Goal: Information Seeking & Learning: Learn about a topic

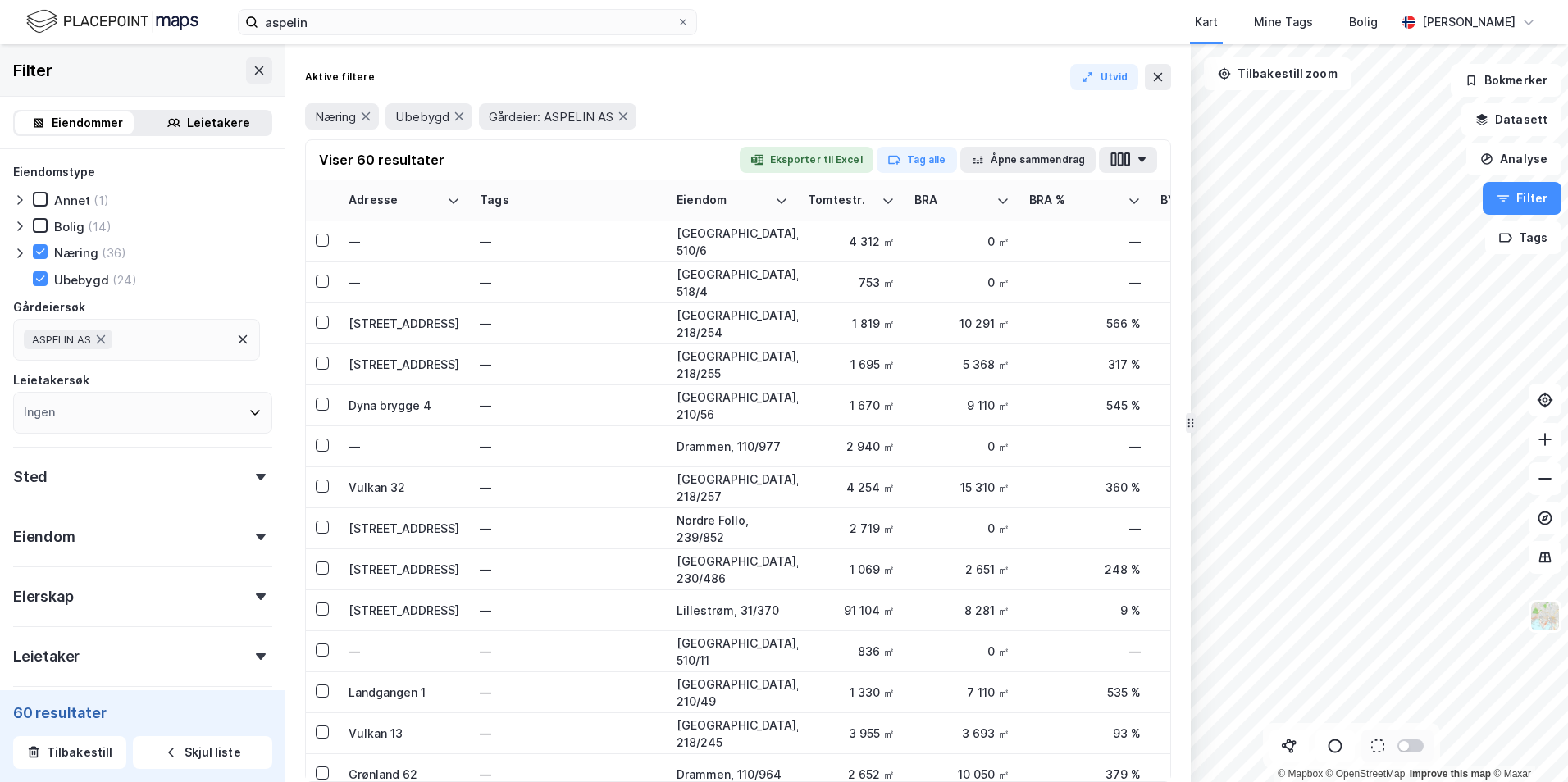
scroll to position [574, 0]
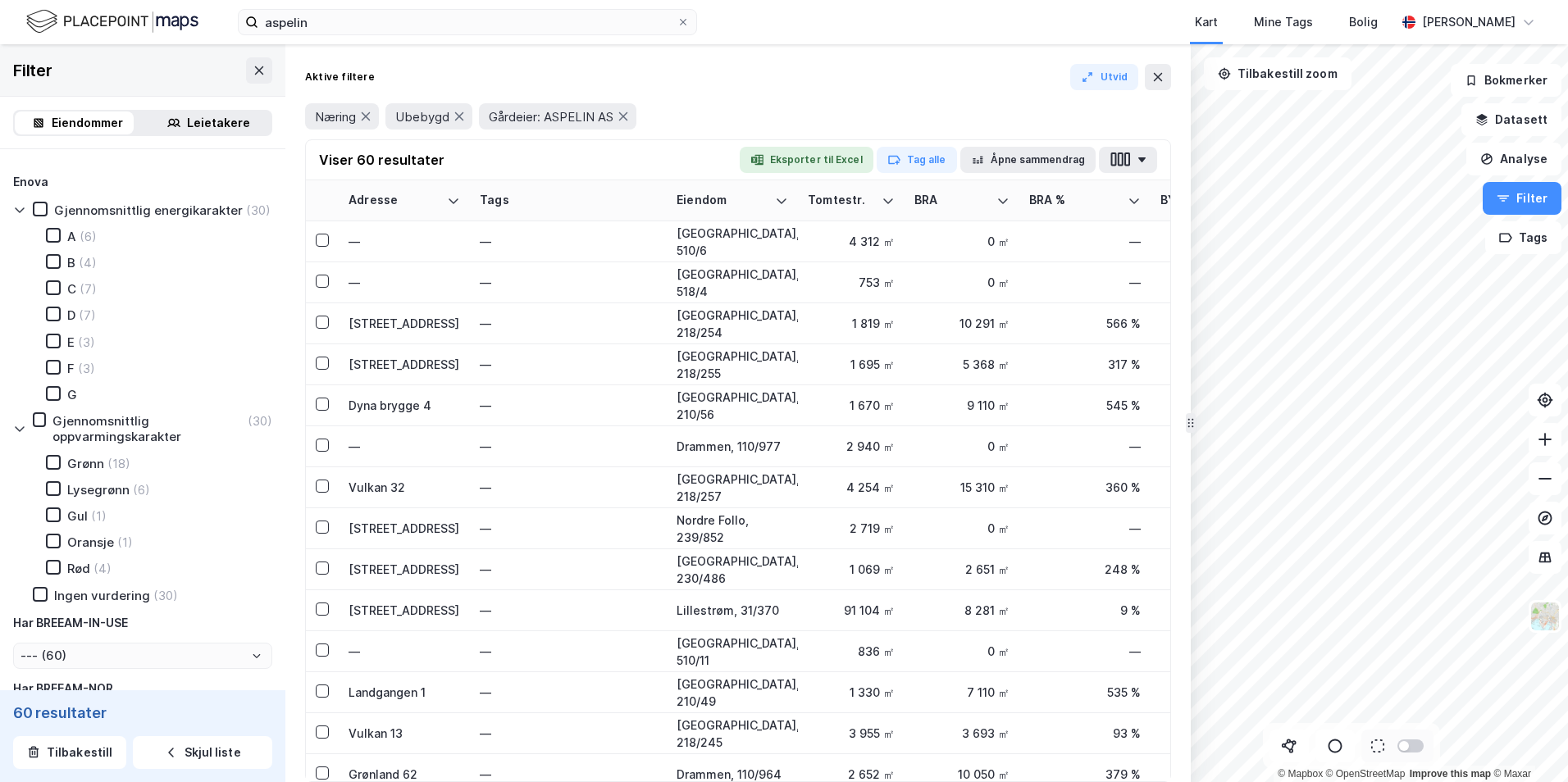
click at [727, 115] on div "Næring Ubebygd Gårdeier: ASPELIN AS" at bounding box center [738, 116] width 866 height 27
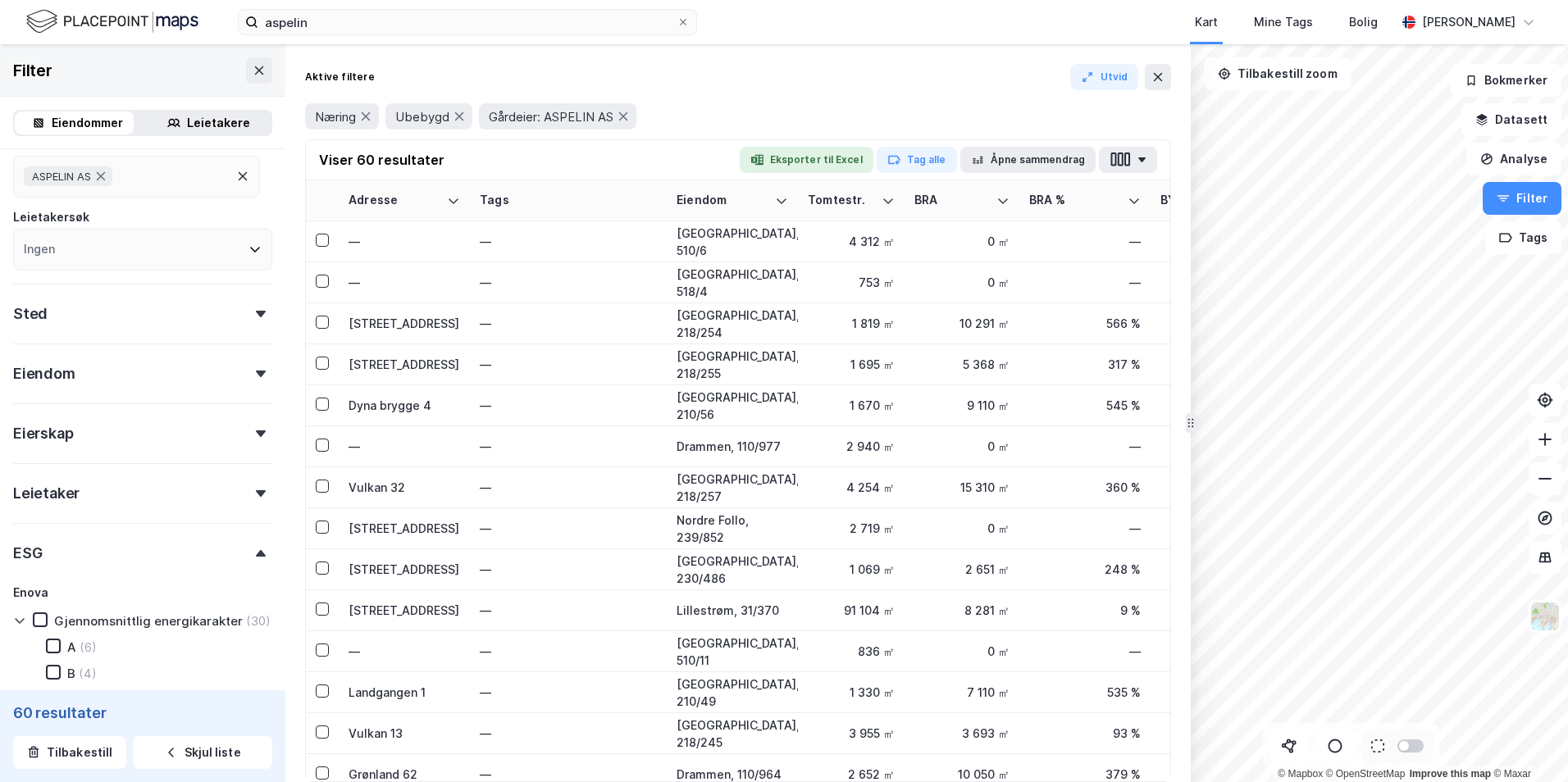
scroll to position [164, 0]
click at [176, 303] on div "Sted" at bounding box center [142, 306] width 259 height 47
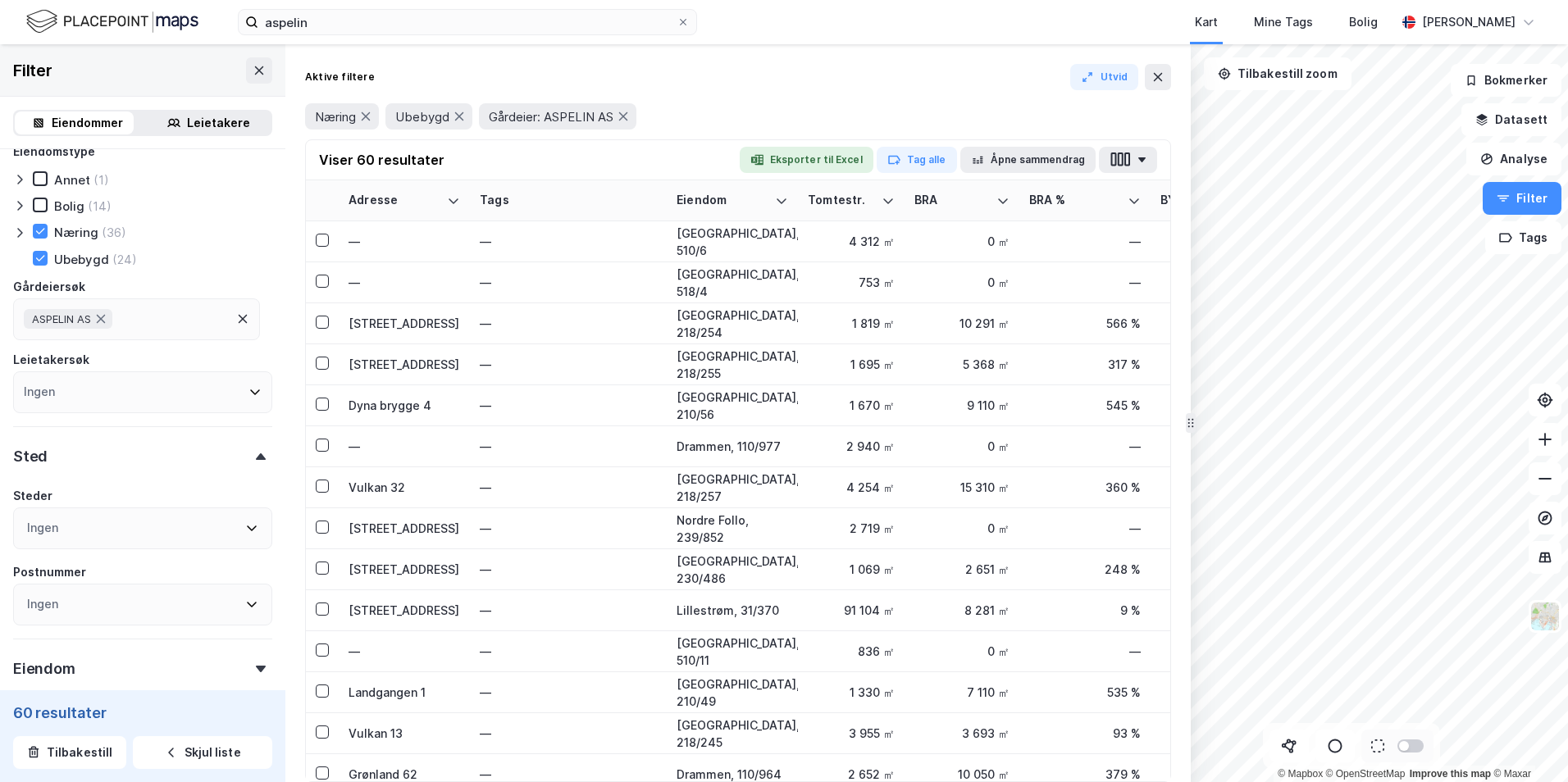
scroll to position [0, 0]
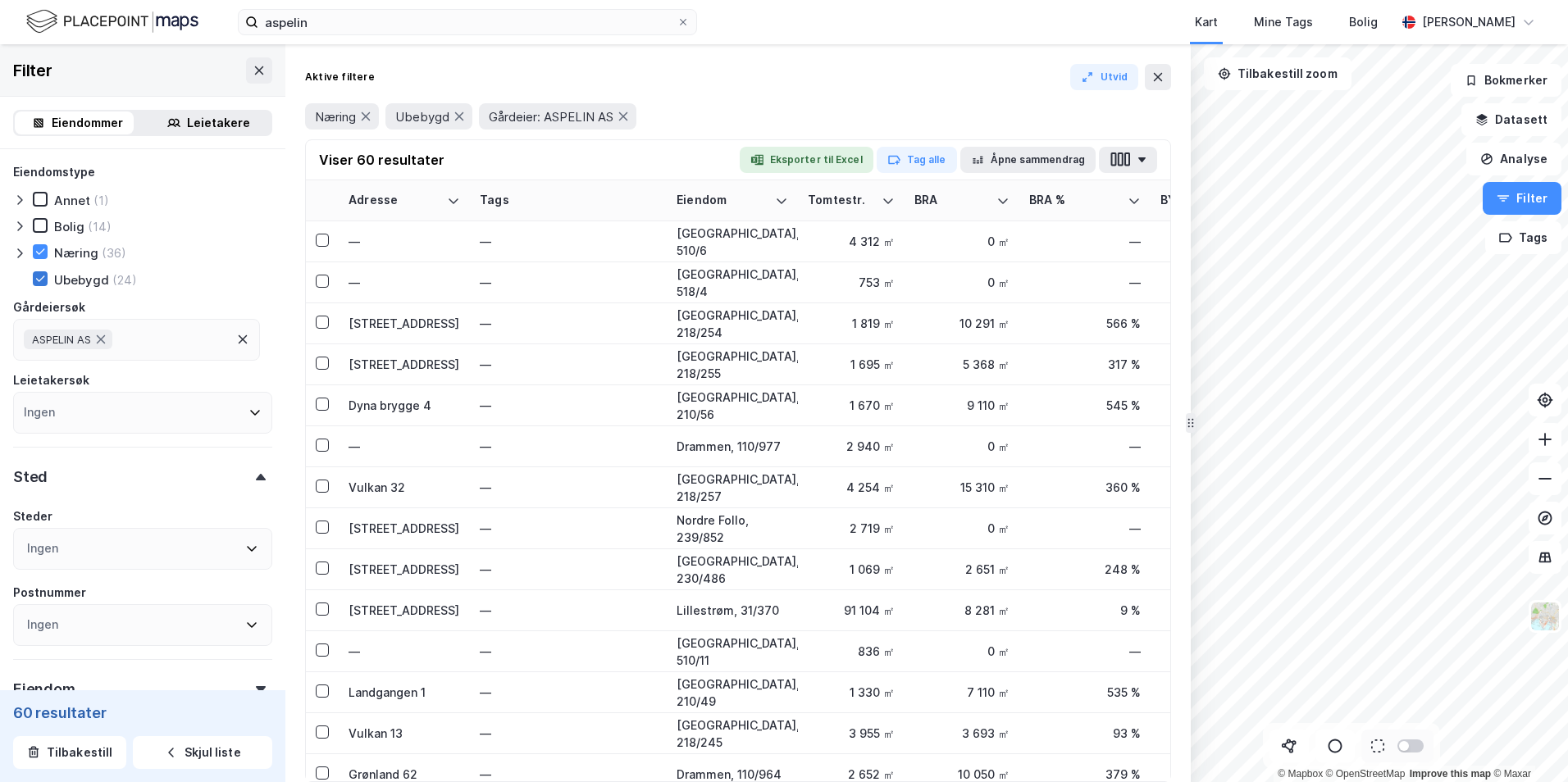
click at [39, 284] on div at bounding box center [39, 278] width 15 height 15
type input "--- (36)"
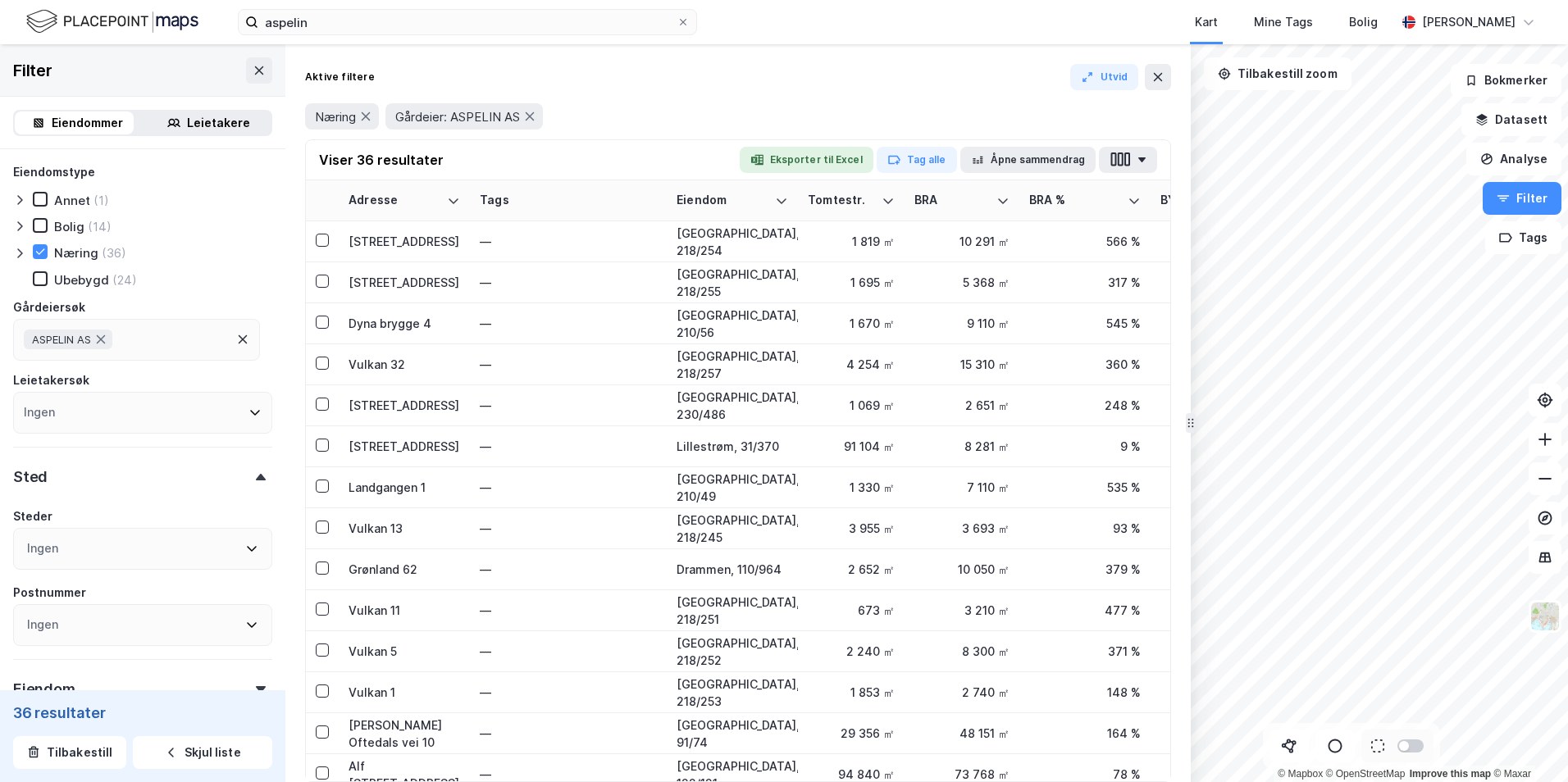
click at [48, 254] on div "Næring (36)" at bounding box center [79, 252] width 93 height 16
type input "--- (80)"
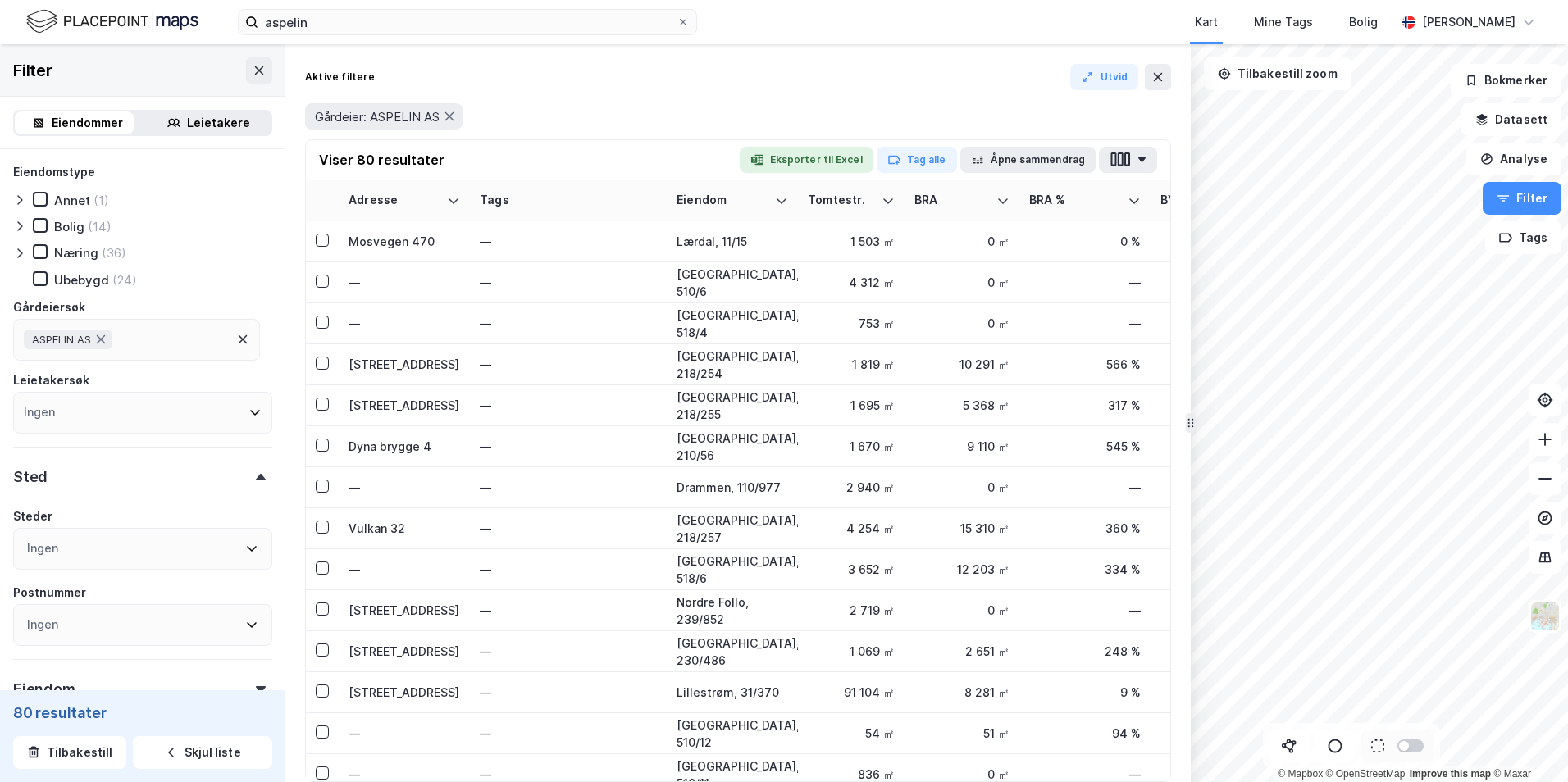
click at [636, 85] on div "Aktive filtere Utvid" at bounding box center [738, 77] width 866 height 27
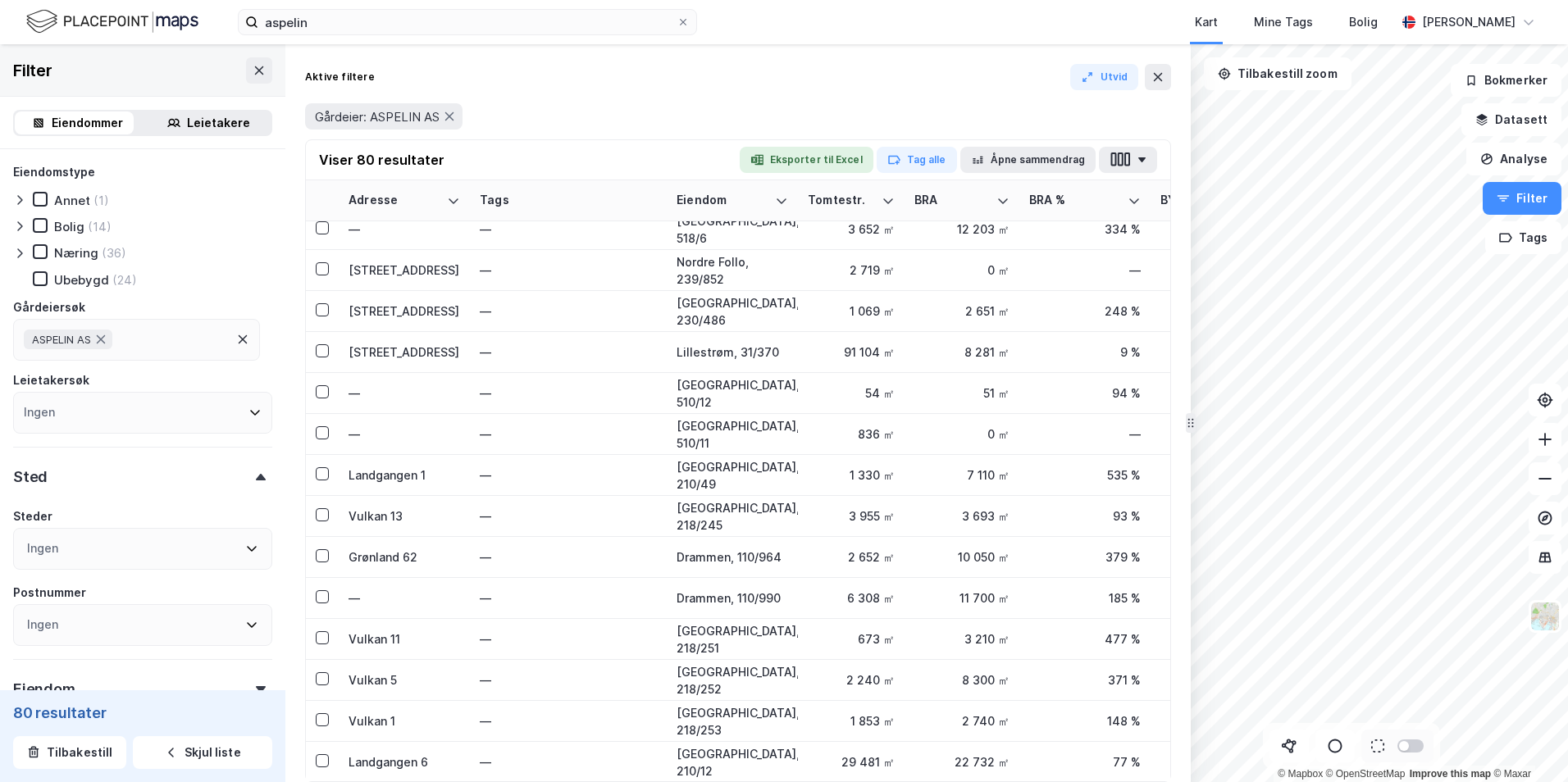
scroll to position [492, 0]
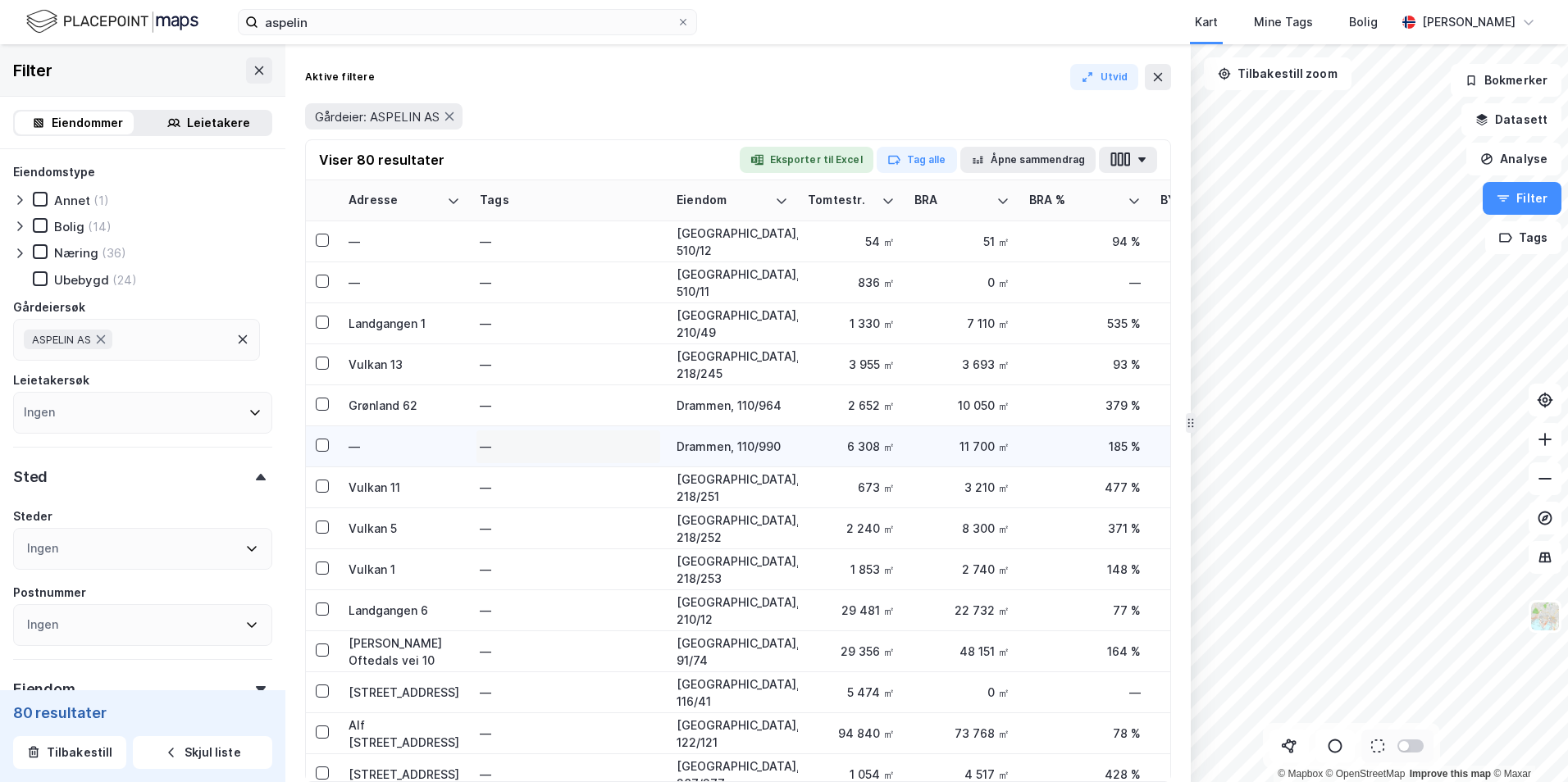
click at [525, 445] on div "—" at bounding box center [568, 446] width 177 height 27
click at [453, 437] on td "—" at bounding box center [404, 447] width 131 height 41
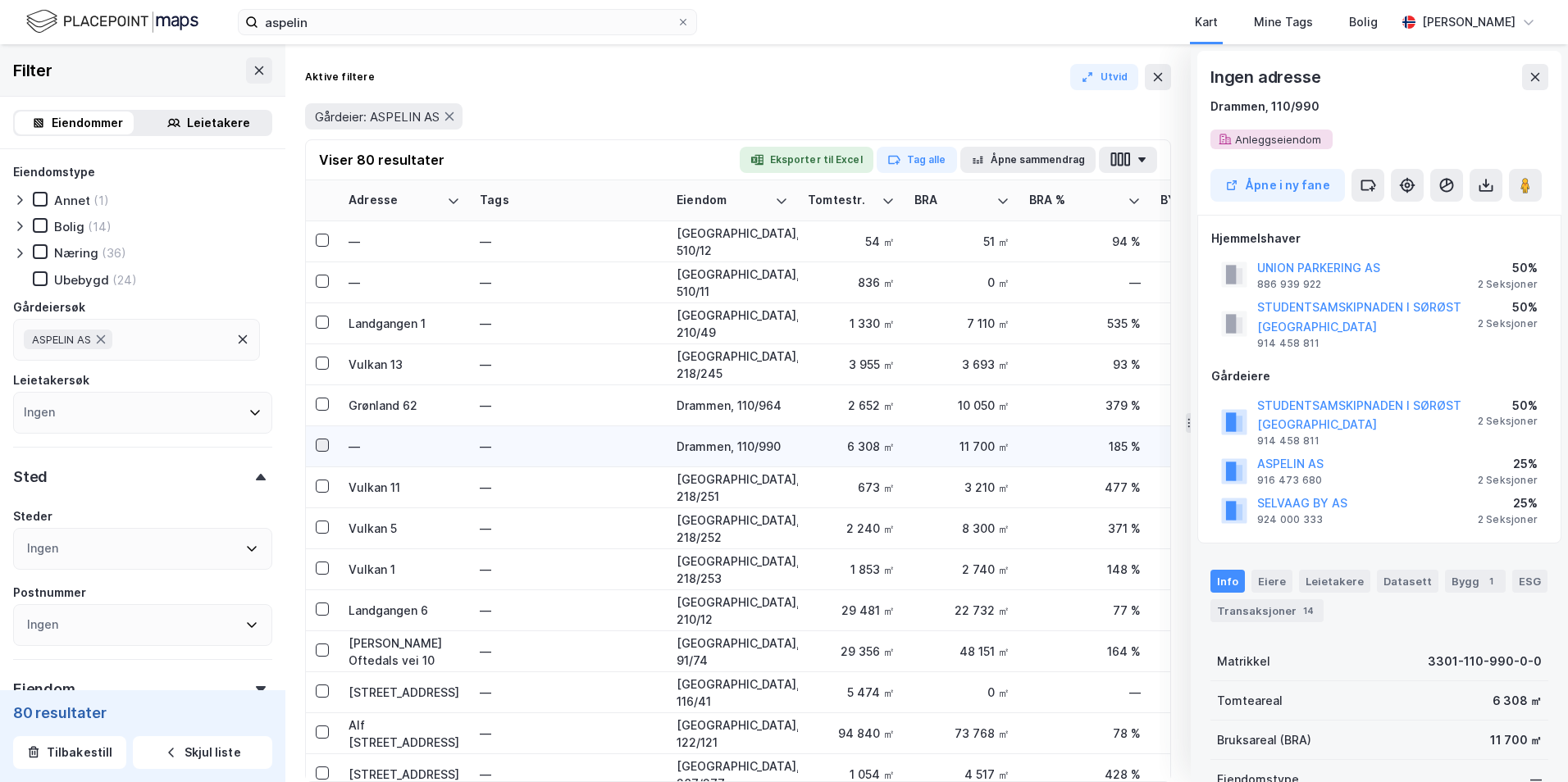
click at [326, 445] on icon at bounding box center [321, 445] width 11 height 11
click at [1532, 80] on icon at bounding box center [1535, 77] width 9 height 9
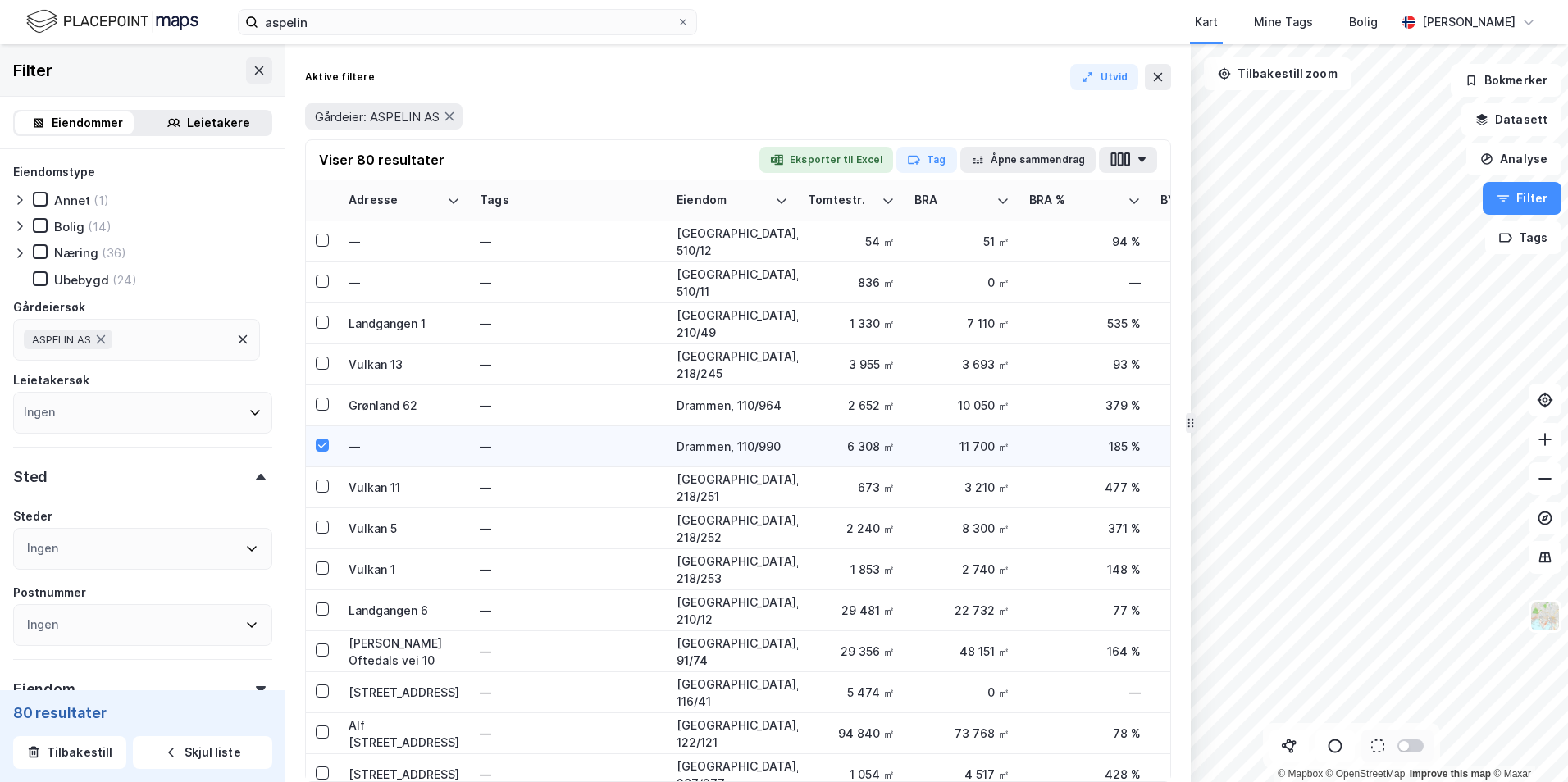
click at [1056, 448] on div "185 %" at bounding box center [1085, 446] width 111 height 17
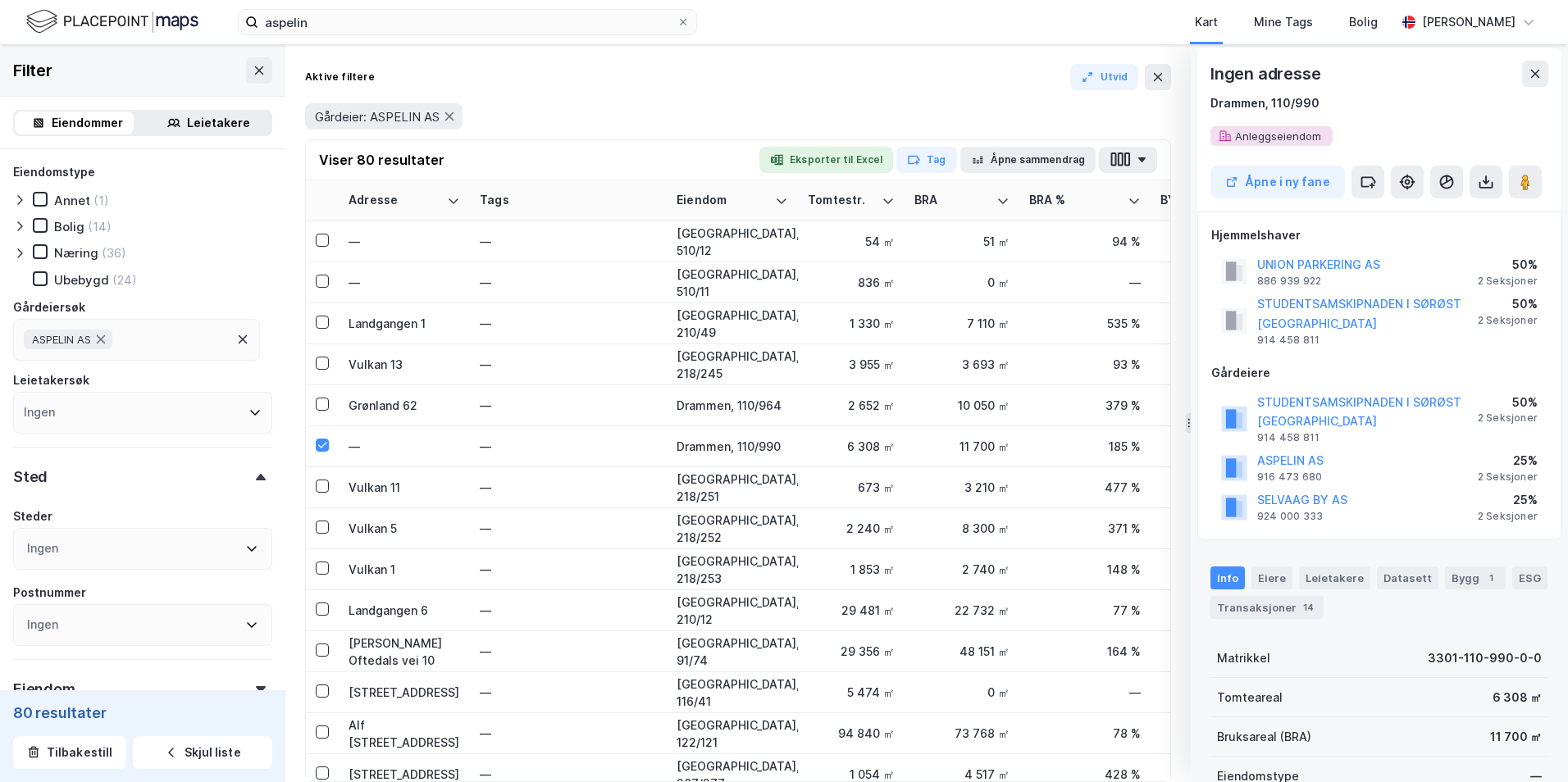
scroll to position [0, 0]
click at [1528, 83] on button at bounding box center [1535, 77] width 27 height 27
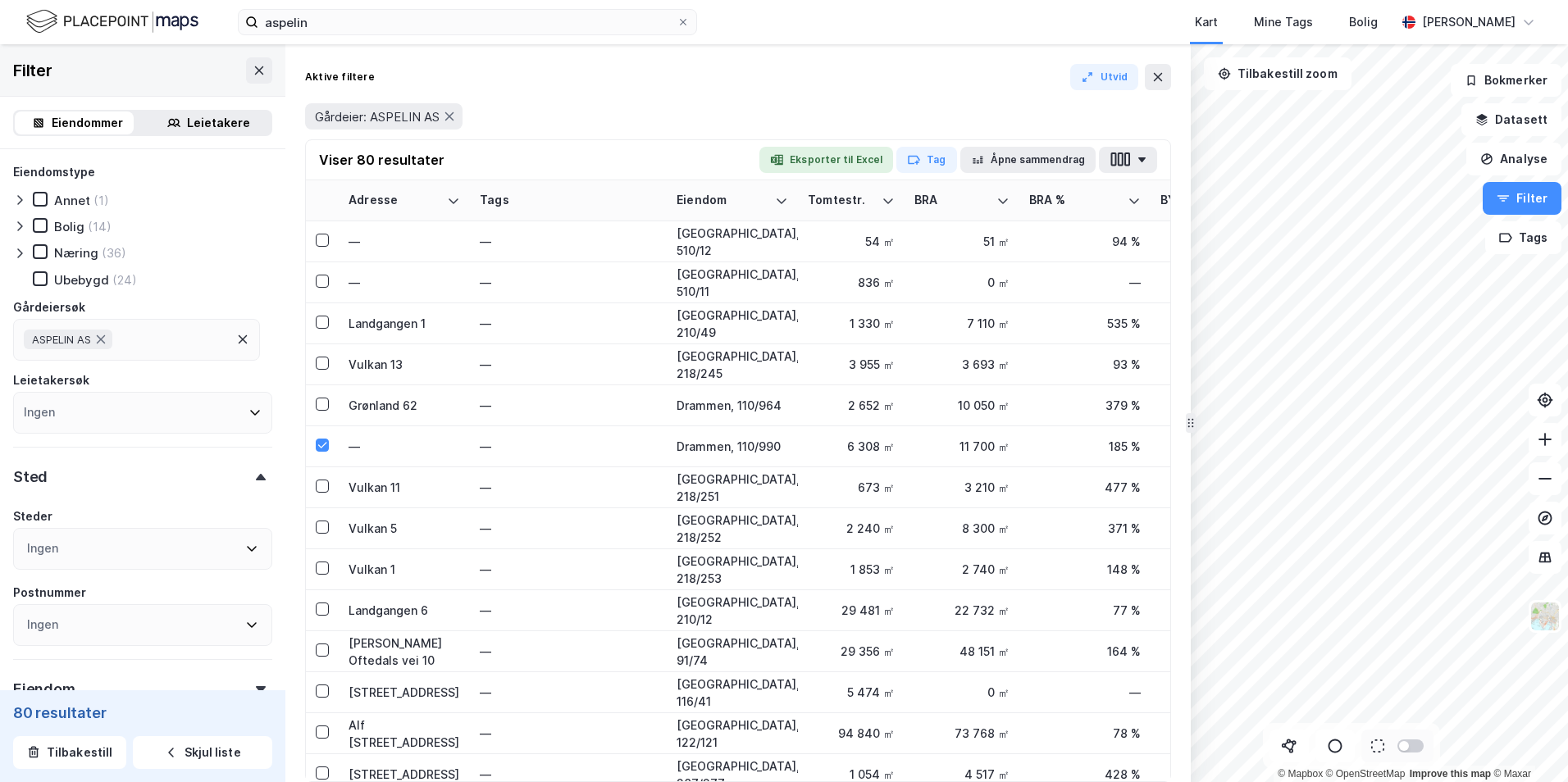
click at [979, 93] on div "Gårdeier: ASPELIN AS" at bounding box center [738, 116] width 866 height 46
click at [1053, 167] on button "Åpne sammendrag" at bounding box center [1028, 159] width 136 height 27
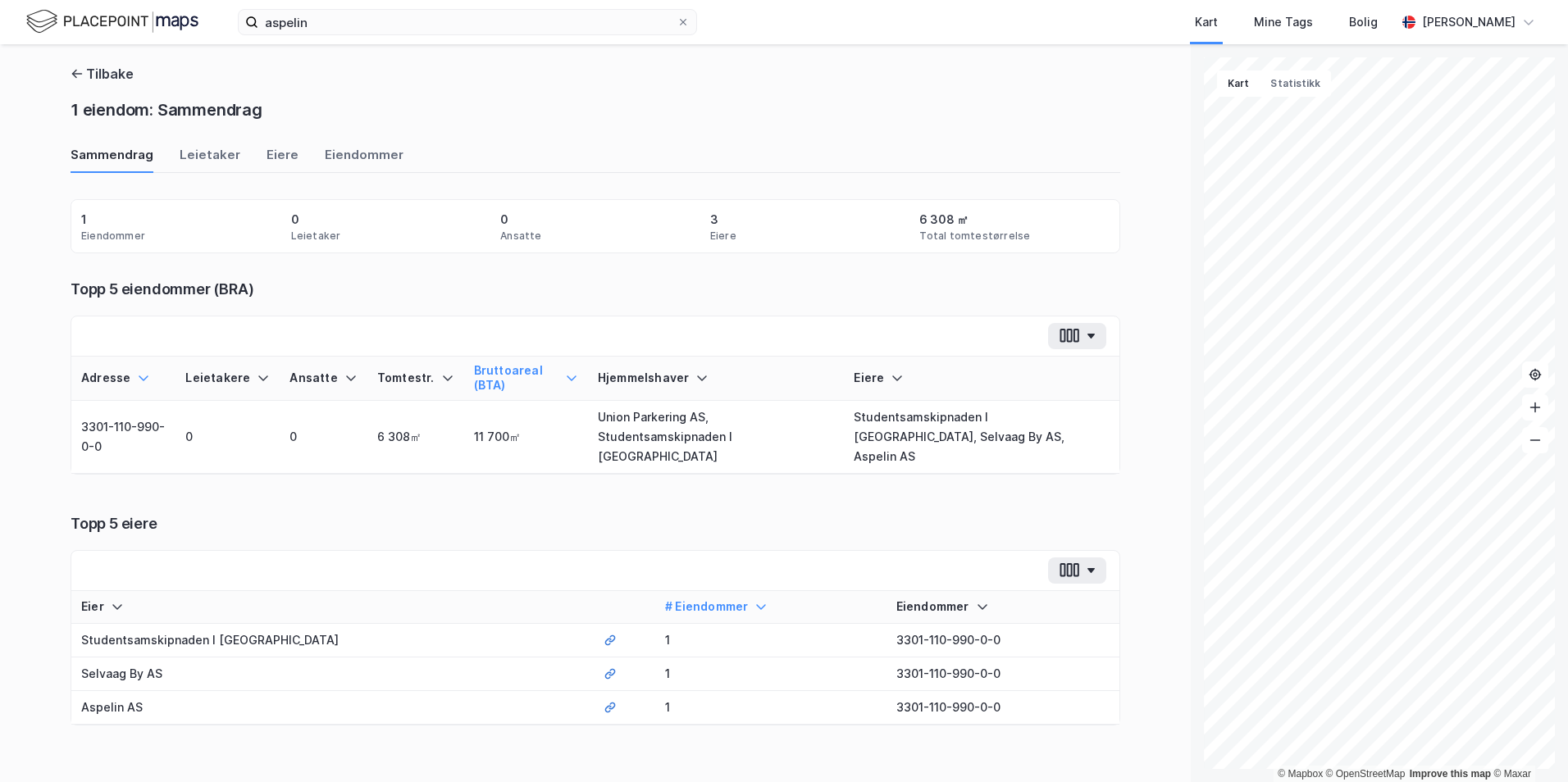
click at [138, 379] on icon at bounding box center [143, 377] width 13 height 13
click at [140, 379] on icon at bounding box center [144, 378] width 9 height 6
click at [221, 158] on div "Leietaker" at bounding box center [210, 159] width 61 height 27
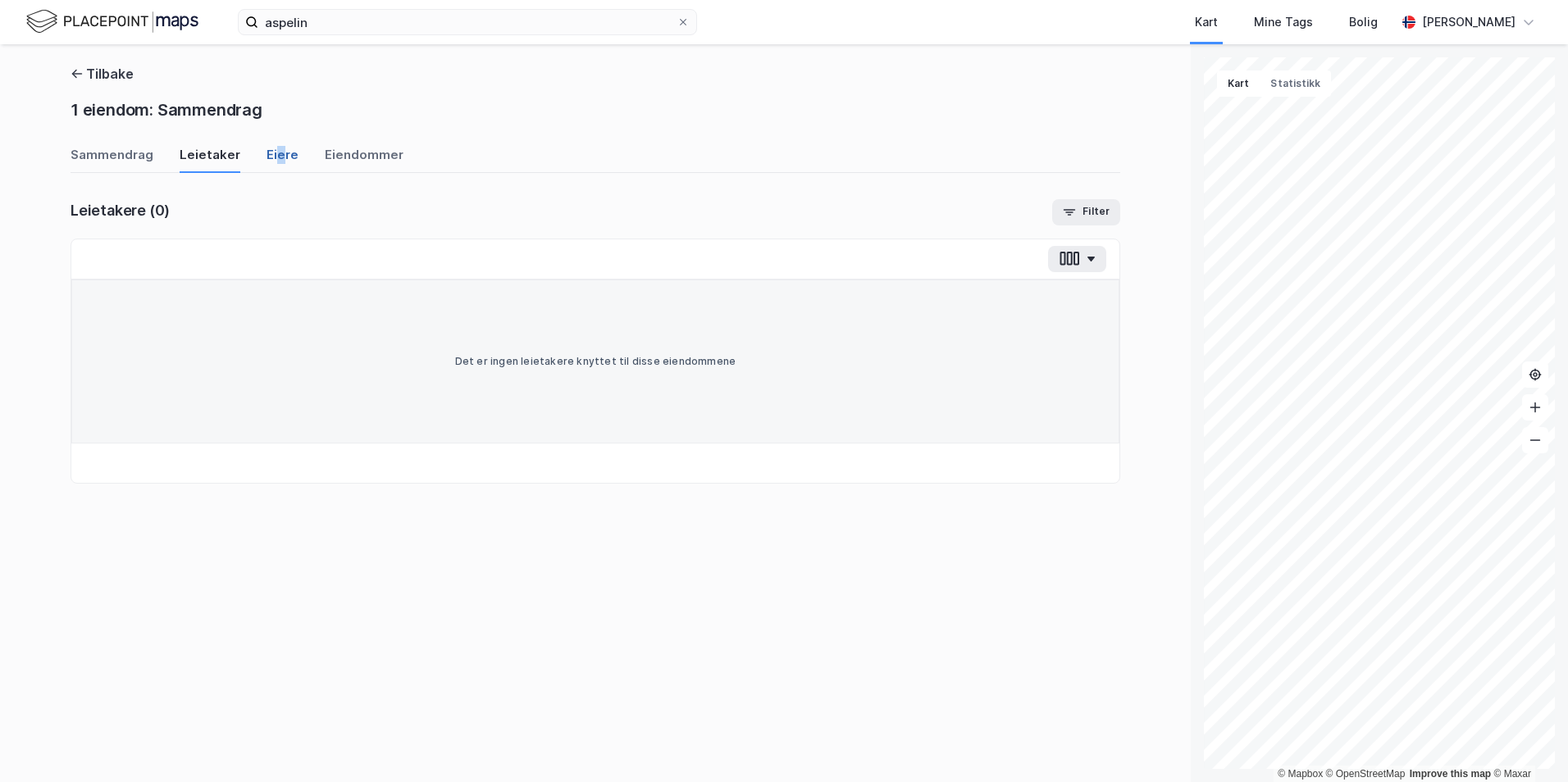
click at [274, 156] on div "Eiere" at bounding box center [282, 159] width 32 height 27
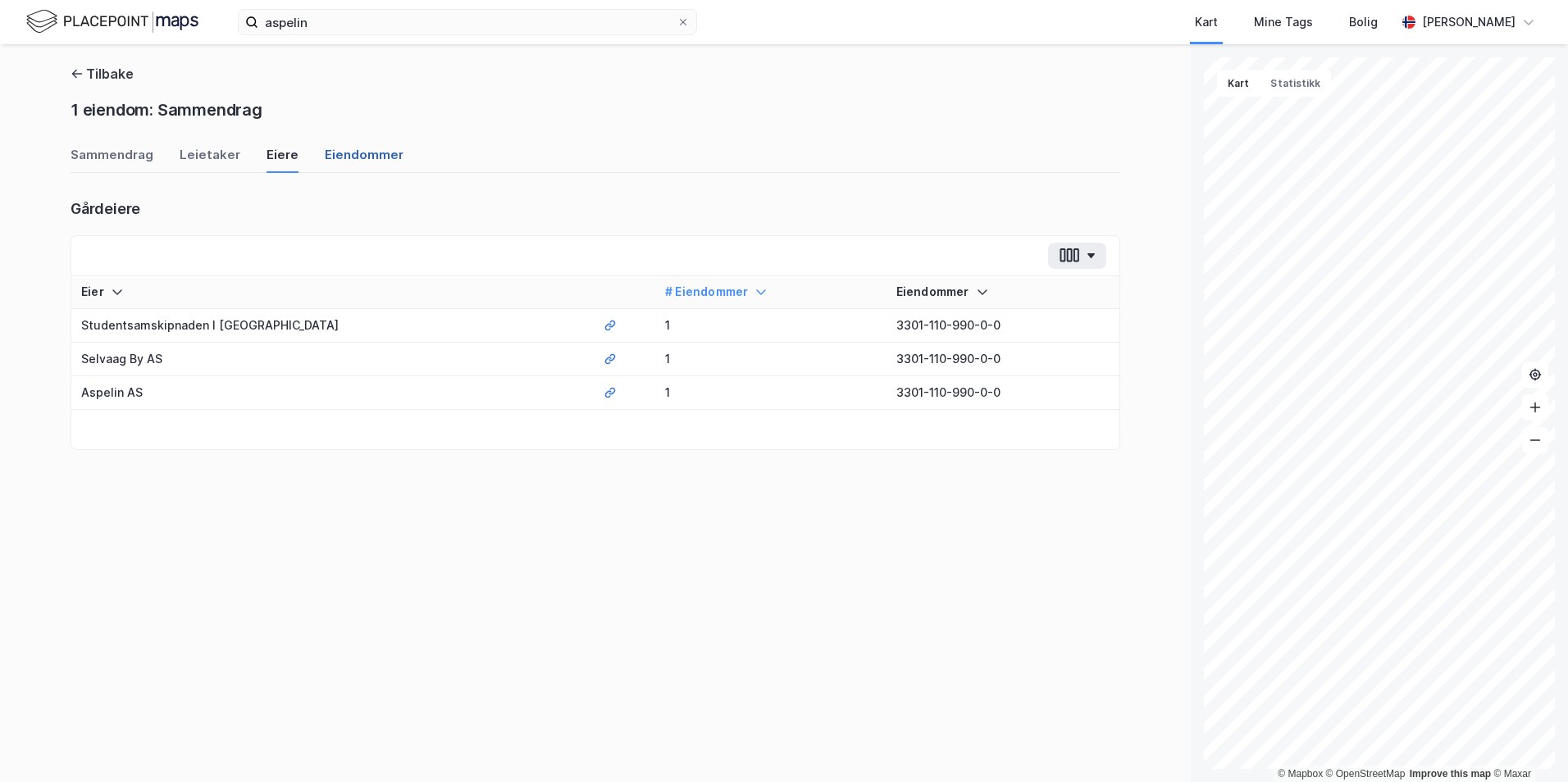
drag, startPoint x: 275, startPoint y: 156, endPoint x: 344, endPoint y: 158, distance: 69.0
click at [347, 159] on div "Eiendommer" at bounding box center [364, 159] width 79 height 27
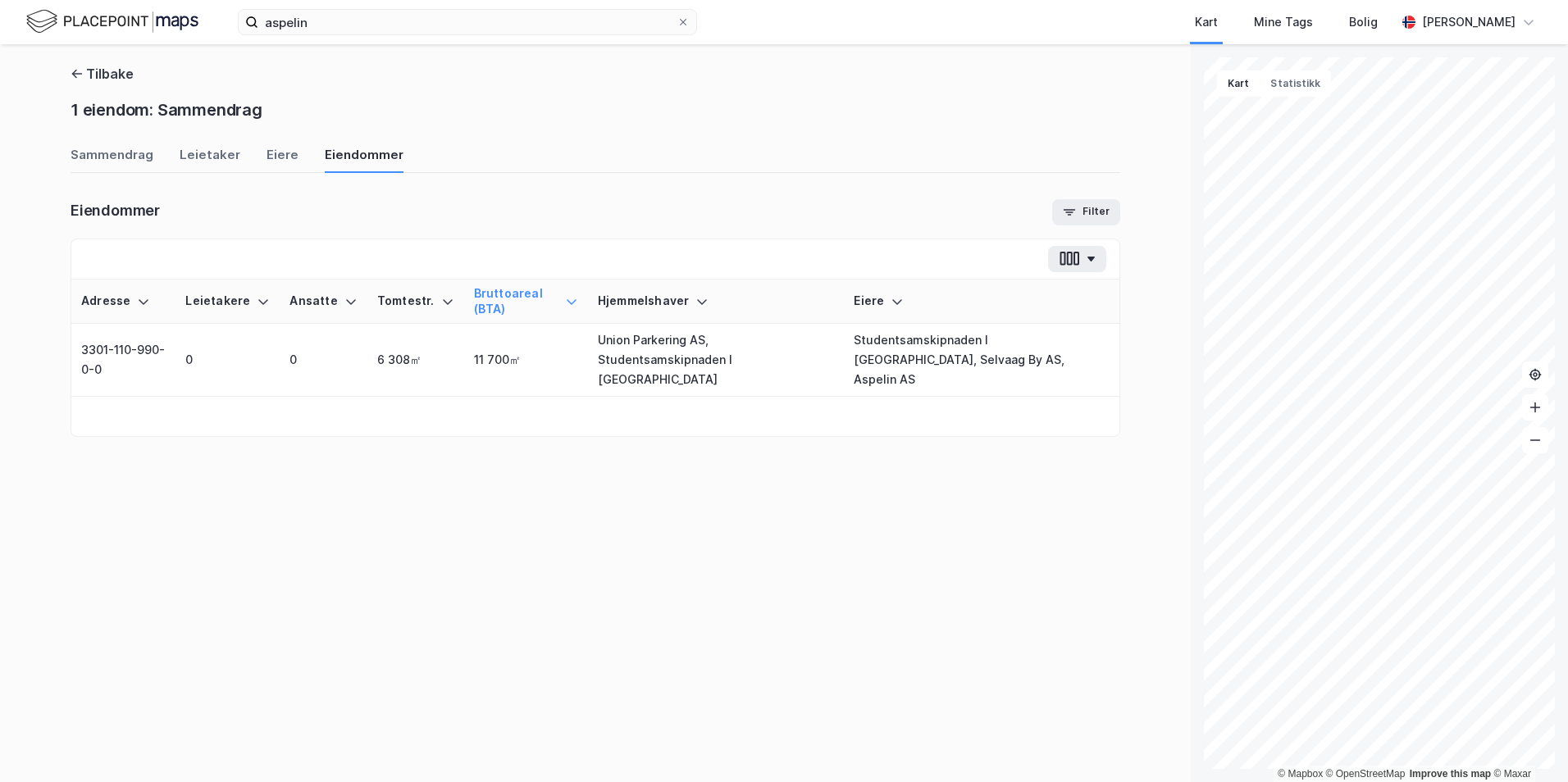
click at [135, 81] on div "Tilbake 1 eiendom: Sammendrag" at bounding box center [595, 95] width 1050 height 63
click at [114, 77] on button "Tilbake" at bounding box center [102, 74] width 63 height 20
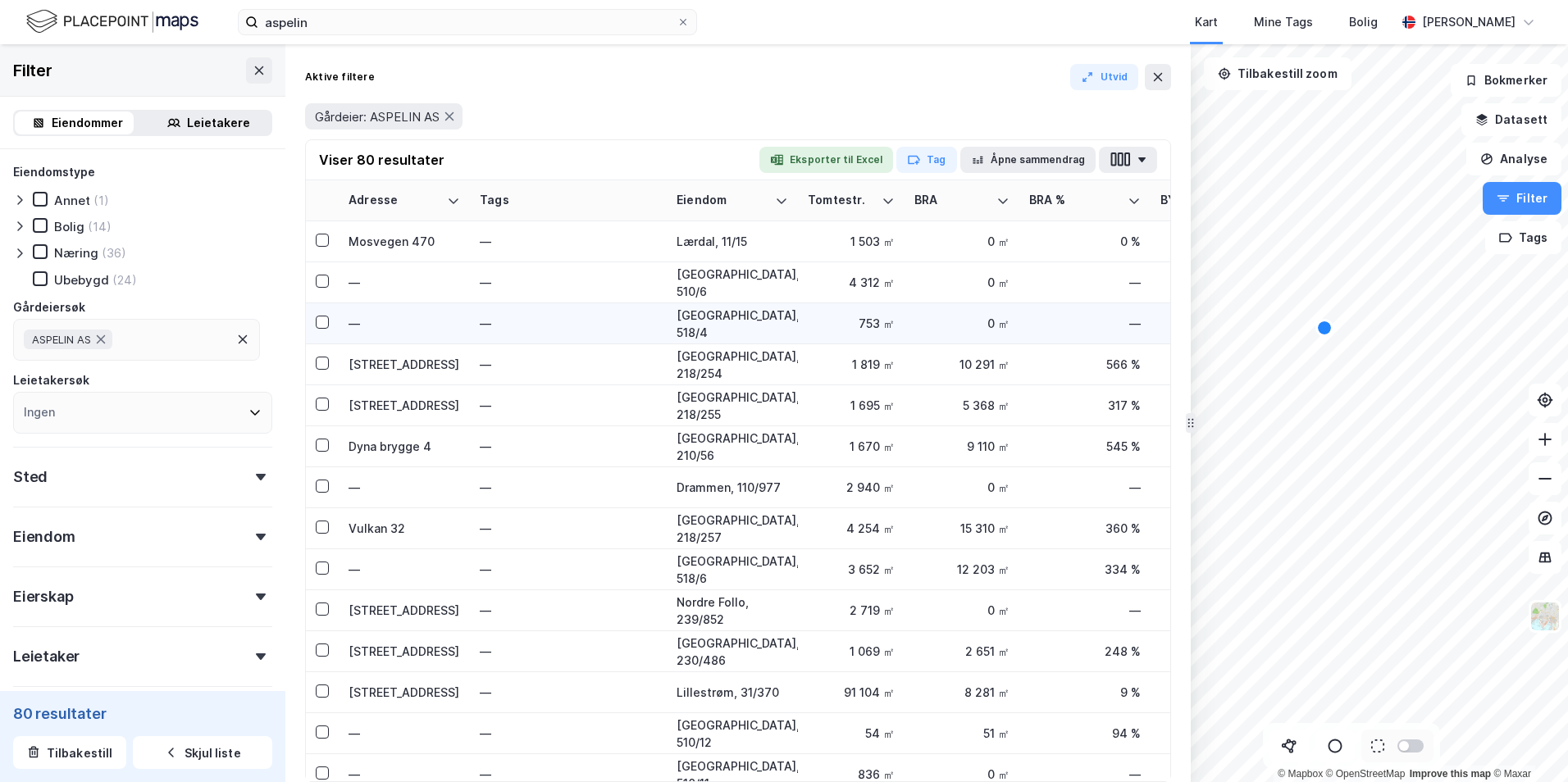
click at [1114, 316] on div "© Mapbox © OpenStreetMap Improve this map © Maxar Filter Eiendommer Leietakere …" at bounding box center [784, 413] width 1568 height 737
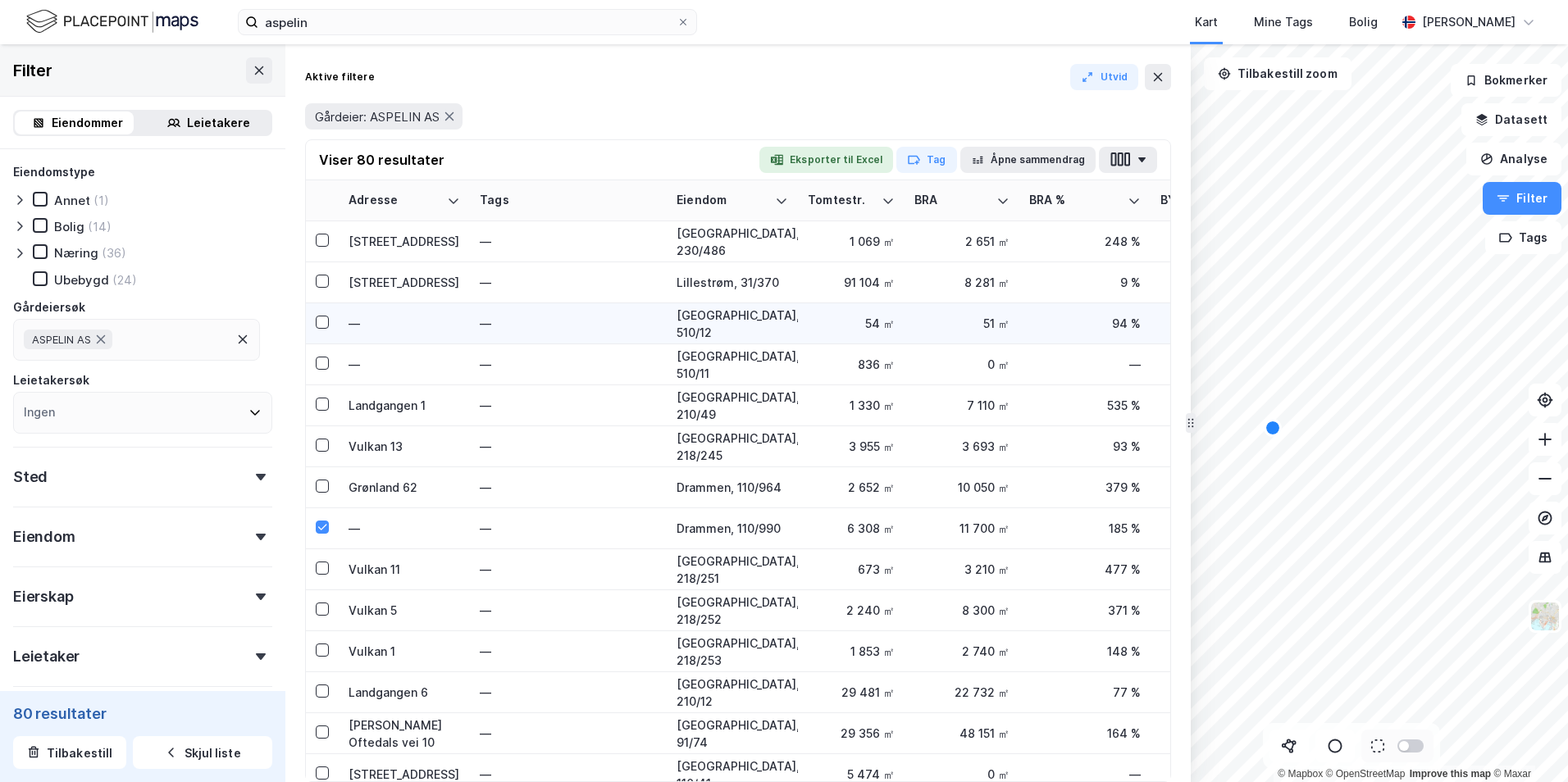
scroll to position [492, 0]
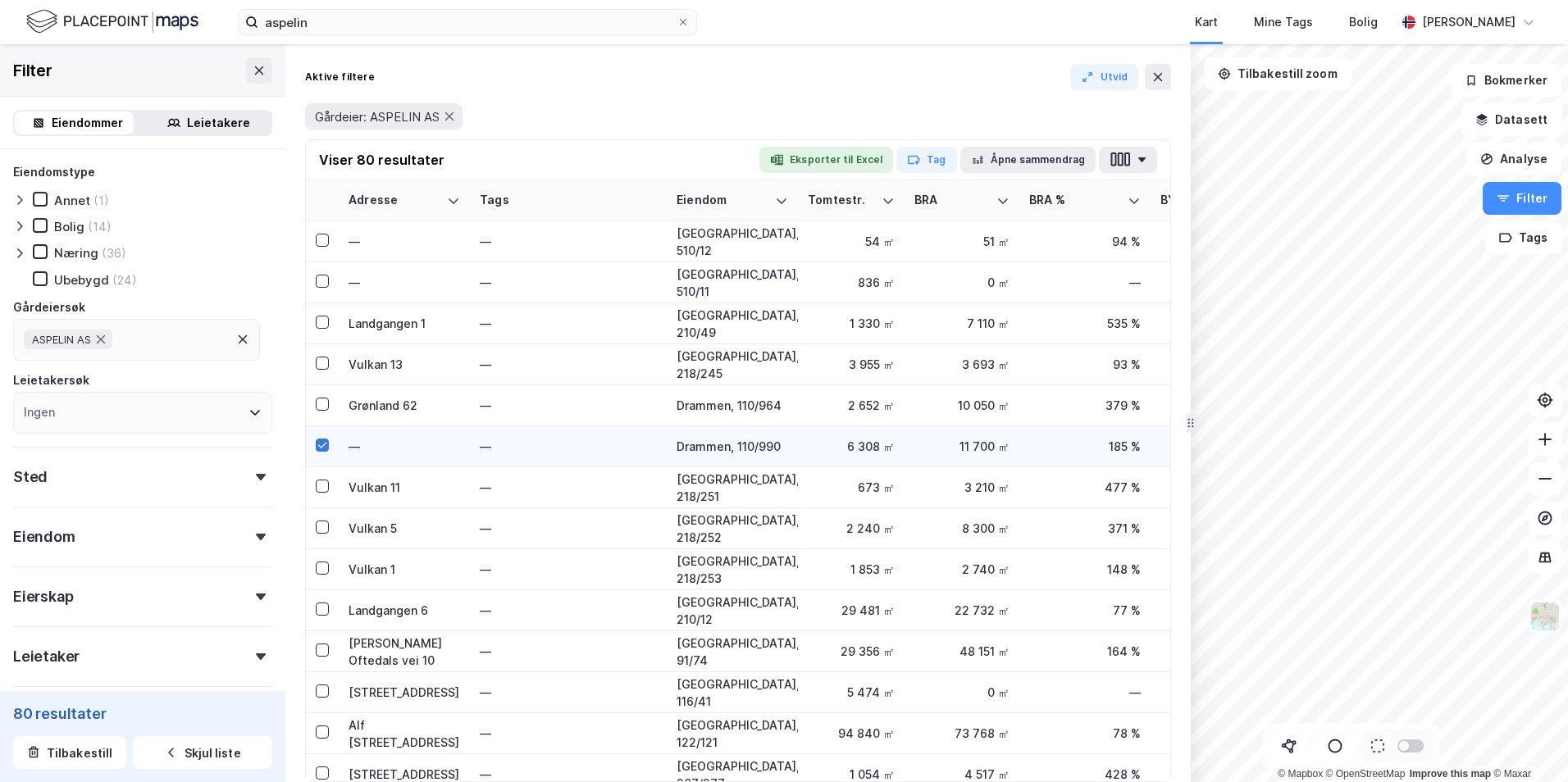
click at [320, 441] on icon at bounding box center [321, 445] width 11 height 11
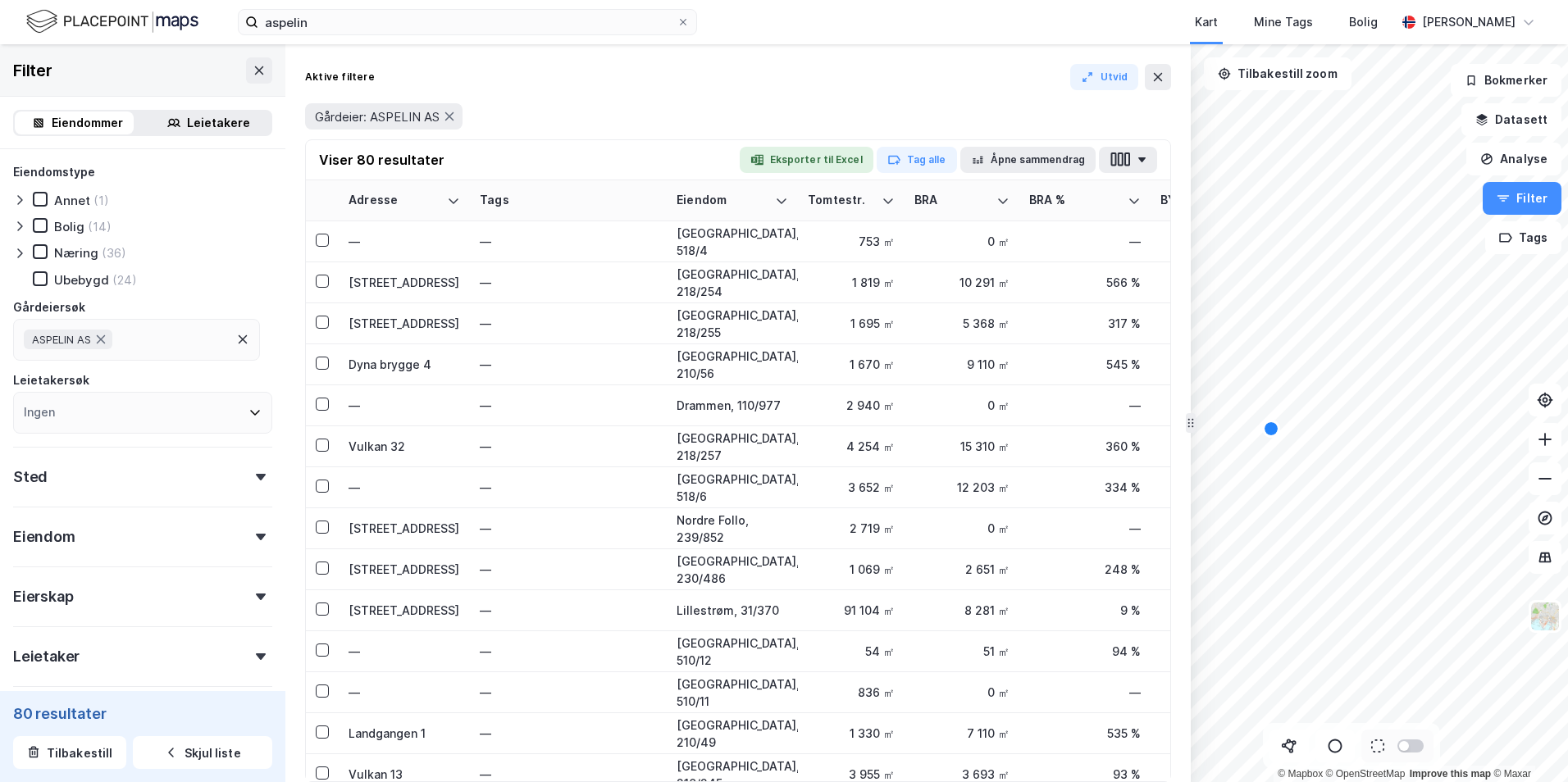
scroll to position [0, 0]
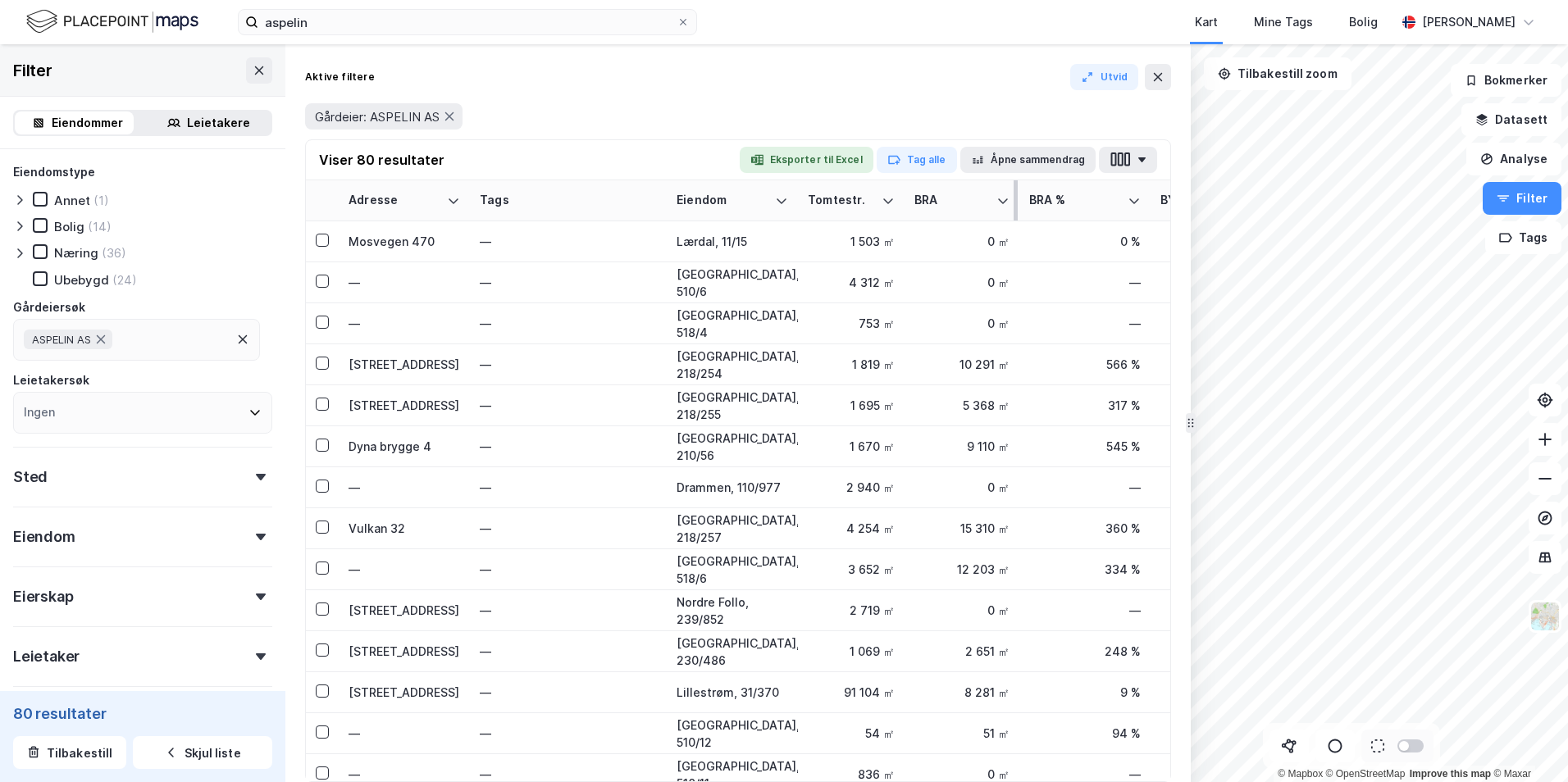
click at [946, 210] on th "BRA" at bounding box center [962, 201] width 115 height 41
click at [957, 201] on div "BRA" at bounding box center [952, 200] width 75 height 15
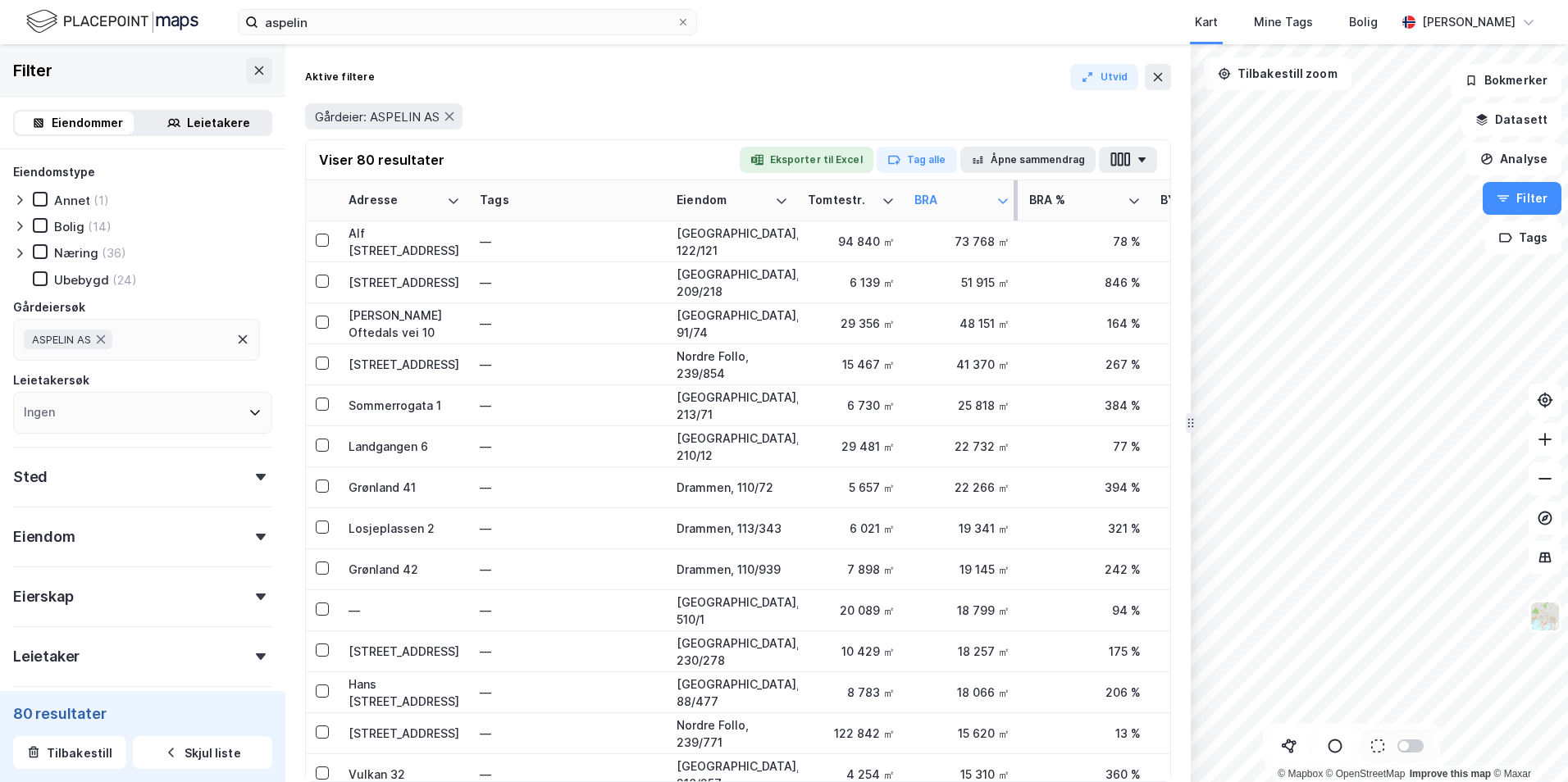
click at [988, 206] on div "BRA" at bounding box center [952, 200] width 75 height 15
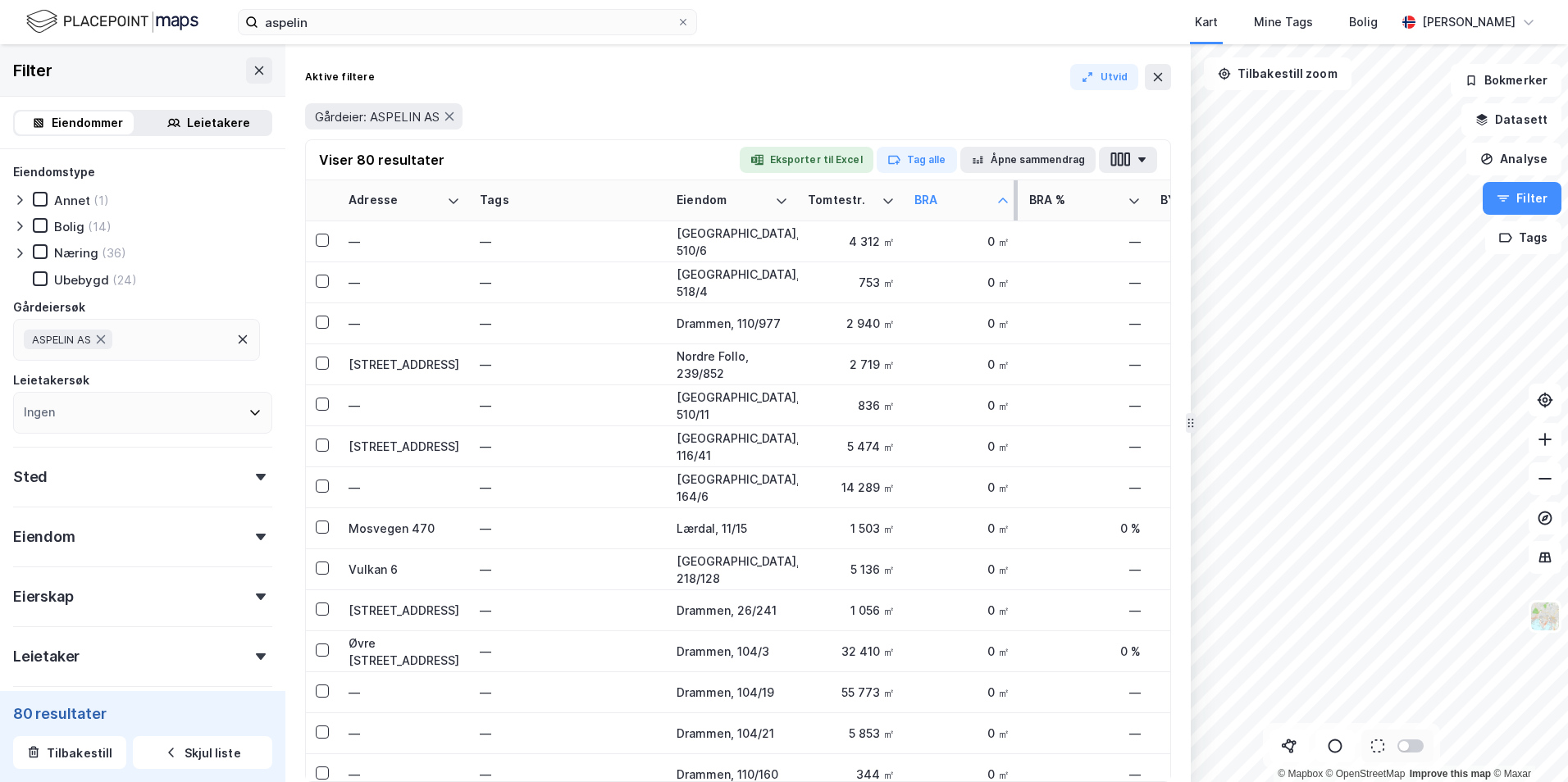
click at [988, 206] on div "BRA" at bounding box center [952, 200] width 75 height 15
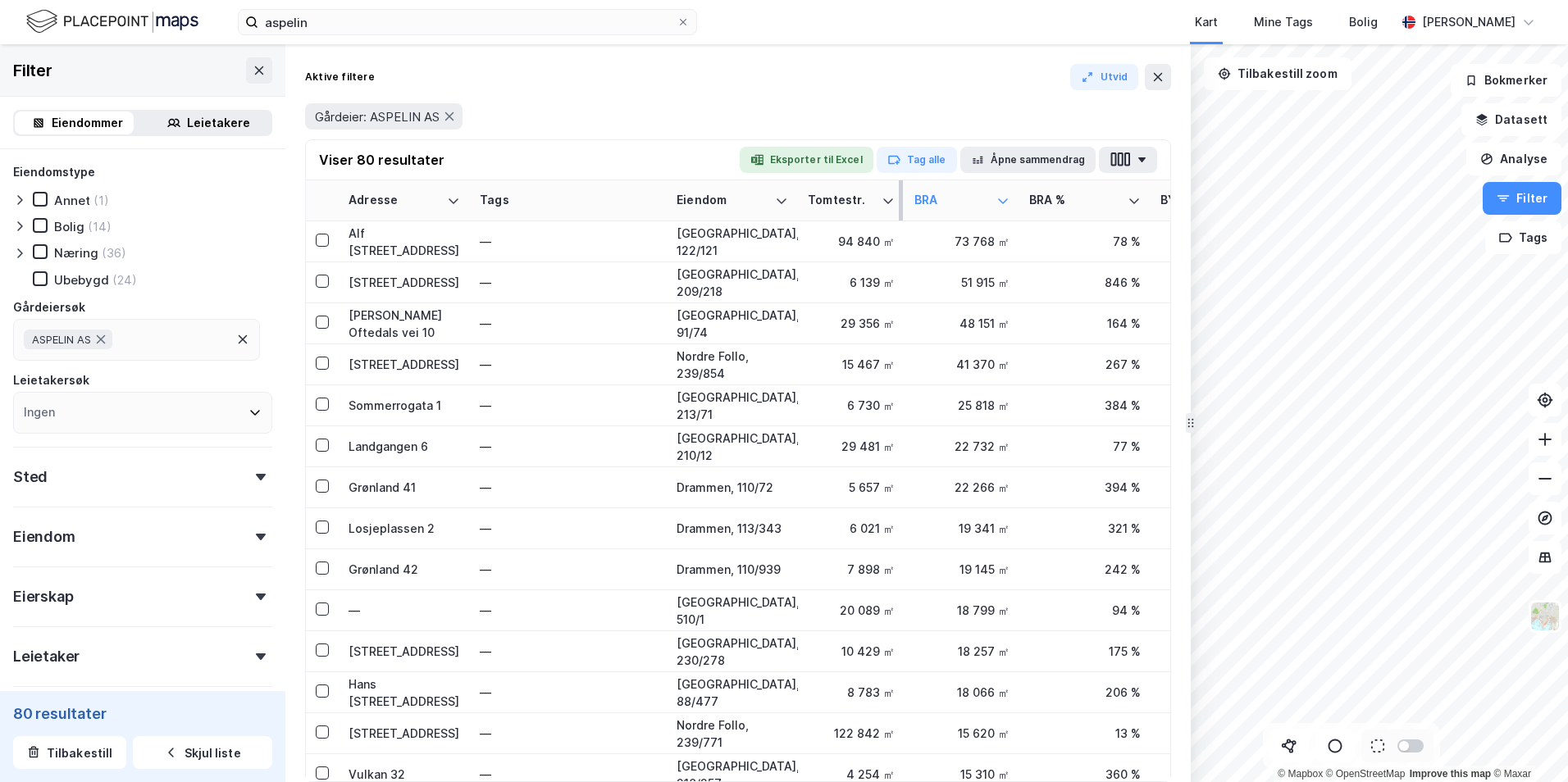
click at [852, 200] on div "Tomtestr." at bounding box center [841, 200] width 67 height 15
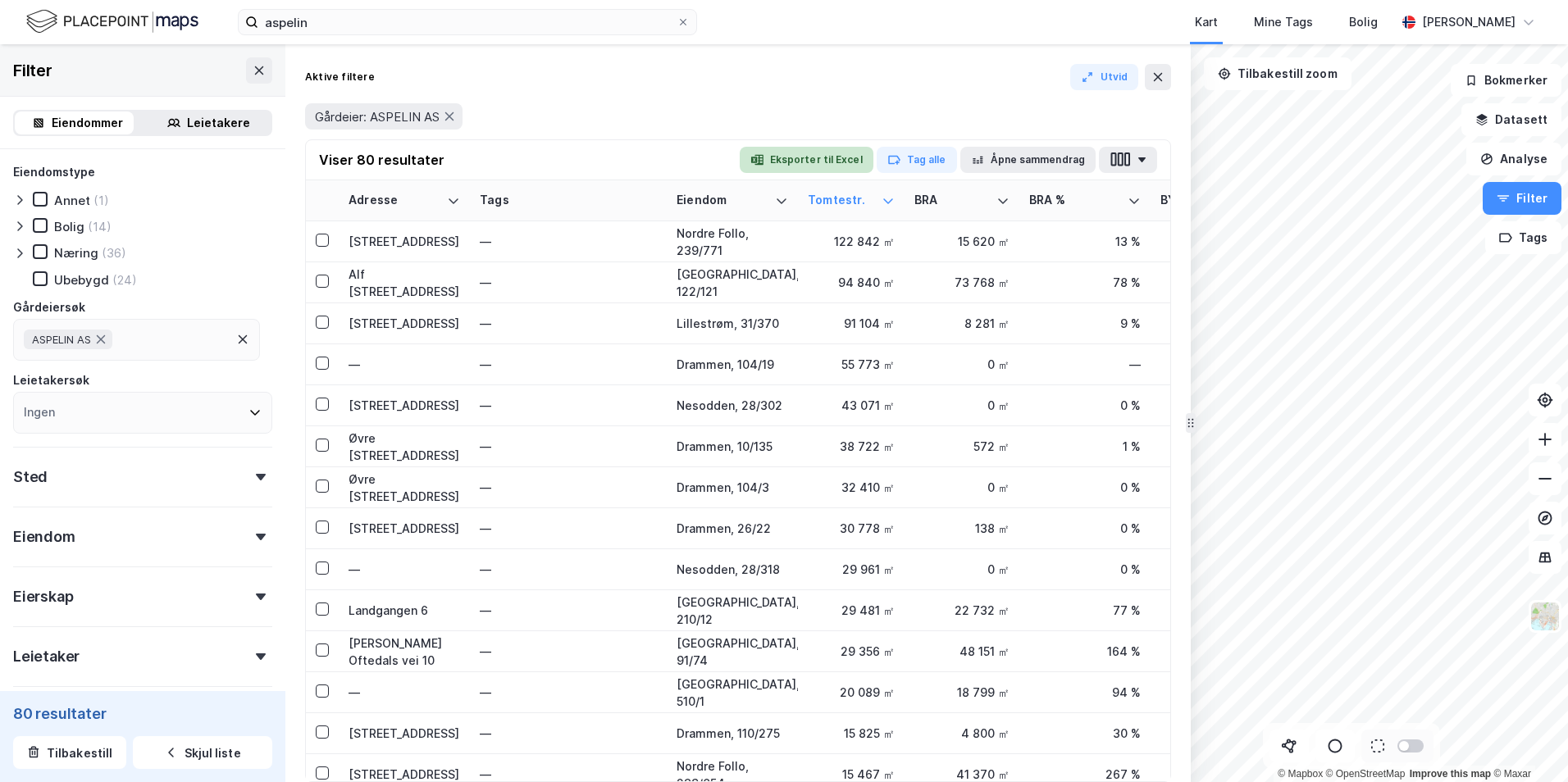
click at [796, 165] on button "Eksporter til Excel" at bounding box center [806, 159] width 134 height 27
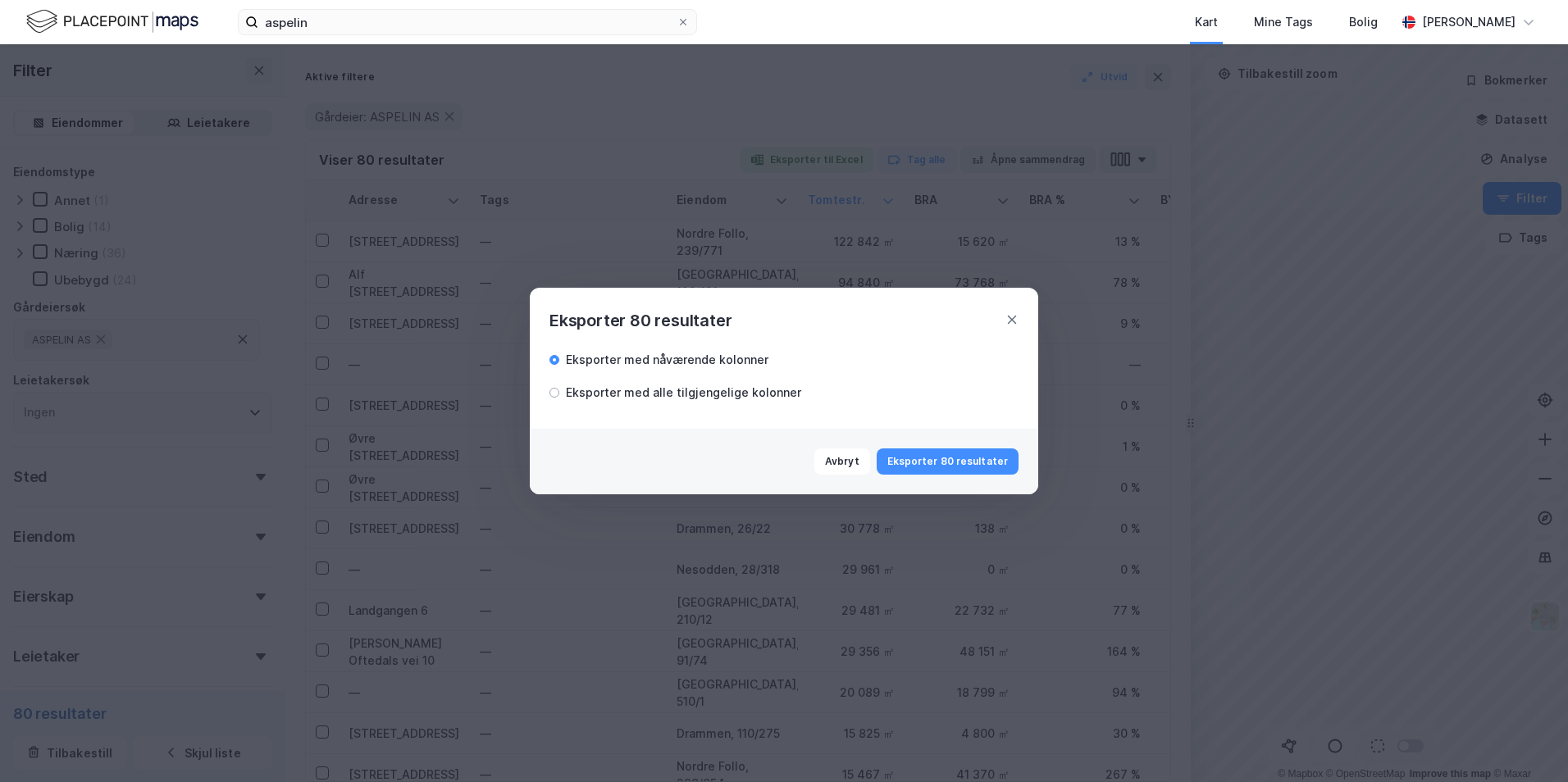
click at [766, 396] on div "Eksporter med alle tilgjengelige kolonner" at bounding box center [683, 392] width 236 height 20
click at [913, 455] on button "Eksporter 80 resultater" at bounding box center [948, 461] width 142 height 27
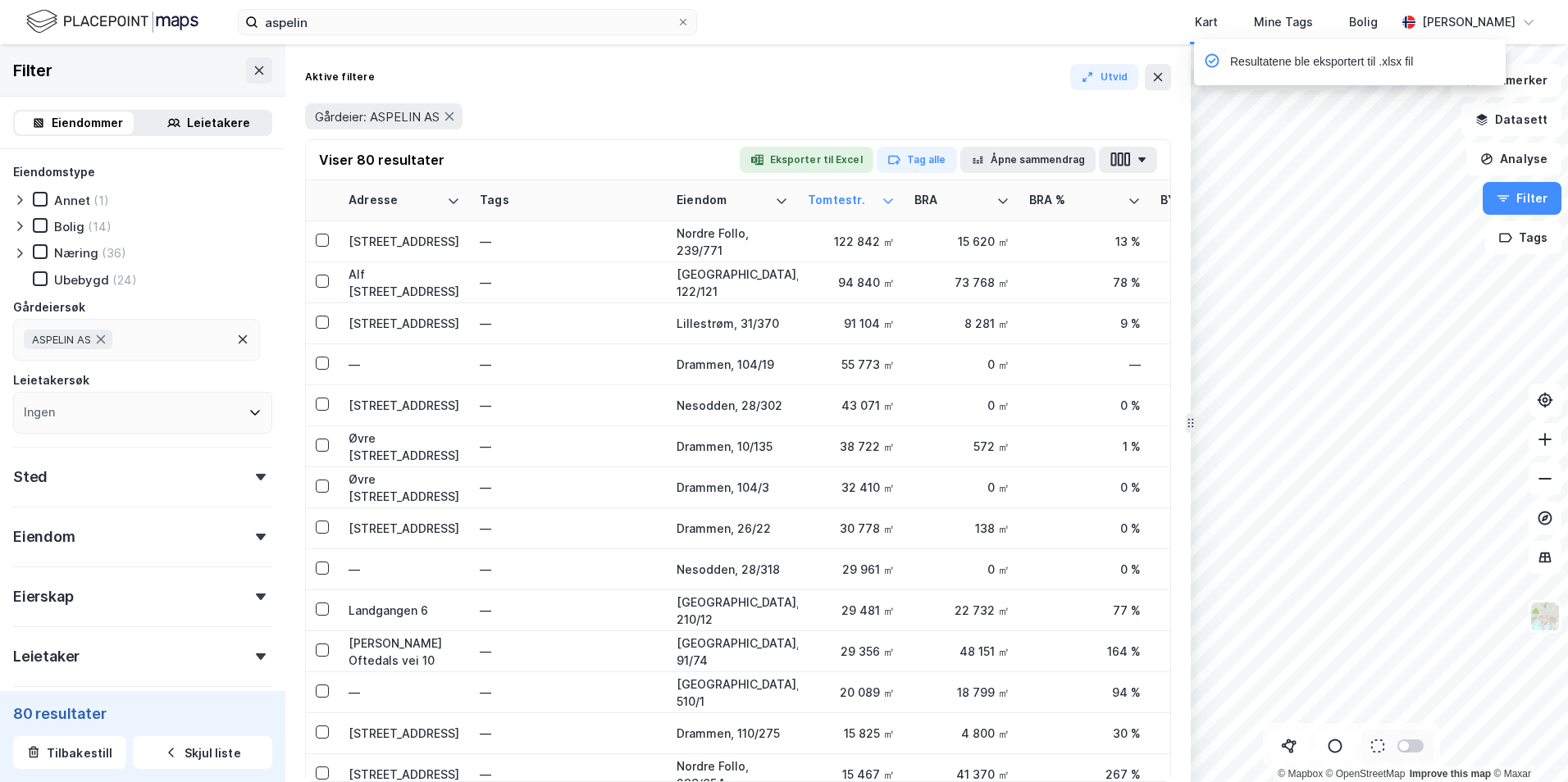
click at [1038, 63] on div "Aktive filtere [PERSON_NAME]: ASPELIN AS Viser 80 resultater Eksporter til Exce…" at bounding box center [738, 413] width 905 height 737
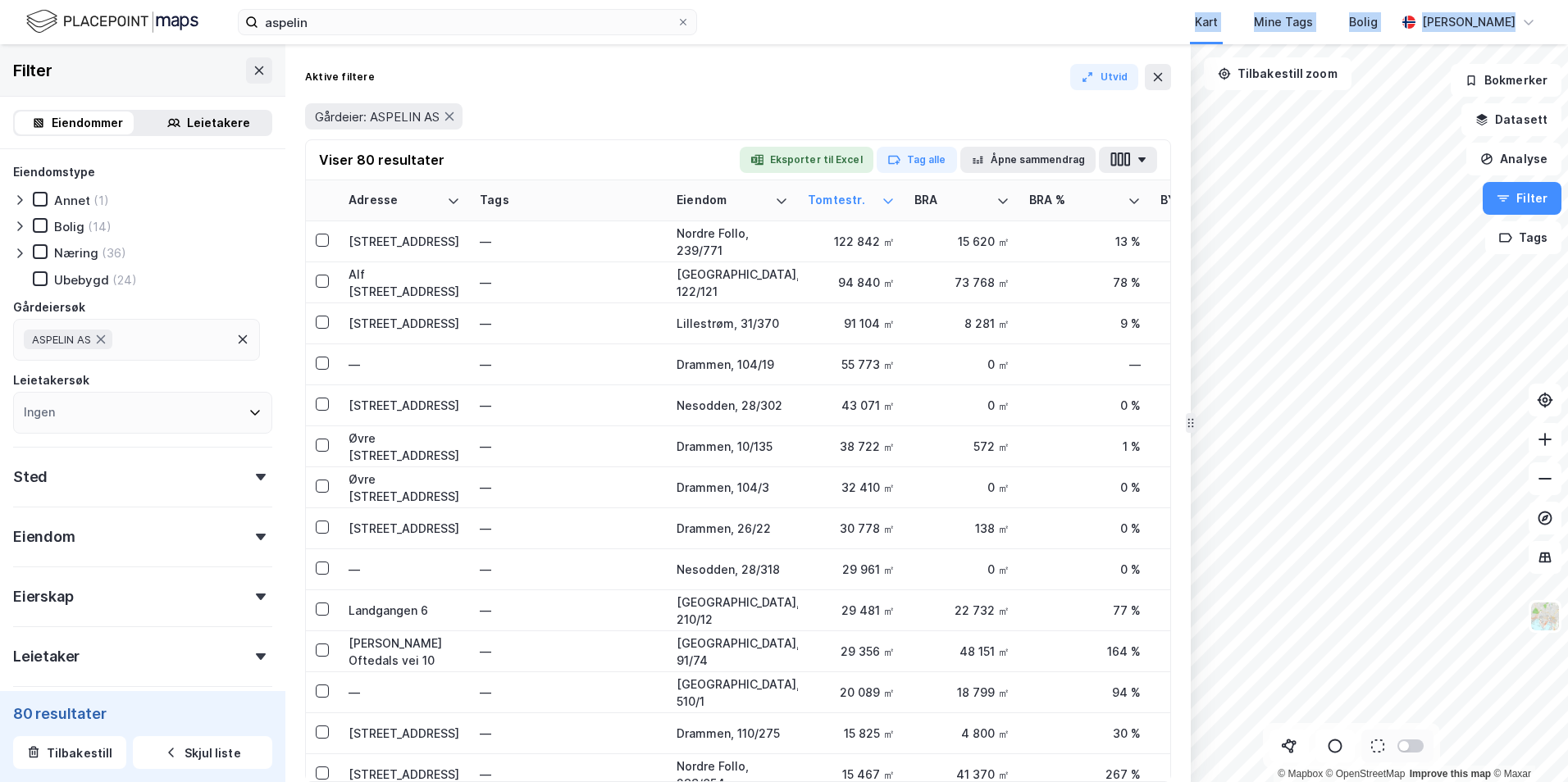
drag, startPoint x: 841, startPoint y: 13, endPoint x: 157, endPoint y: -6, distance: 684.3
click at [157, 0] on html "aspelin Kart Mine Tags Bolig [PERSON_NAME] © Mapbox © OpenStreetMap Improve thi…" at bounding box center [784, 391] width 1568 height 782
click at [575, 372] on div "—" at bounding box center [568, 365] width 177 height 27
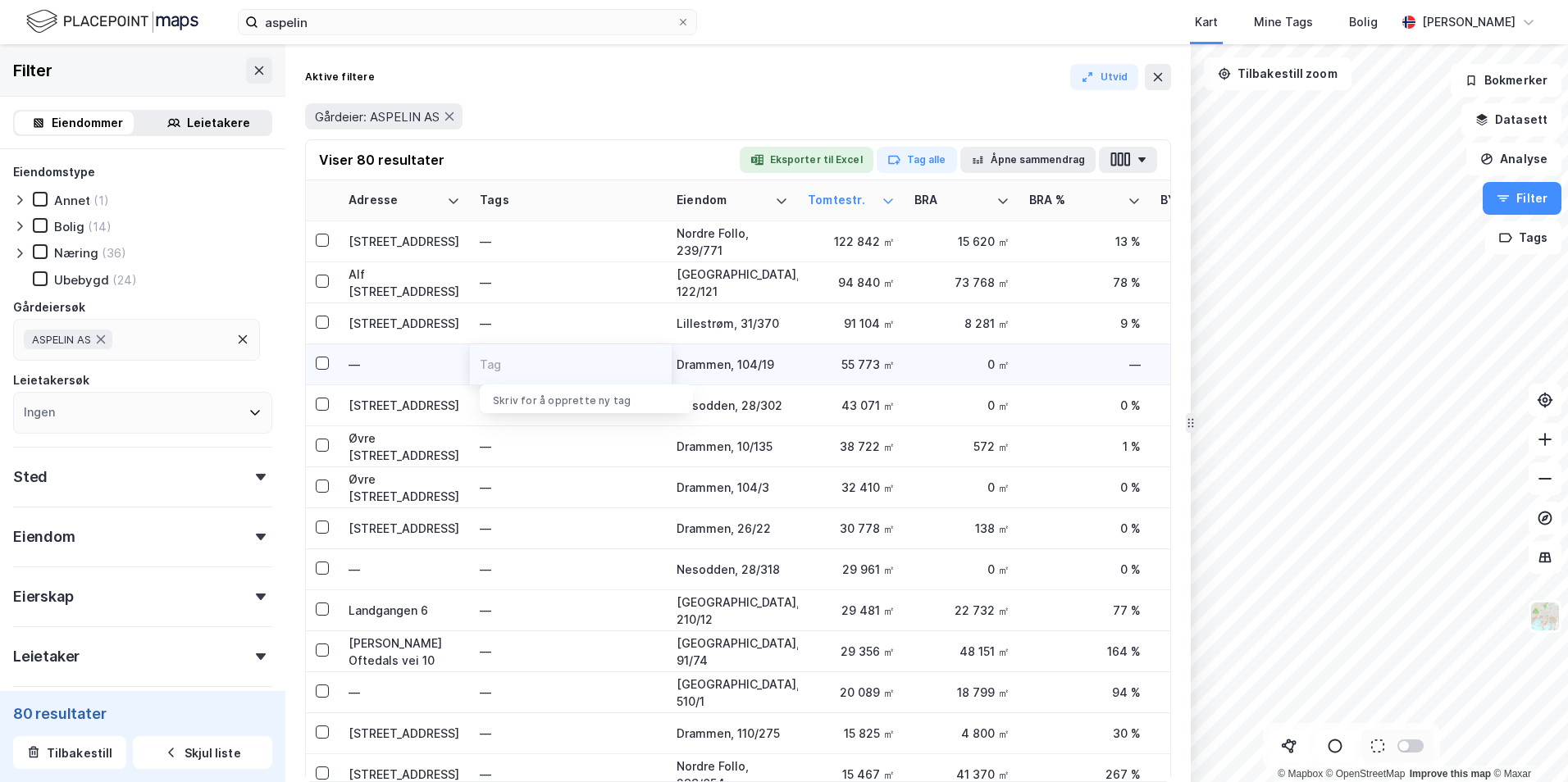
click at [434, 371] on div "—" at bounding box center [404, 364] width 111 height 17
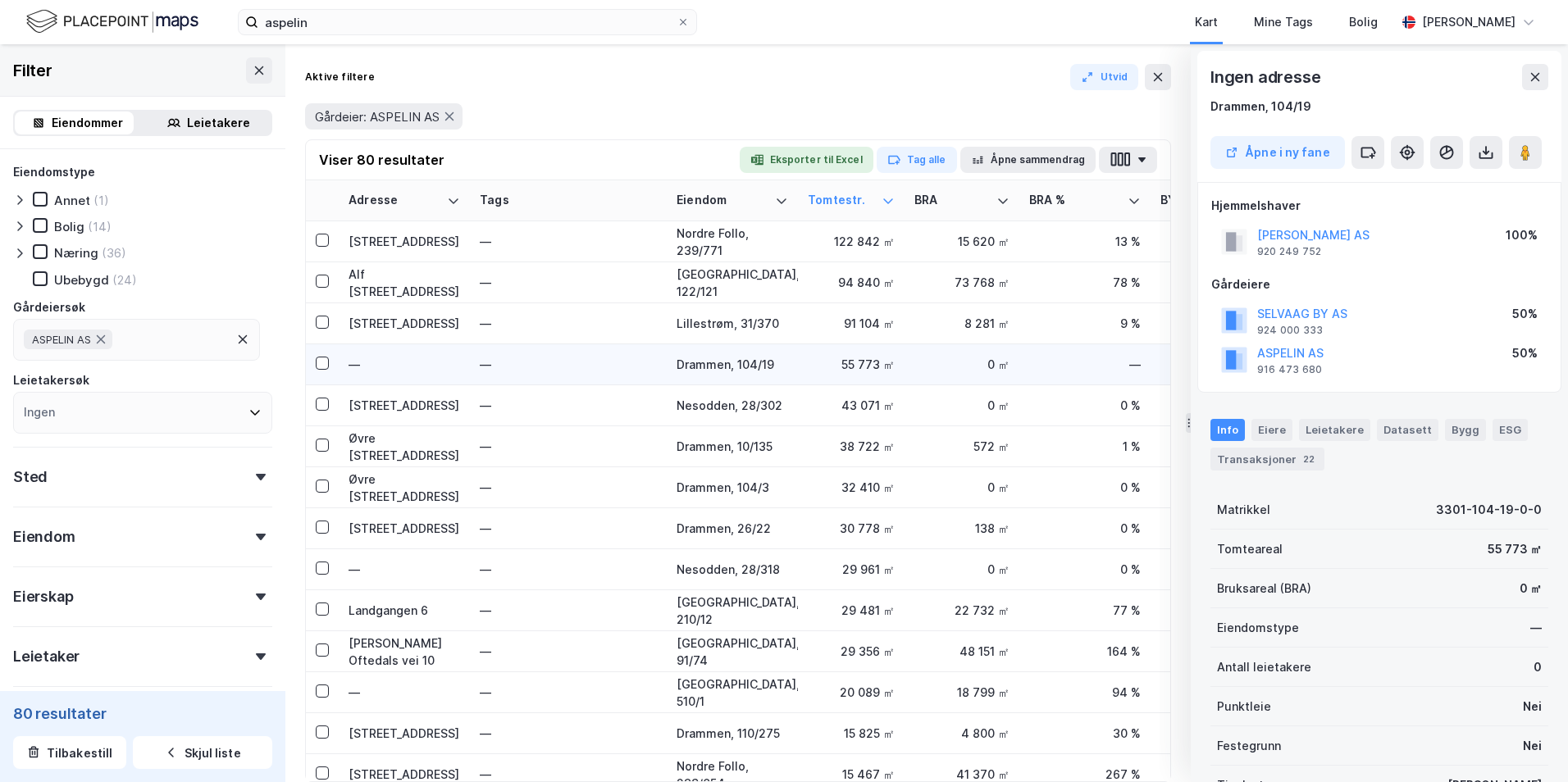
scroll to position [1, 0]
click at [1400, 161] on button at bounding box center [1407, 152] width 33 height 33
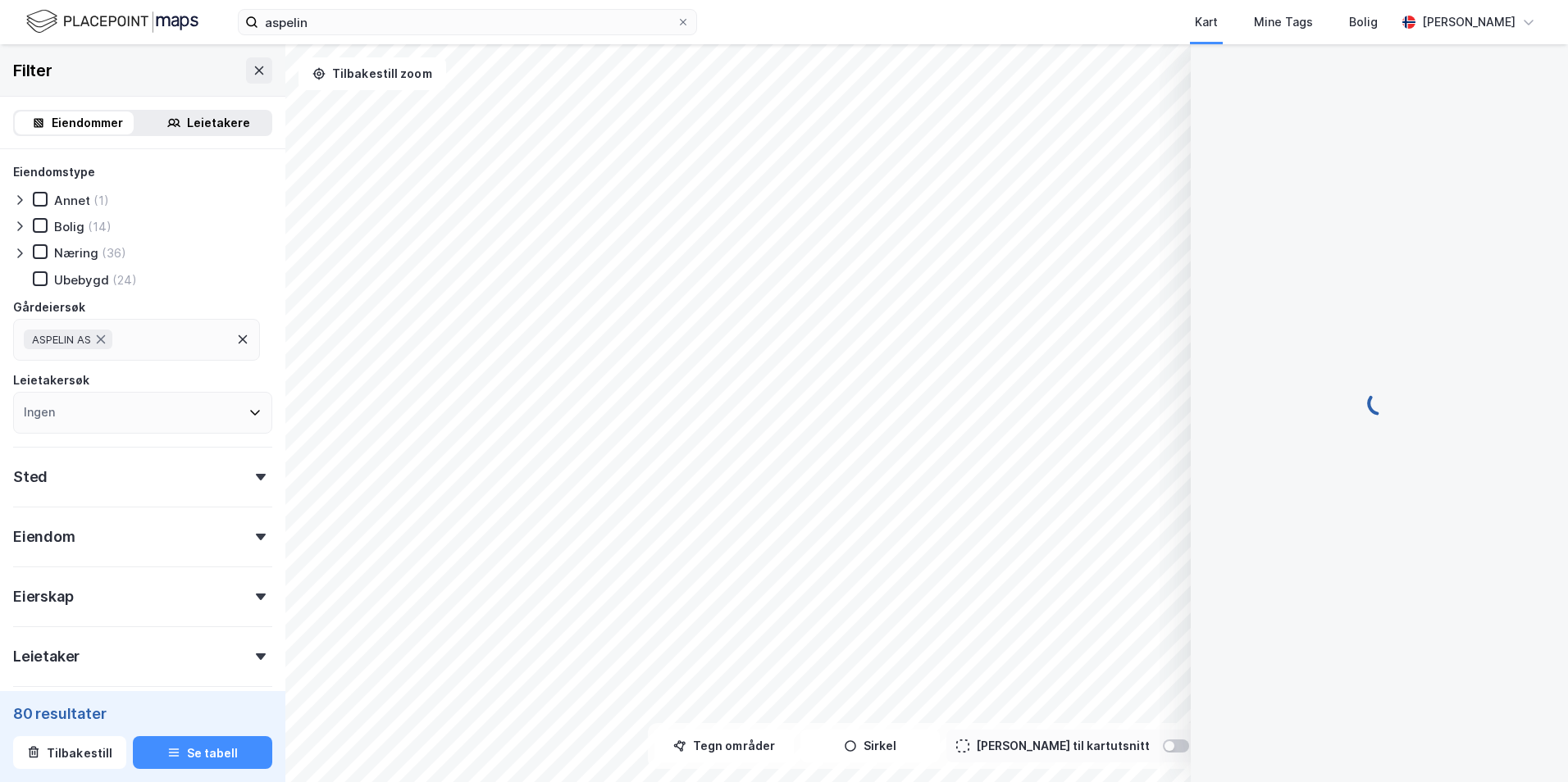
scroll to position [1, 0]
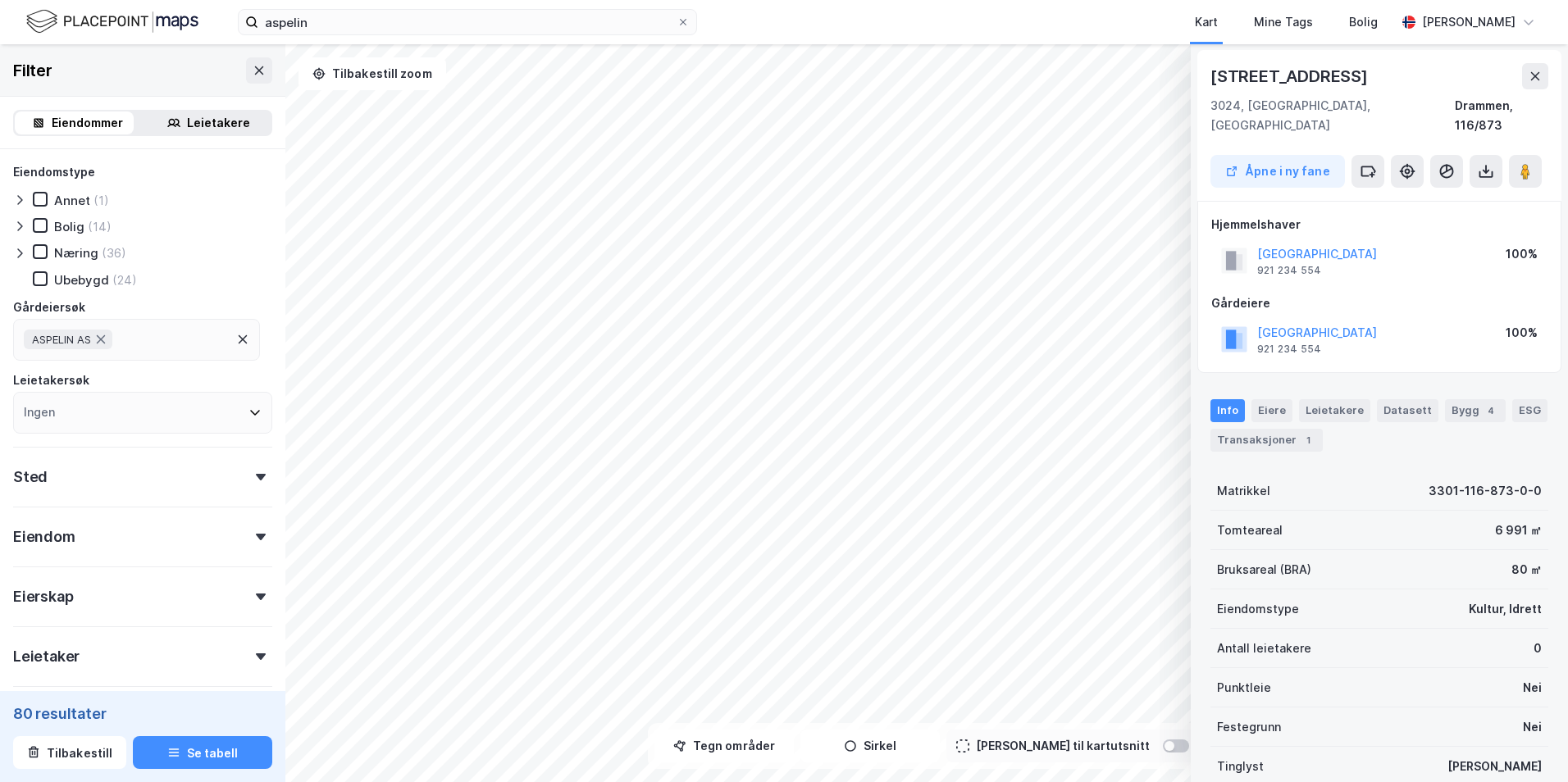
click at [1531, 74] on icon at bounding box center [1535, 75] width 13 height 13
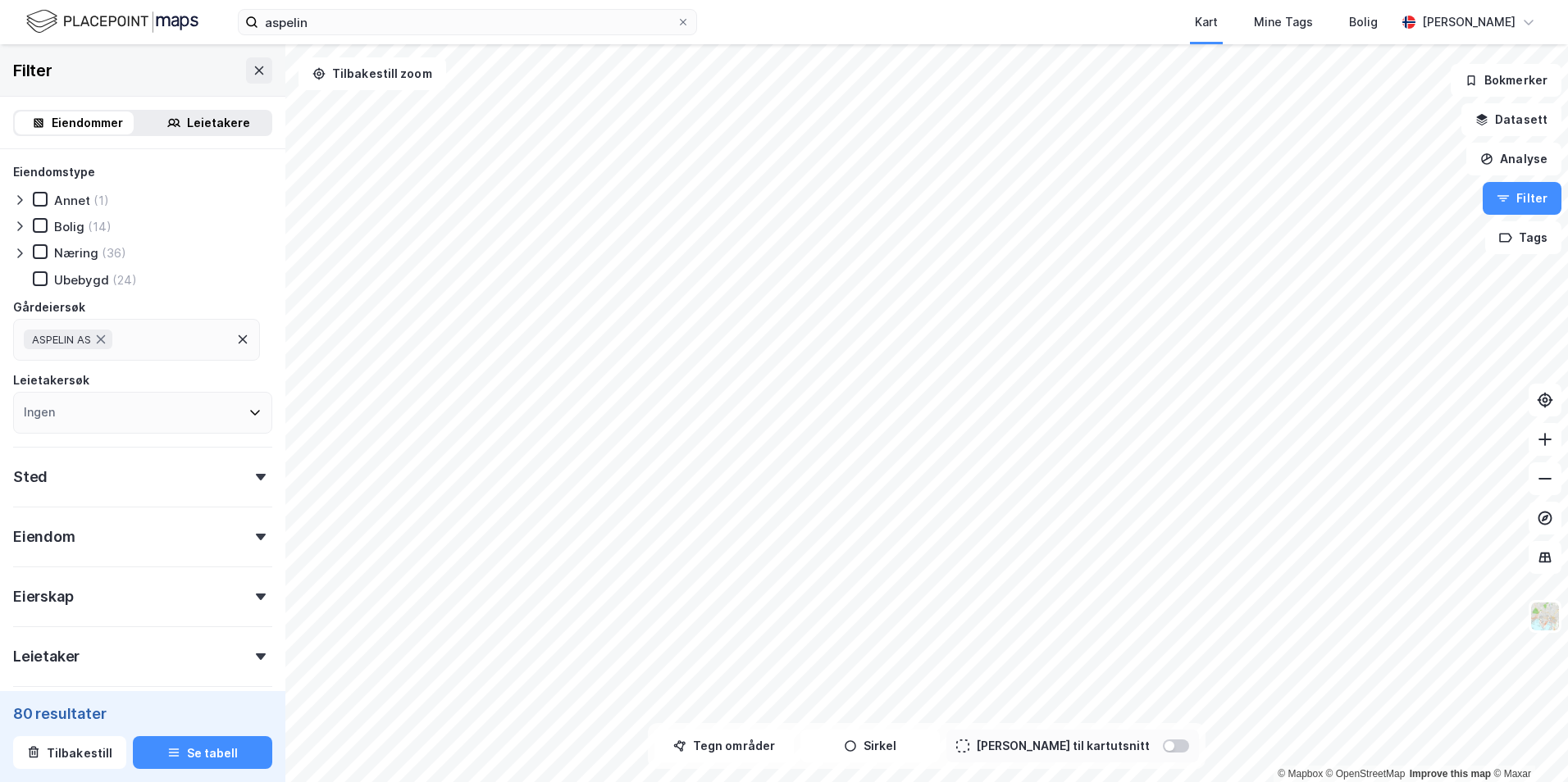
click at [130, 281] on div "(24)" at bounding box center [124, 280] width 25 height 15
click at [81, 281] on div "Ubebygd" at bounding box center [81, 280] width 55 height 15
click at [78, 199] on div "Annet" at bounding box center [72, 200] width 36 height 15
click at [18, 252] on icon at bounding box center [19, 253] width 13 height 13
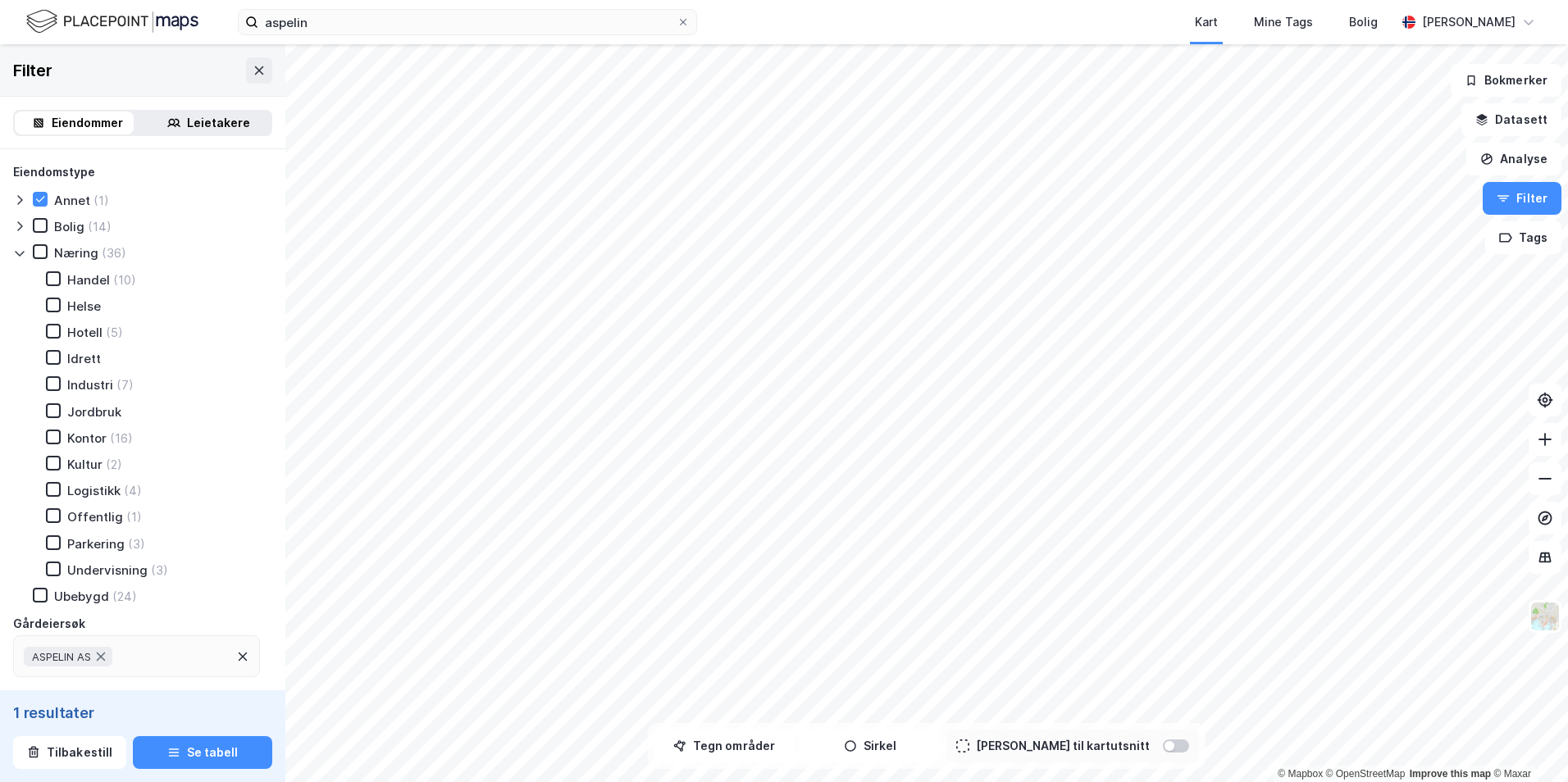
click at [18, 252] on icon at bounding box center [19, 253] width 13 height 13
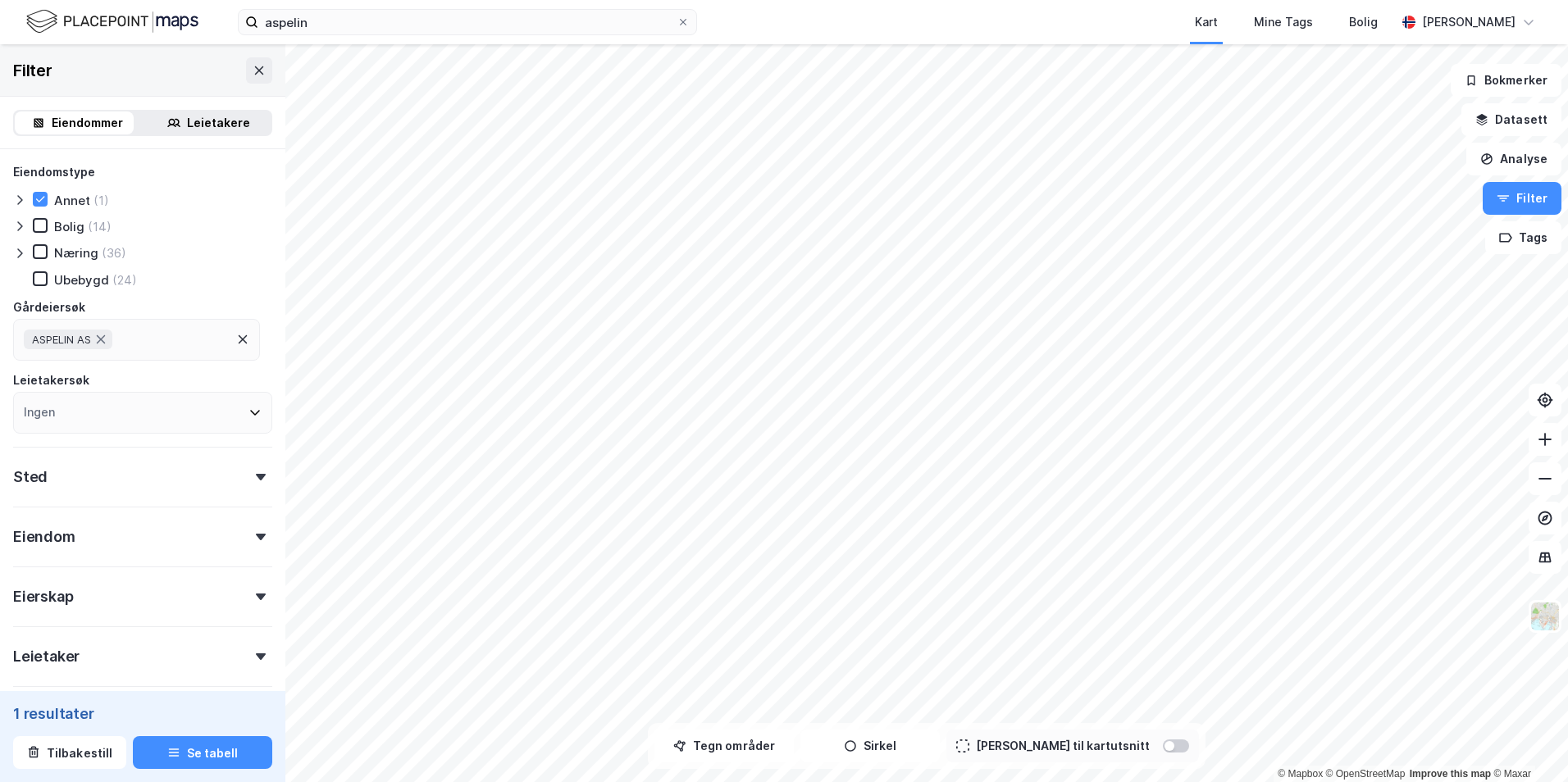
click at [22, 252] on icon at bounding box center [19, 253] width 13 height 13
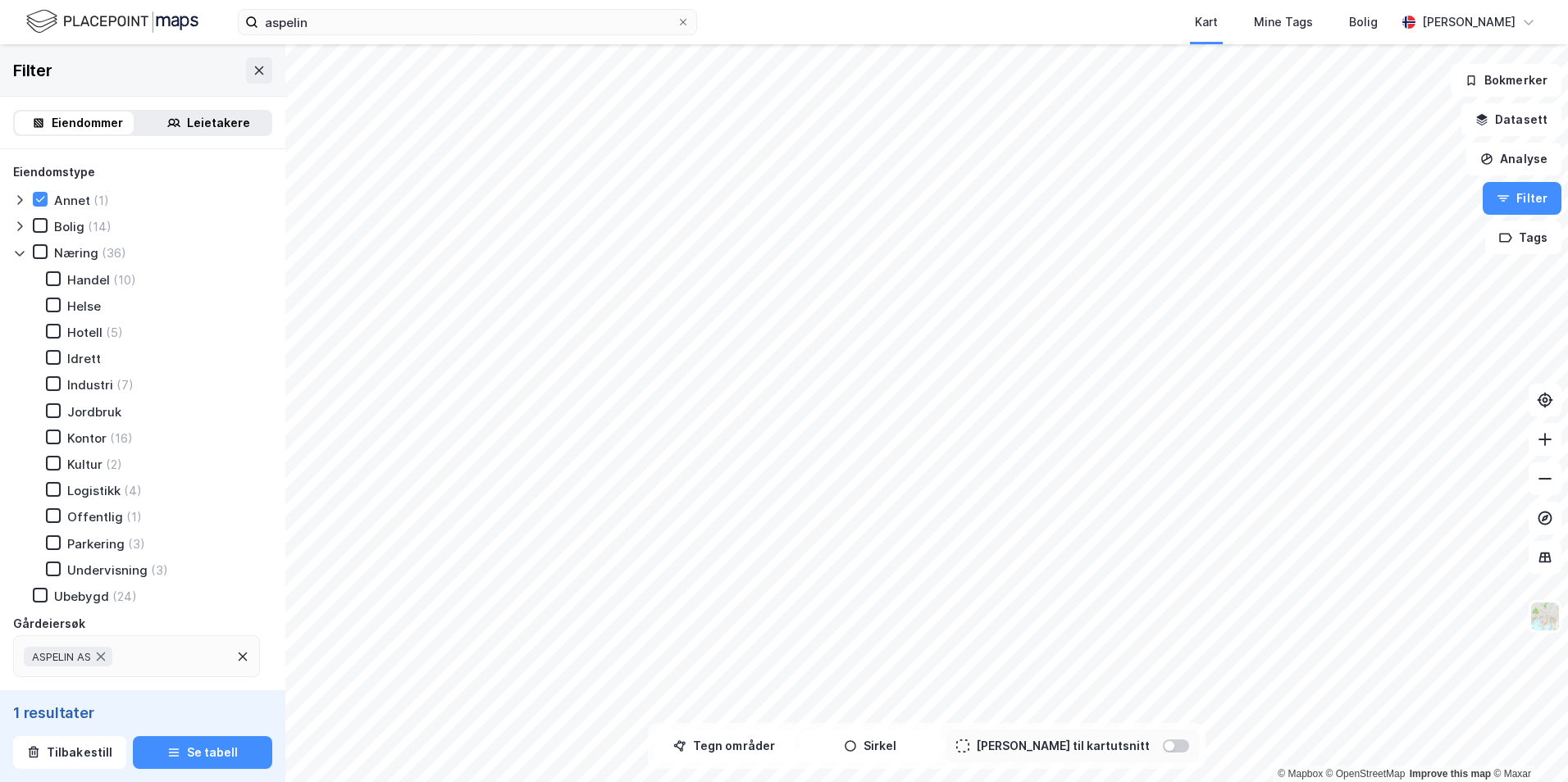
click at [99, 416] on div "Jordbruk" at bounding box center [93, 412] width 54 height 15
click at [1549, 388] on button at bounding box center [1545, 400] width 33 height 33
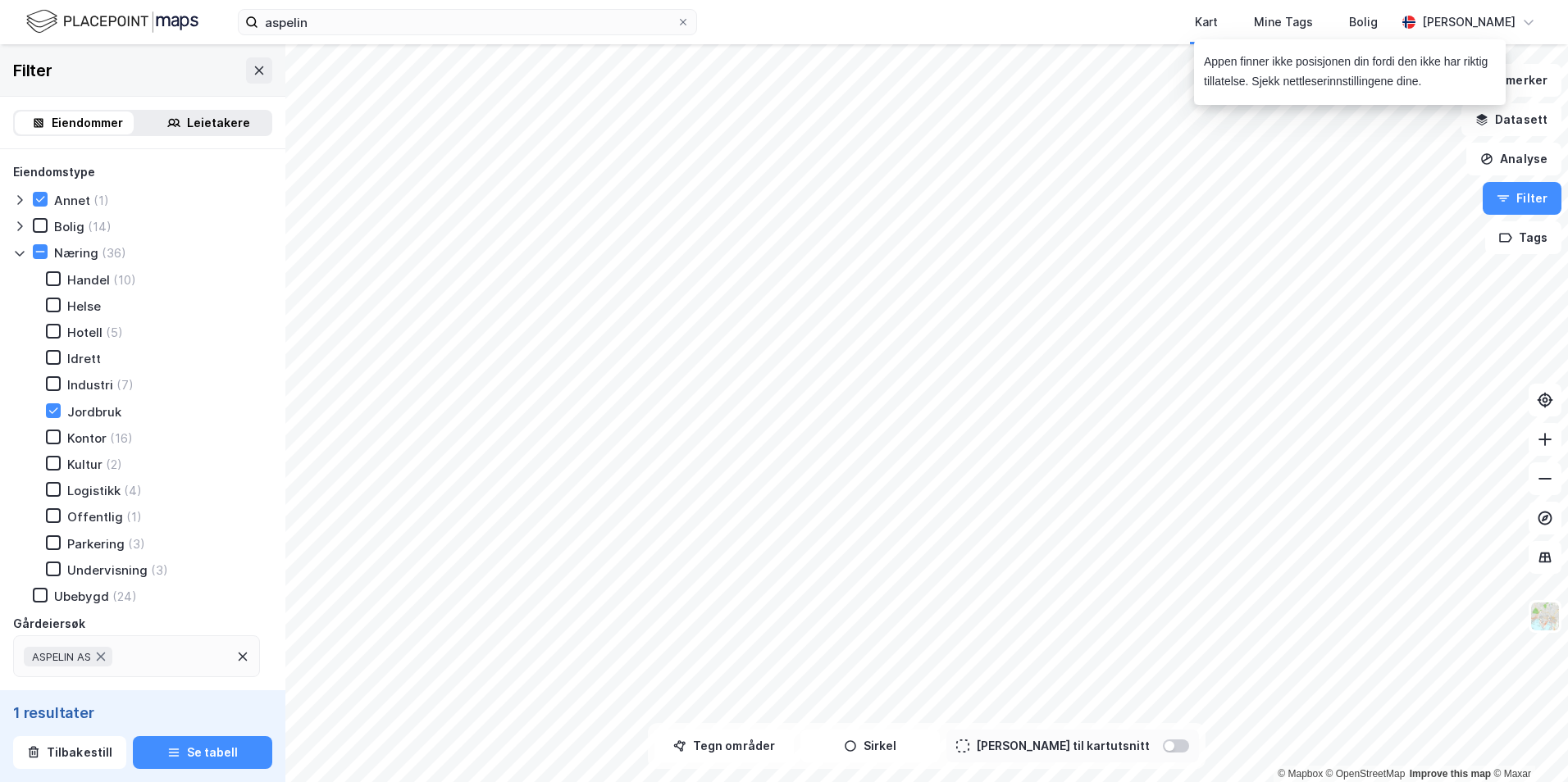
click at [93, 408] on div "Jordbruk" at bounding box center [93, 412] width 54 height 15
click at [93, 410] on div "Jordbruk" at bounding box center [93, 412] width 54 height 15
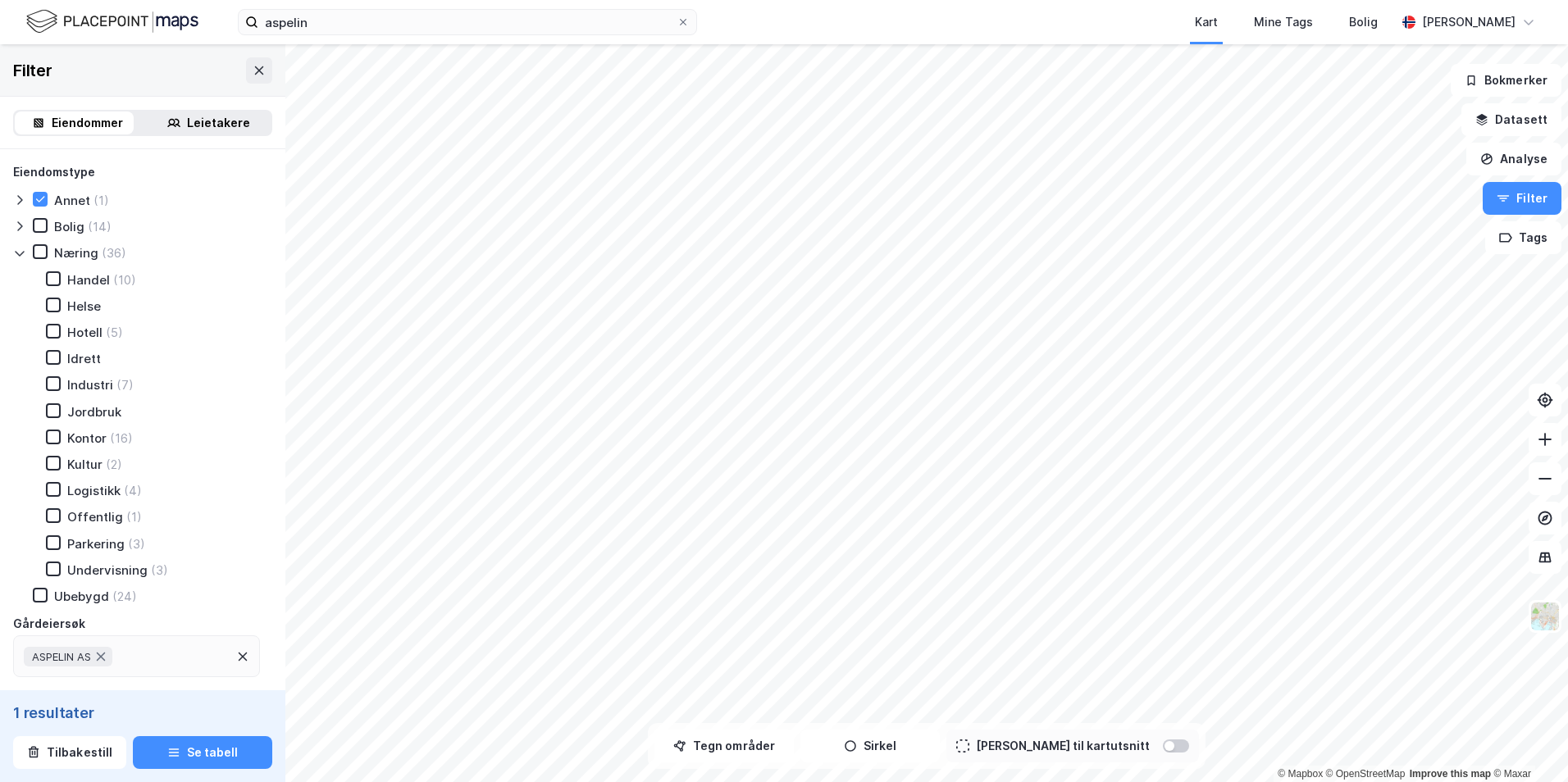
click at [113, 381] on div "Industri (7)" at bounding box center [80, 384] width 107 height 16
click at [57, 385] on icon at bounding box center [53, 383] width 11 height 11
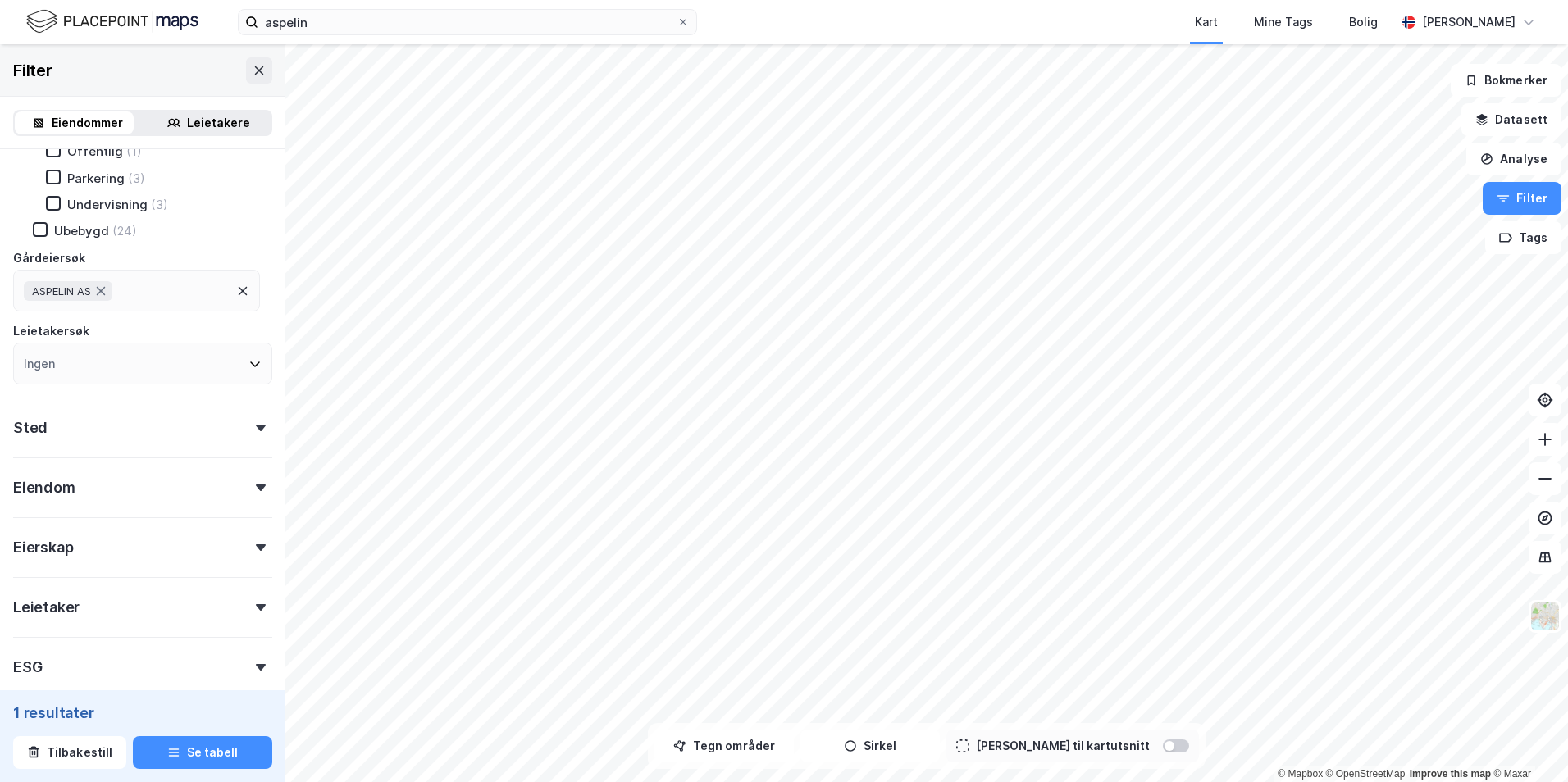
scroll to position [454, 0]
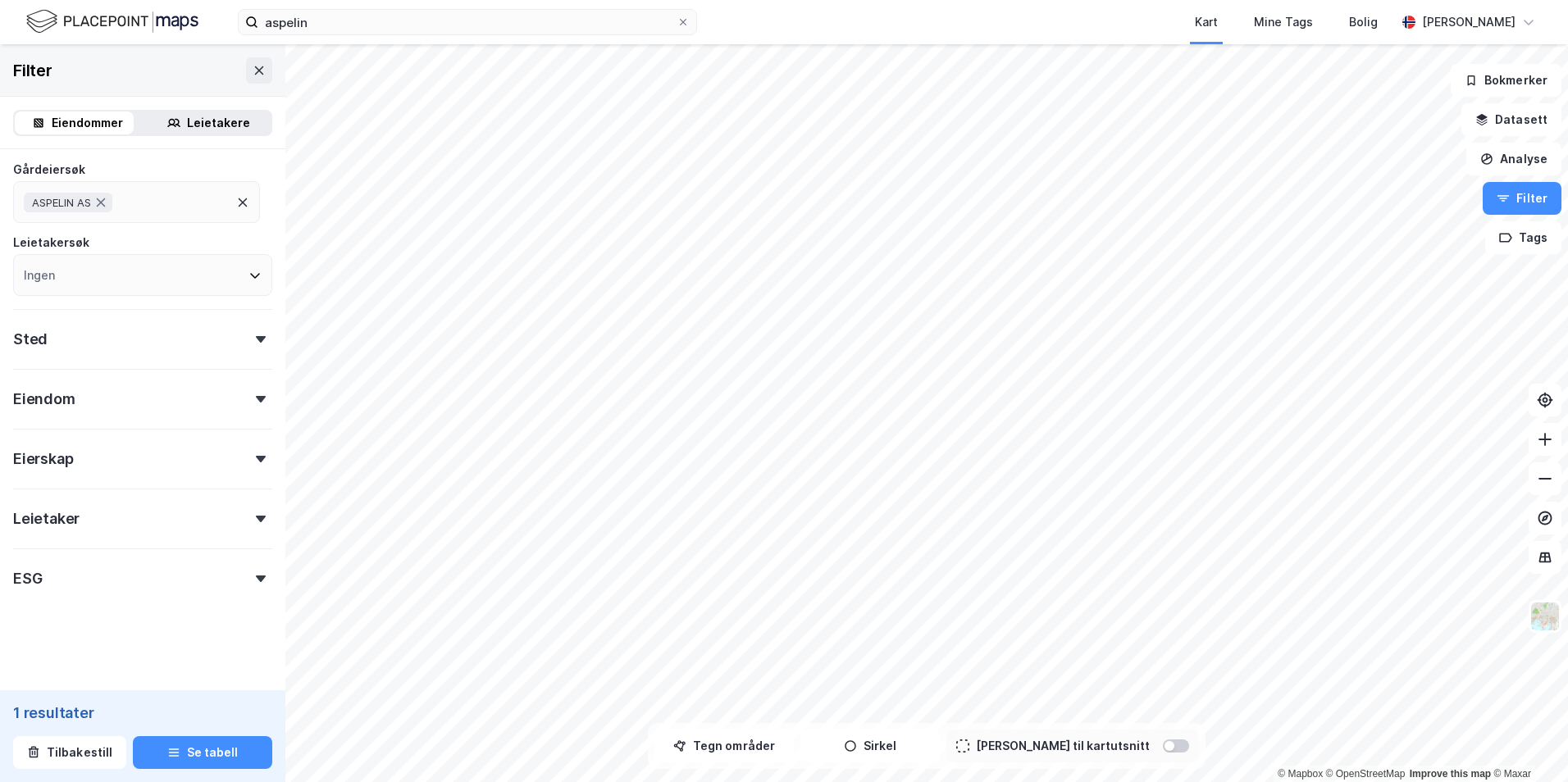
click at [47, 342] on div "Sted" at bounding box center [142, 332] width 259 height 47
click at [95, 397] on div "Ingen" at bounding box center [142, 411] width 259 height 42
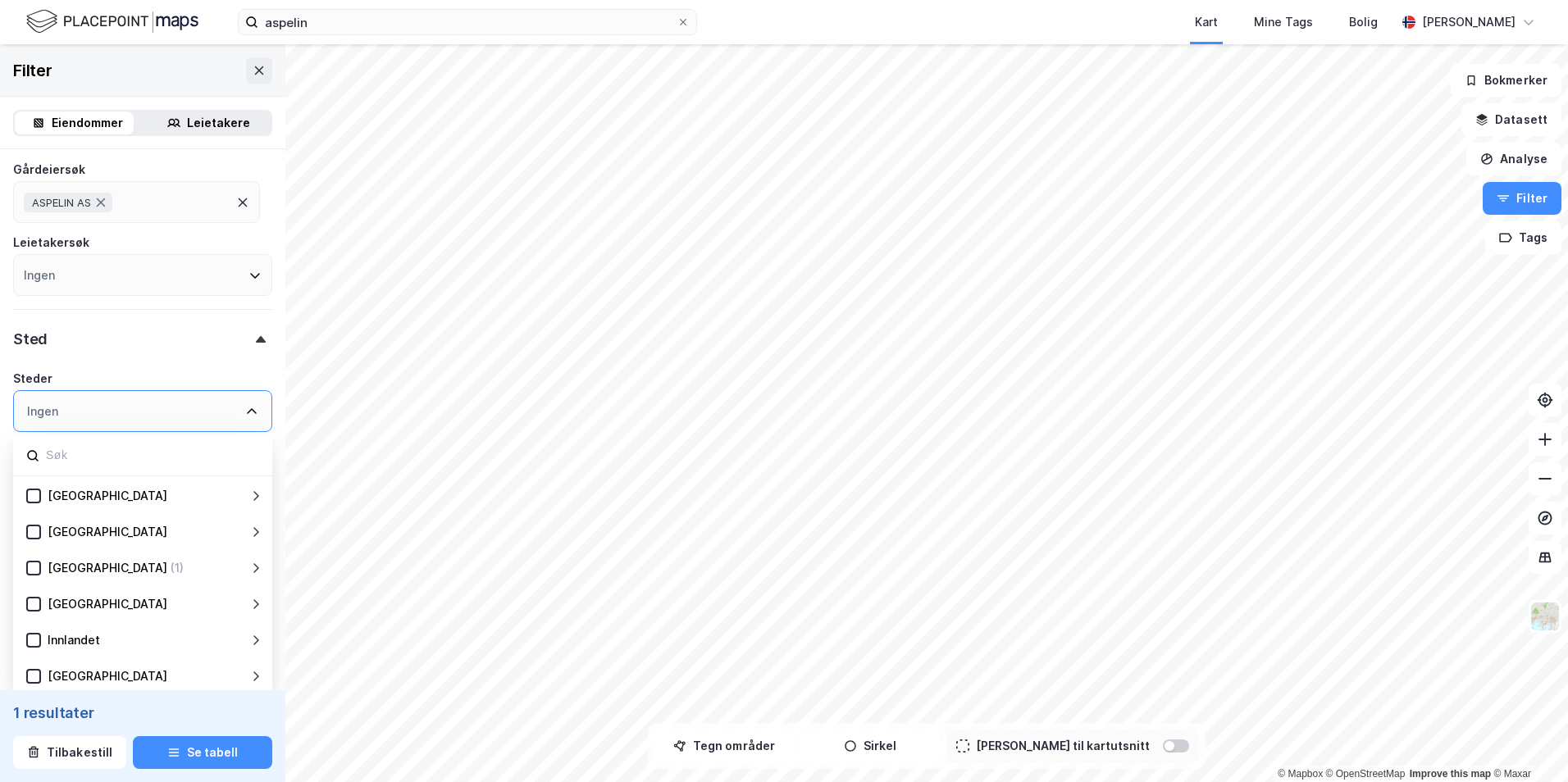
click at [93, 336] on div "Sted" at bounding box center [142, 332] width 259 height 47
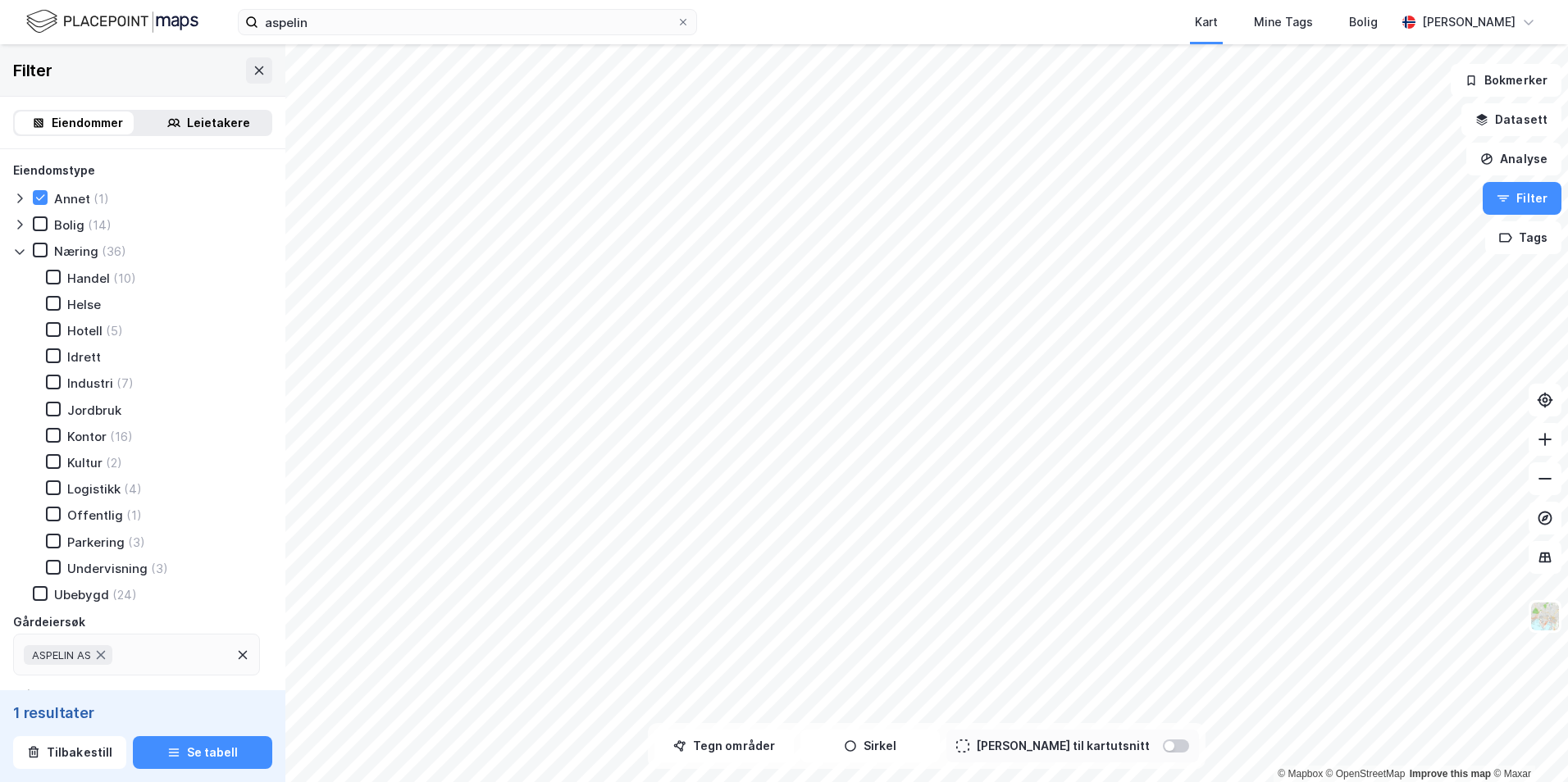
scroll to position [0, 0]
click at [203, 123] on div "Leietakere" at bounding box center [218, 122] width 63 height 20
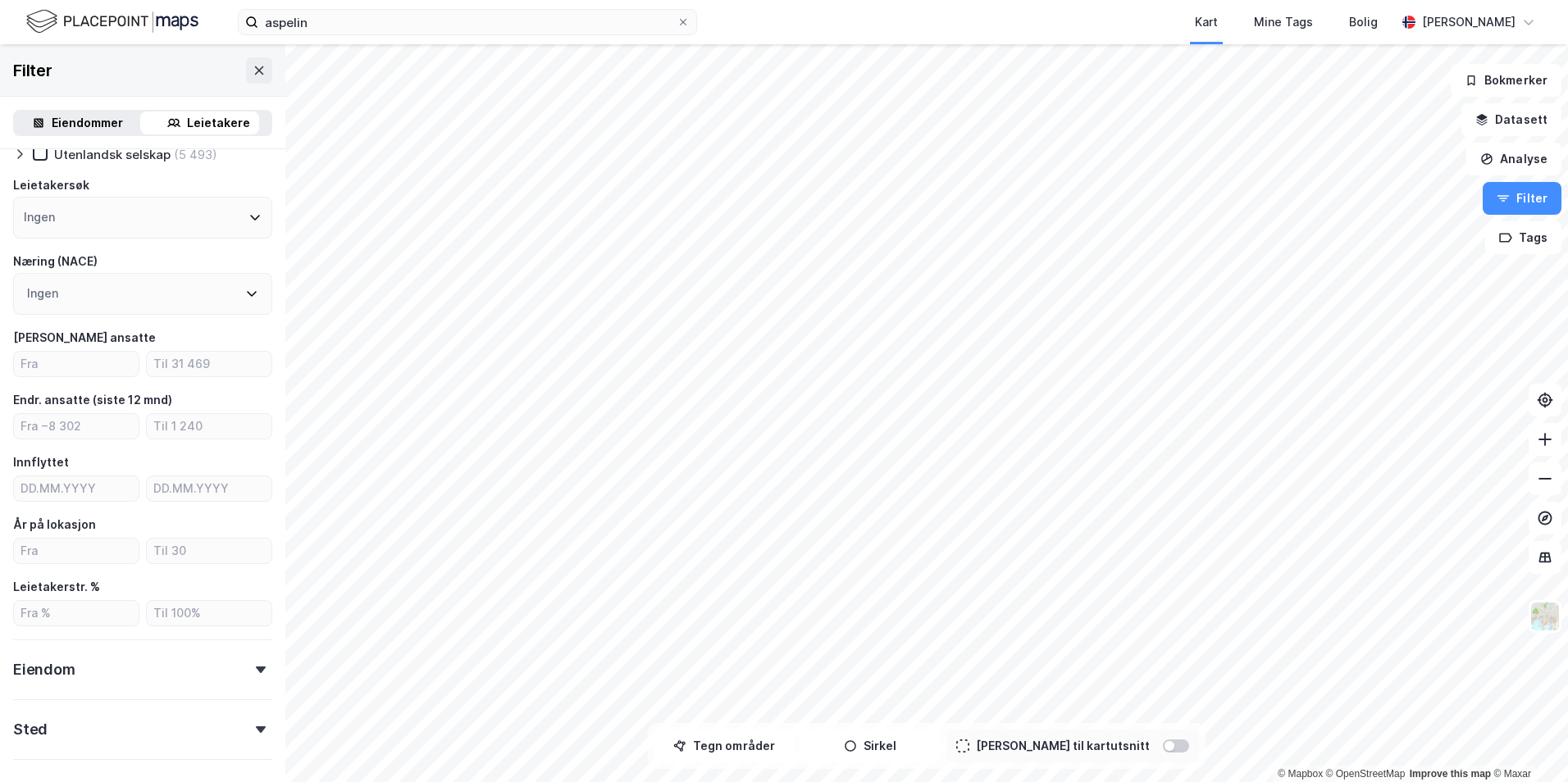
scroll to position [244, 0]
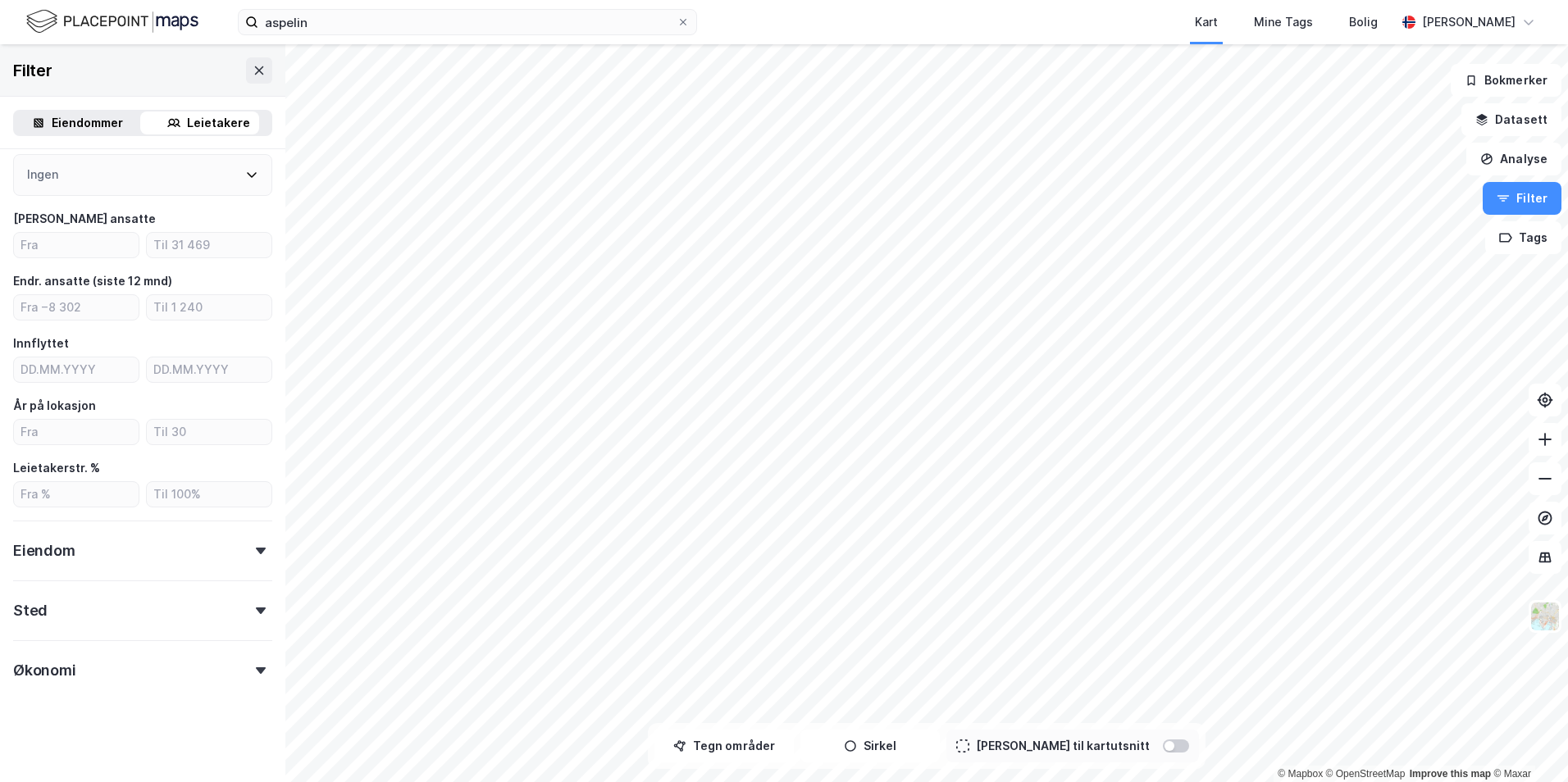
click at [179, 559] on div "Eiendom" at bounding box center [142, 544] width 259 height 47
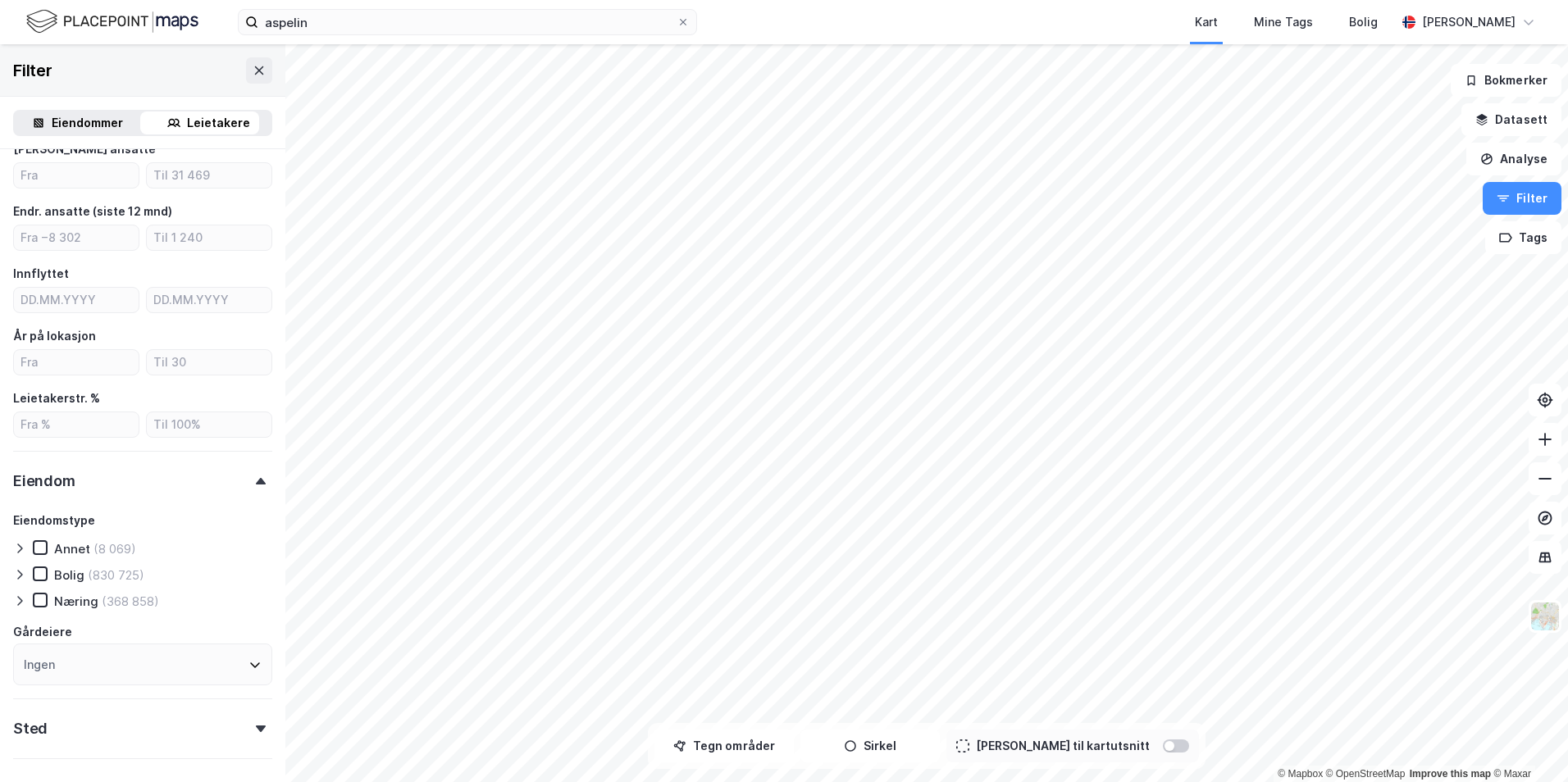
scroll to position [432, 0]
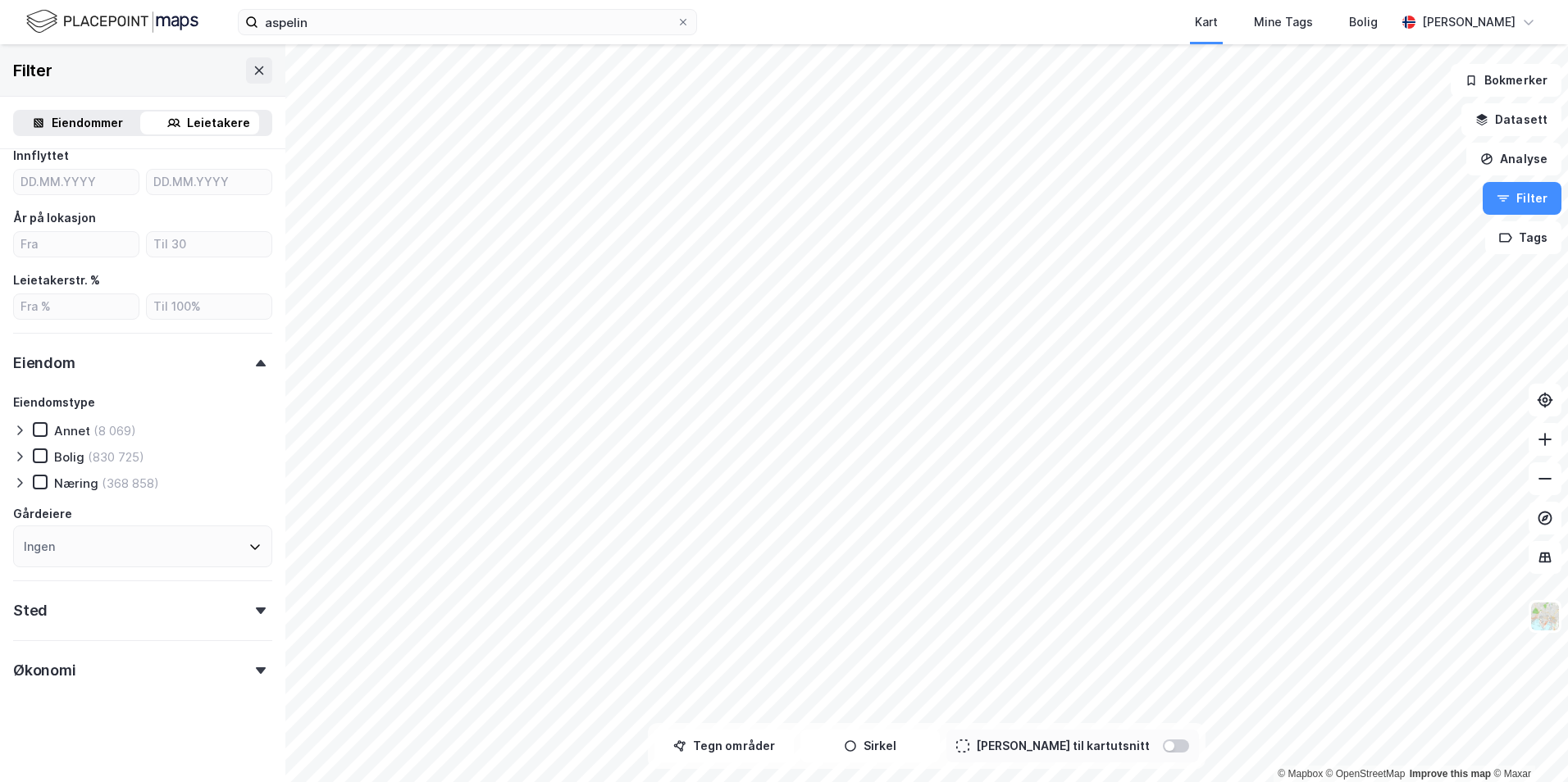
click at [22, 485] on icon at bounding box center [19, 482] width 13 height 13
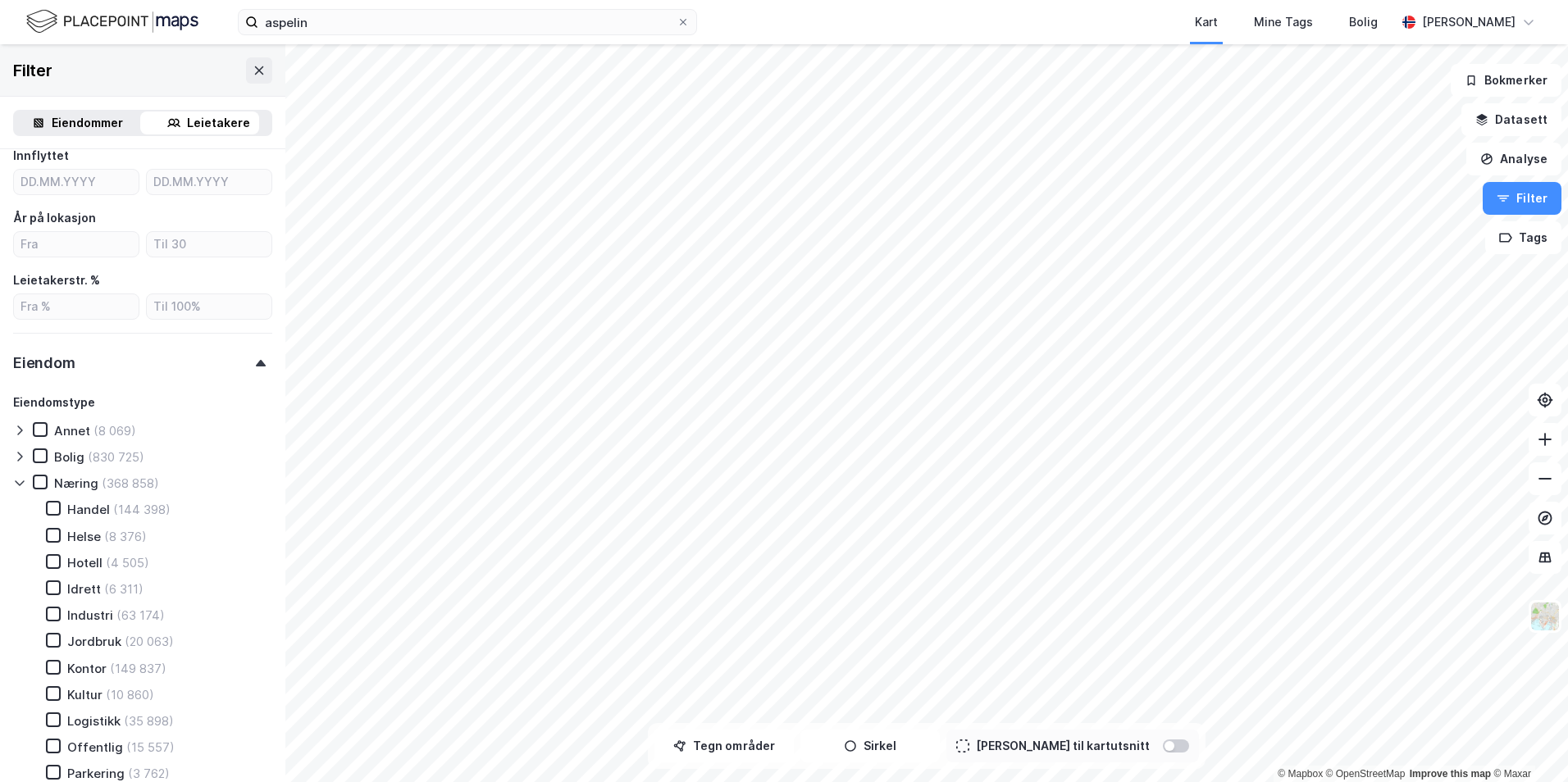
click at [21, 457] on icon at bounding box center [20, 456] width 5 height 9
click at [22, 430] on icon at bounding box center [20, 430] width 5 height 9
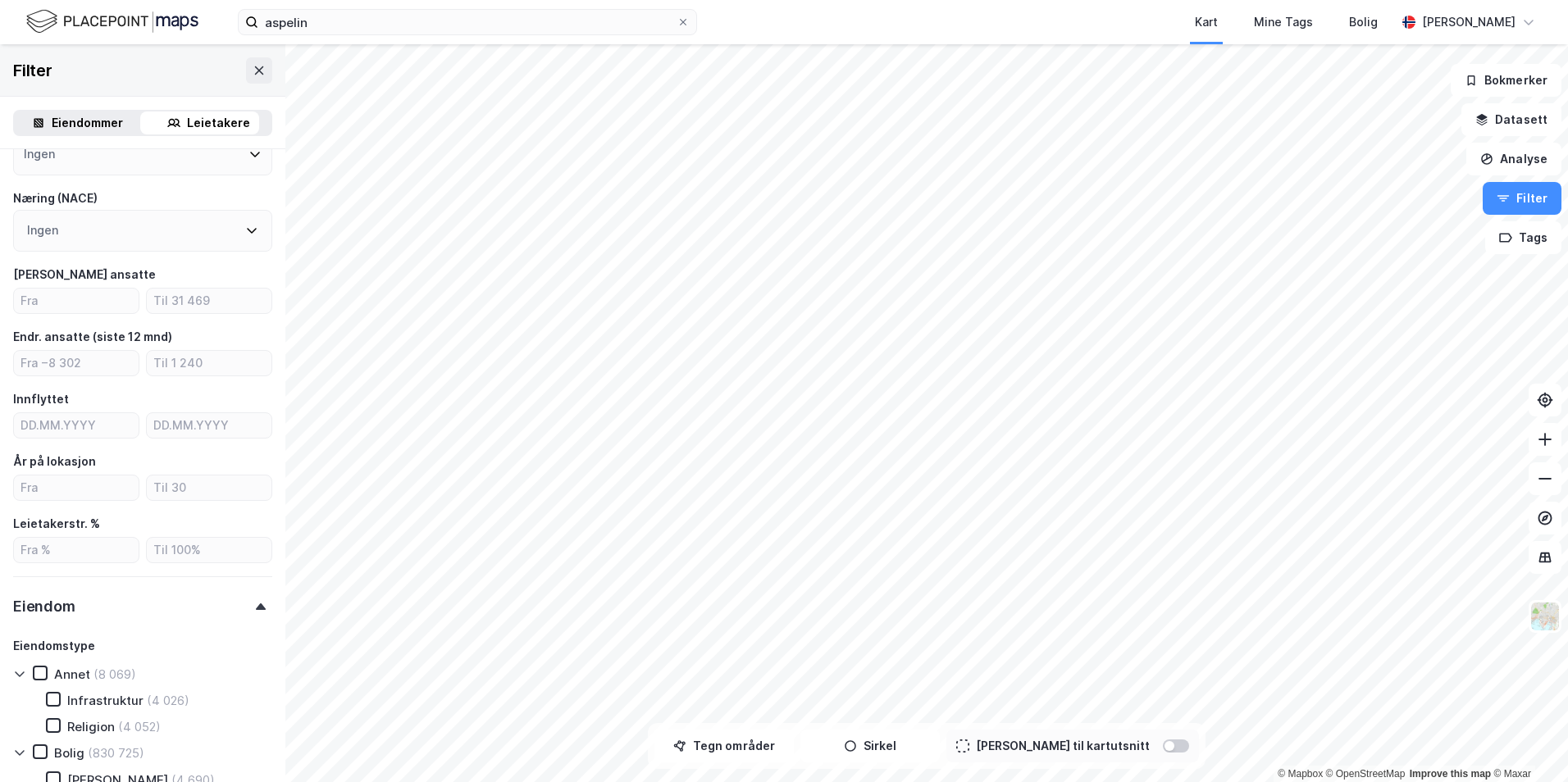
scroll to position [0, 0]
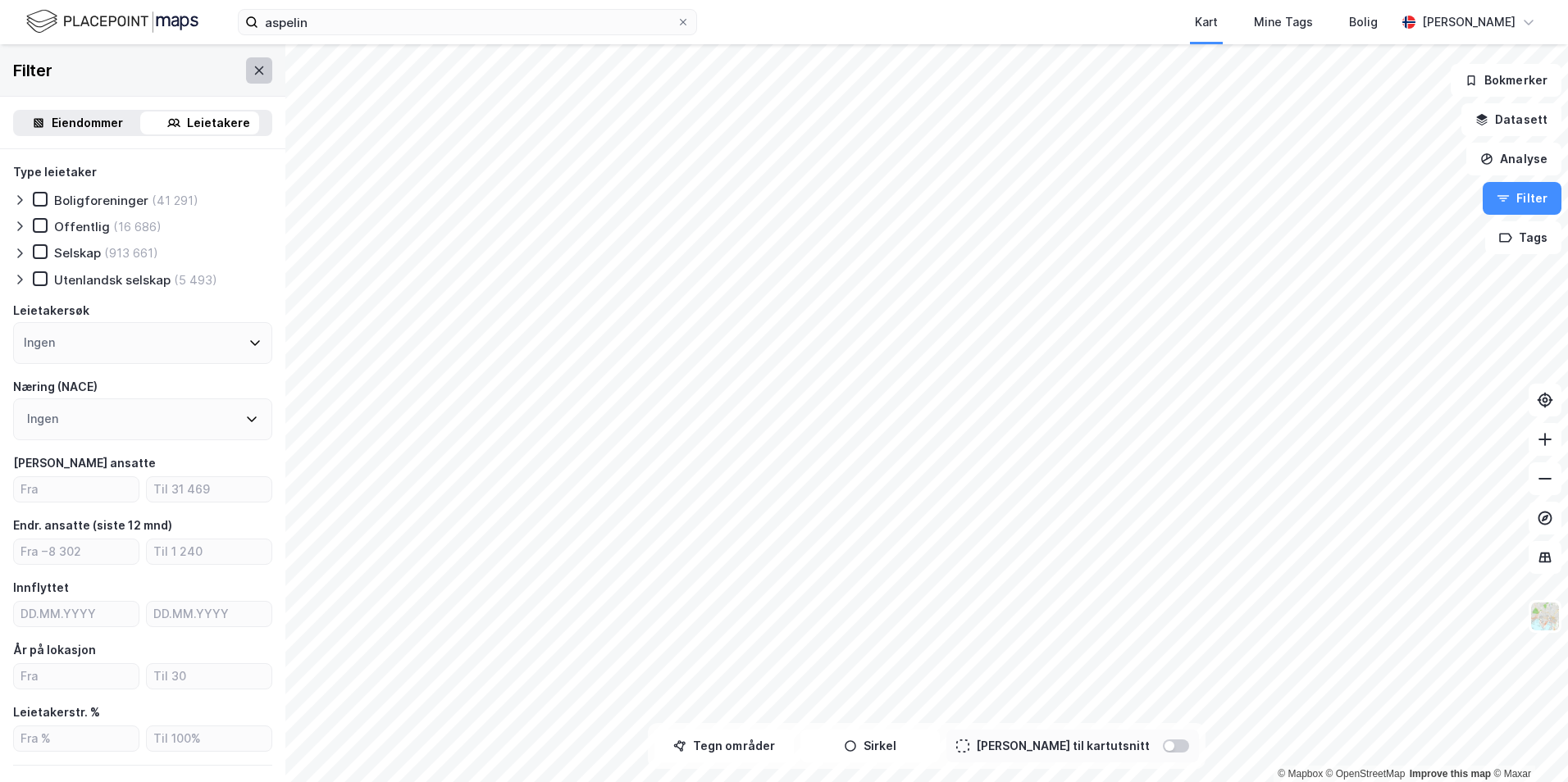
click at [253, 69] on icon at bounding box center [259, 70] width 13 height 13
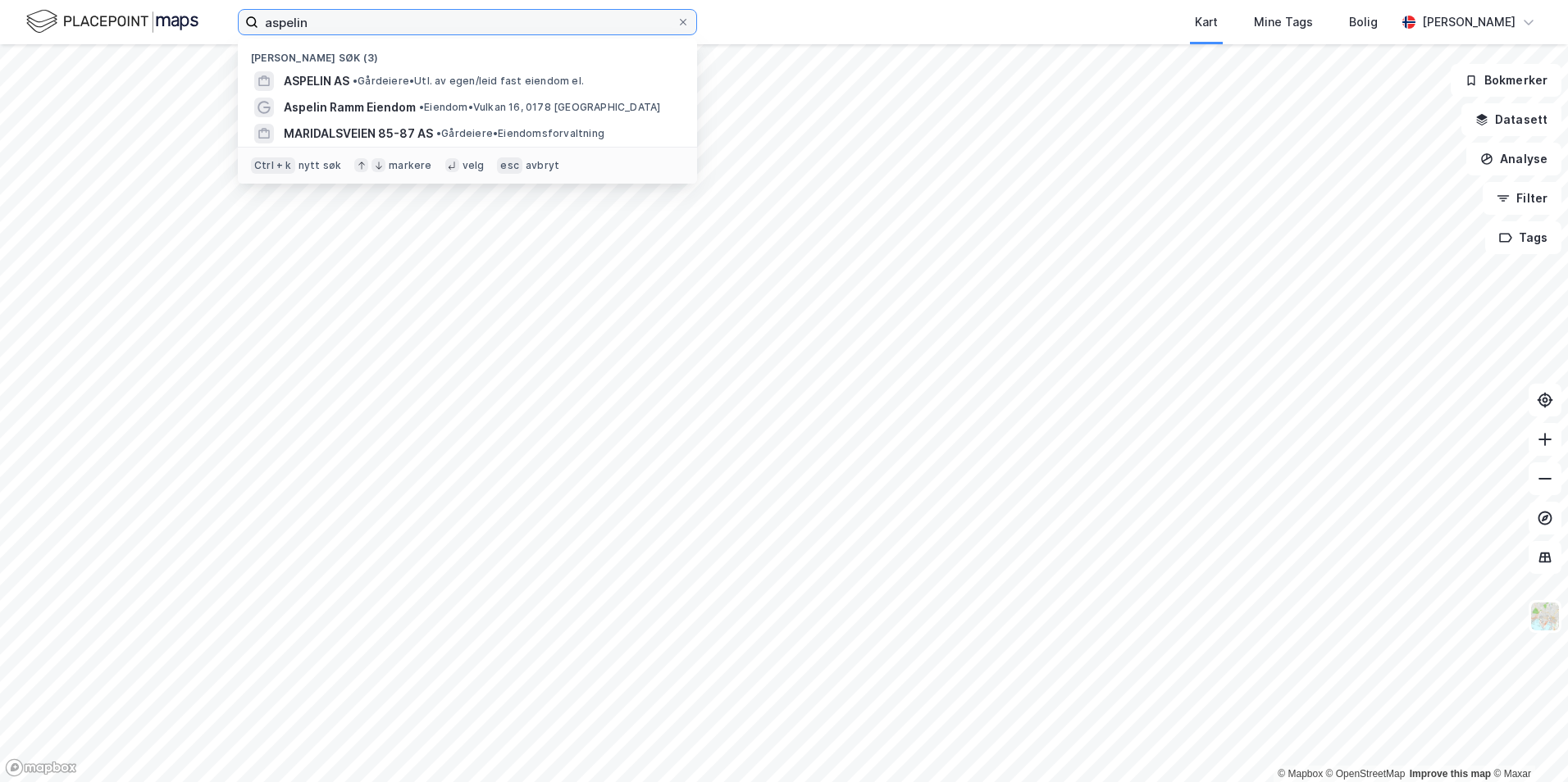
click at [352, 32] on input "aspelin" at bounding box center [467, 21] width 418 height 25
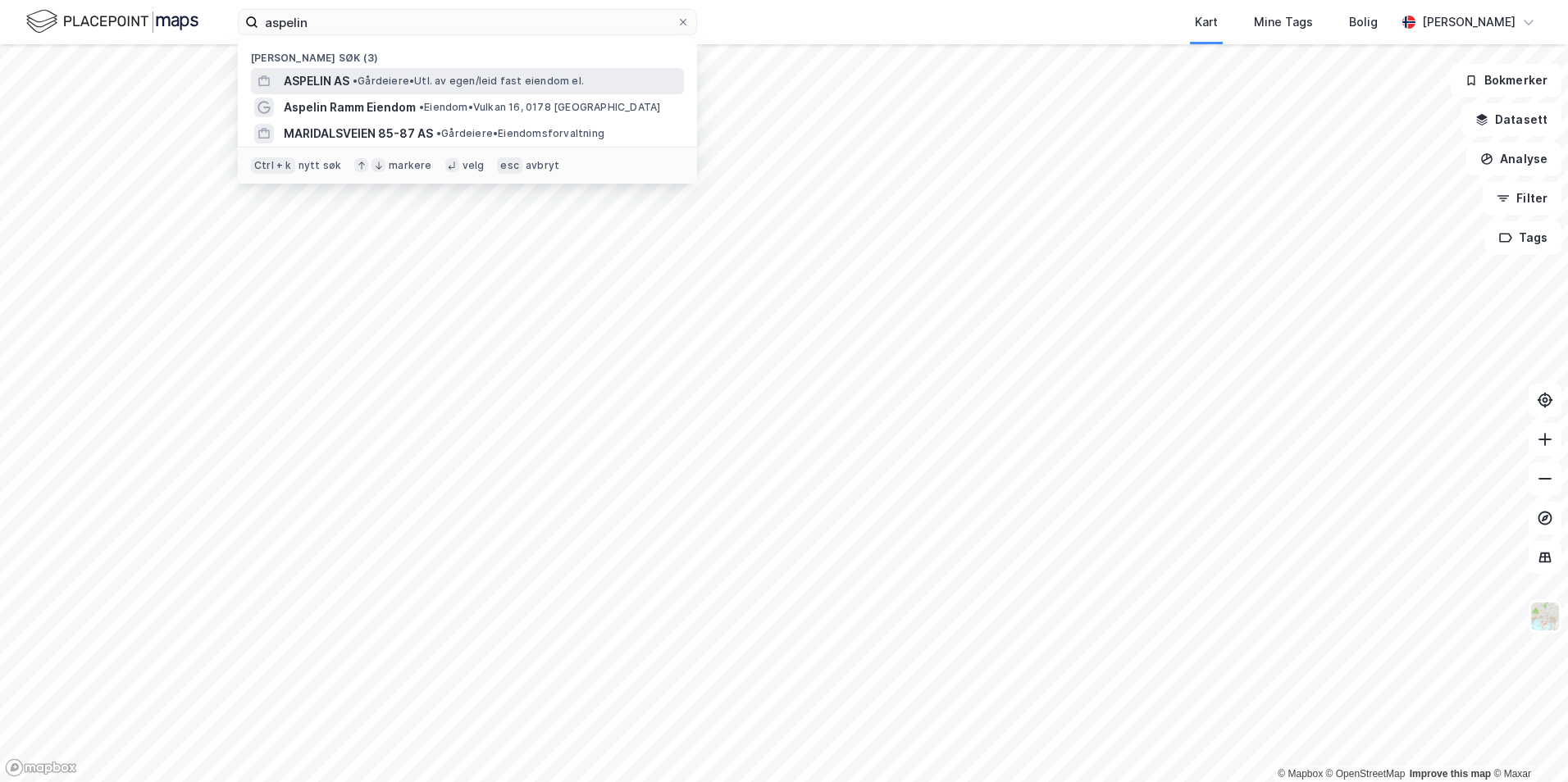
click at [386, 77] on span "• Gårdeiere • Utl. av egen/leid fast eiendom el." at bounding box center [468, 81] width 231 height 13
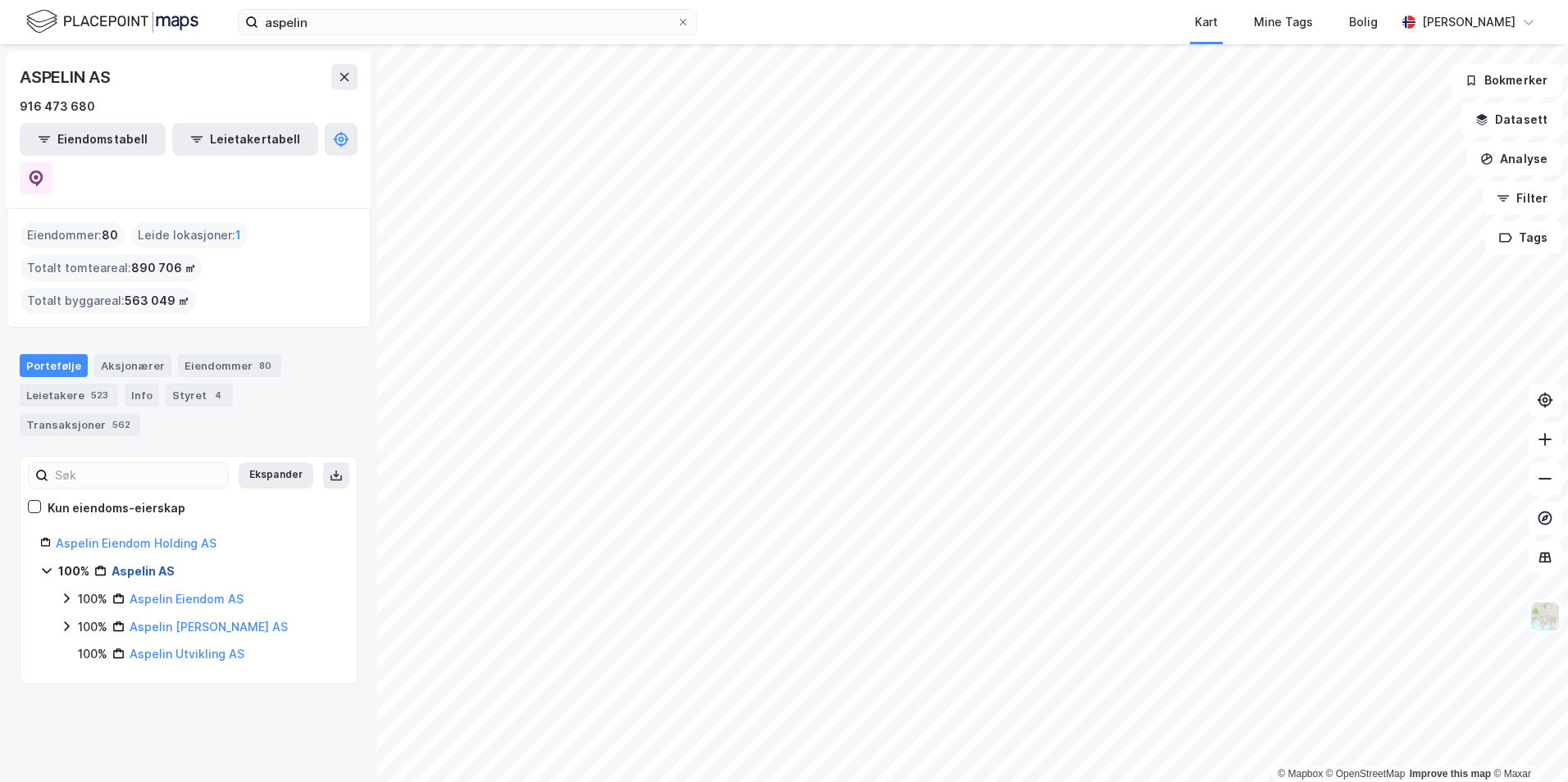
click at [135, 564] on link "Aspelin AS" at bounding box center [143, 570] width 63 height 14
click at [194, 354] on div "Eiendommer 80" at bounding box center [230, 365] width 104 height 23
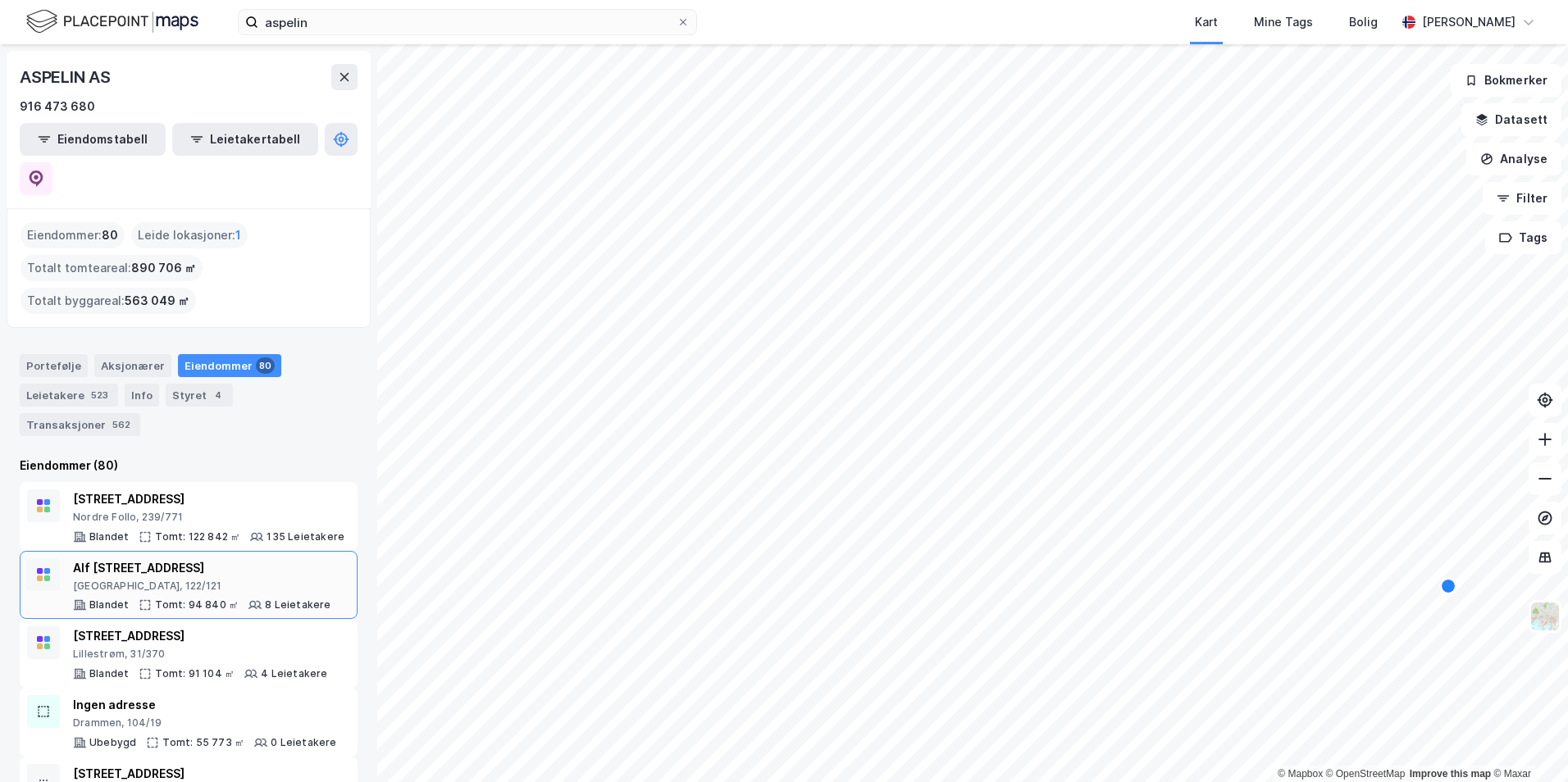
click at [223, 580] on div "[GEOGRAPHIC_DATA], 122/121" at bounding box center [201, 586] width 258 height 13
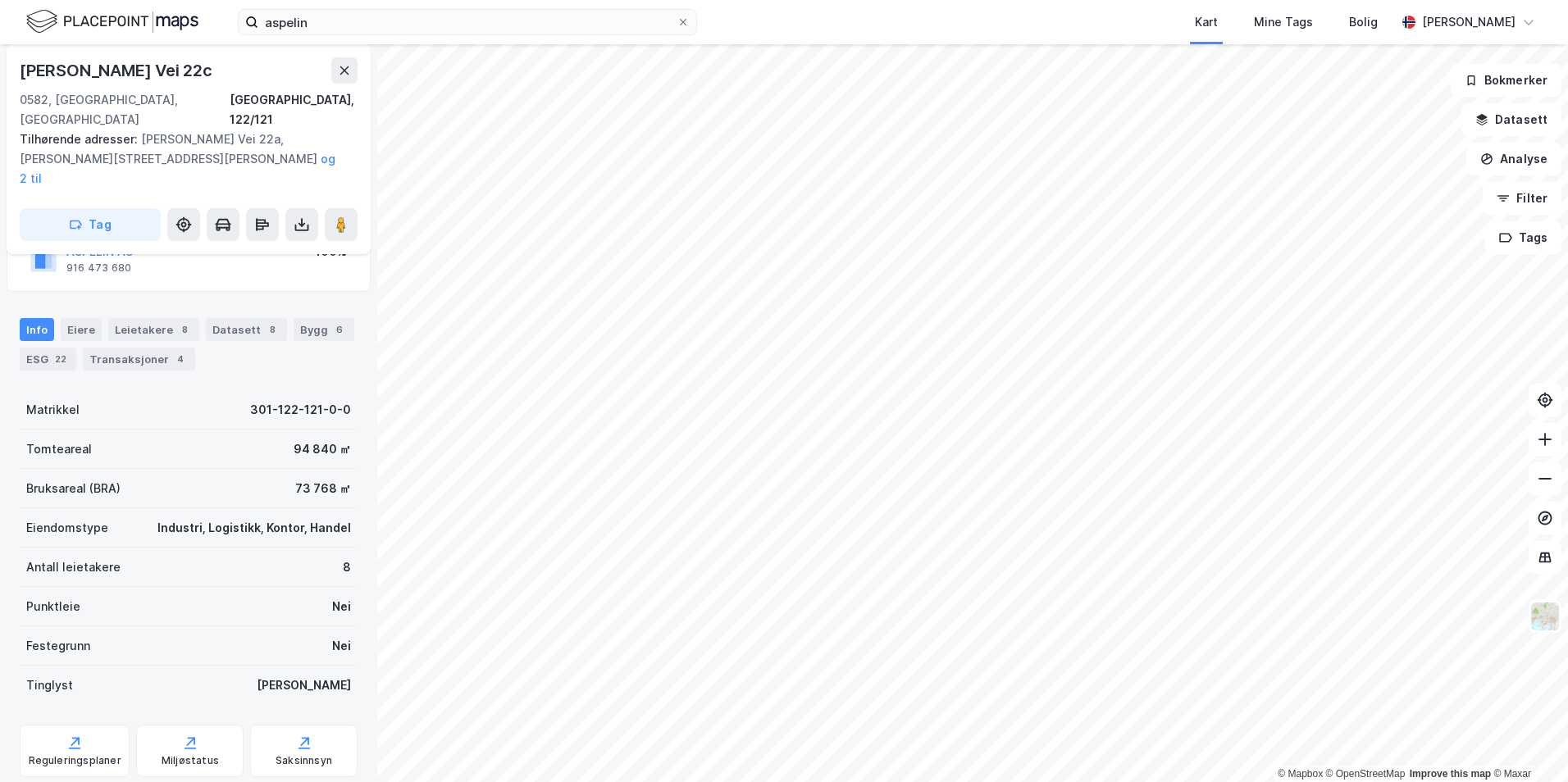
scroll to position [164, 0]
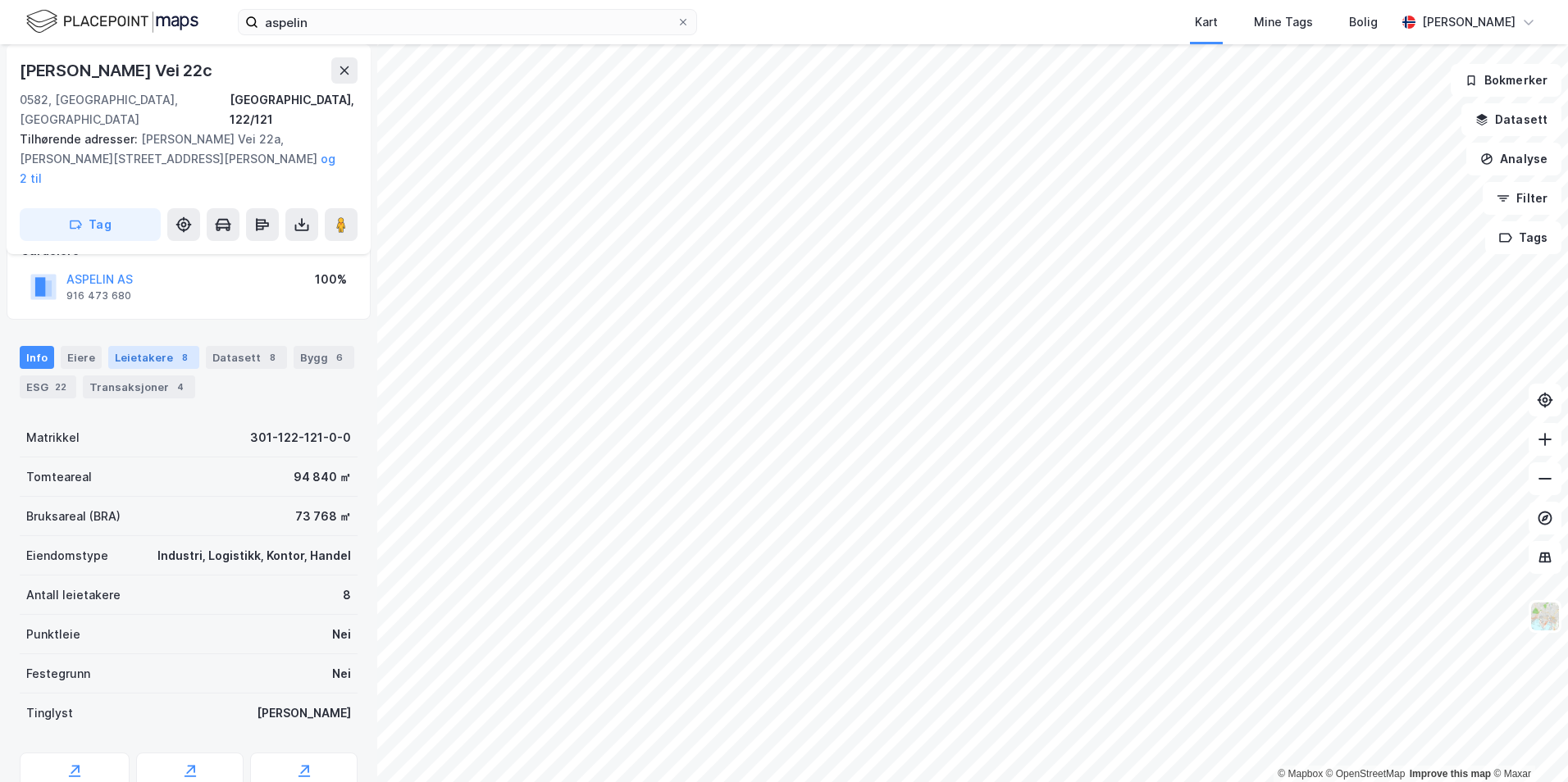
click at [177, 346] on div "Leietakere 8" at bounding box center [153, 357] width 91 height 23
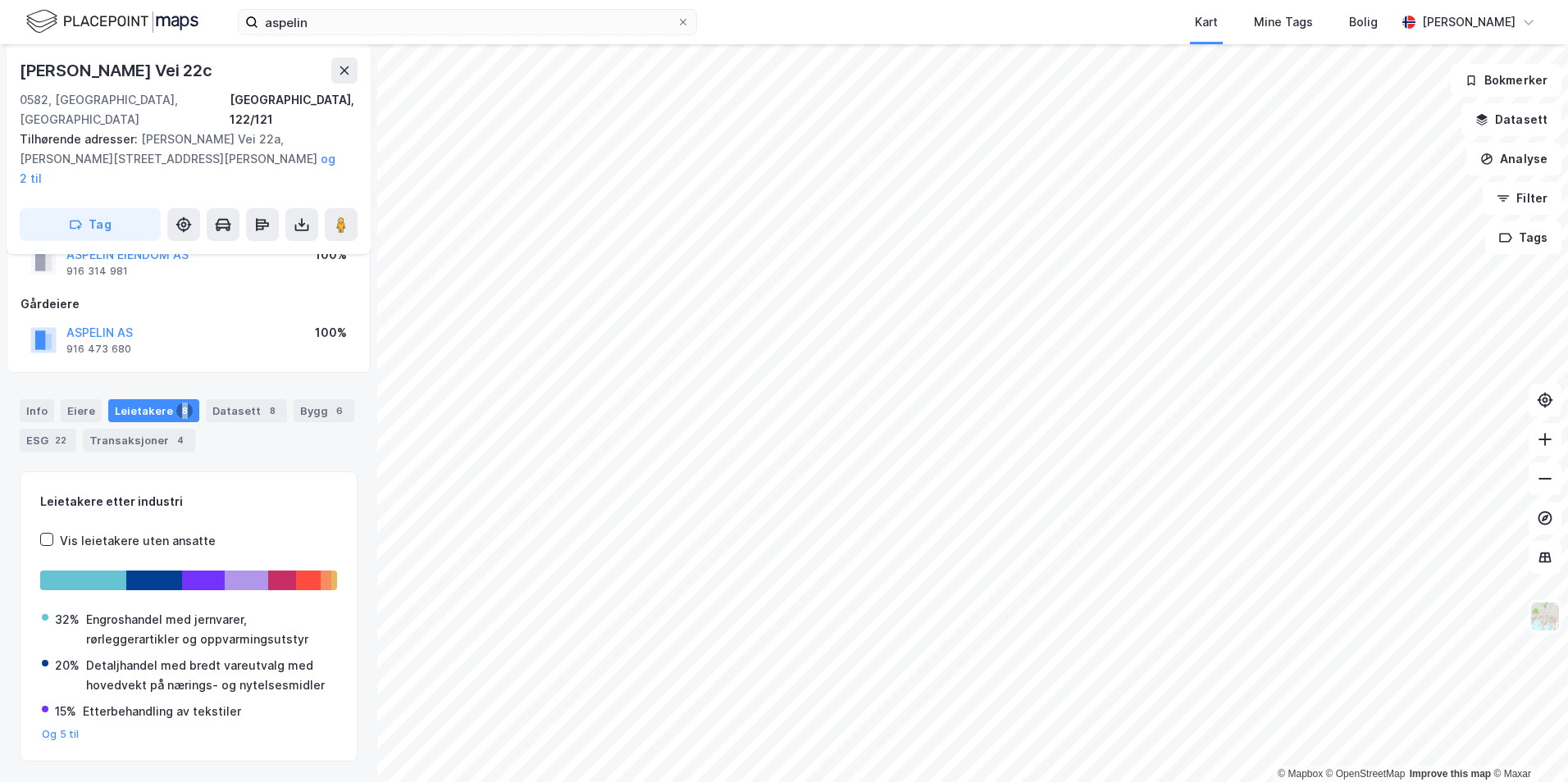
scroll to position [104, 0]
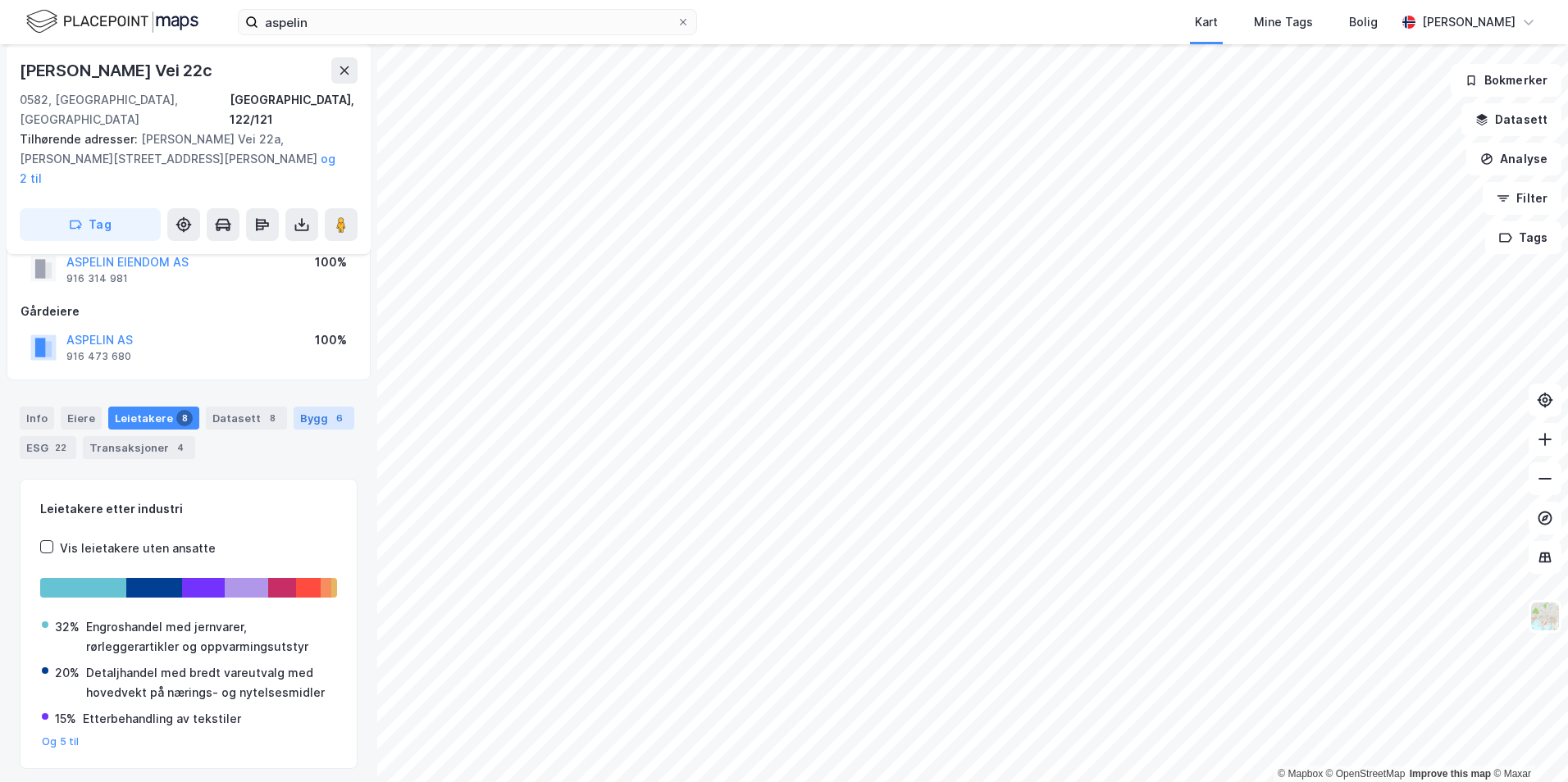
click at [298, 407] on div "Bygg 6" at bounding box center [324, 418] width 61 height 23
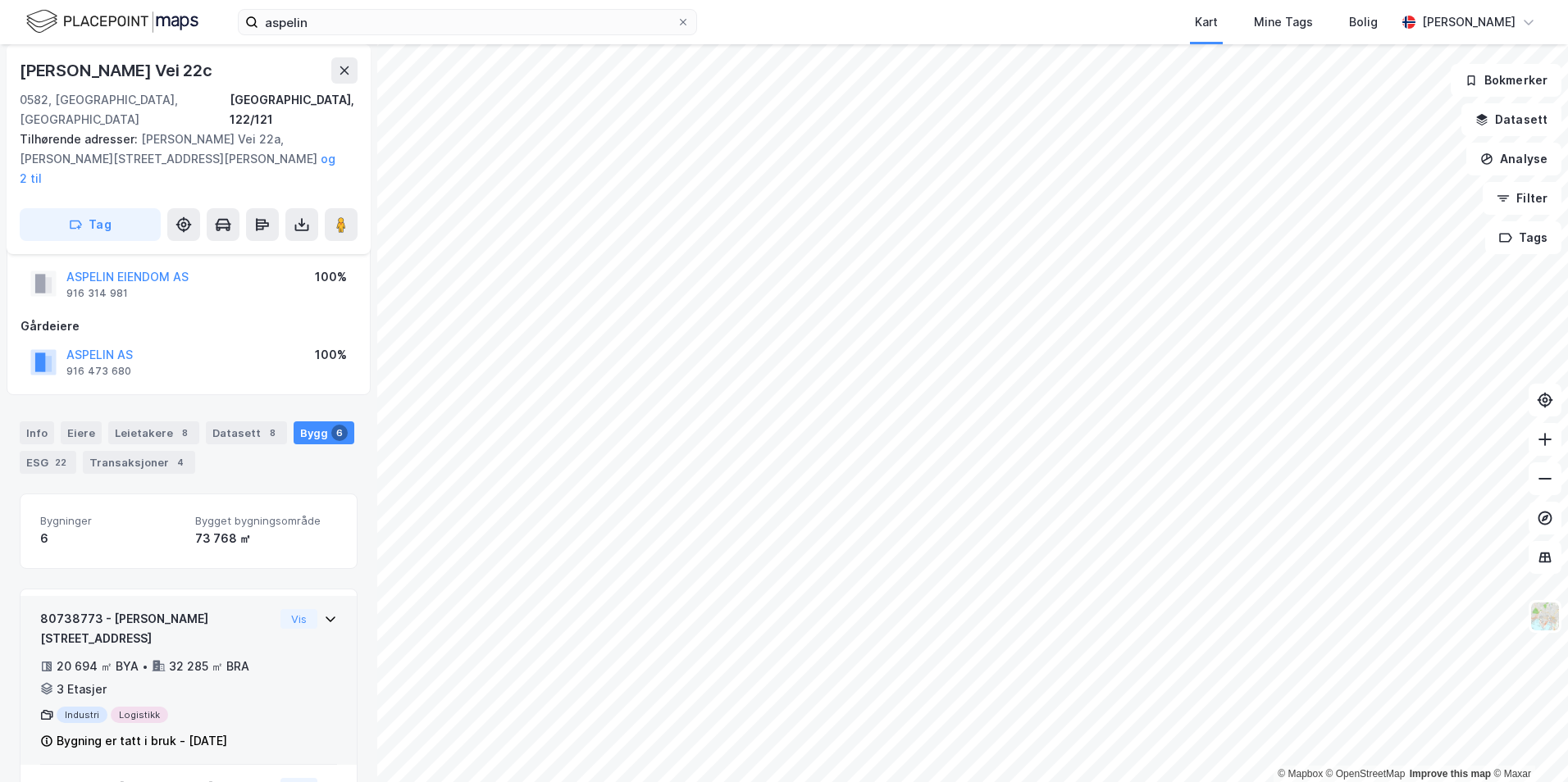
scroll to position [82, 0]
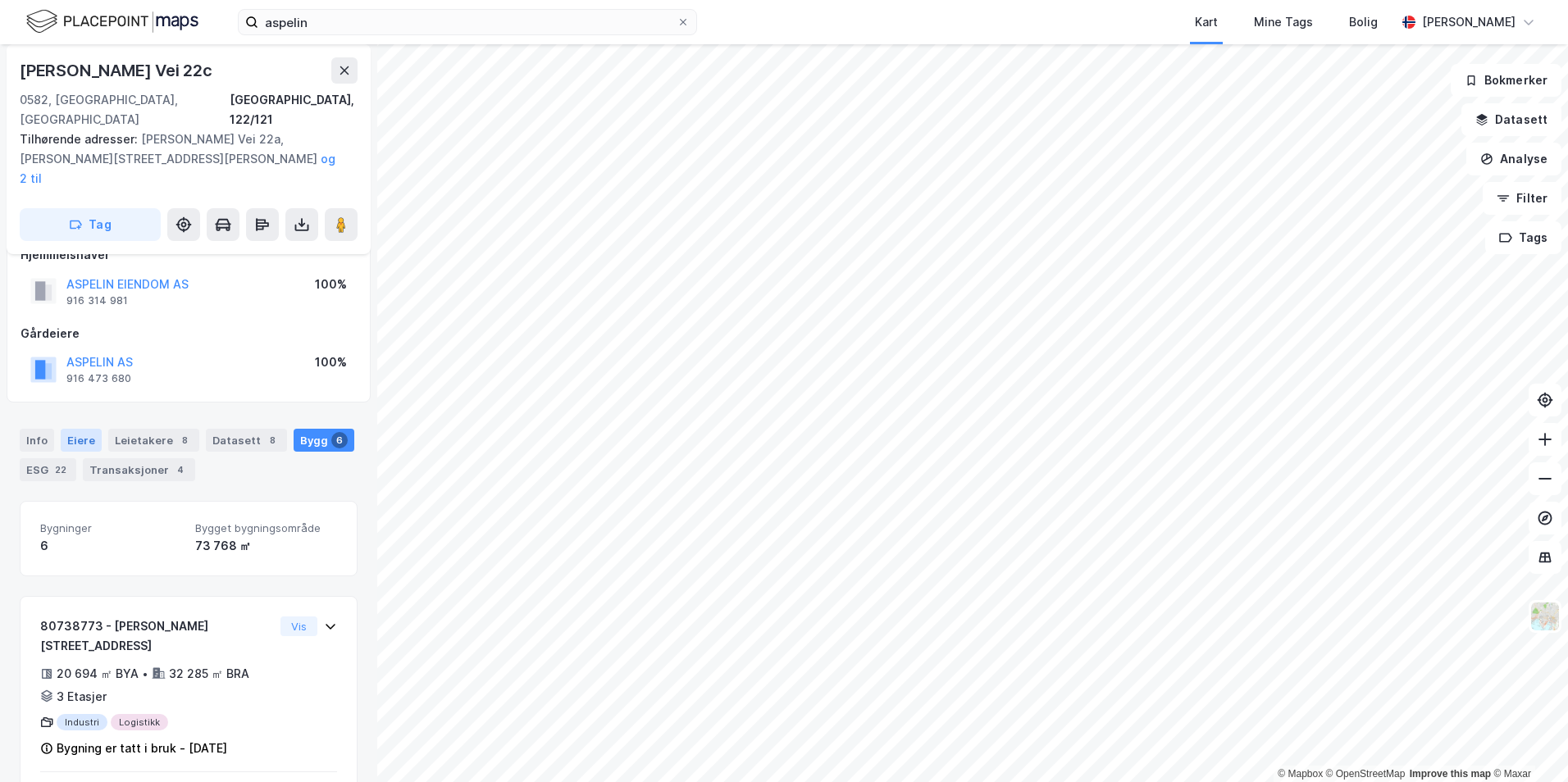
click at [72, 428] on div "Eiere" at bounding box center [81, 439] width 41 height 23
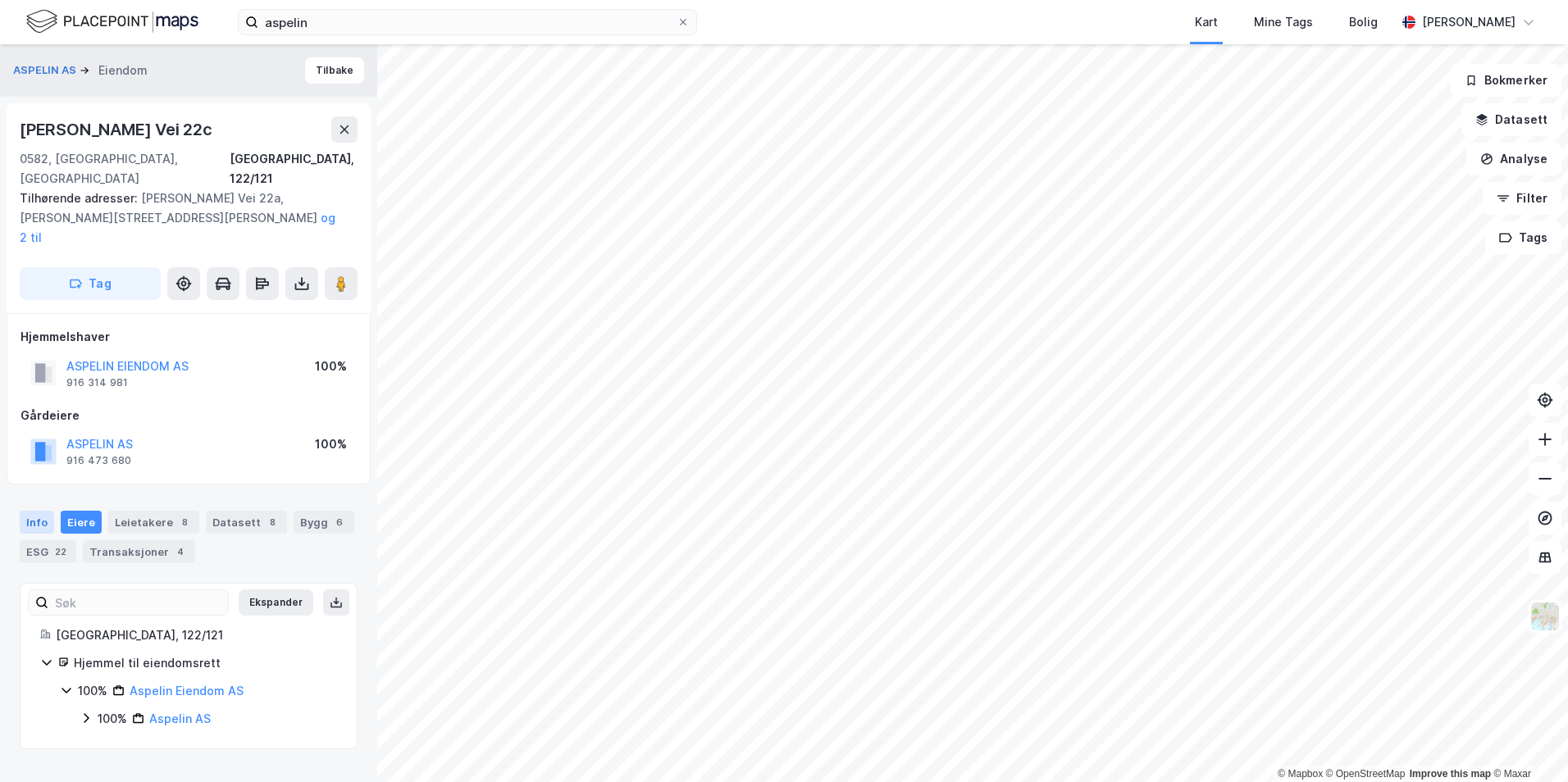
click at [39, 510] on div "Info" at bounding box center [37, 522] width 34 height 23
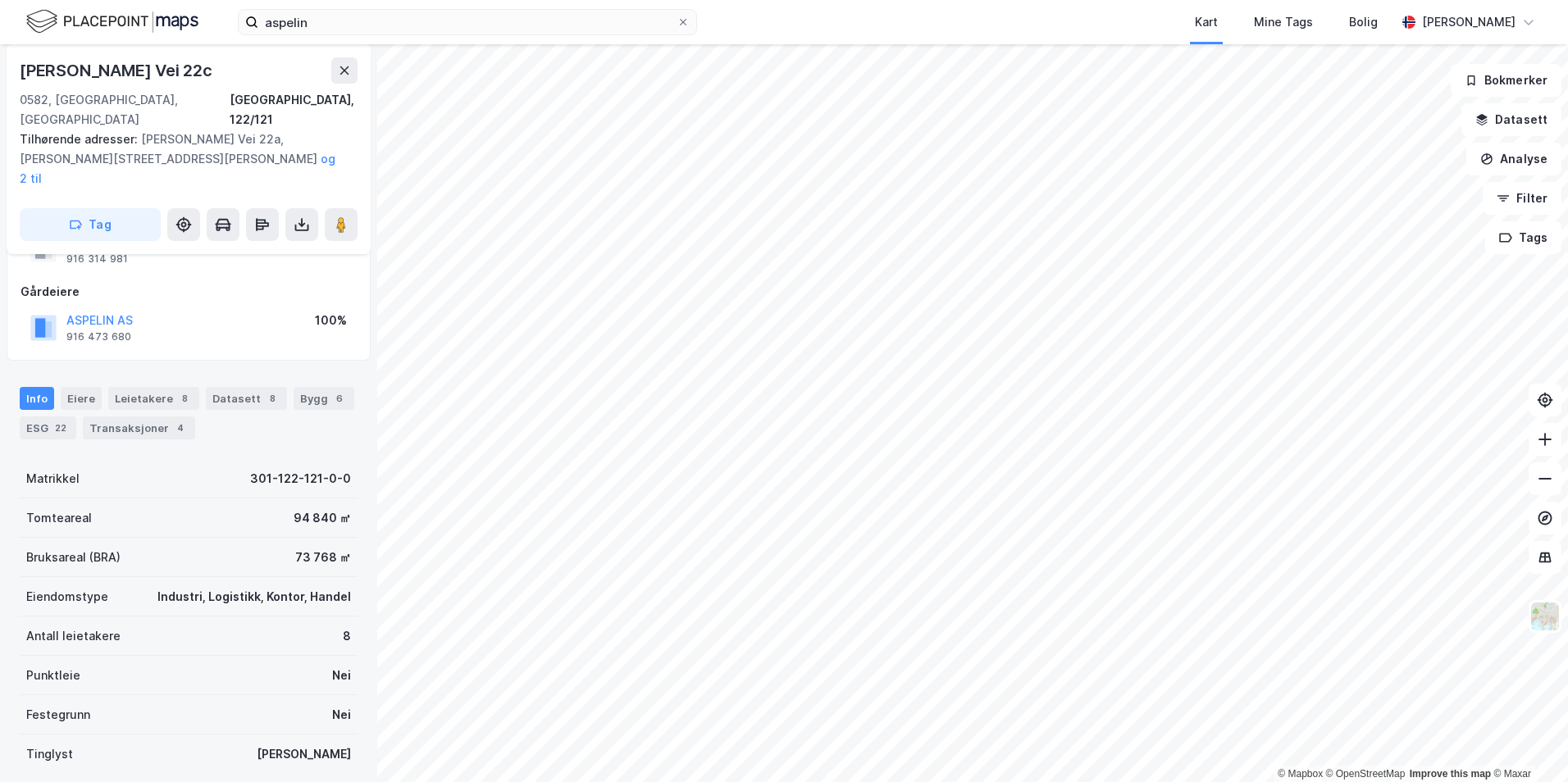
scroll to position [121, 0]
drag, startPoint x: 287, startPoint y: 523, endPoint x: 349, endPoint y: 529, distance: 62.3
click at [349, 529] on div "ASPELIN AS [PERSON_NAME] Alf [STREET_ADDRESS] Tilhørende adresser: [PERSON_NAME…" at bounding box center [189, 413] width 377 height 737
drag, startPoint x: 349, startPoint y: 529, endPoint x: 326, endPoint y: 526, distance: 23.2
copy div "73 768 ㎡"
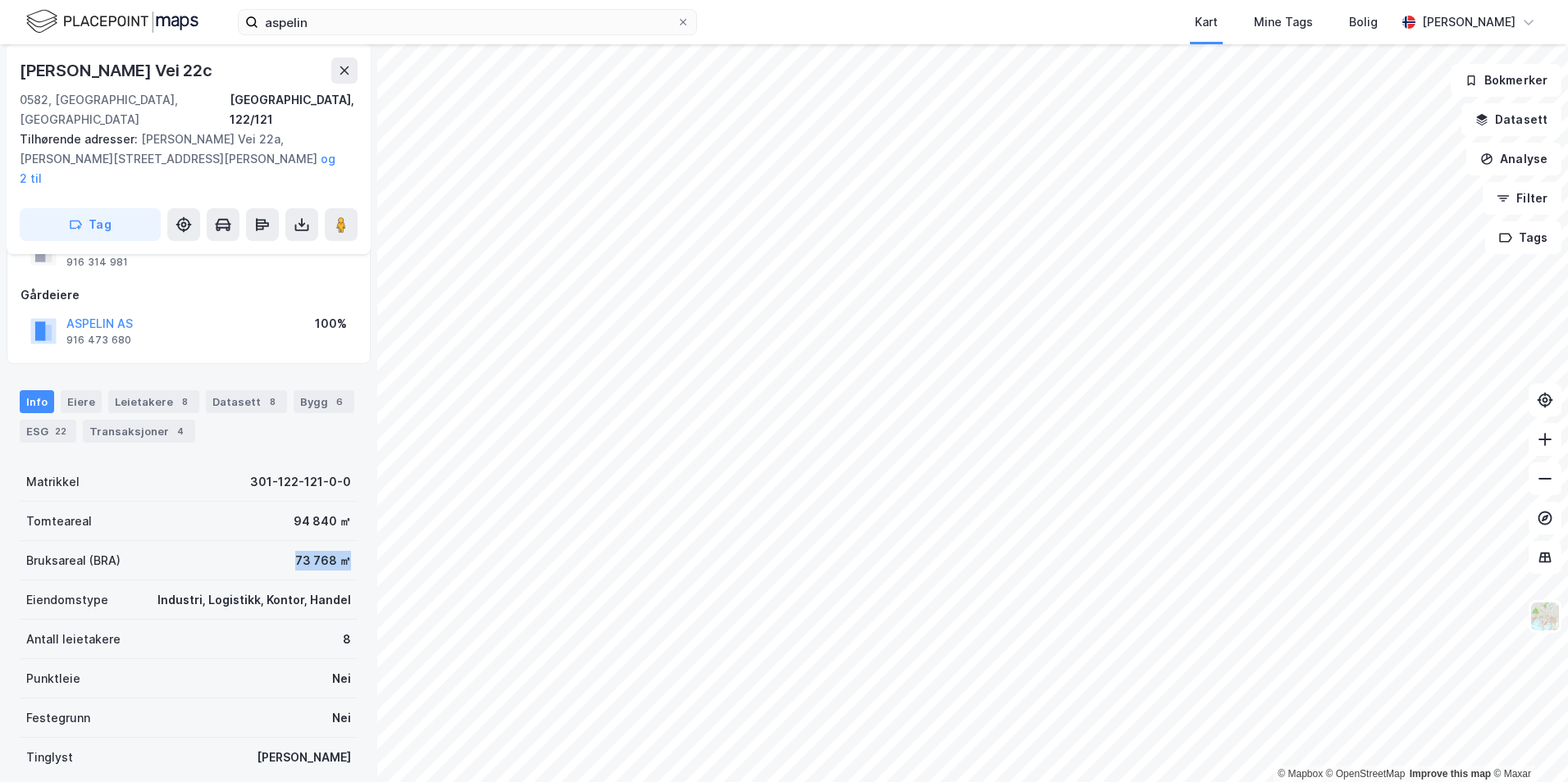
click at [1567, 641] on html "aspelin Kart Mine Tags Bolig [PERSON_NAME] © Mapbox © OpenStreetMap Improve thi…" at bounding box center [784, 391] width 1568 height 782
drag, startPoint x: 280, startPoint y: 481, endPoint x: 352, endPoint y: 489, distance: 72.4
click at [352, 489] on div "ASPELIN AS [PERSON_NAME] Alf [STREET_ADDRESS] Tilhørende adresser: [PERSON_NAME…" at bounding box center [189, 413] width 377 height 737
drag, startPoint x: 352, startPoint y: 489, endPoint x: 322, endPoint y: 481, distance: 31.0
copy div "94 840 ㎡"
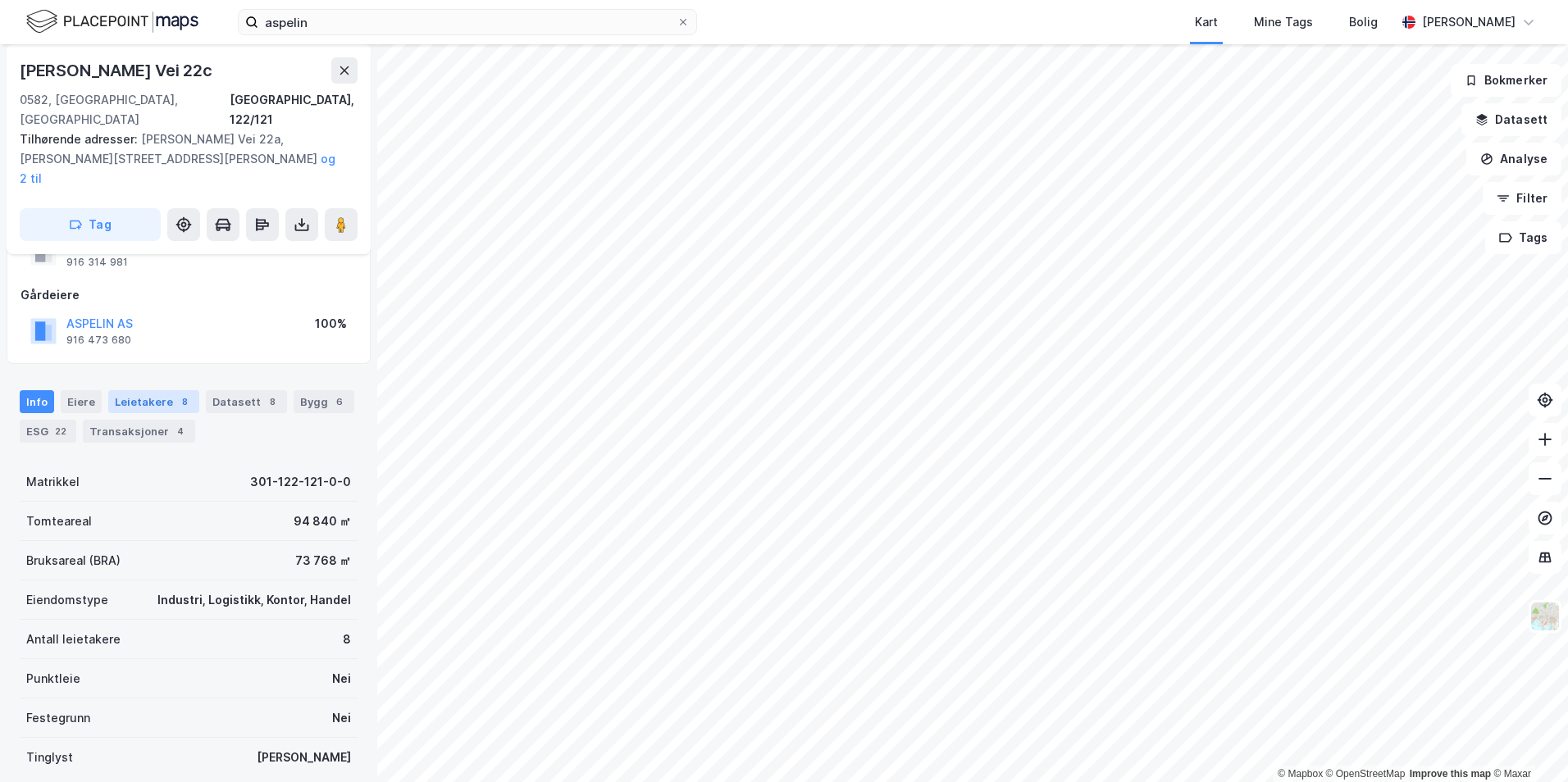
click at [125, 391] on div "Leietakere 8" at bounding box center [153, 402] width 91 height 23
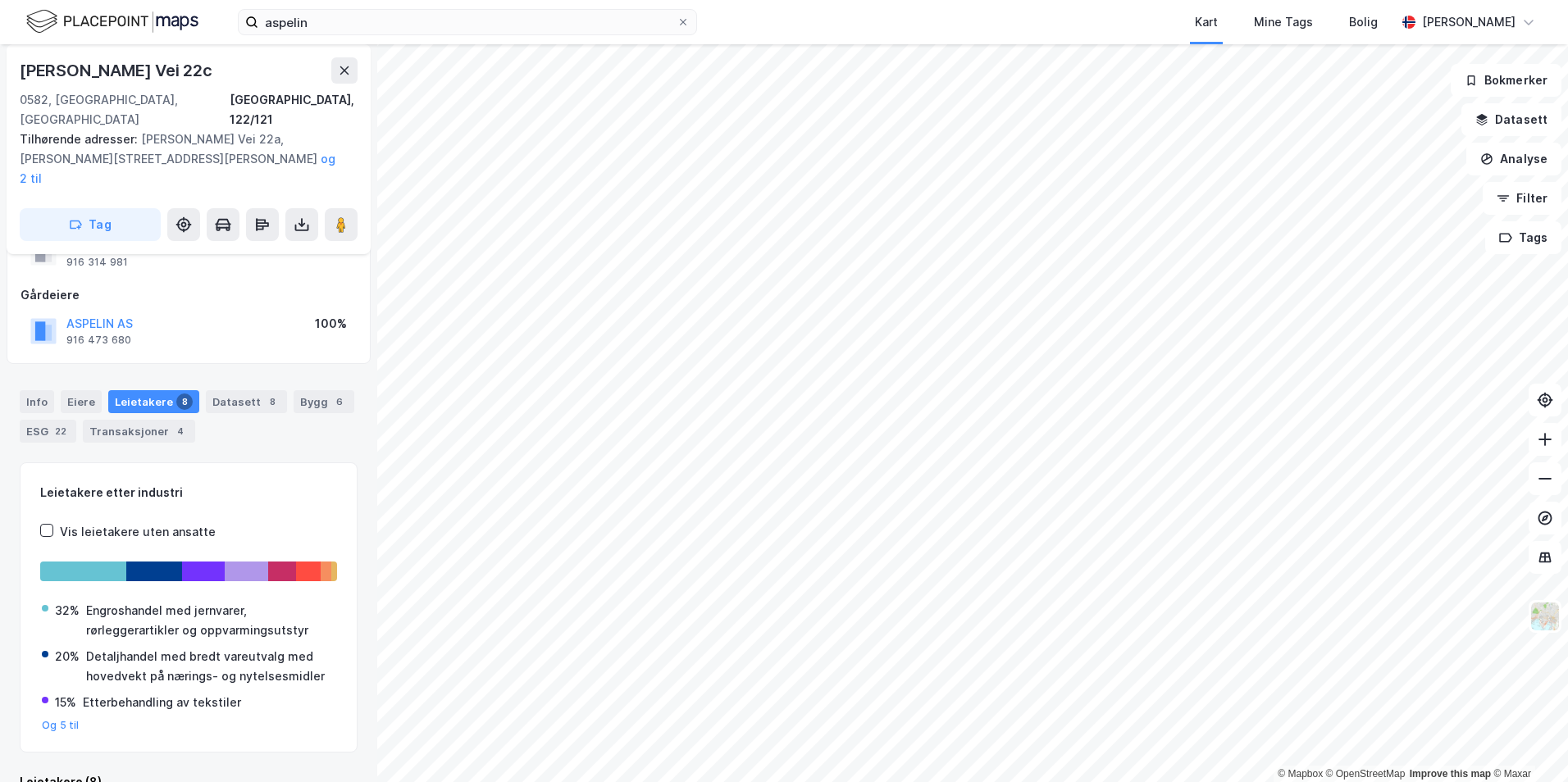
scroll to position [121, 0]
click at [57, 522] on div "Vis leietakere uten ansatte" at bounding box center [128, 532] width 176 height 20
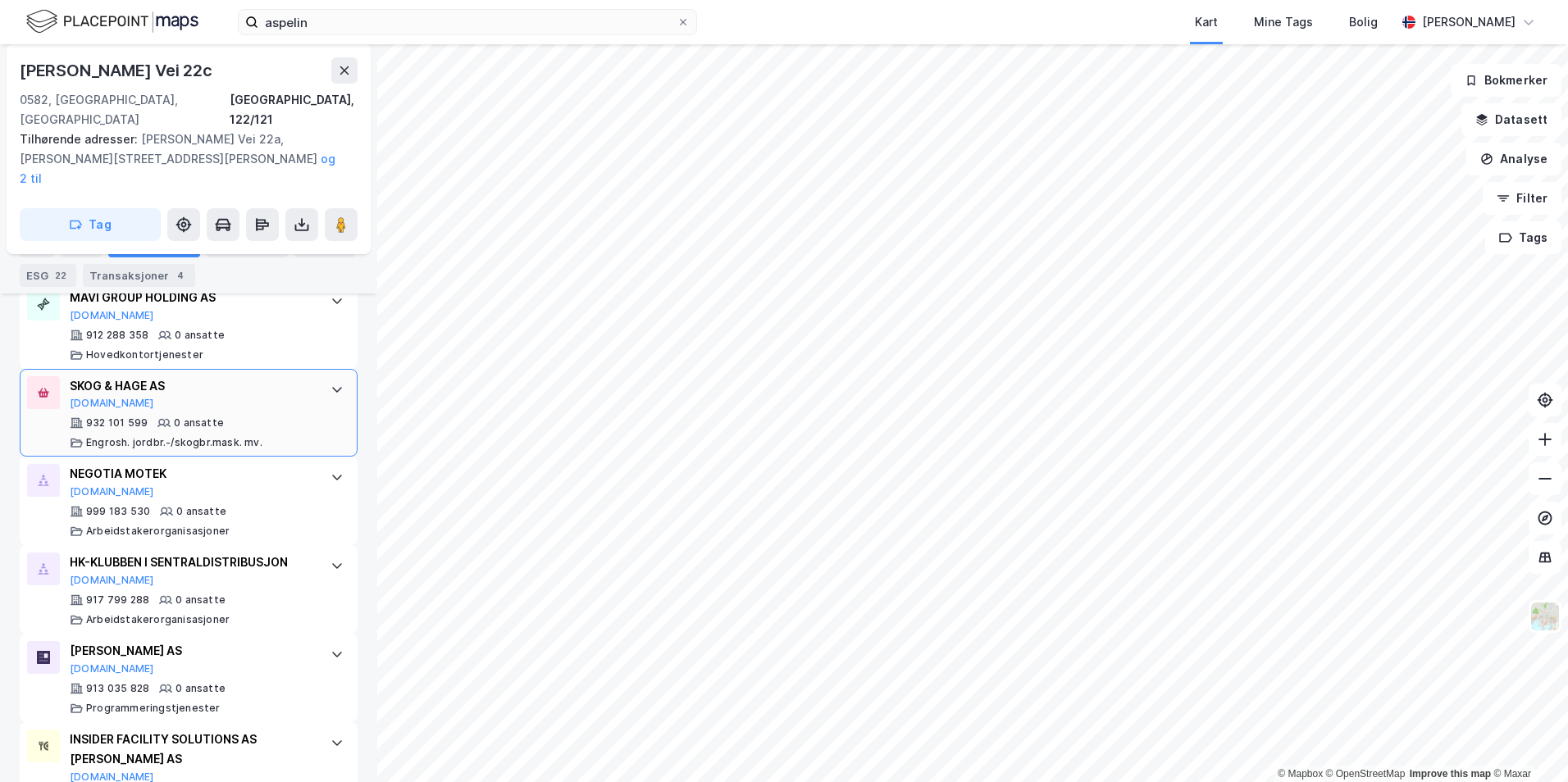
scroll to position [1455, 0]
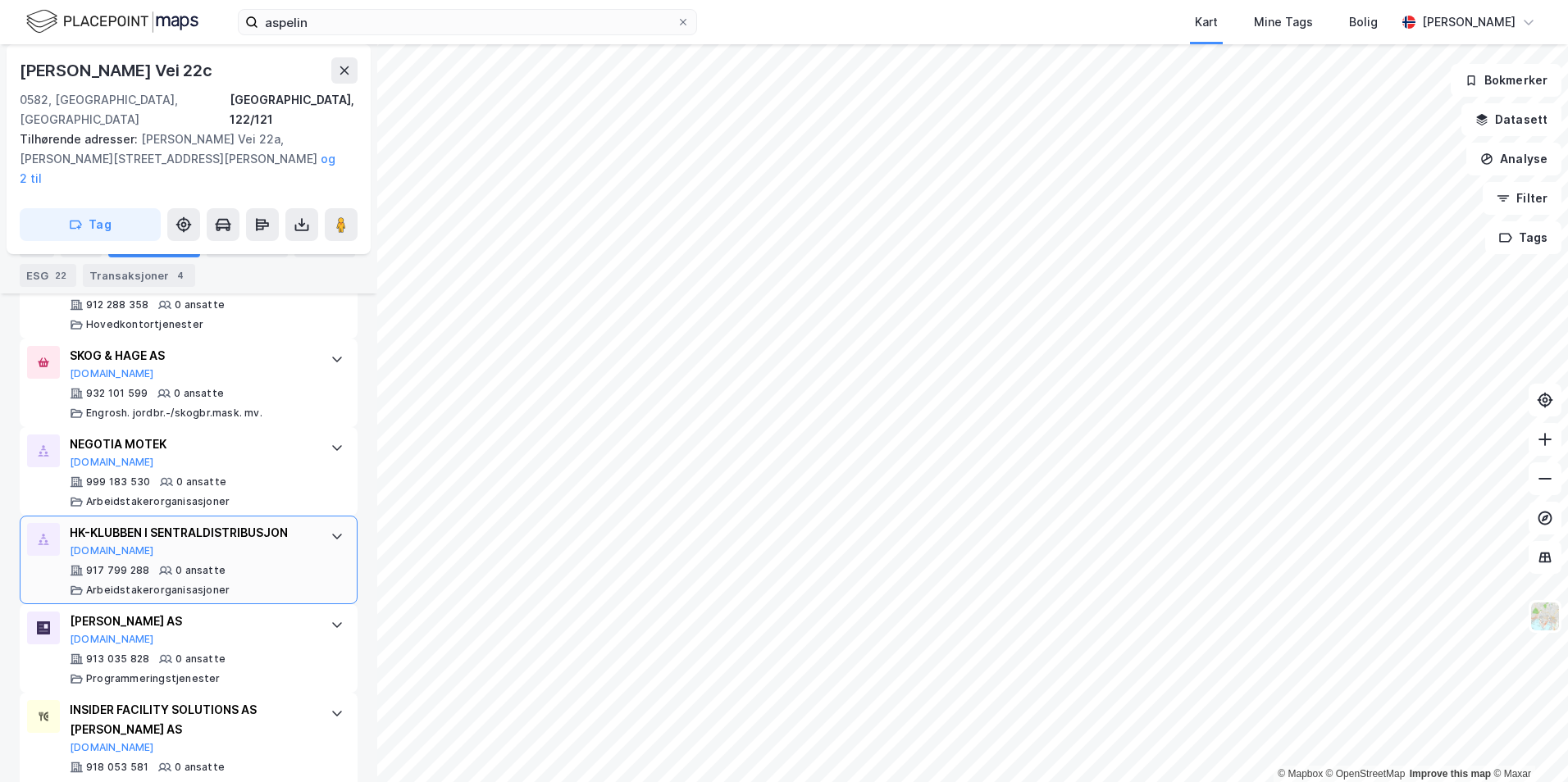
click at [82, 565] on icon at bounding box center [76, 570] width 12 height 10
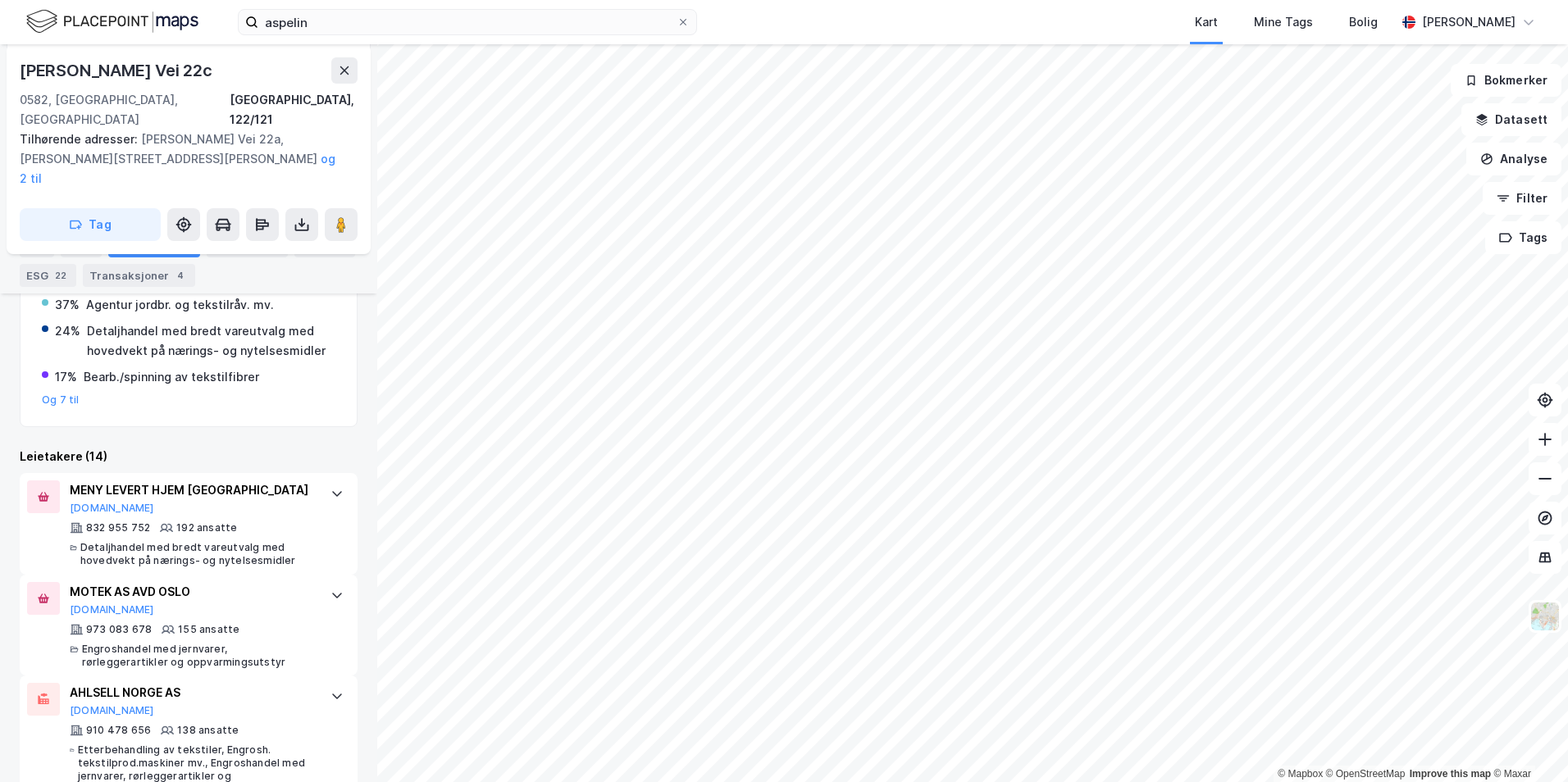
scroll to position [471, 0]
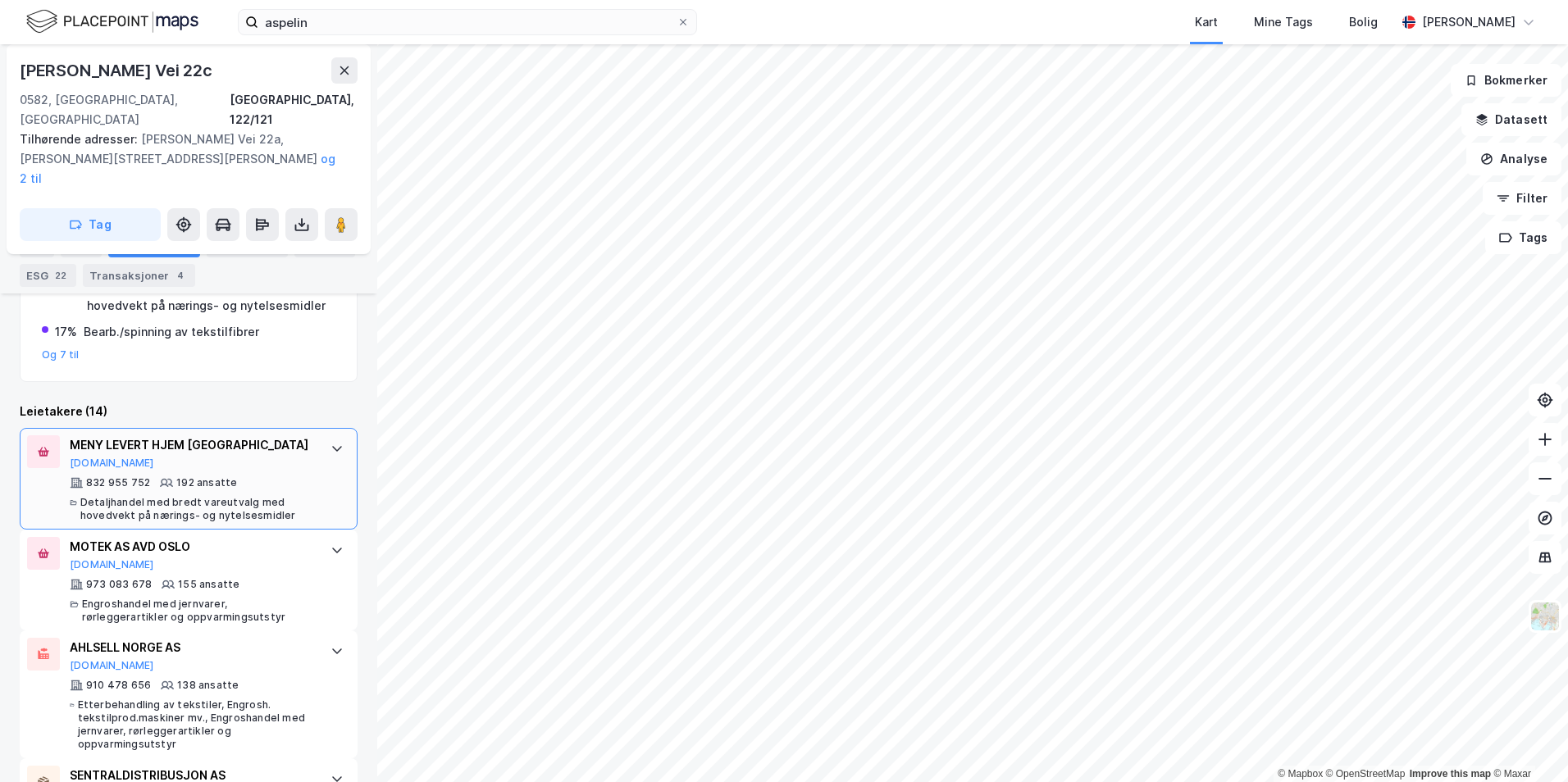
click at [288, 476] on div "832 955 752 192 ansatte Detaljhandel med bredt vareutvalg med hovedvekt på næri…" at bounding box center [191, 499] width 244 height 46
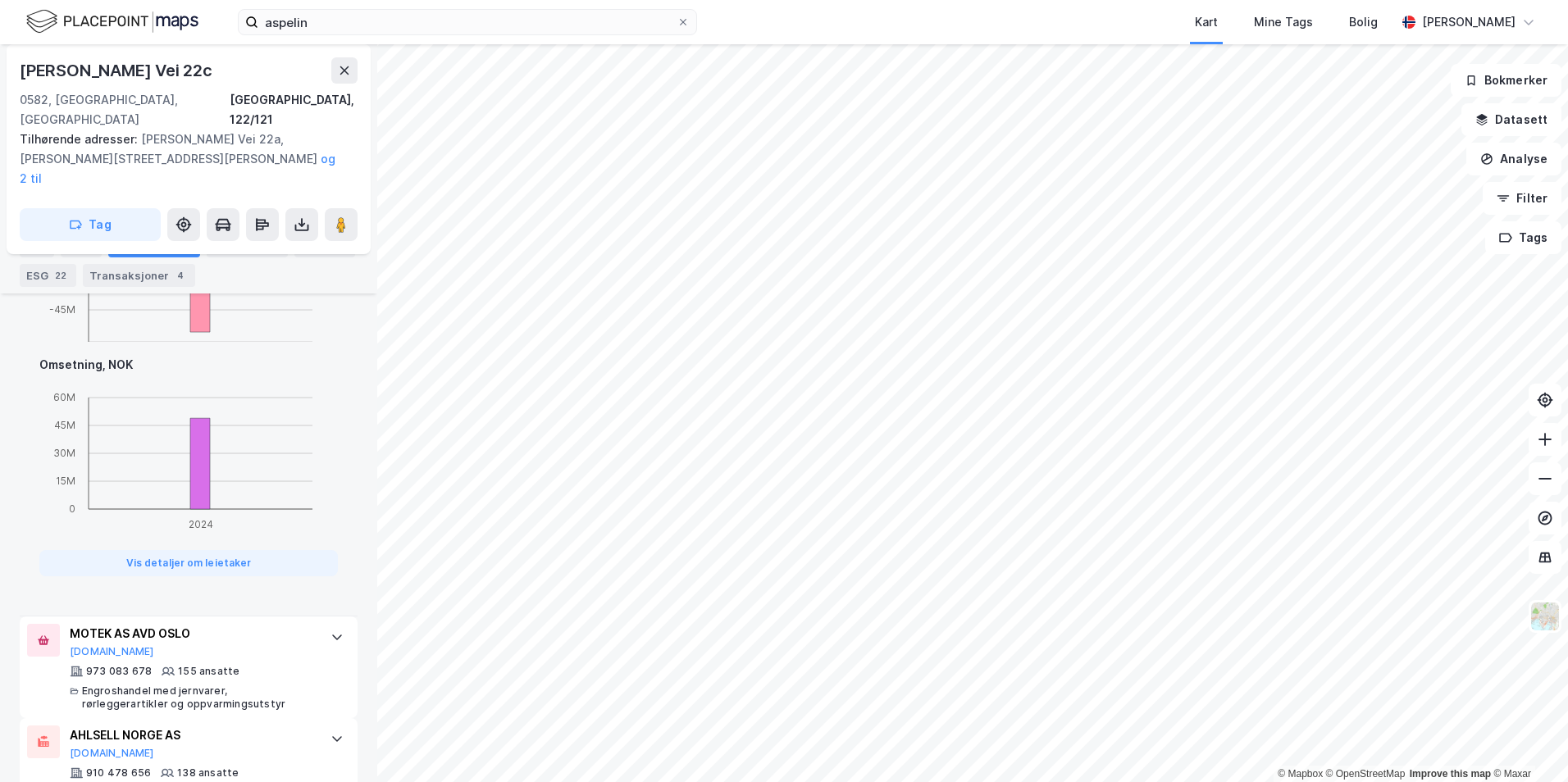
scroll to position [1291, 0]
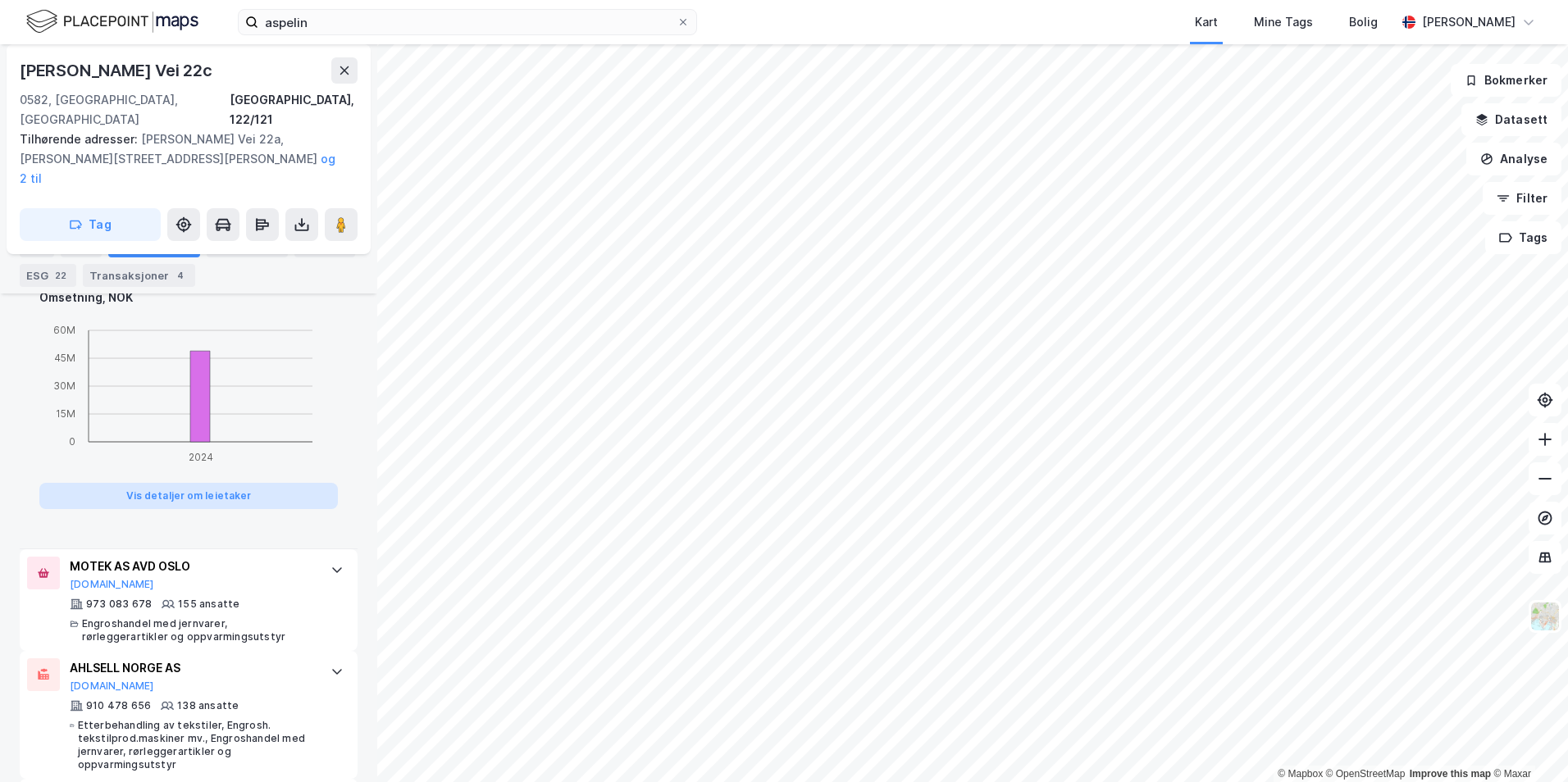
click at [228, 483] on button "Vis detaljer om leietaker" at bounding box center [189, 496] width 298 height 27
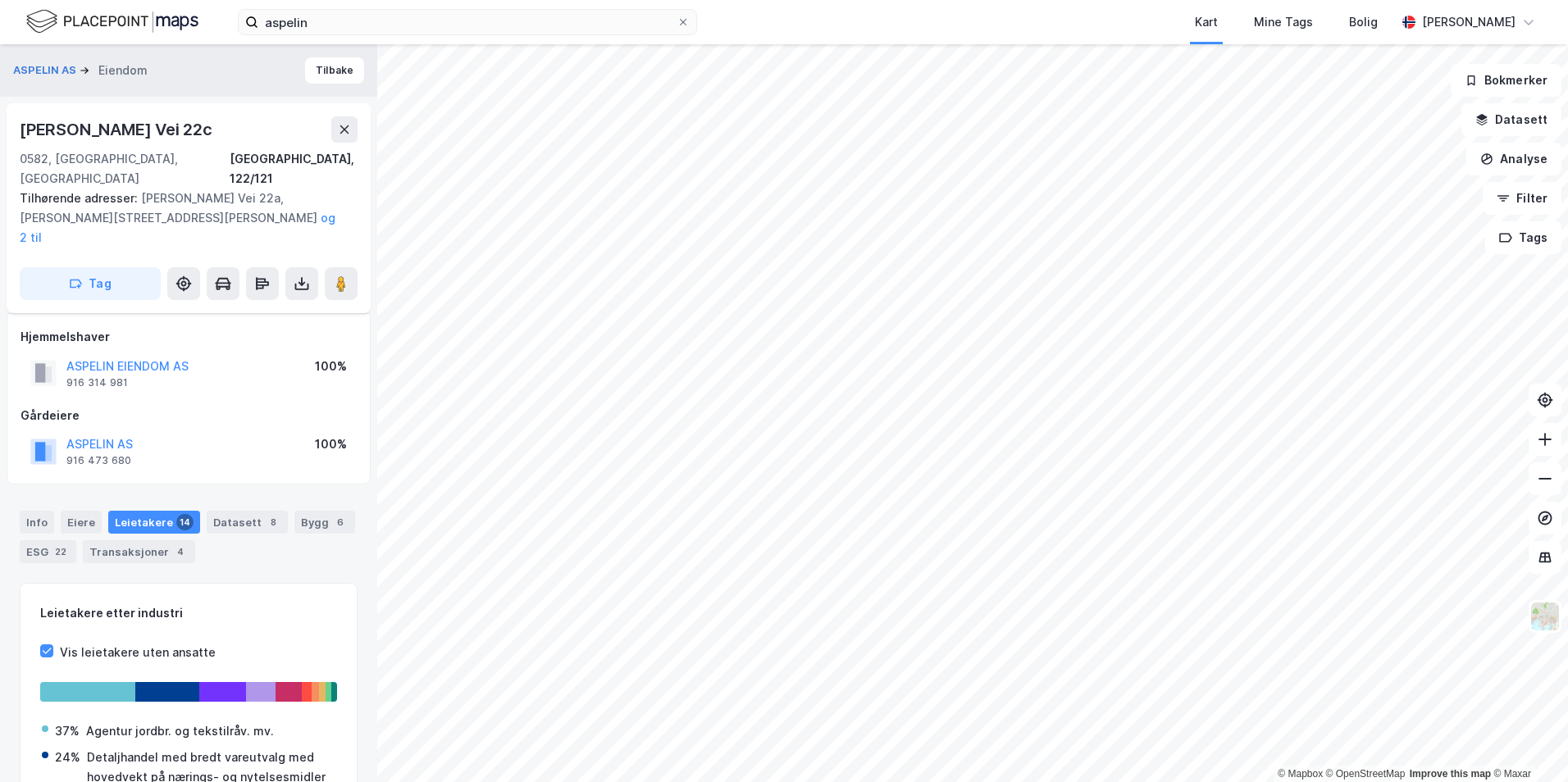
scroll to position [98, 0]
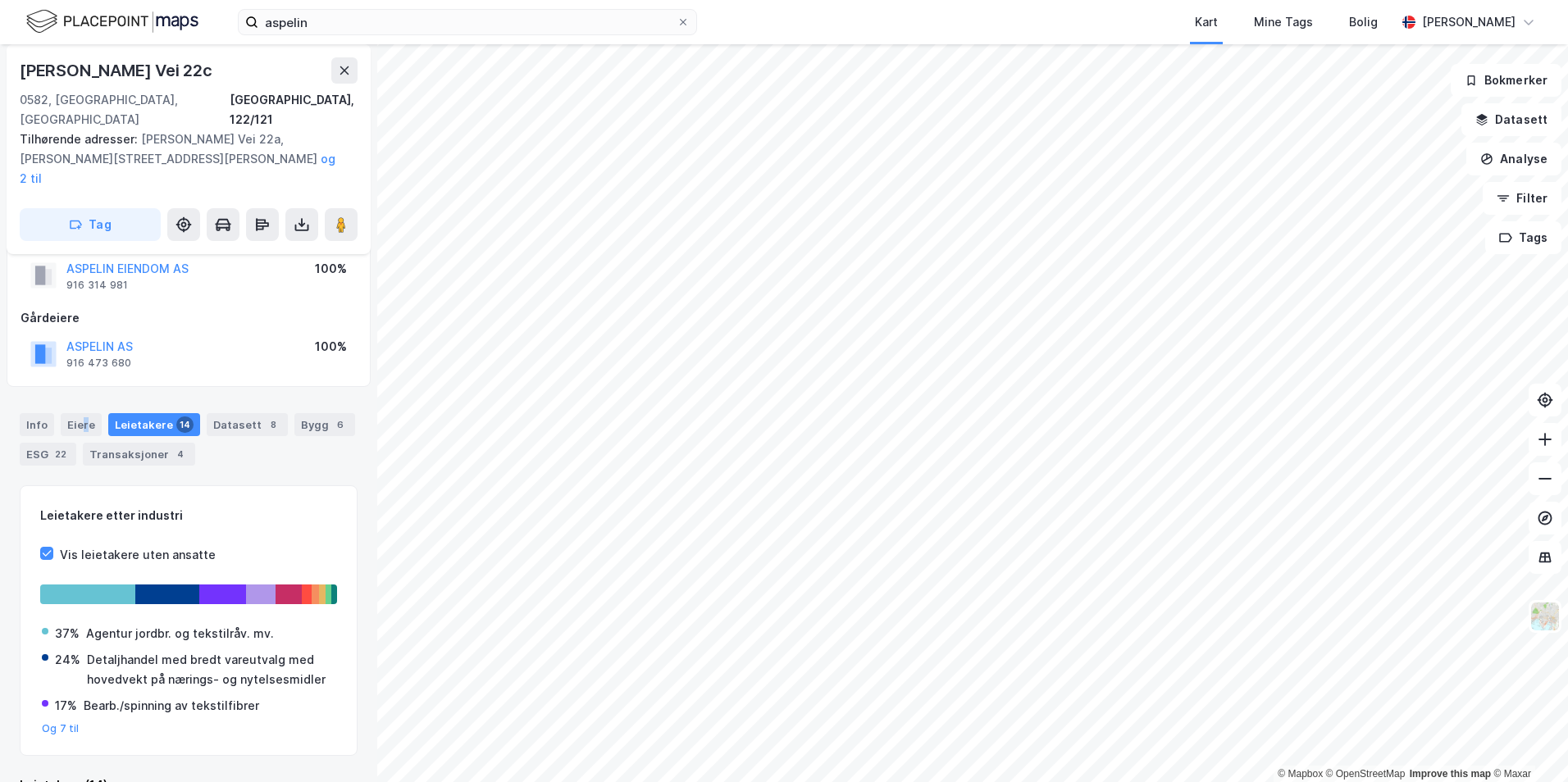
click at [83, 413] on div "Eiere" at bounding box center [81, 424] width 41 height 23
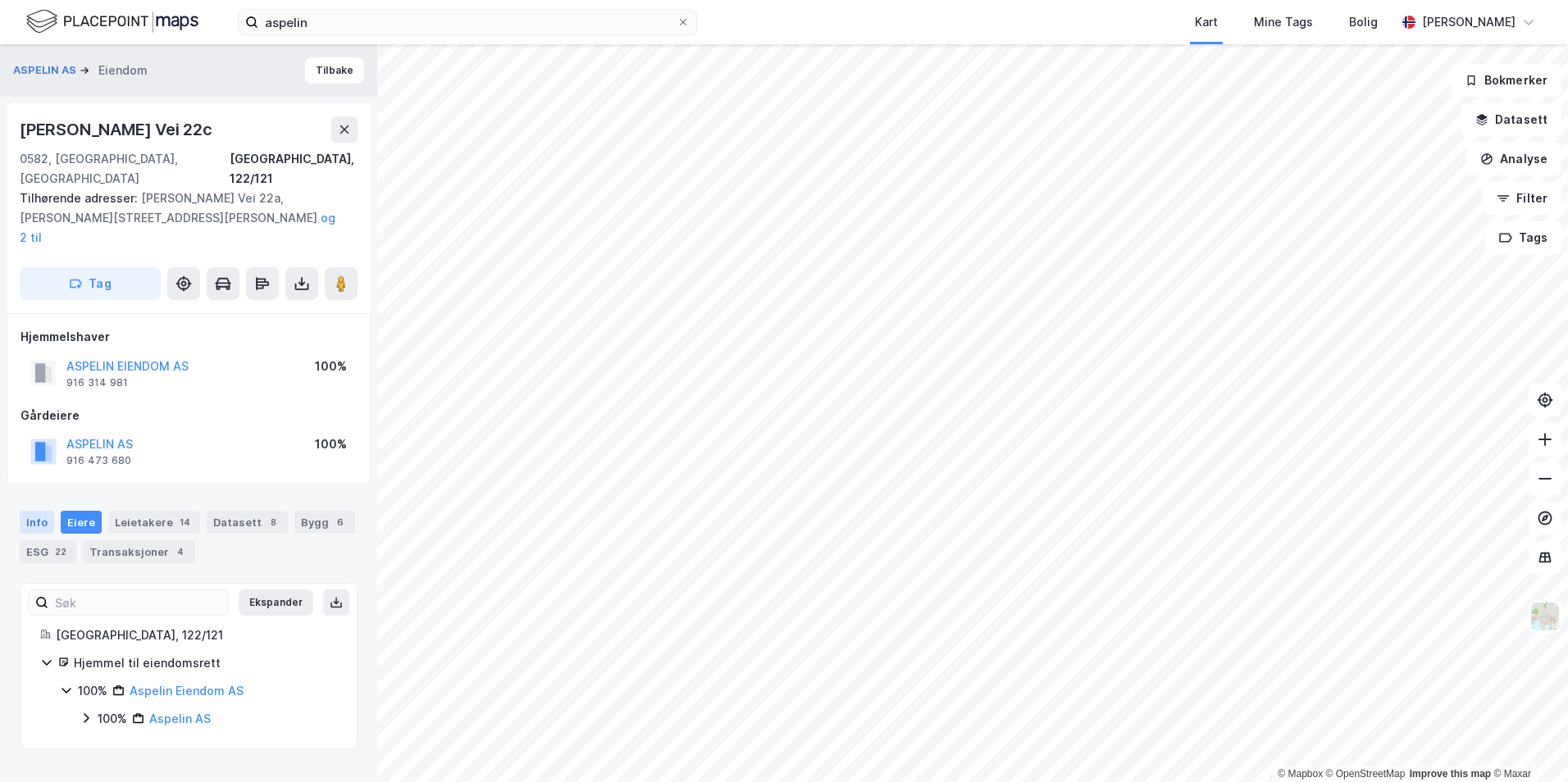
click at [33, 510] on div "Info" at bounding box center [37, 522] width 34 height 23
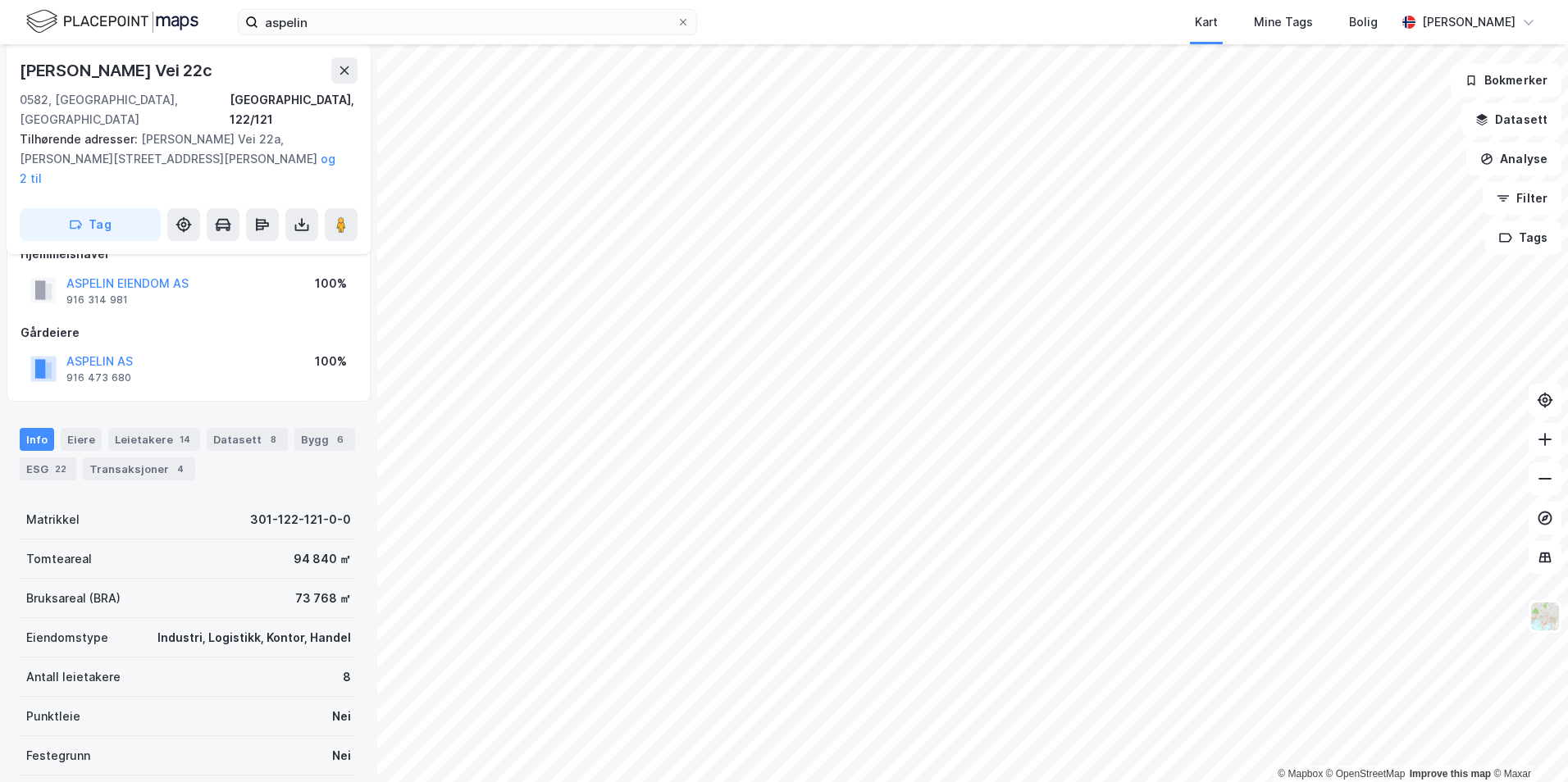
scroll to position [82, 0]
click at [158, 428] on div "Leietakere 14" at bounding box center [153, 439] width 92 height 23
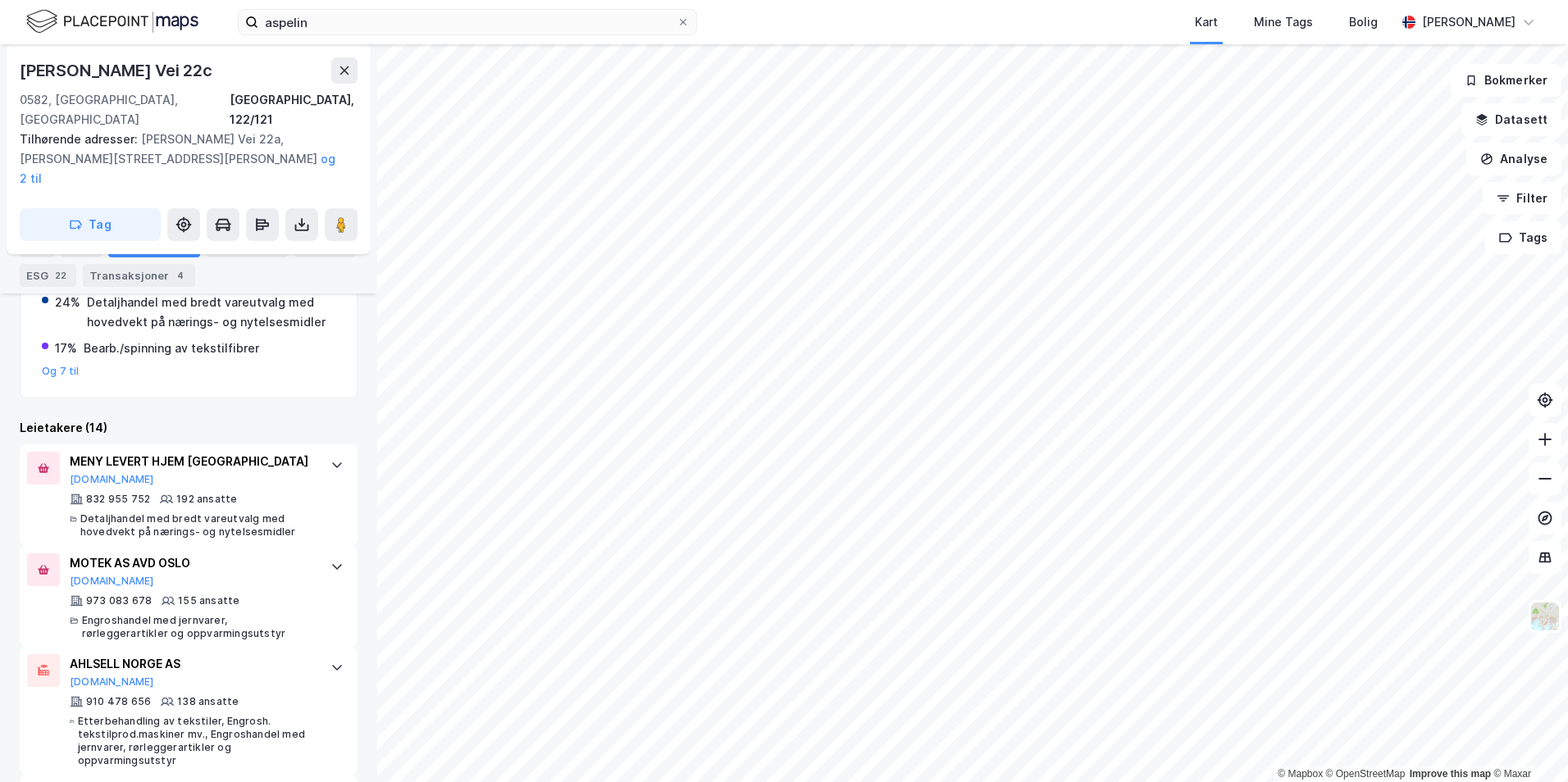
scroll to position [492, 0]
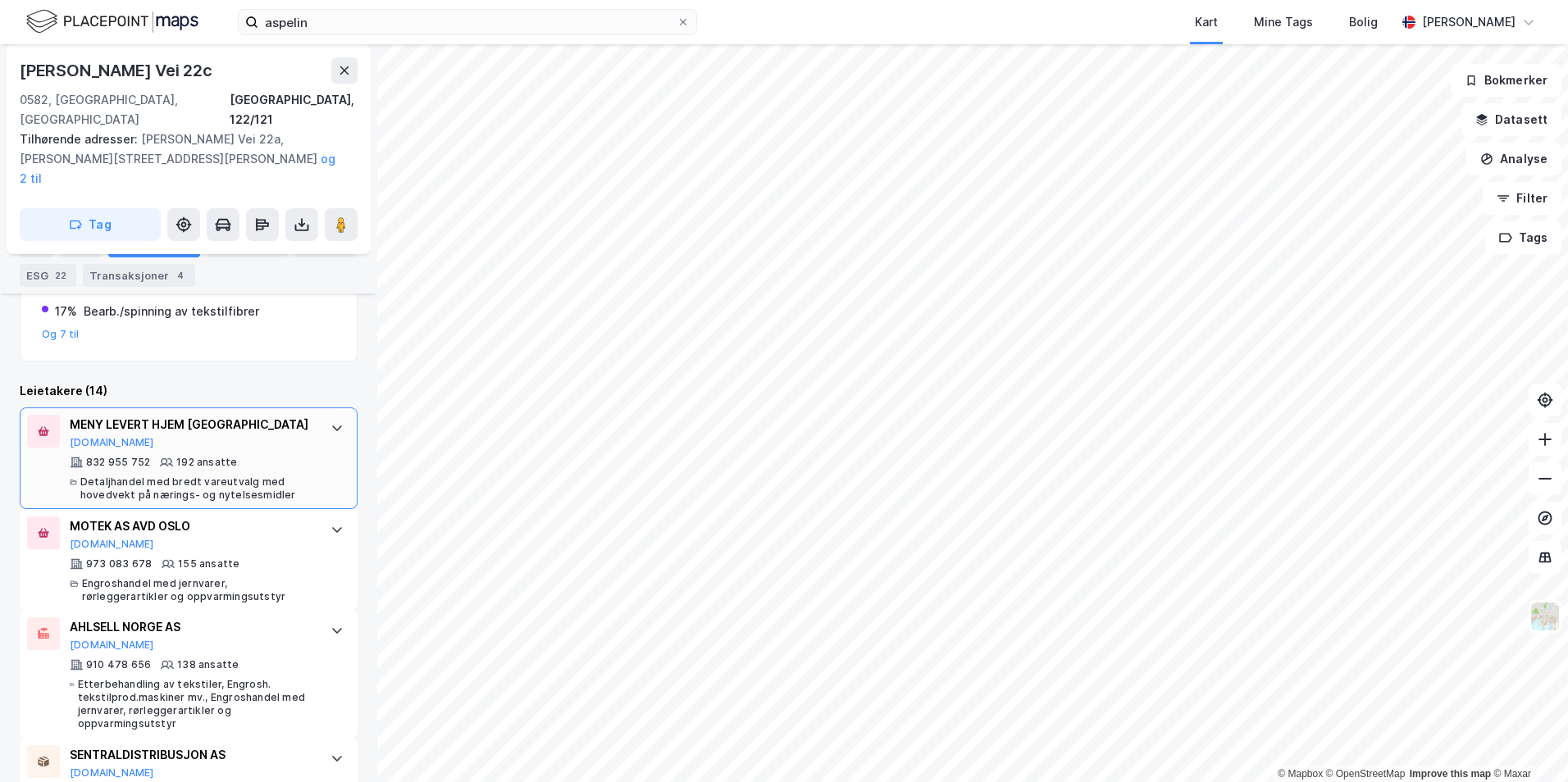
click at [76, 457] on icon at bounding box center [76, 463] width 12 height 10
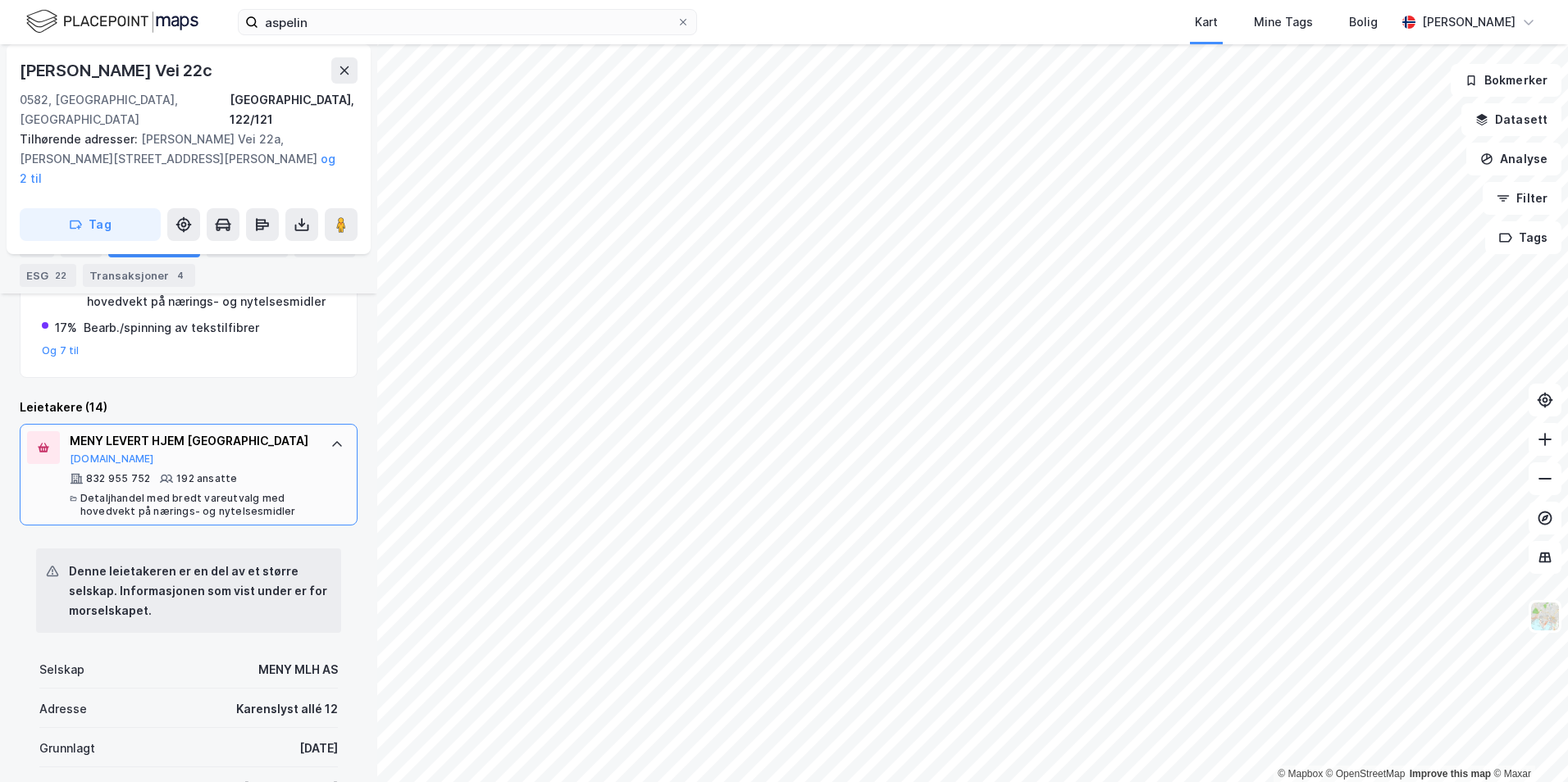
scroll to position [409, 0]
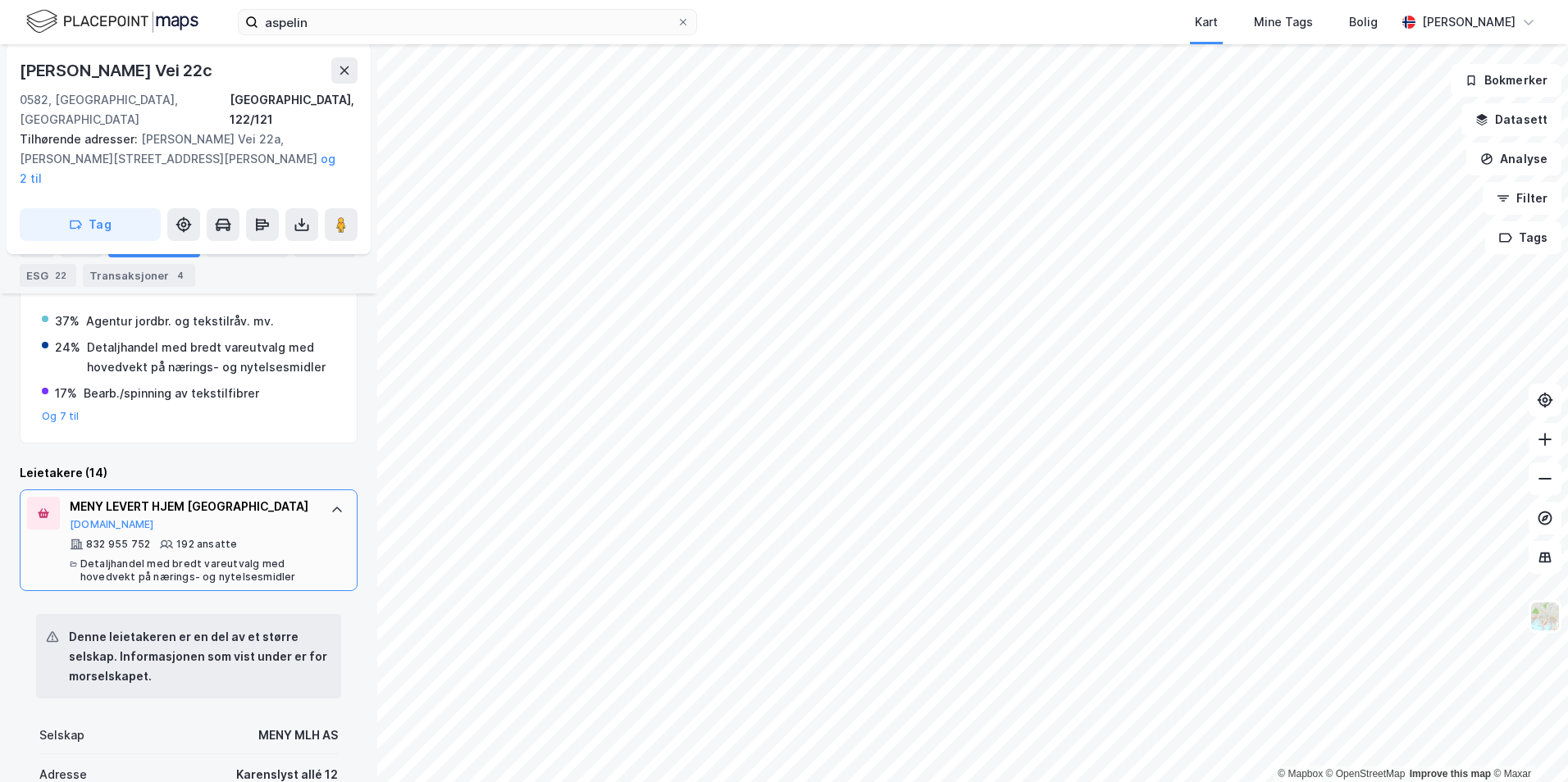
click at [306, 489] on div "MENY LEVERT HJEM [GEOGRAPHIC_DATA] [DOMAIN_NAME] 832 955 752 192 ansatte Detalj…" at bounding box center [189, 540] width 338 height 102
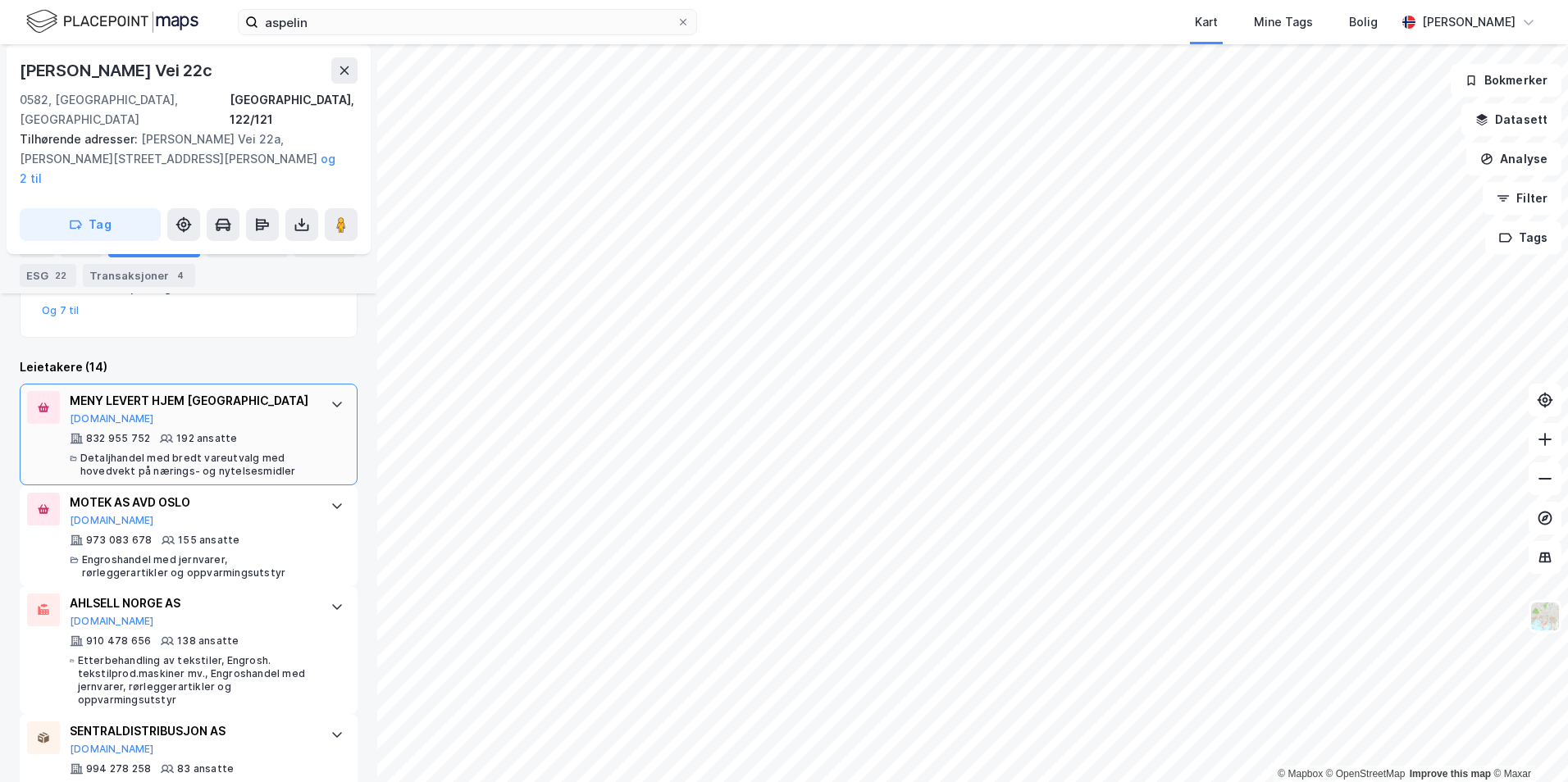
scroll to position [553, 0]
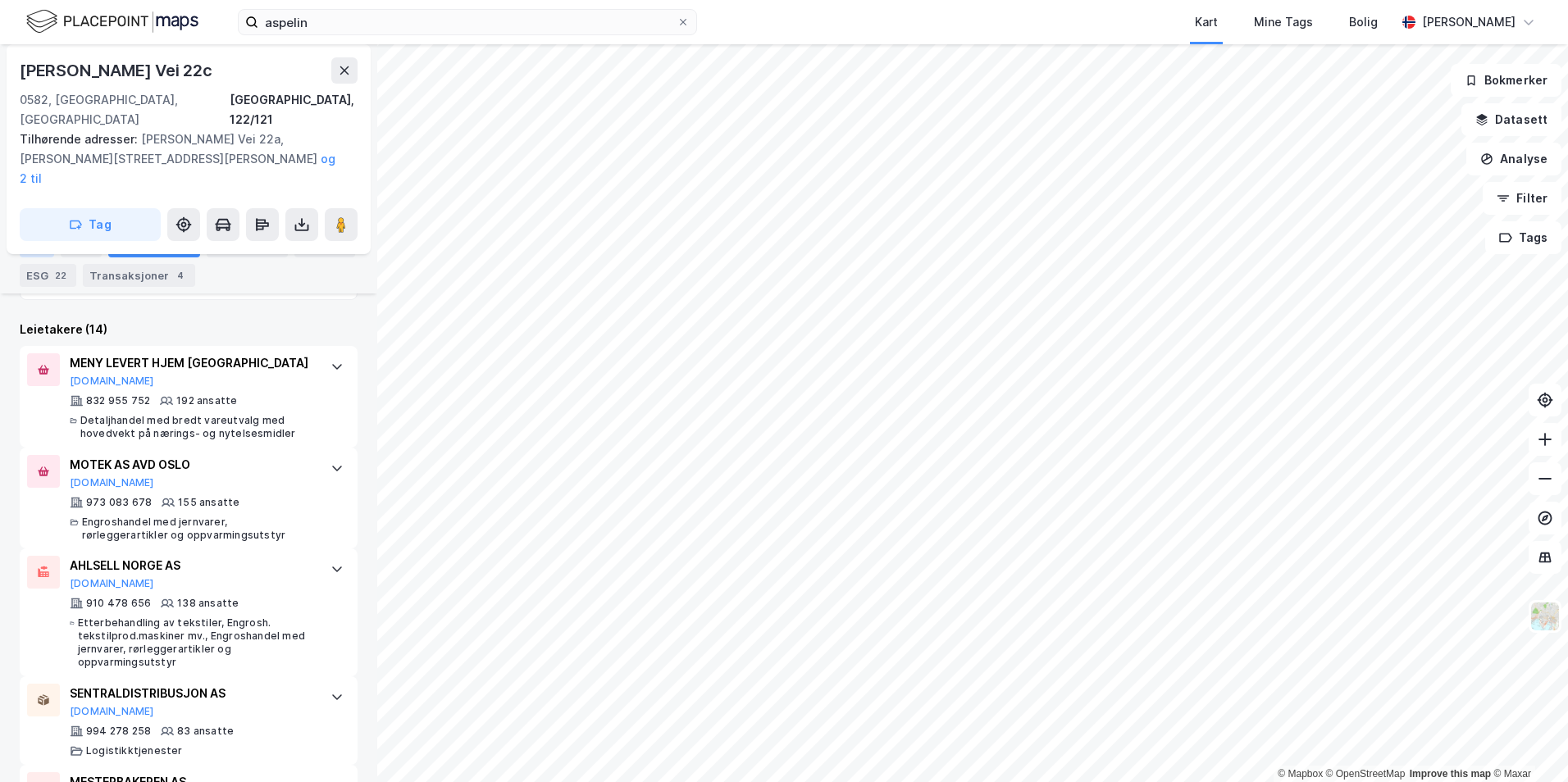
click at [36, 250] on div "Info" at bounding box center [37, 246] width 34 height 23
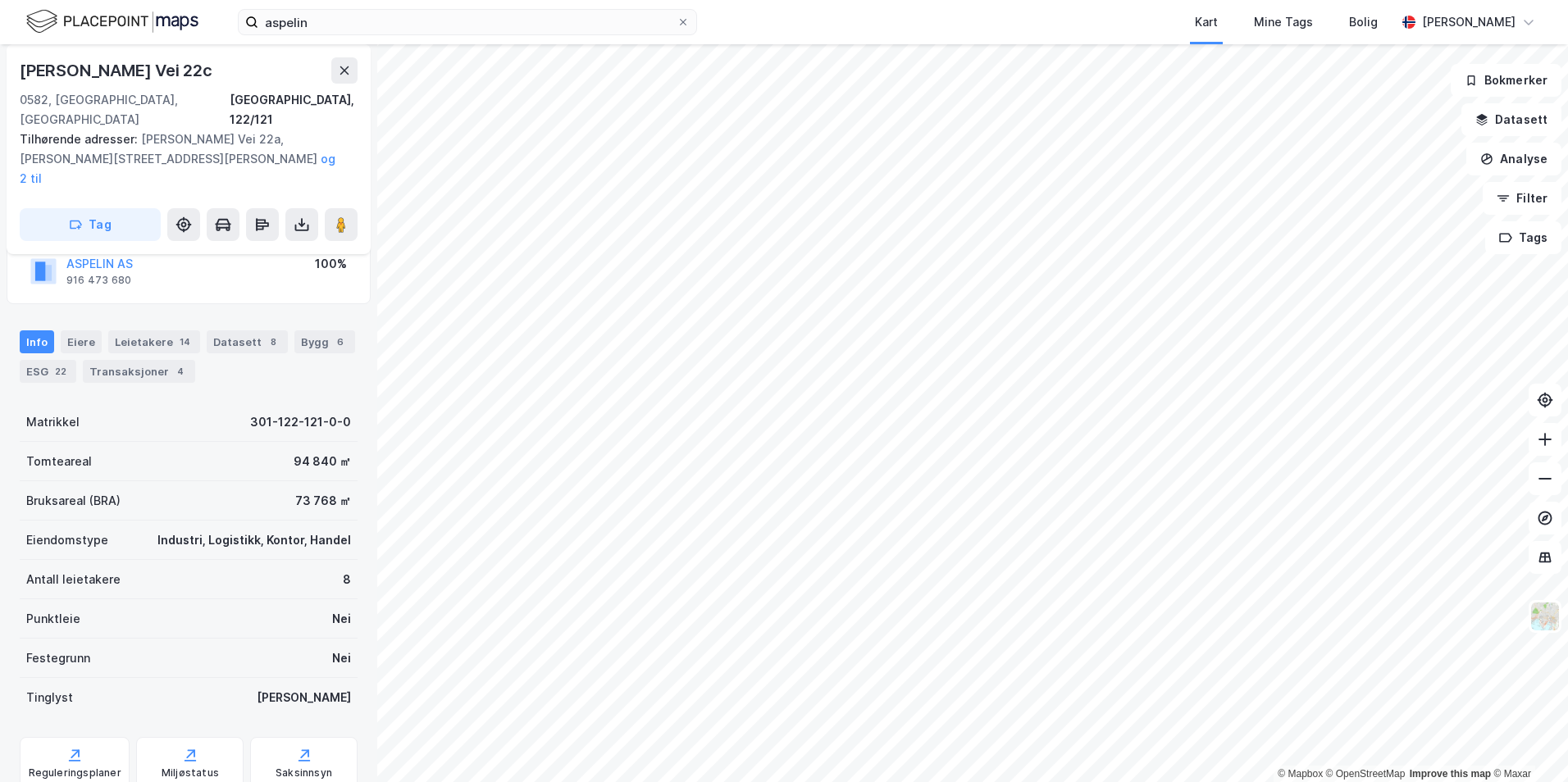
scroll to position [121, 0]
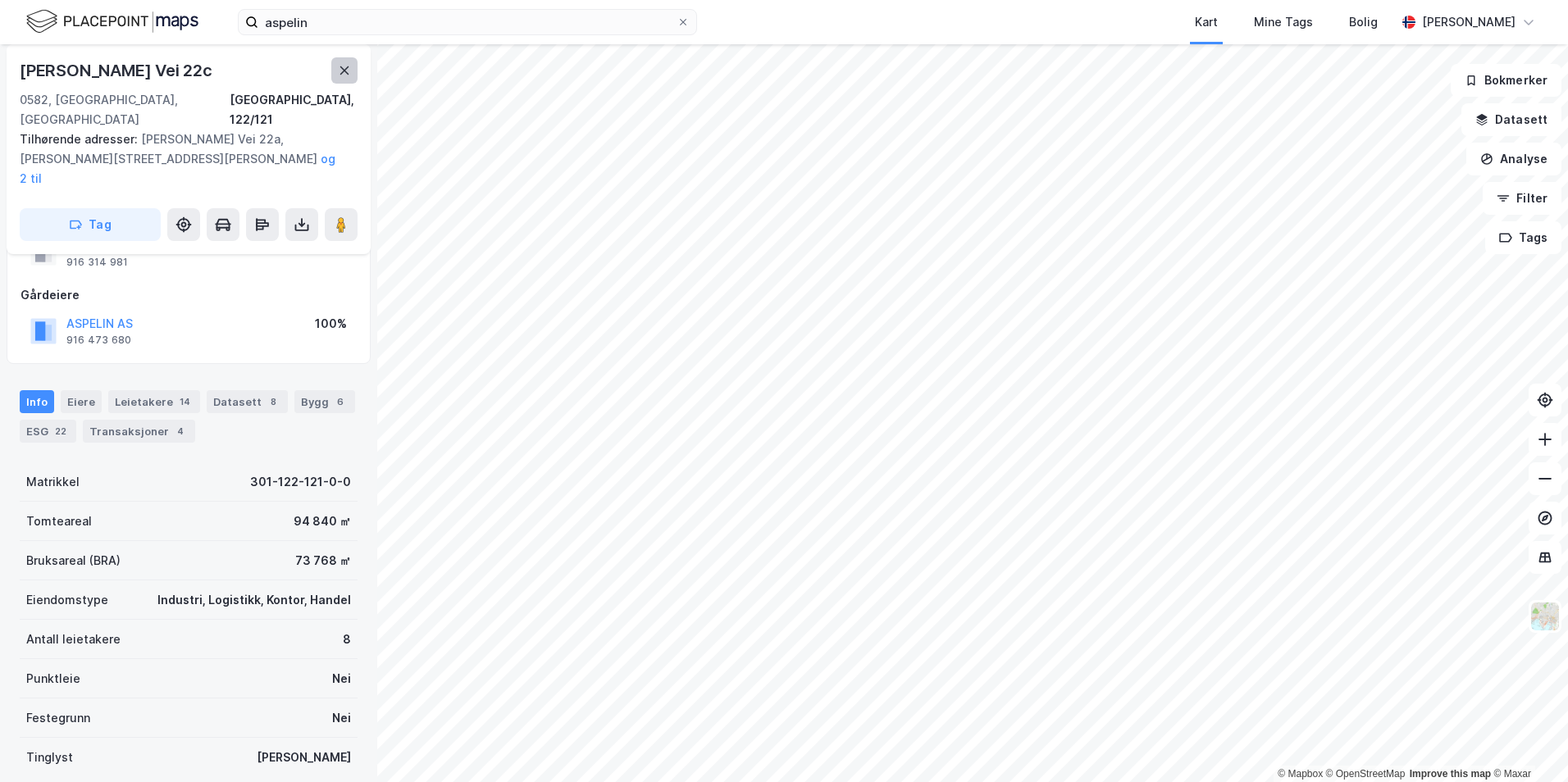
click at [344, 69] on icon at bounding box center [344, 71] width 9 height 9
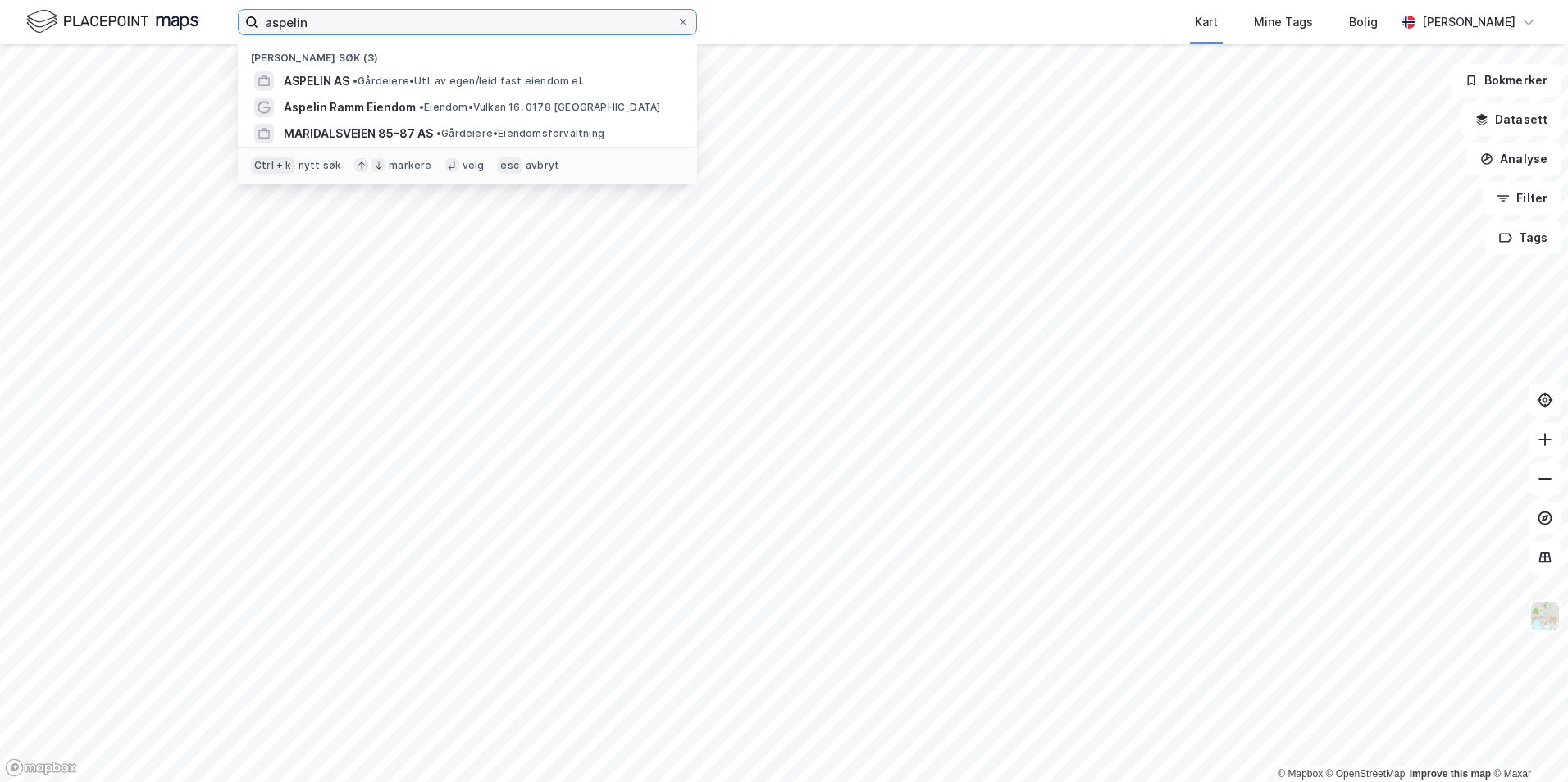
click at [613, 32] on input "aspelin" at bounding box center [467, 21] width 418 height 25
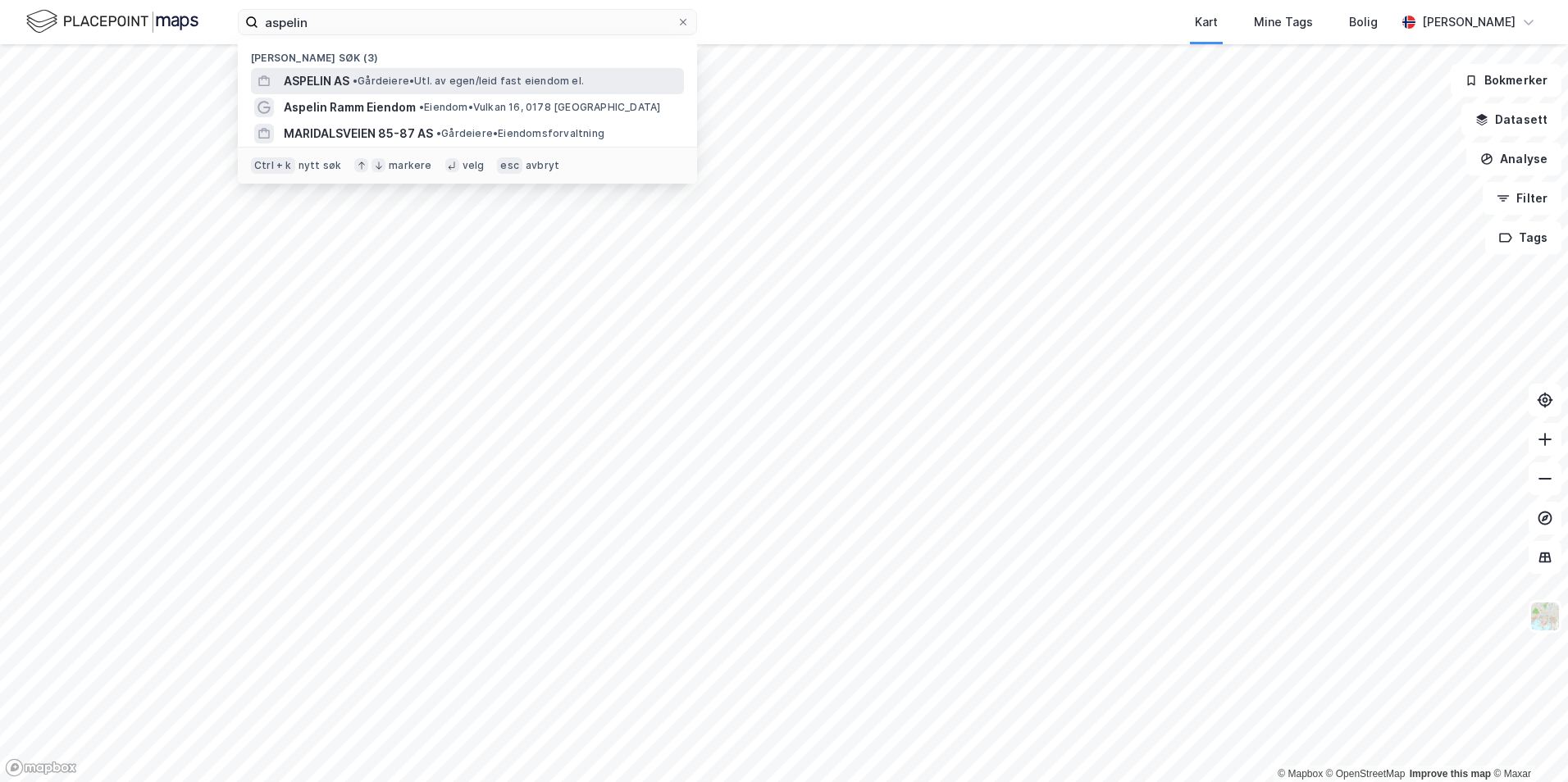
click at [410, 75] on span "• Gårdeiere • Utl. av egen/leid fast eiendom el." at bounding box center [468, 81] width 231 height 13
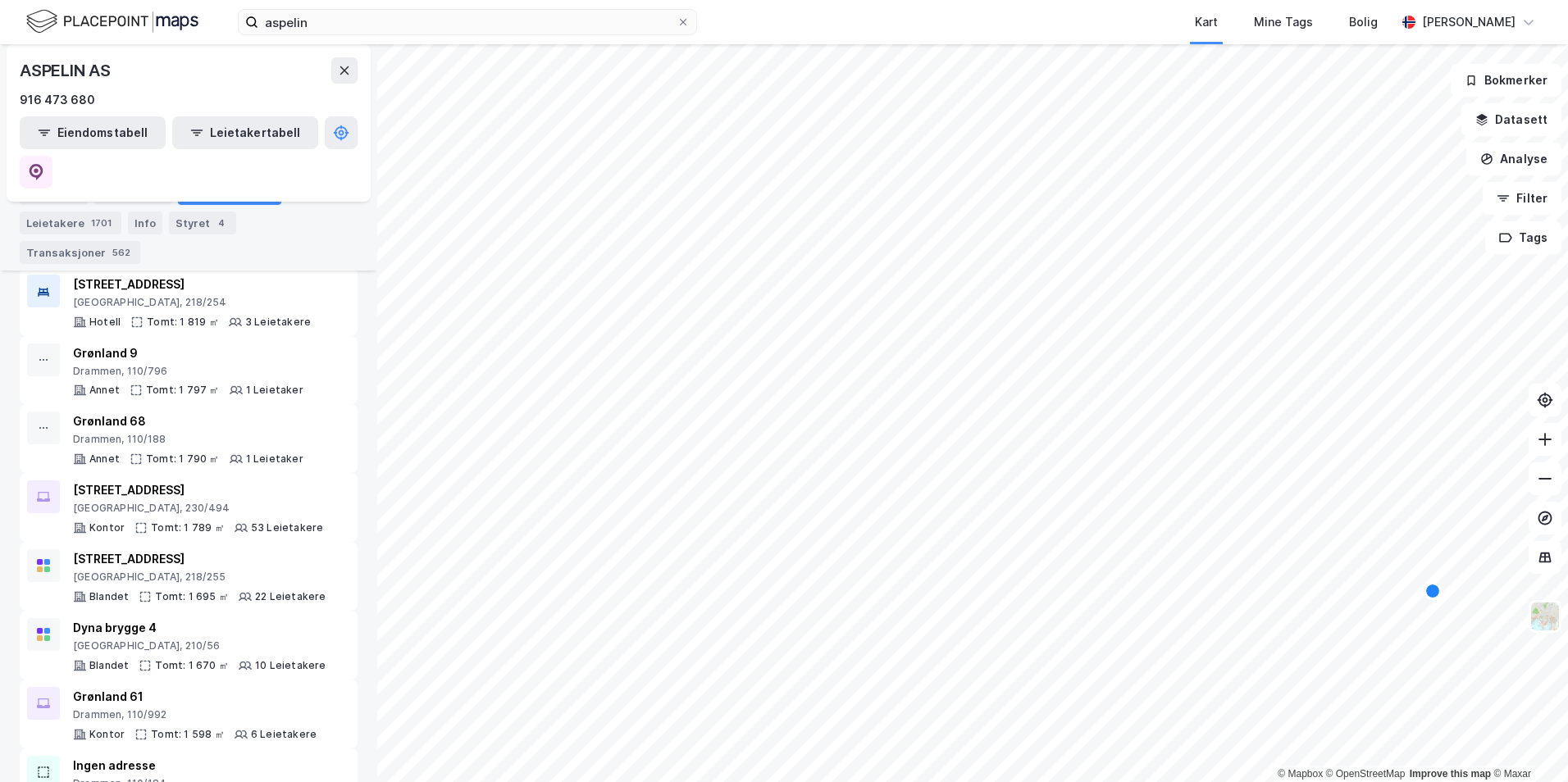
scroll to position [3607, 0]
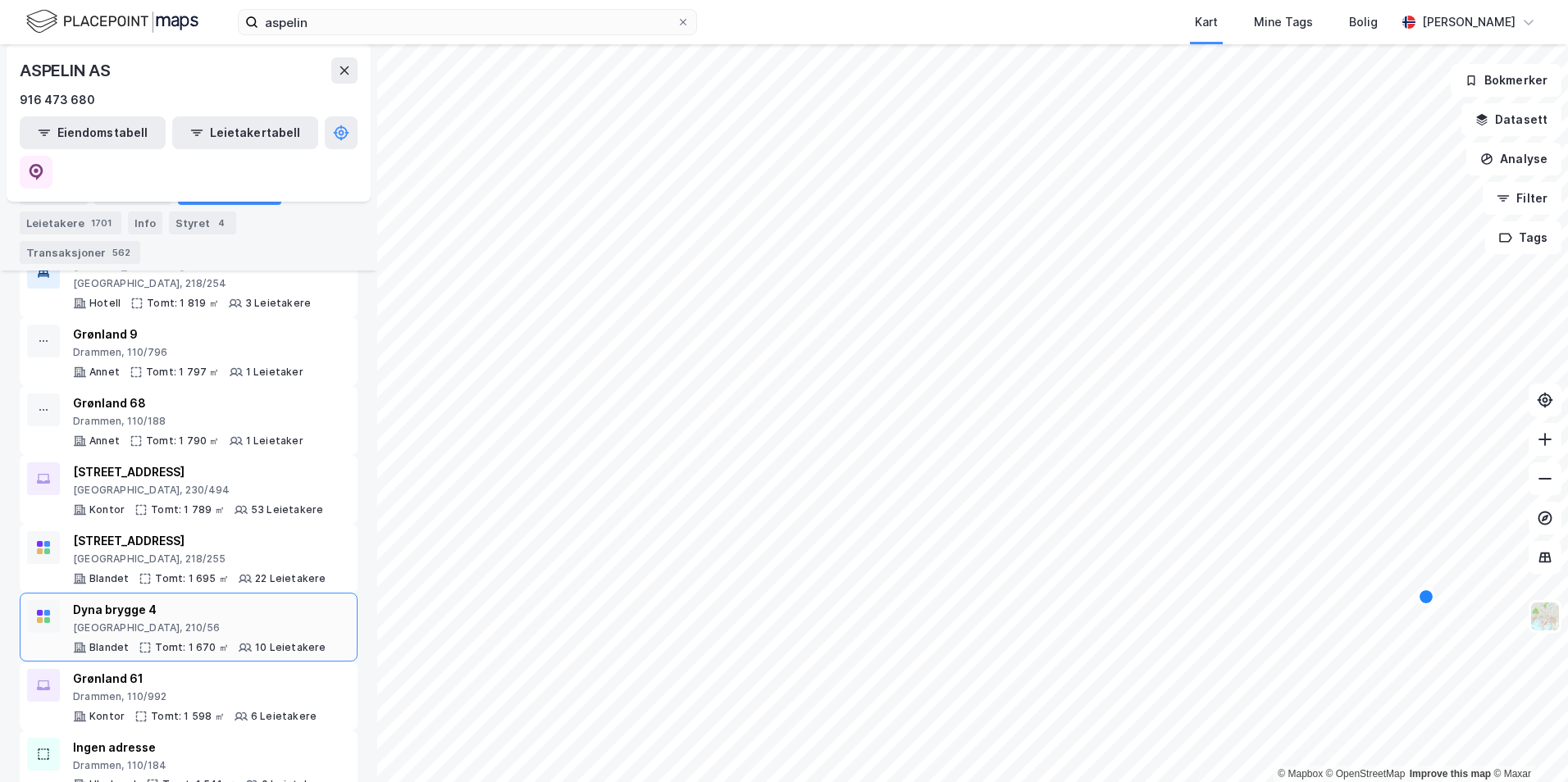
click at [208, 600] on div "Dyna brygge 4" at bounding box center [200, 609] width 254 height 20
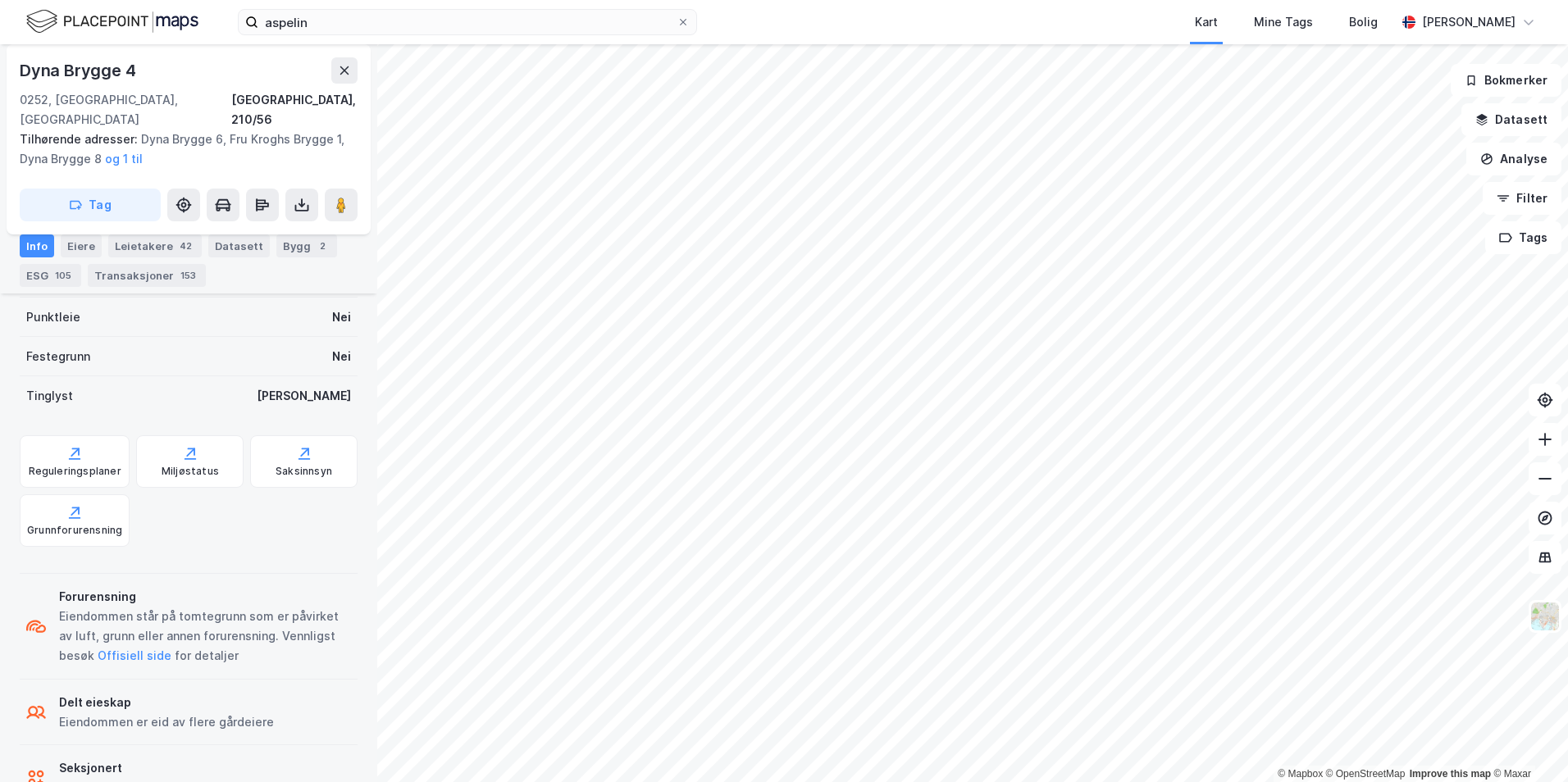
scroll to position [751, 0]
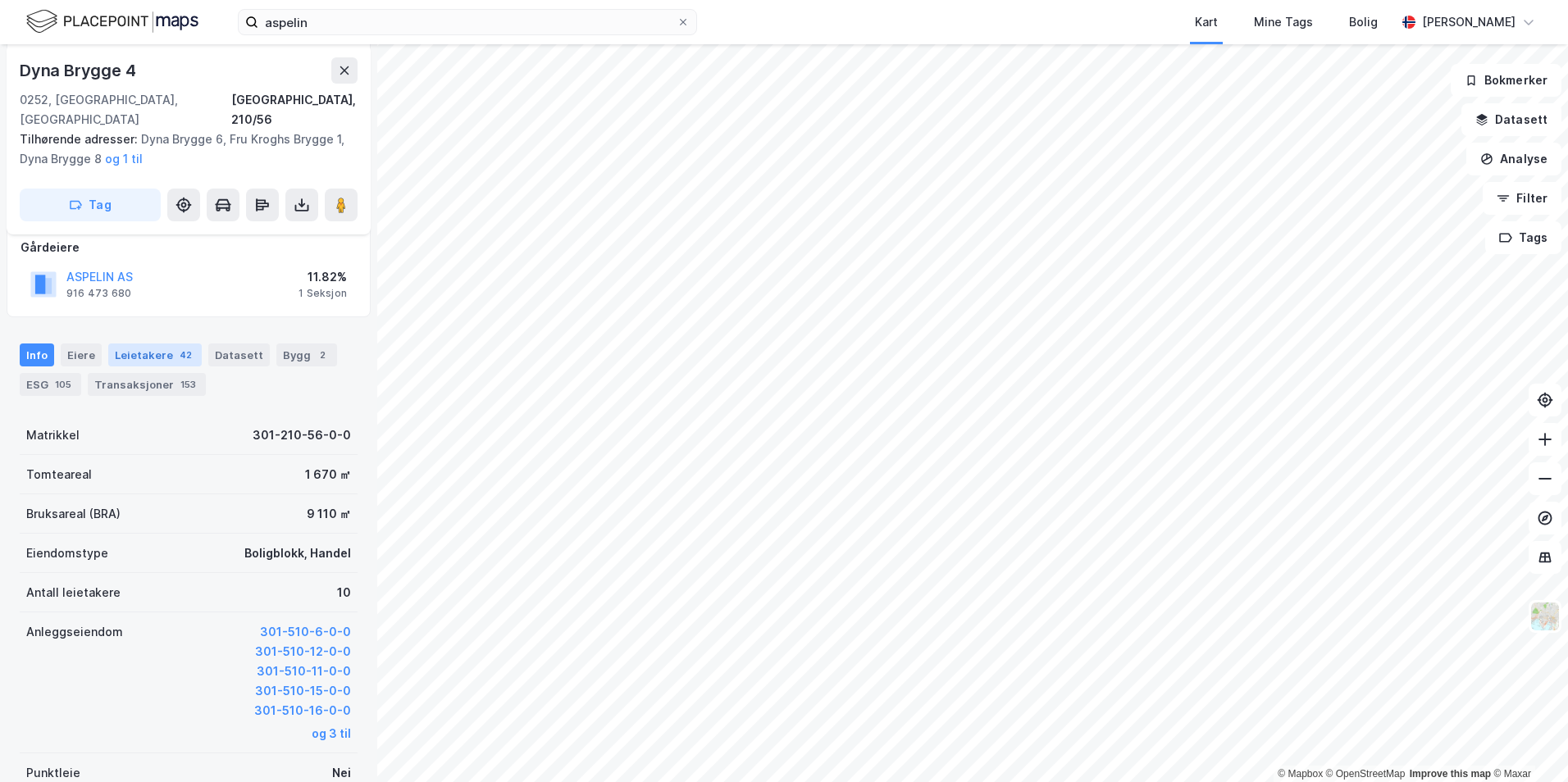
click at [180, 347] on div "42" at bounding box center [186, 355] width 19 height 16
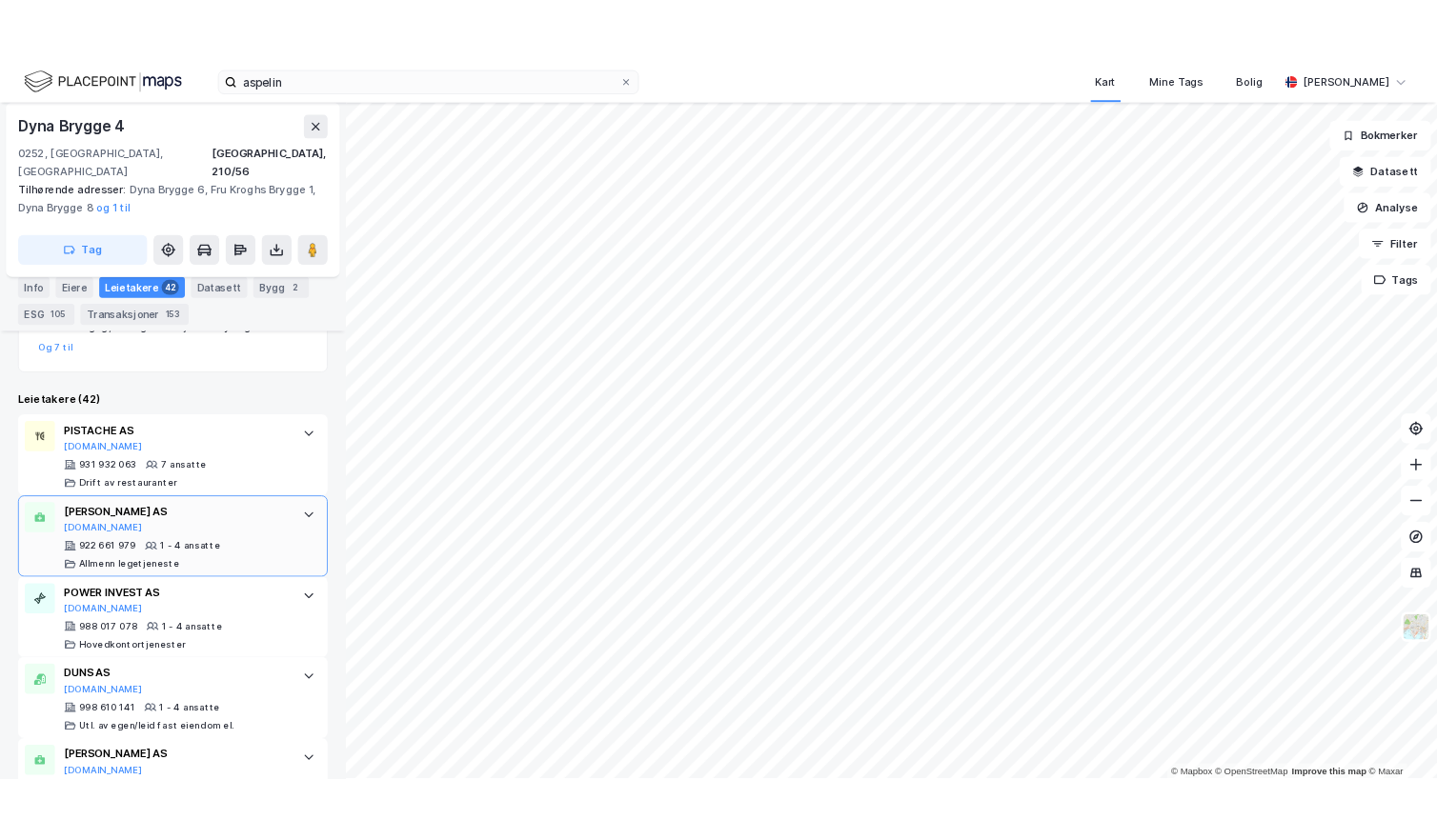
scroll to position [777, 0]
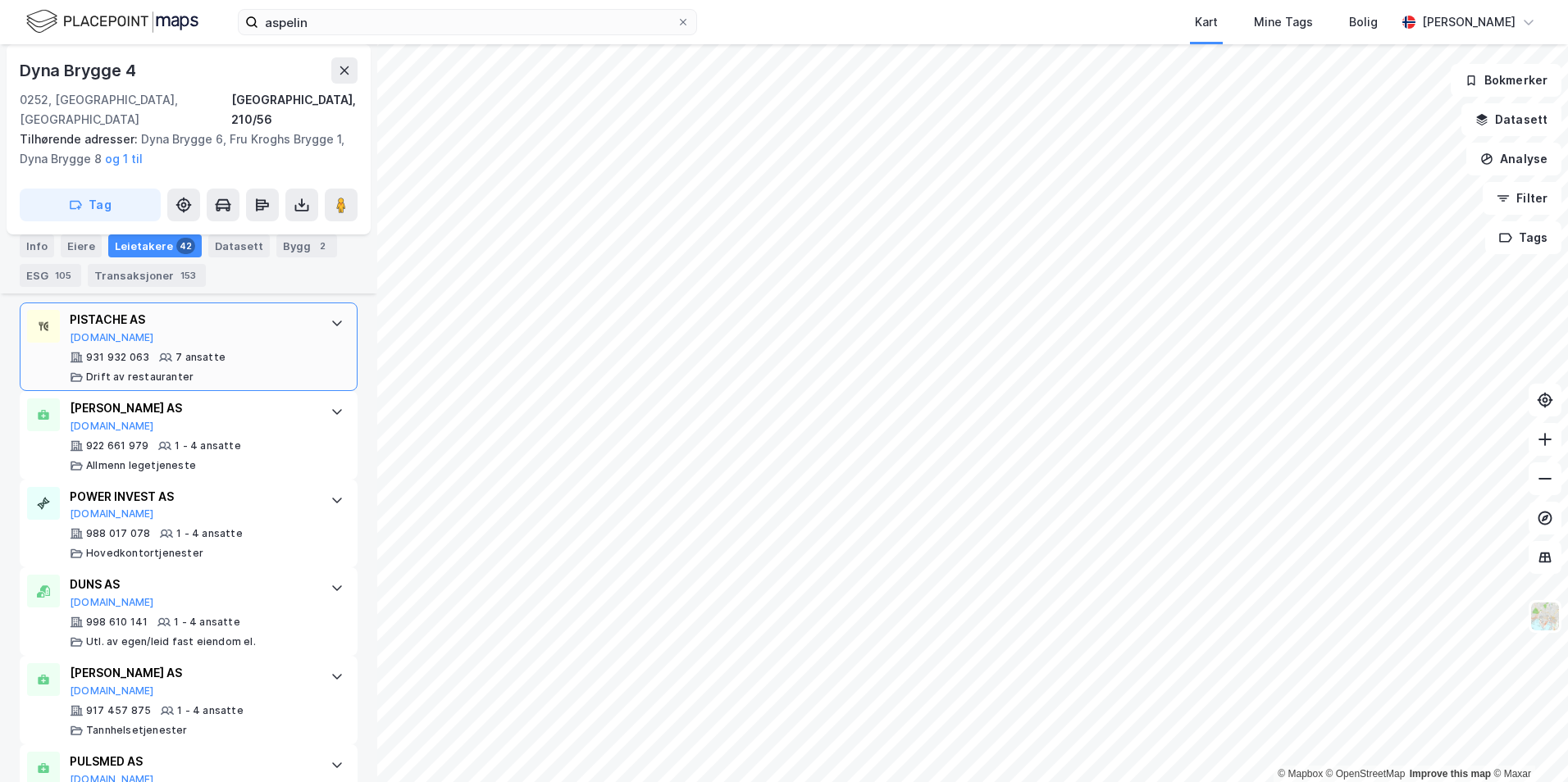
click at [263, 319] on div "PISTACHE AS [DOMAIN_NAME]" at bounding box center [191, 327] width 244 height 34
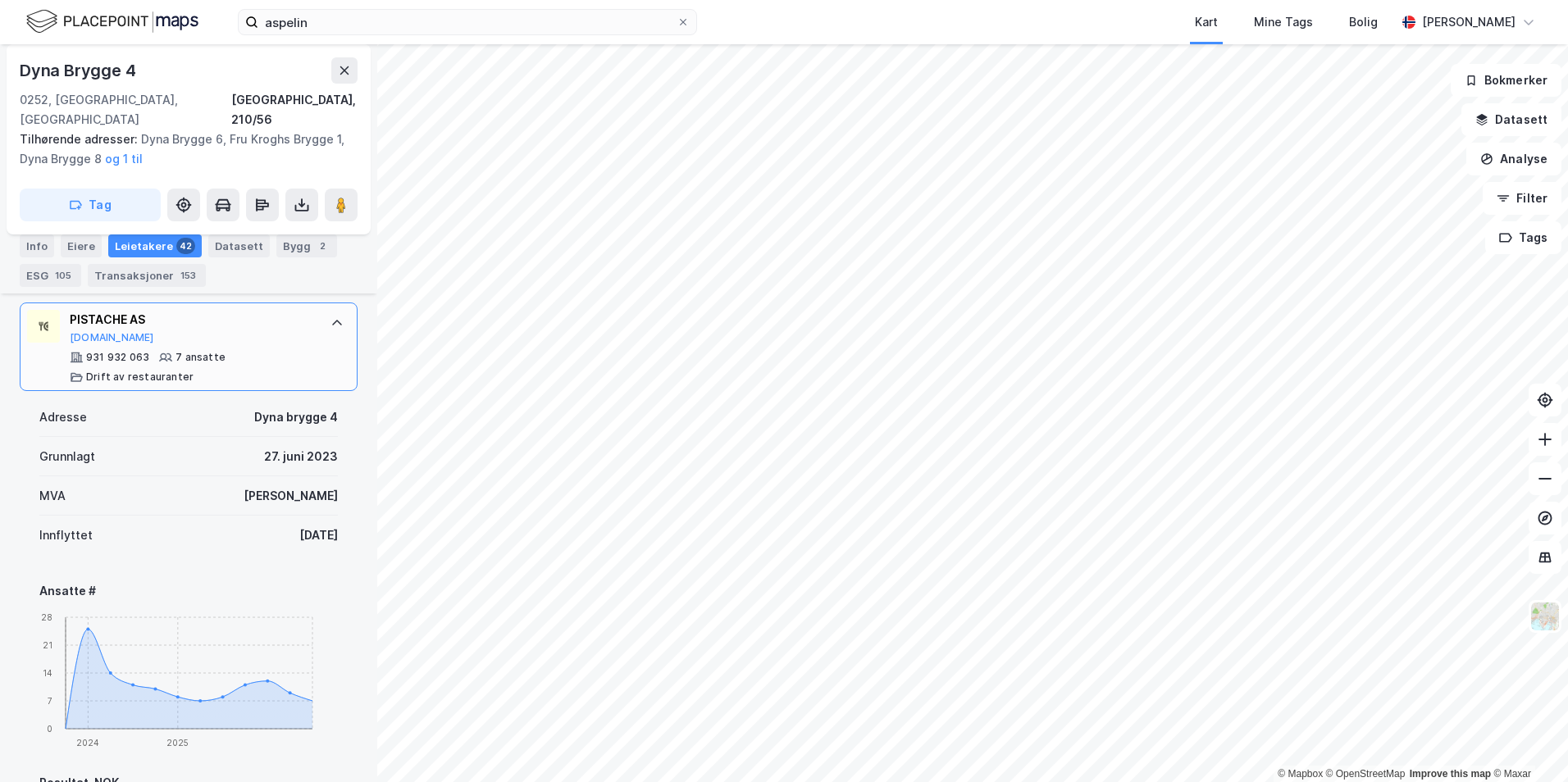
click at [263, 319] on div "PISTACHE AS [DOMAIN_NAME]" at bounding box center [191, 327] width 244 height 34
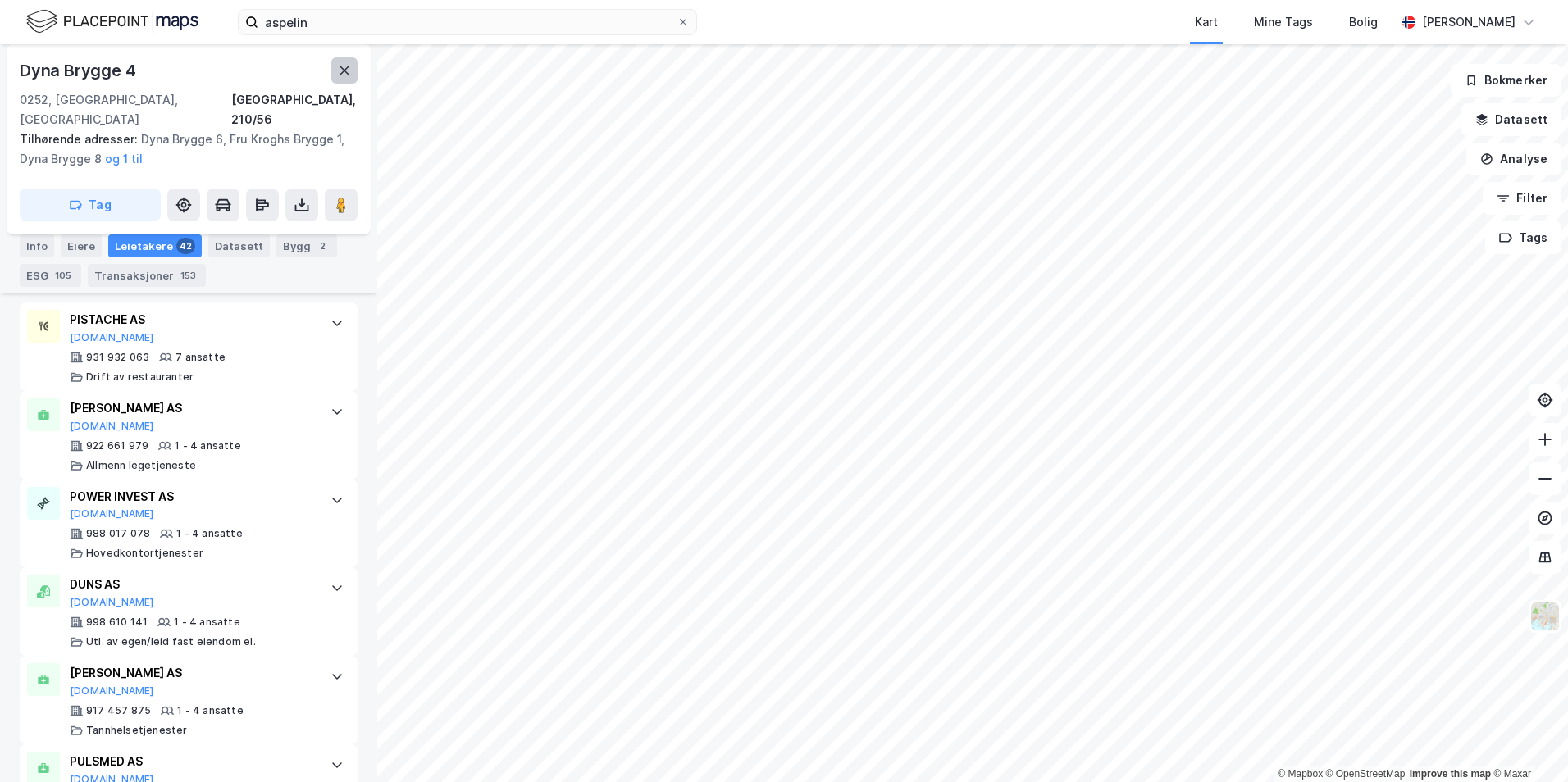
click at [353, 70] on button at bounding box center [344, 70] width 27 height 27
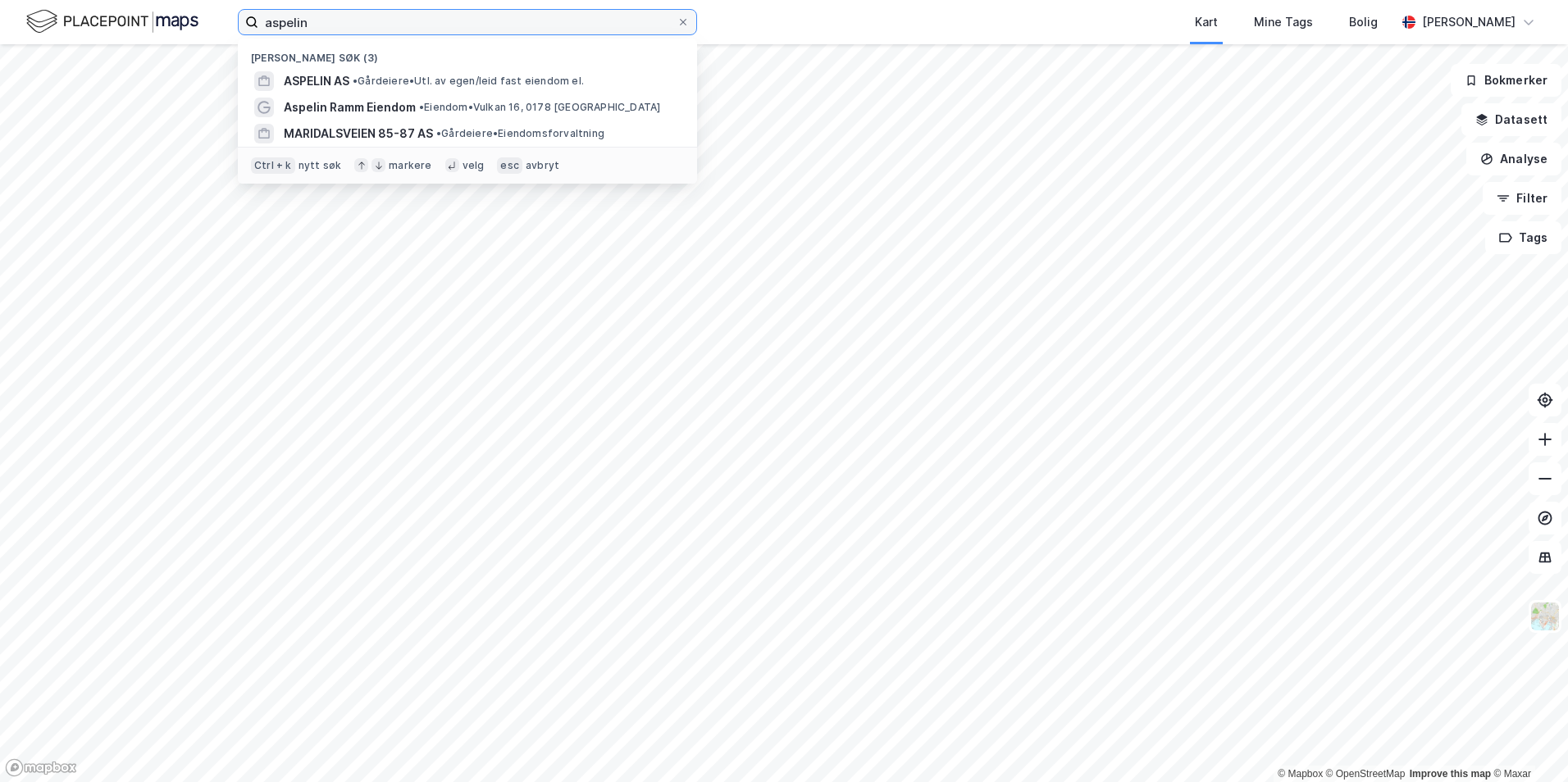
click at [483, 28] on input "aspelin" at bounding box center [467, 21] width 418 height 25
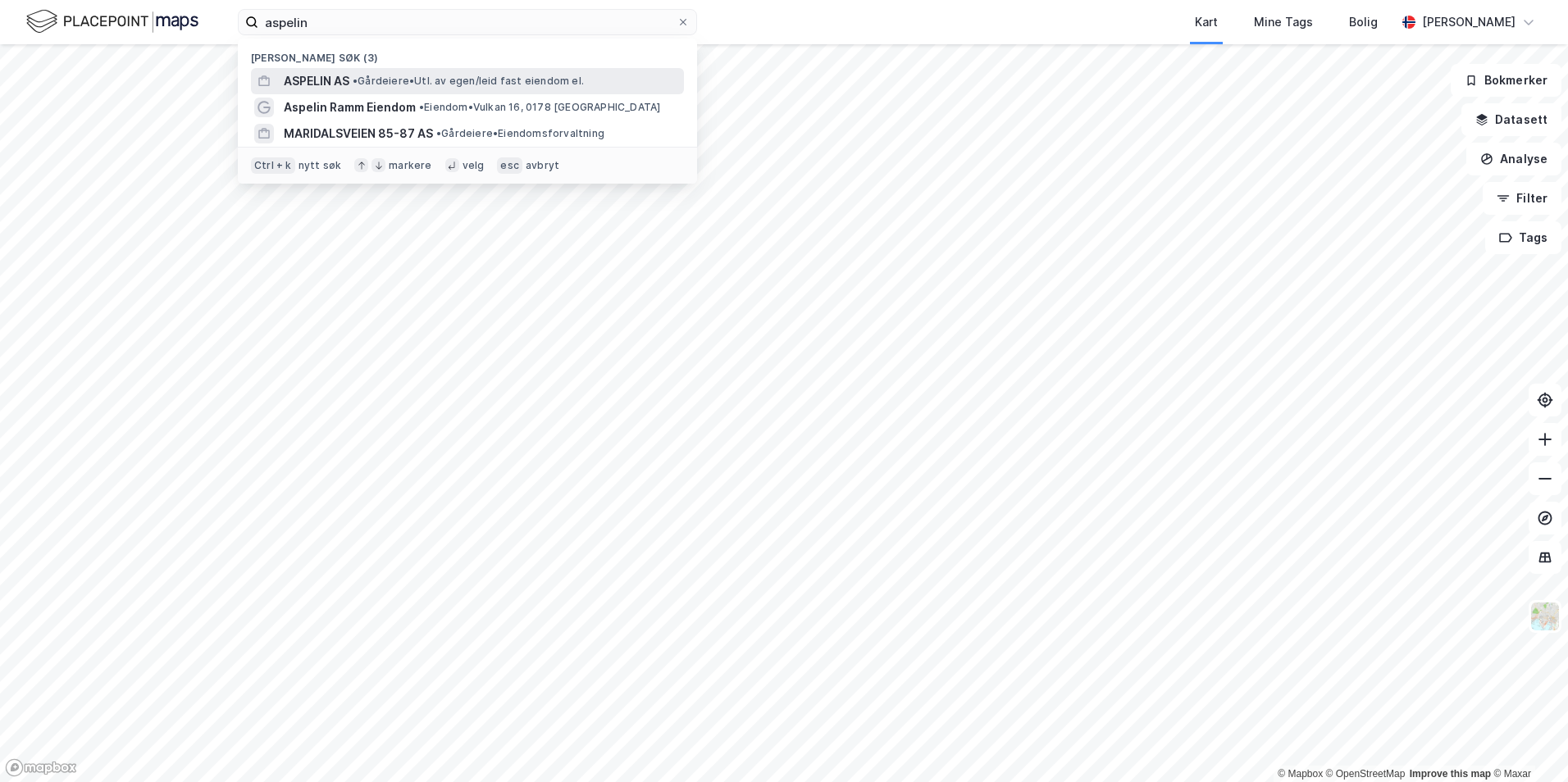
click at [443, 80] on span "• Gårdeiere • Utl. av egen/leid fast eiendom el." at bounding box center [468, 81] width 231 height 13
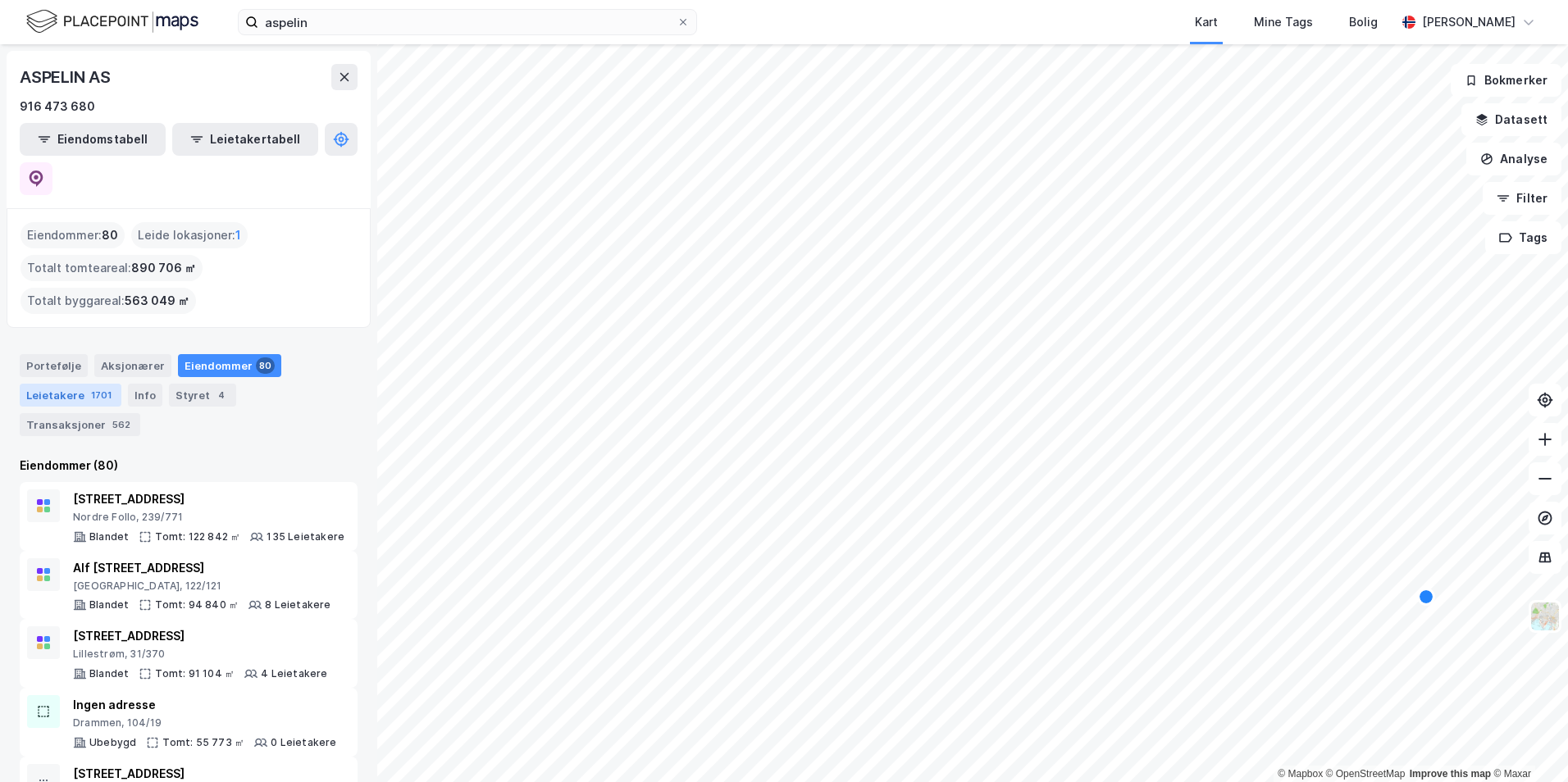
click at [82, 384] on div "Leietakere 1701" at bounding box center [70, 395] width 102 height 23
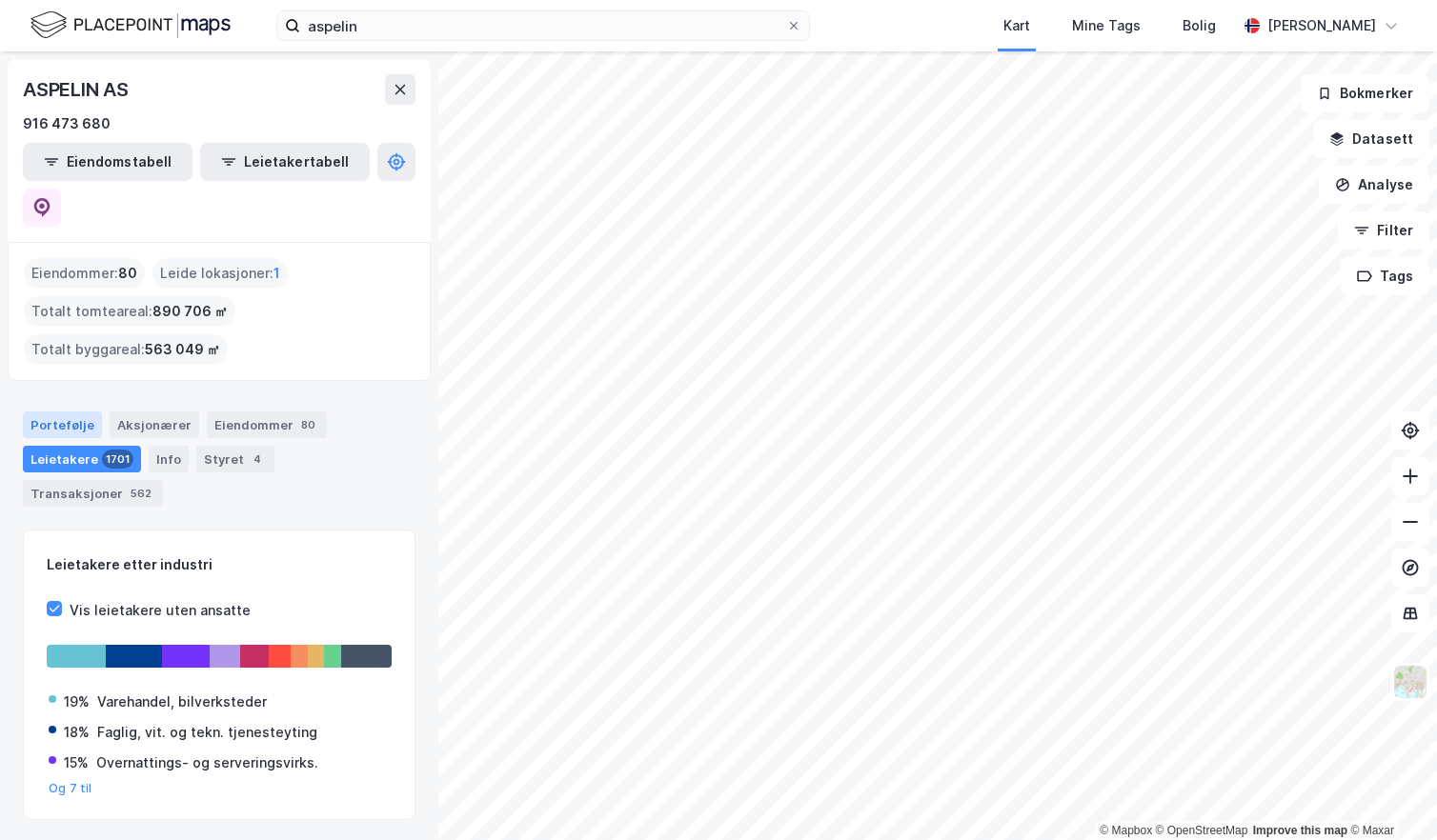
click at [73, 411] on div "Portefølje" at bounding box center [62, 424] width 79 height 27
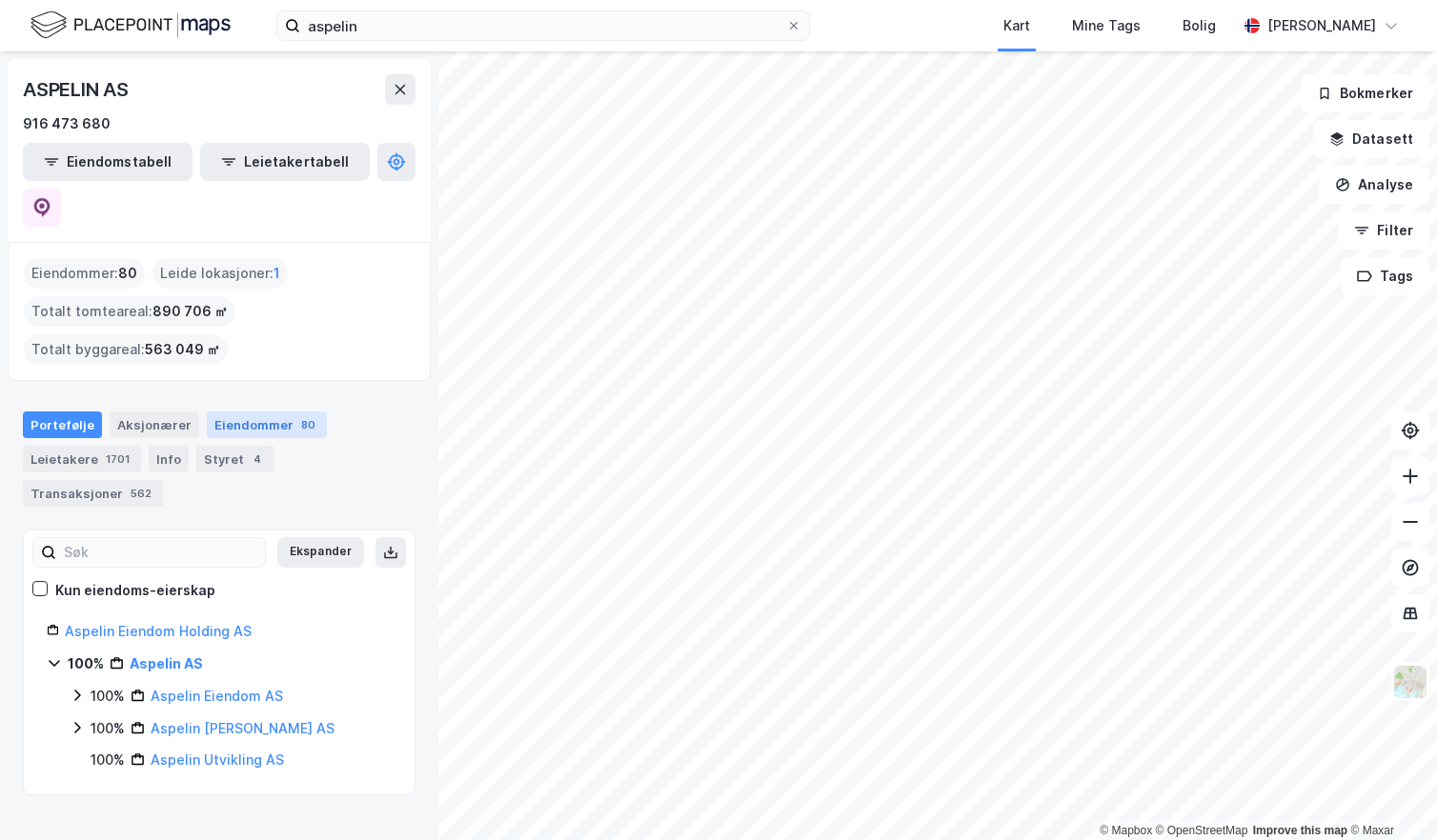
click at [257, 411] on div "Eiendommer 80" at bounding box center [267, 424] width 120 height 27
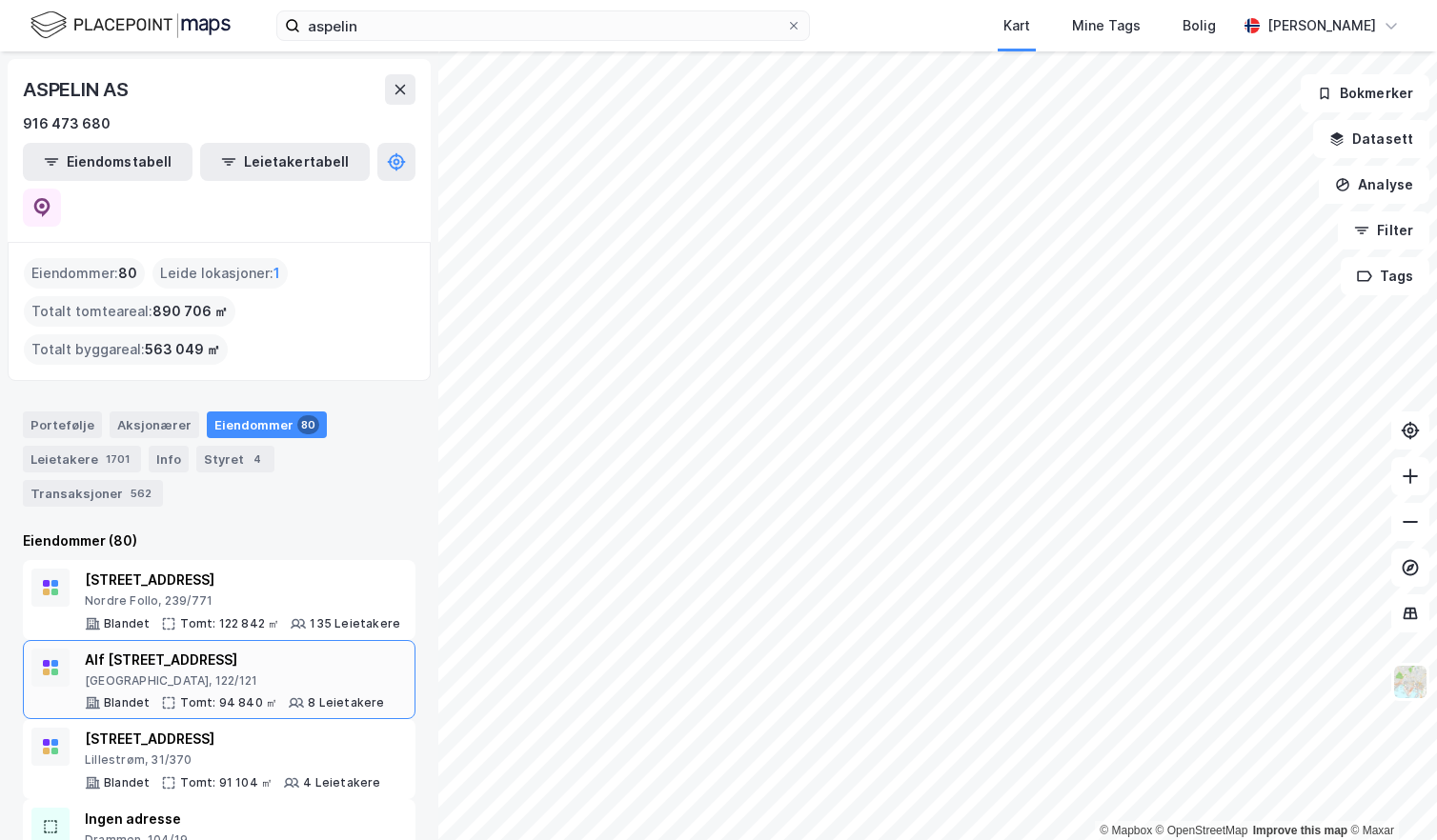
click at [192, 649] on div "Alf [STREET_ADDRESS]" at bounding box center [234, 660] width 300 height 23
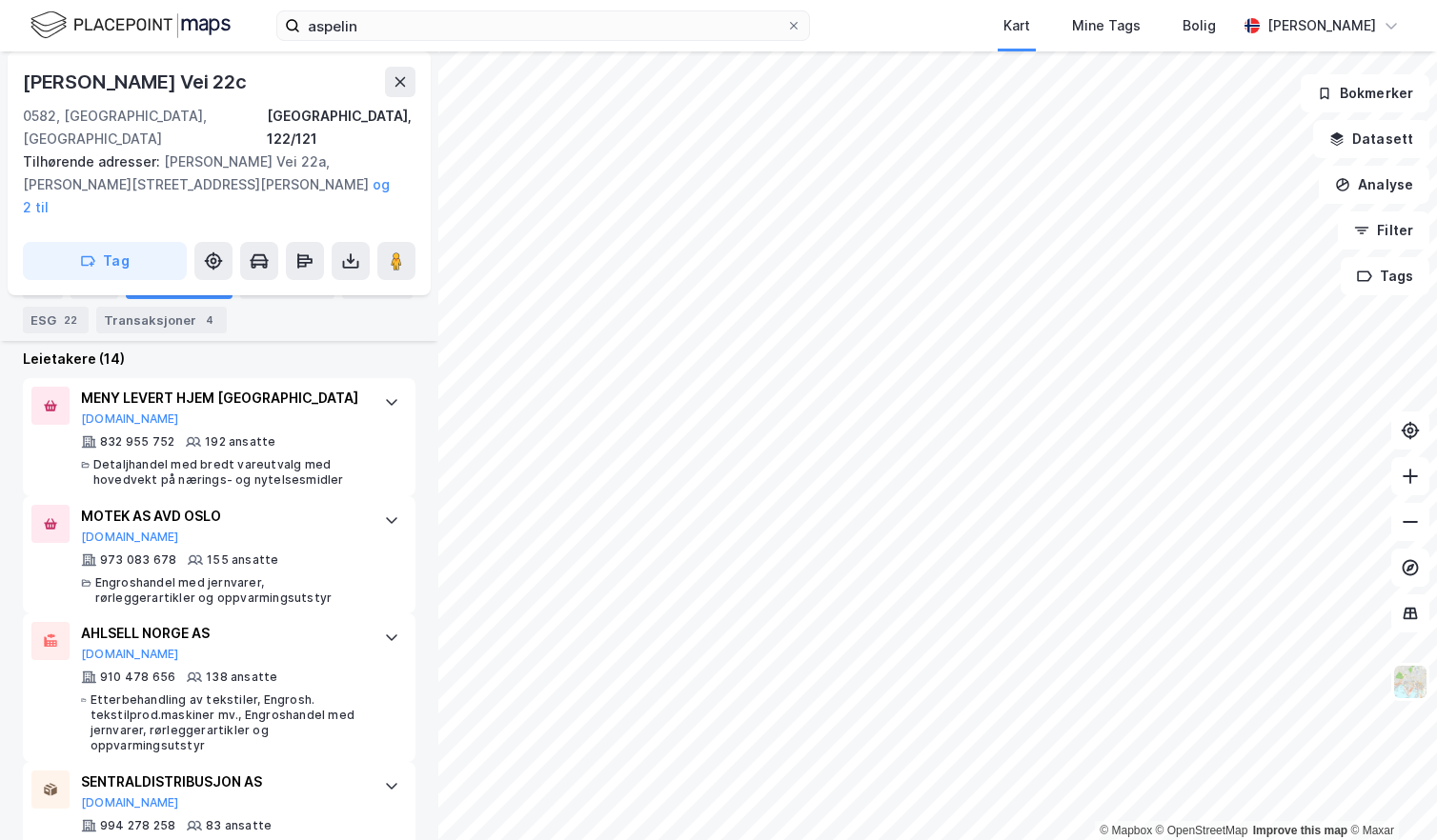
scroll to position [571, 0]
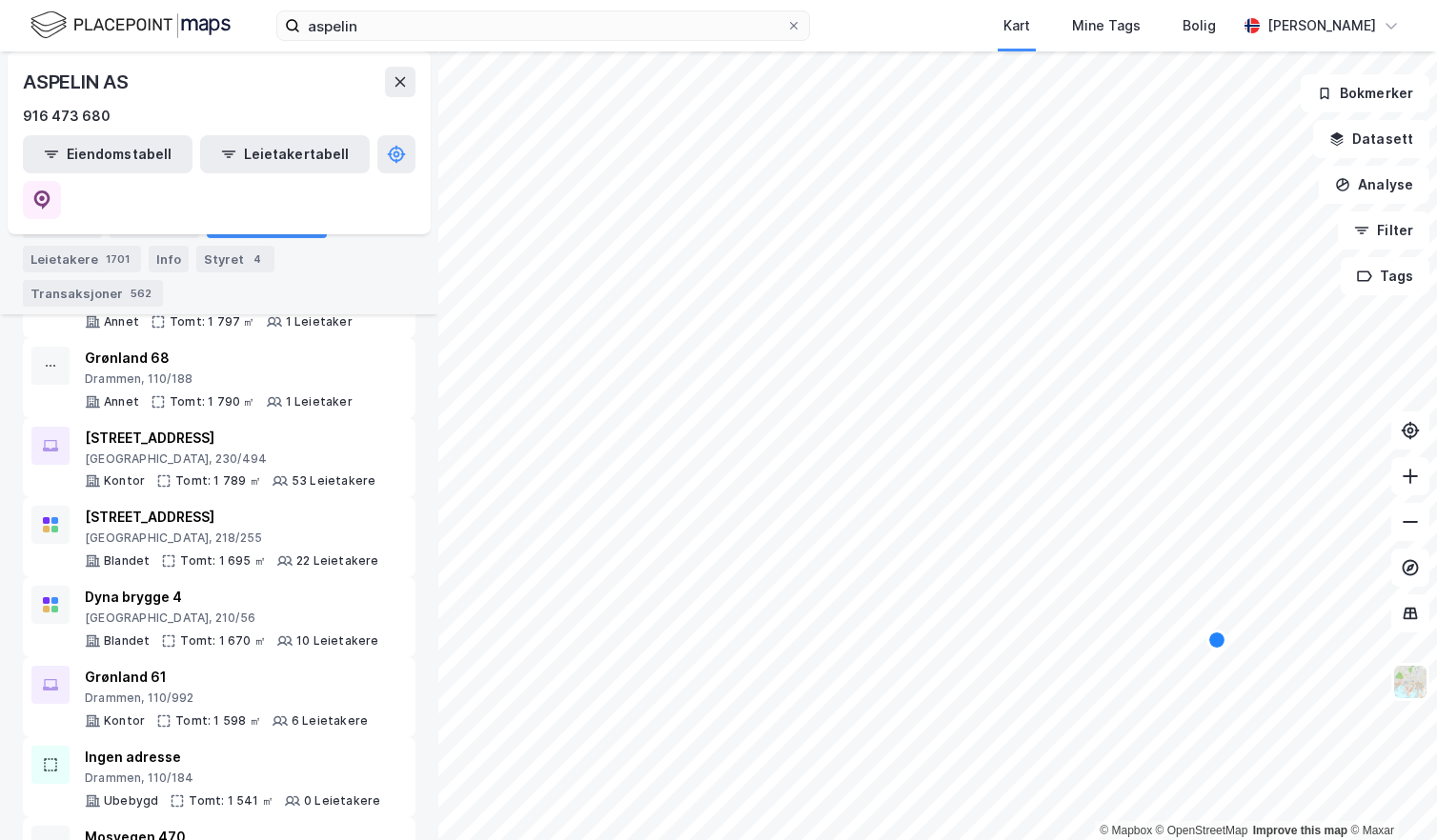
scroll to position [4477, 0]
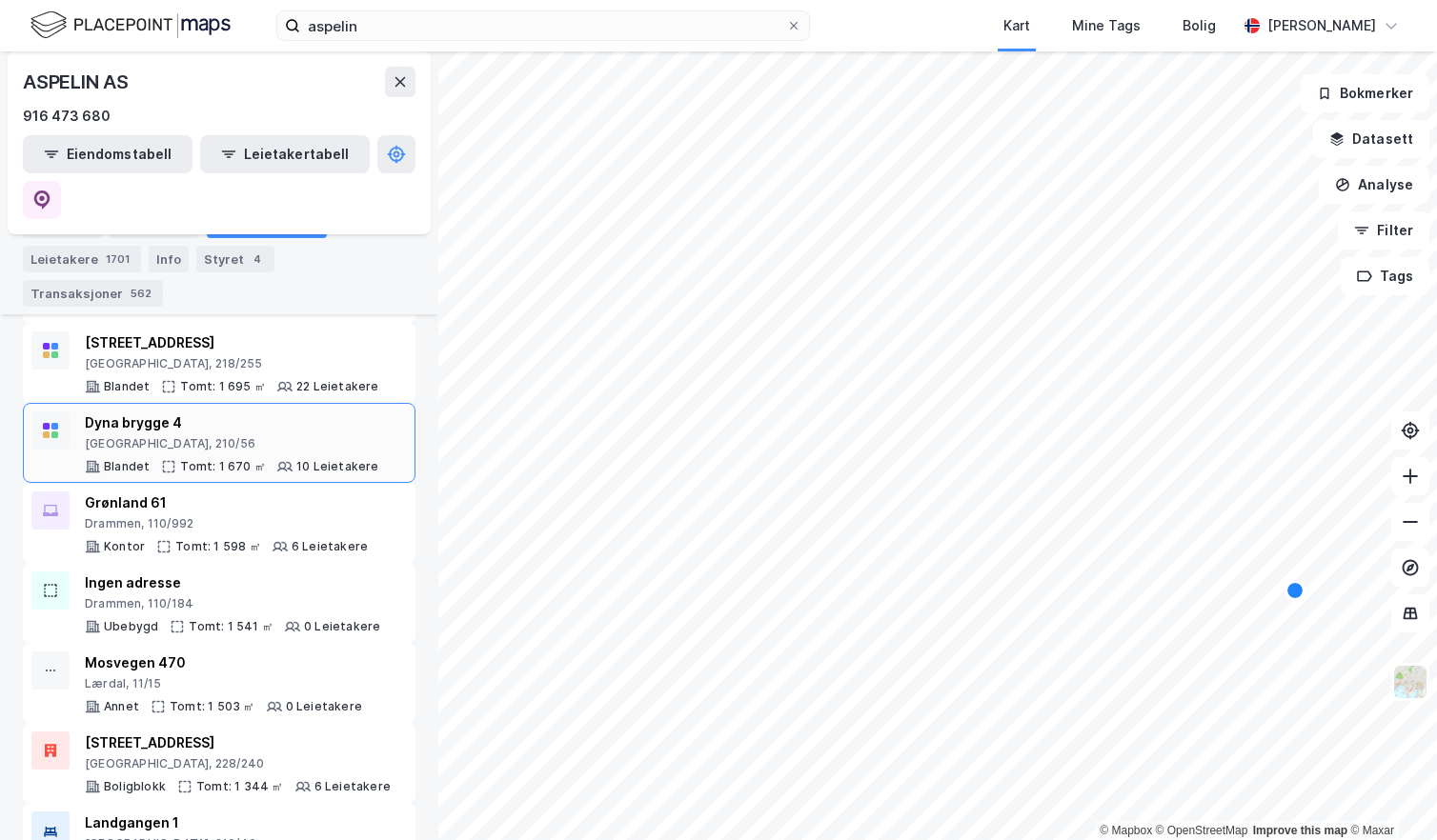
click at [197, 411] on div "Dyna brygge 4" at bounding box center [232, 422] width 295 height 23
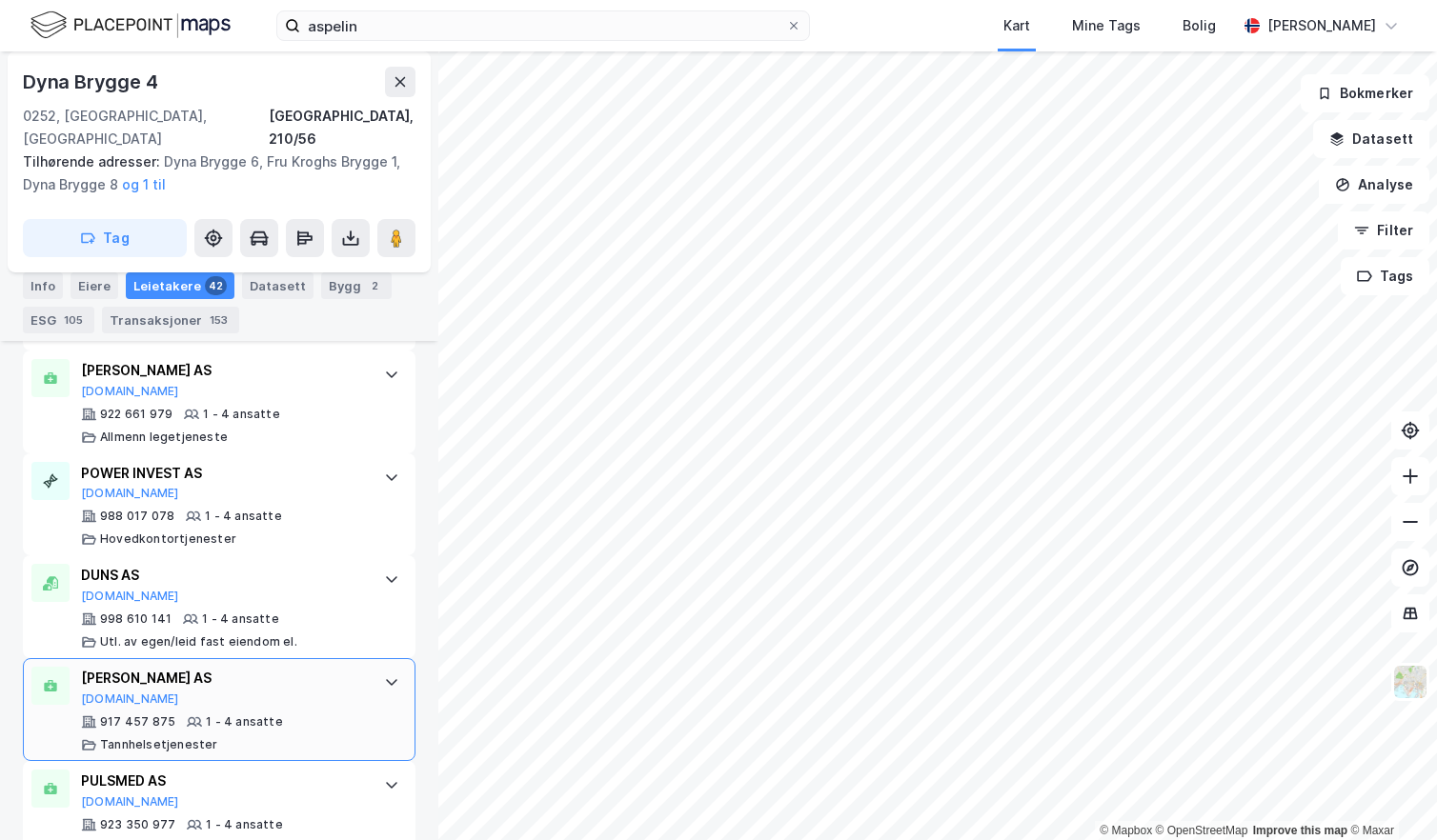
scroll to position [764, 0]
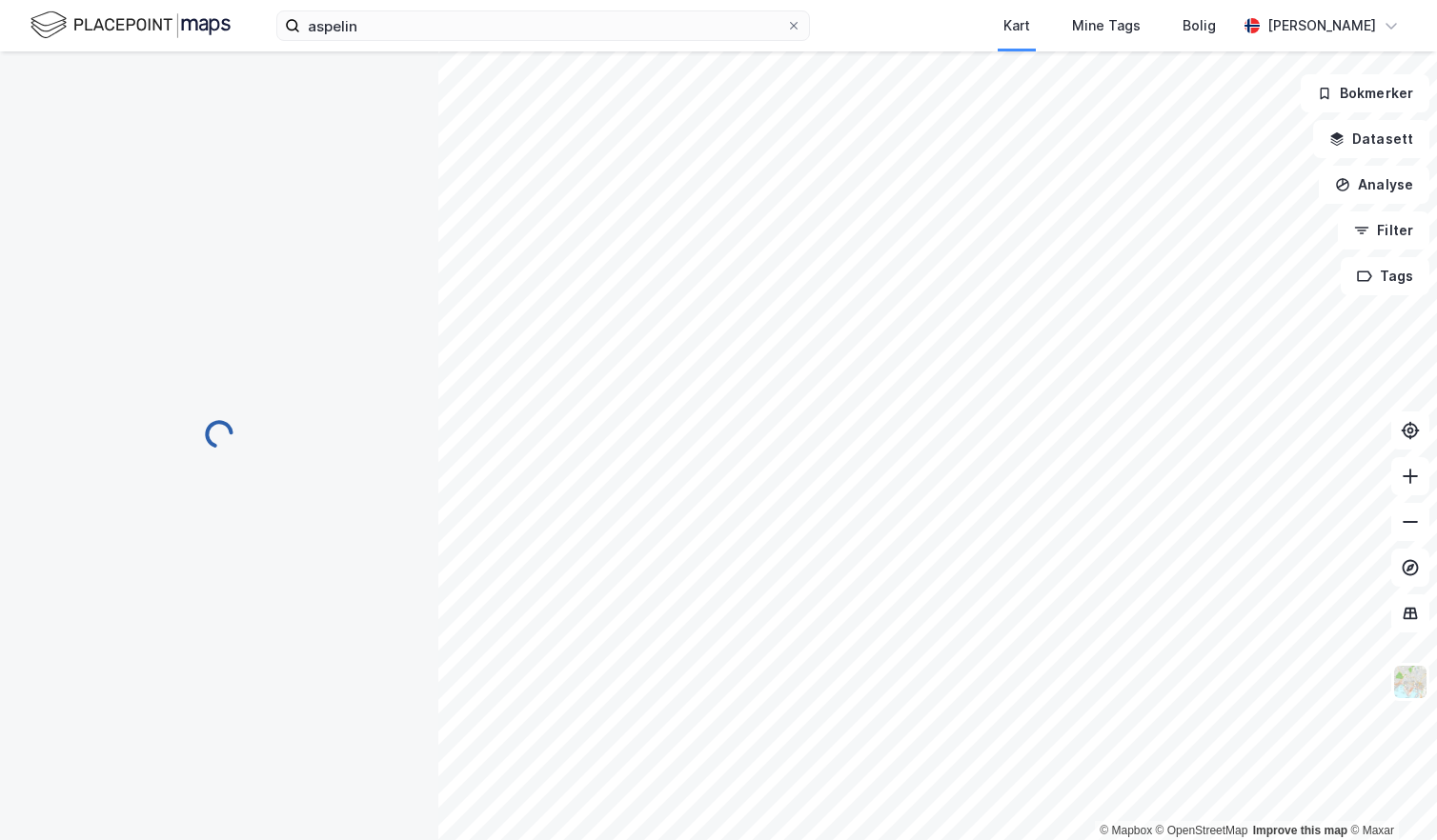
scroll to position [101, 0]
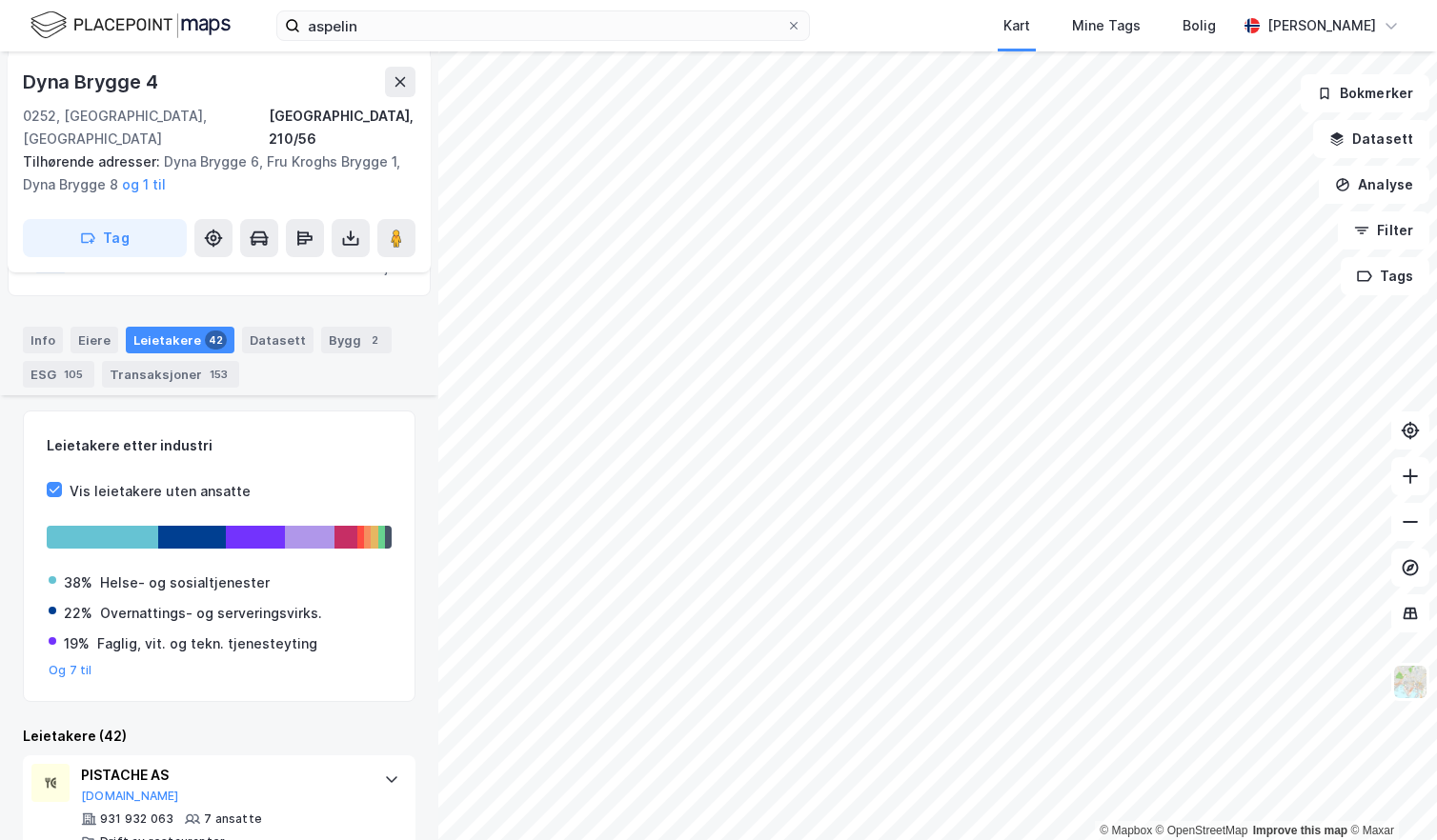
scroll to position [574, 0]
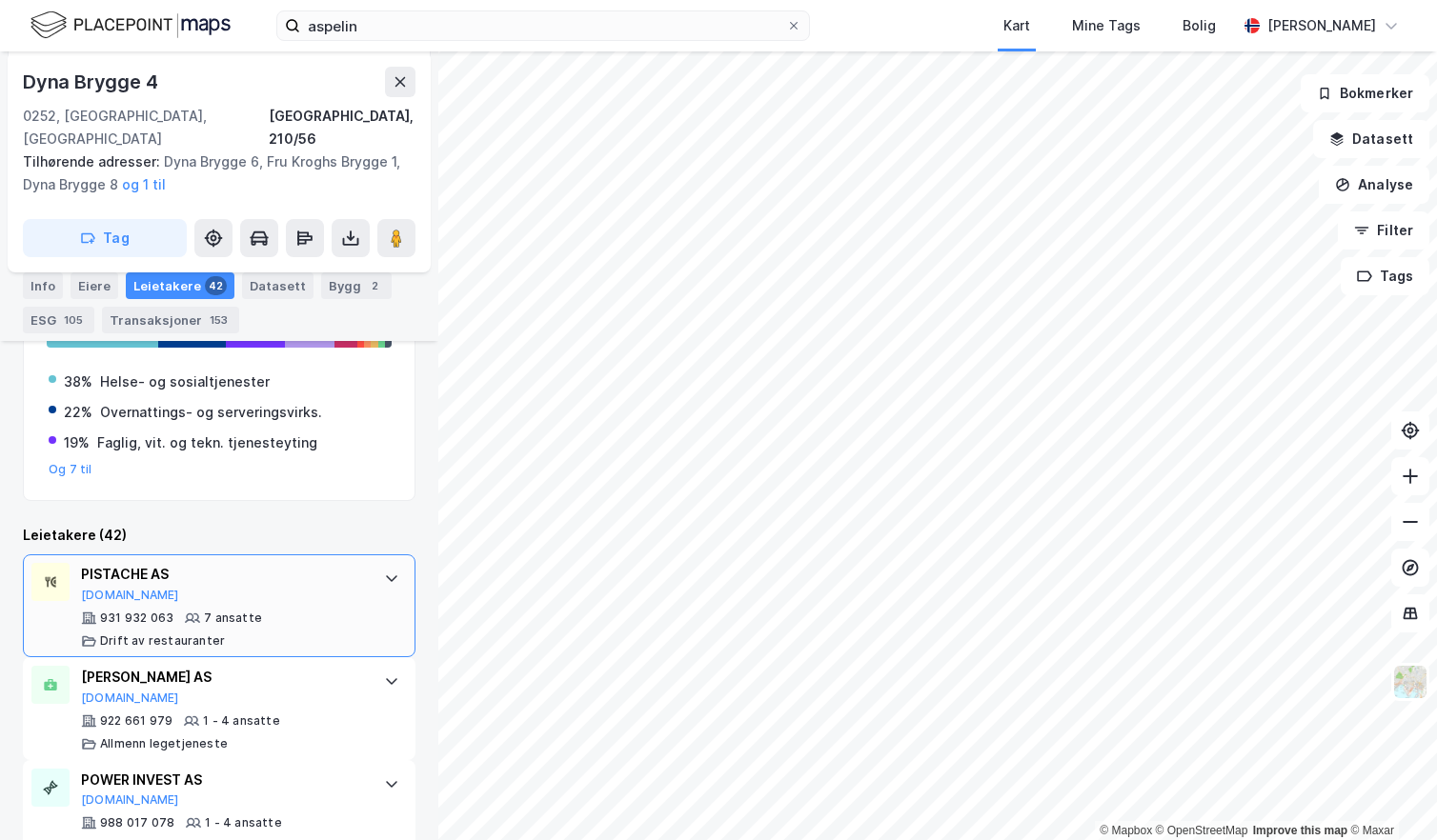
click at [134, 563] on div "PISTACHE AS" at bounding box center [222, 574] width 284 height 23
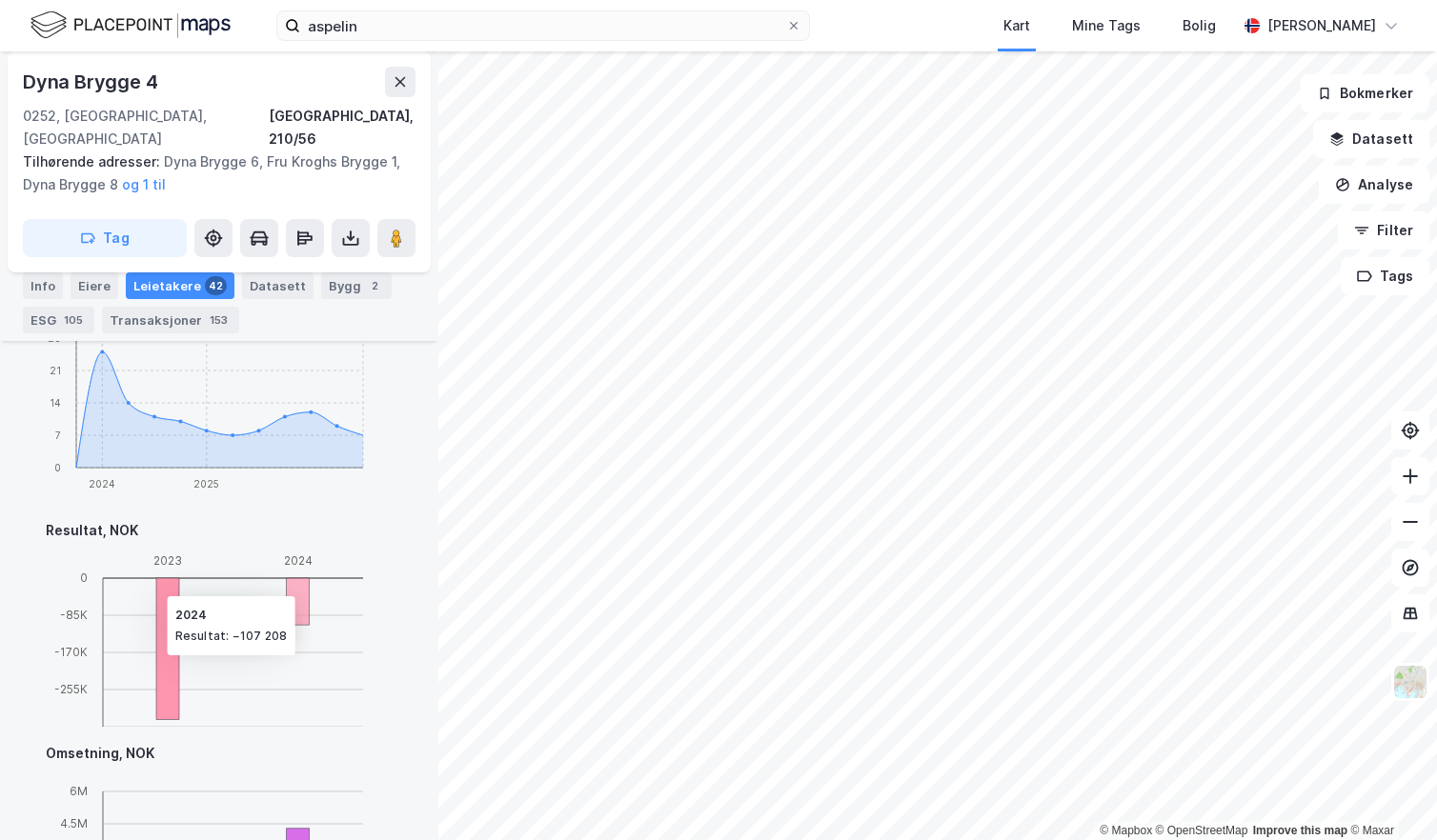
scroll to position [1527, 0]
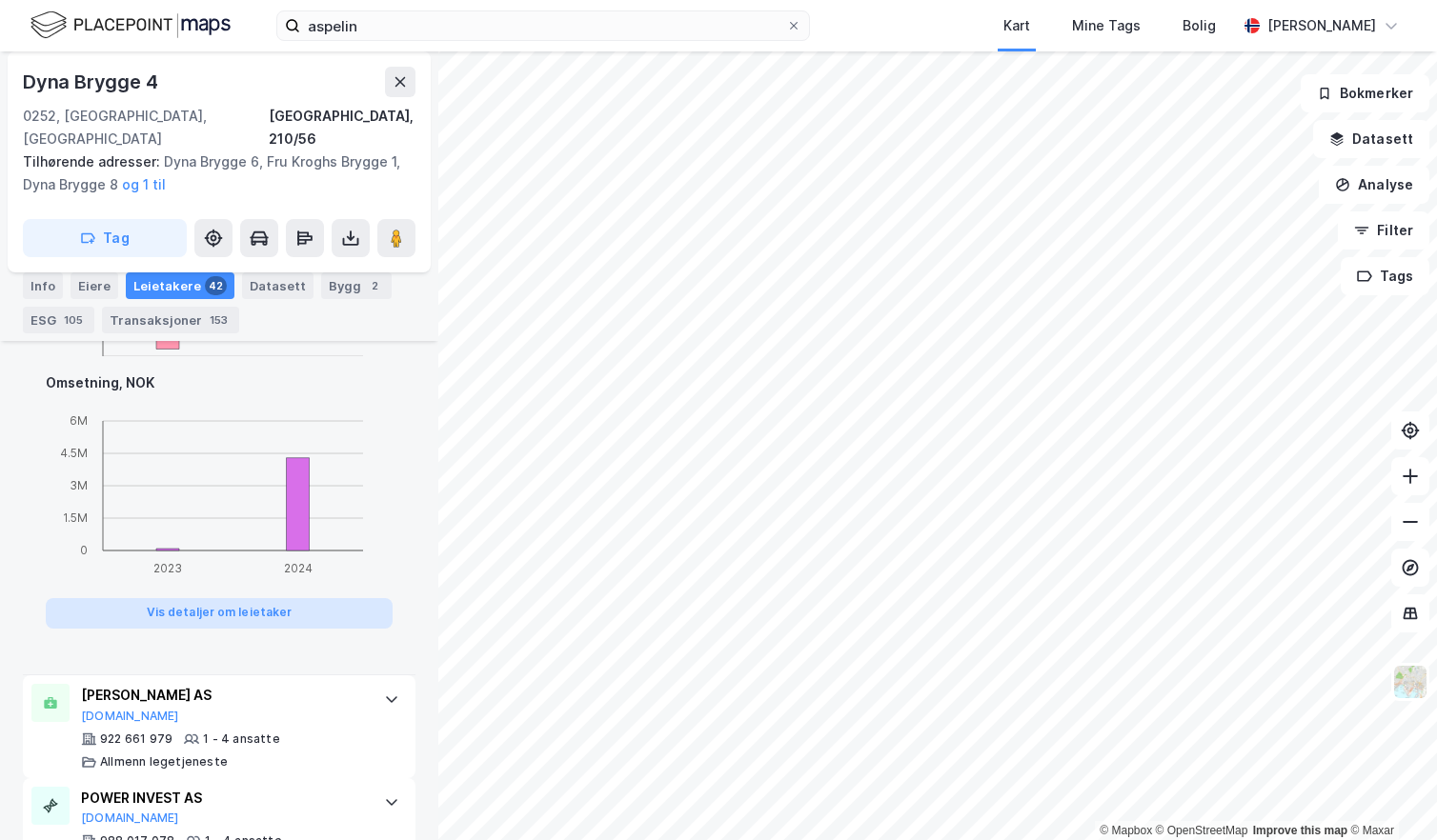
click at [343, 598] on button "Vis detaljer om leietaker" at bounding box center [219, 613] width 347 height 31
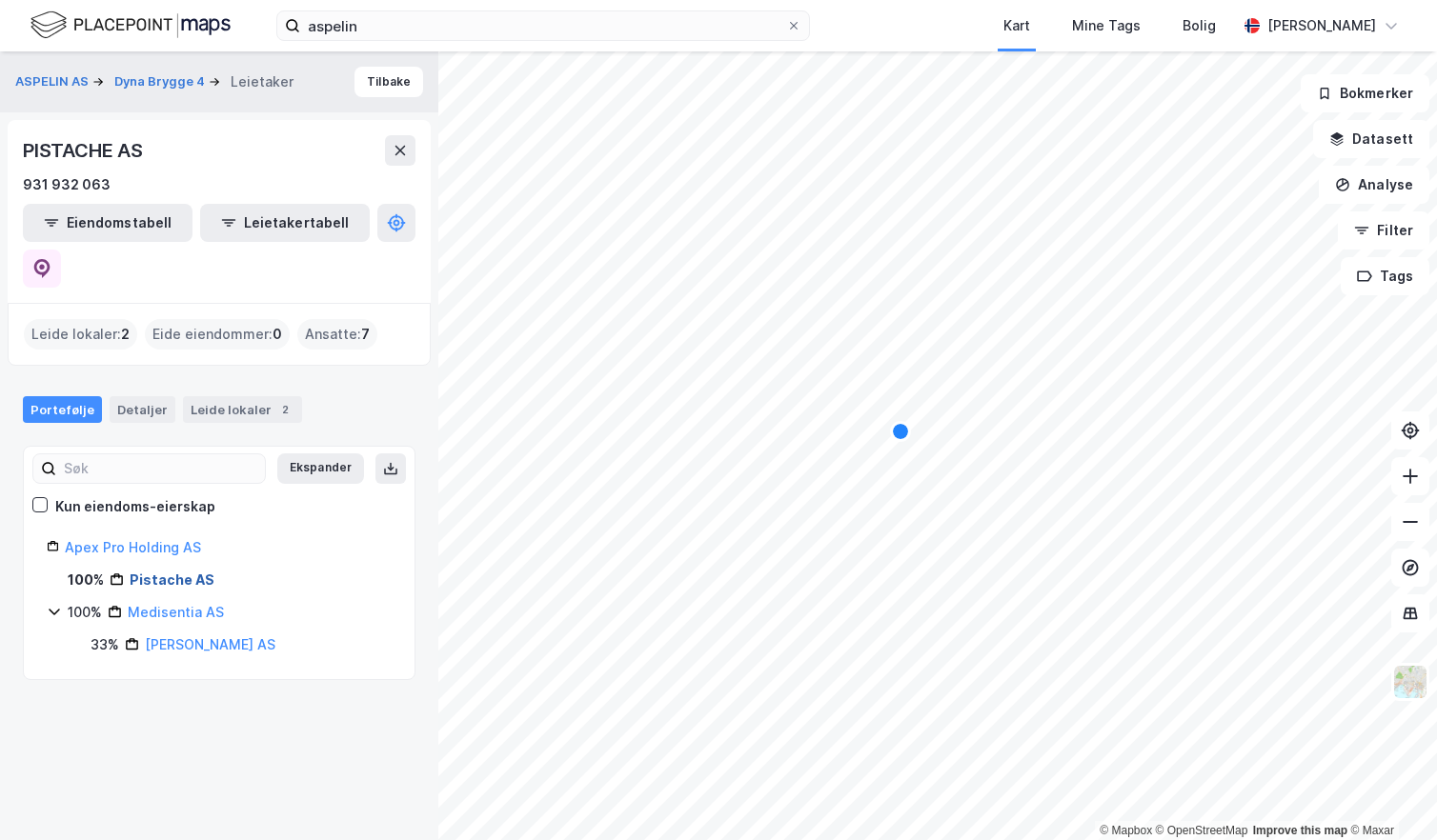
click at [155, 571] on link "Pistache AS" at bounding box center [171, 579] width 85 height 16
click at [386, 148] on button at bounding box center [400, 150] width 31 height 31
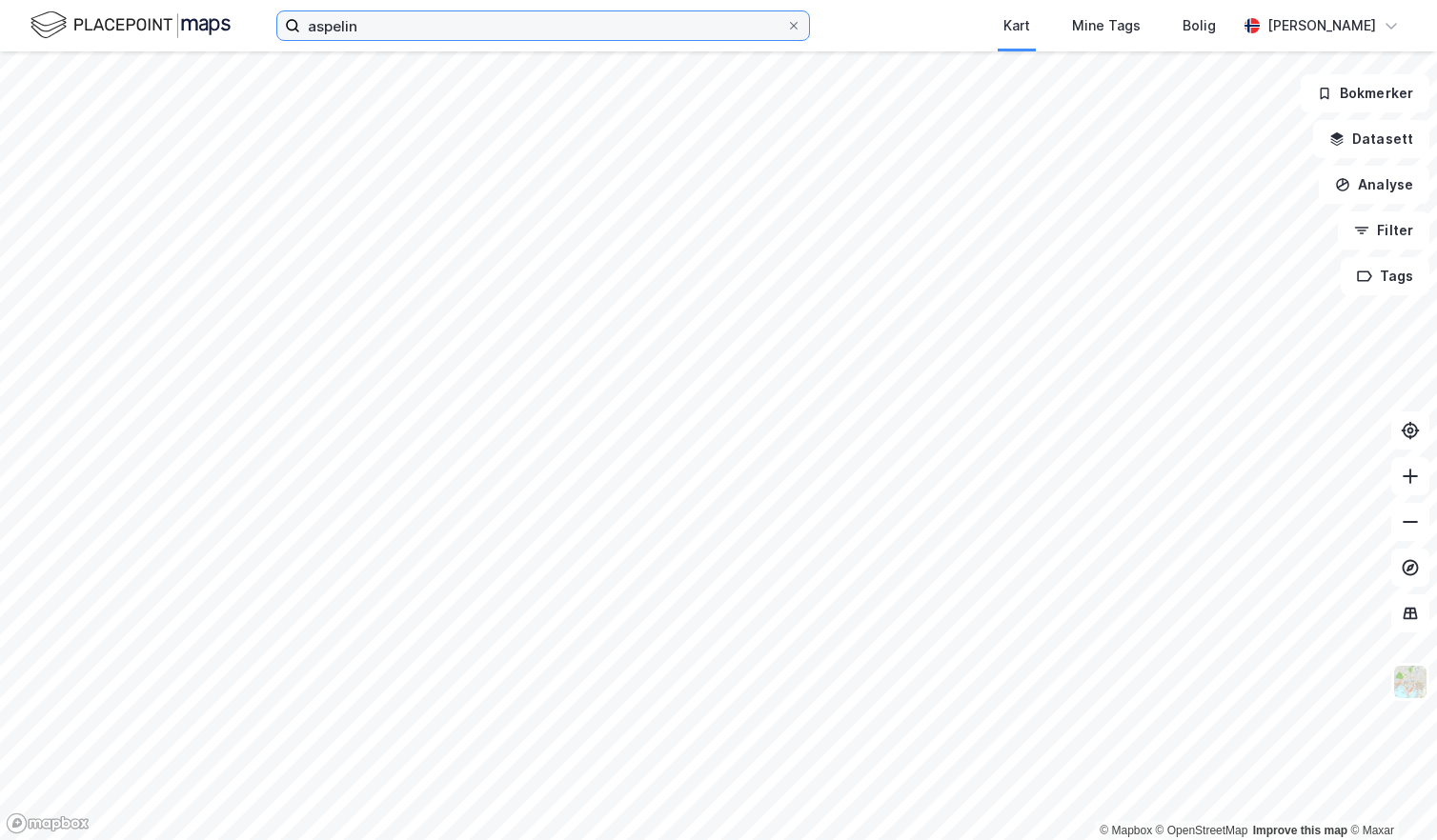
click at [385, 32] on input "aspelin" at bounding box center [543, 25] width 486 height 29
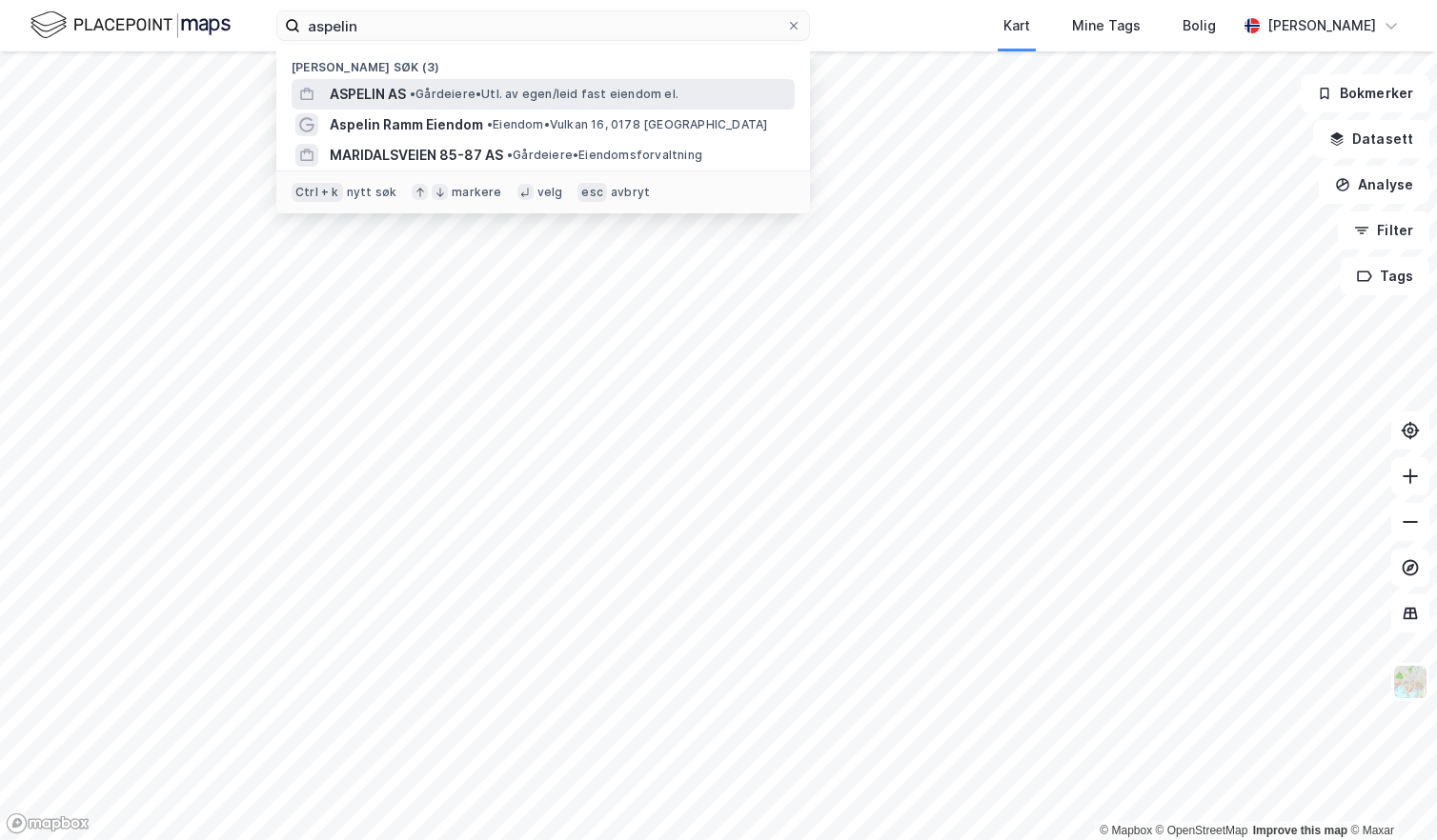
click at [390, 94] on span "ASPELIN AS" at bounding box center [367, 94] width 77 height 23
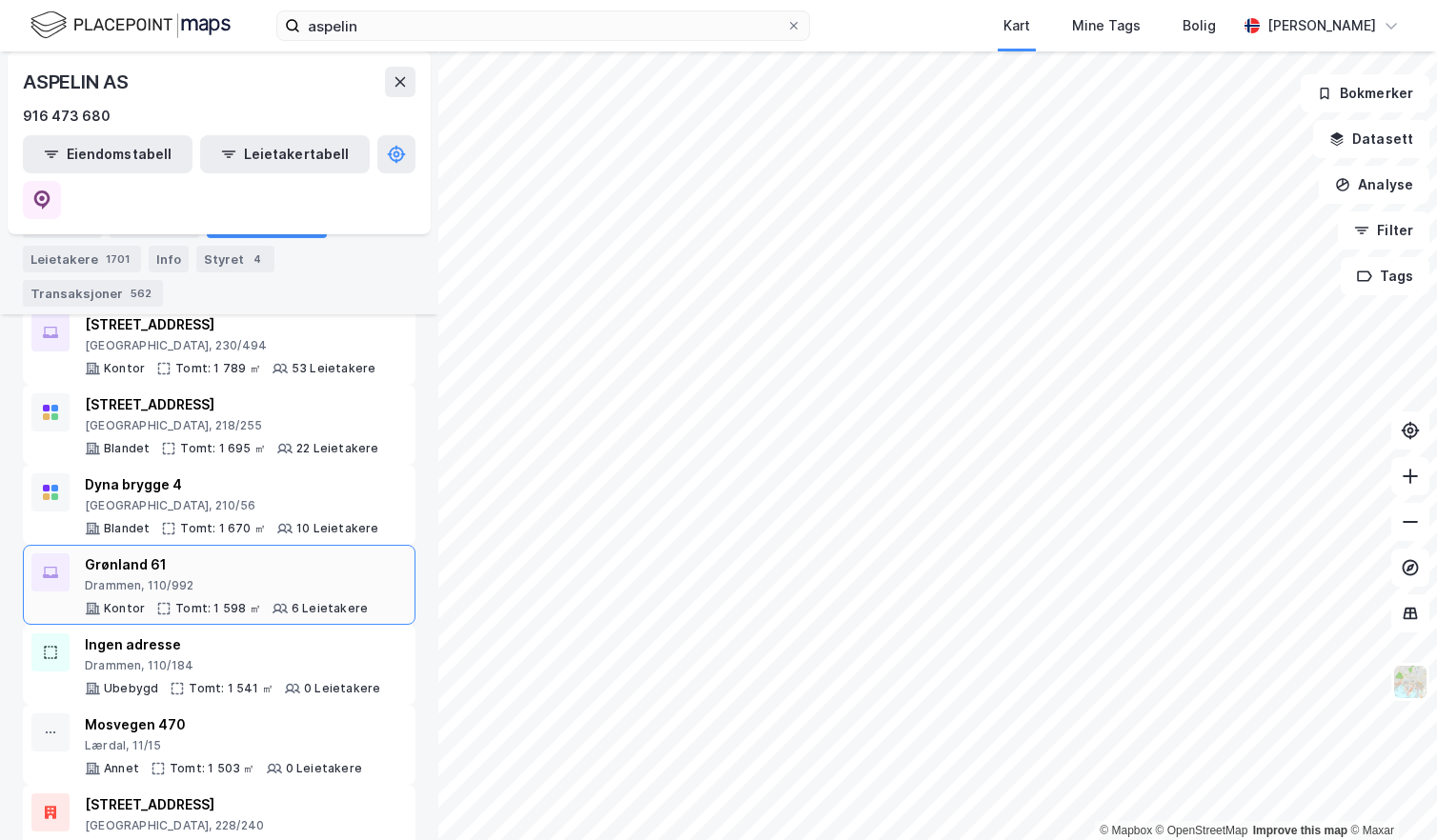
scroll to position [4388, 0]
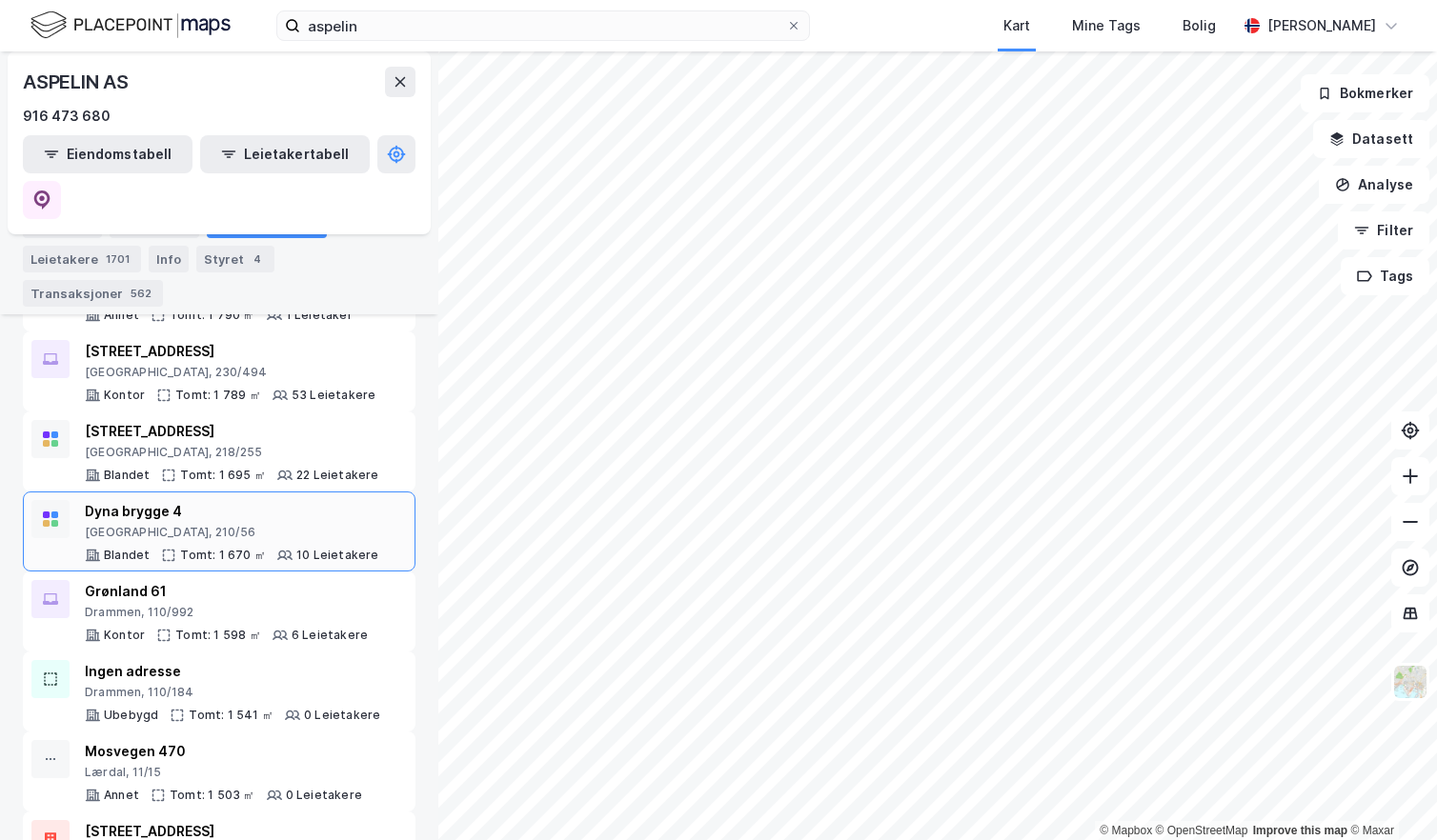
click at [170, 500] on div "Dyna brygge 4" at bounding box center [232, 511] width 295 height 23
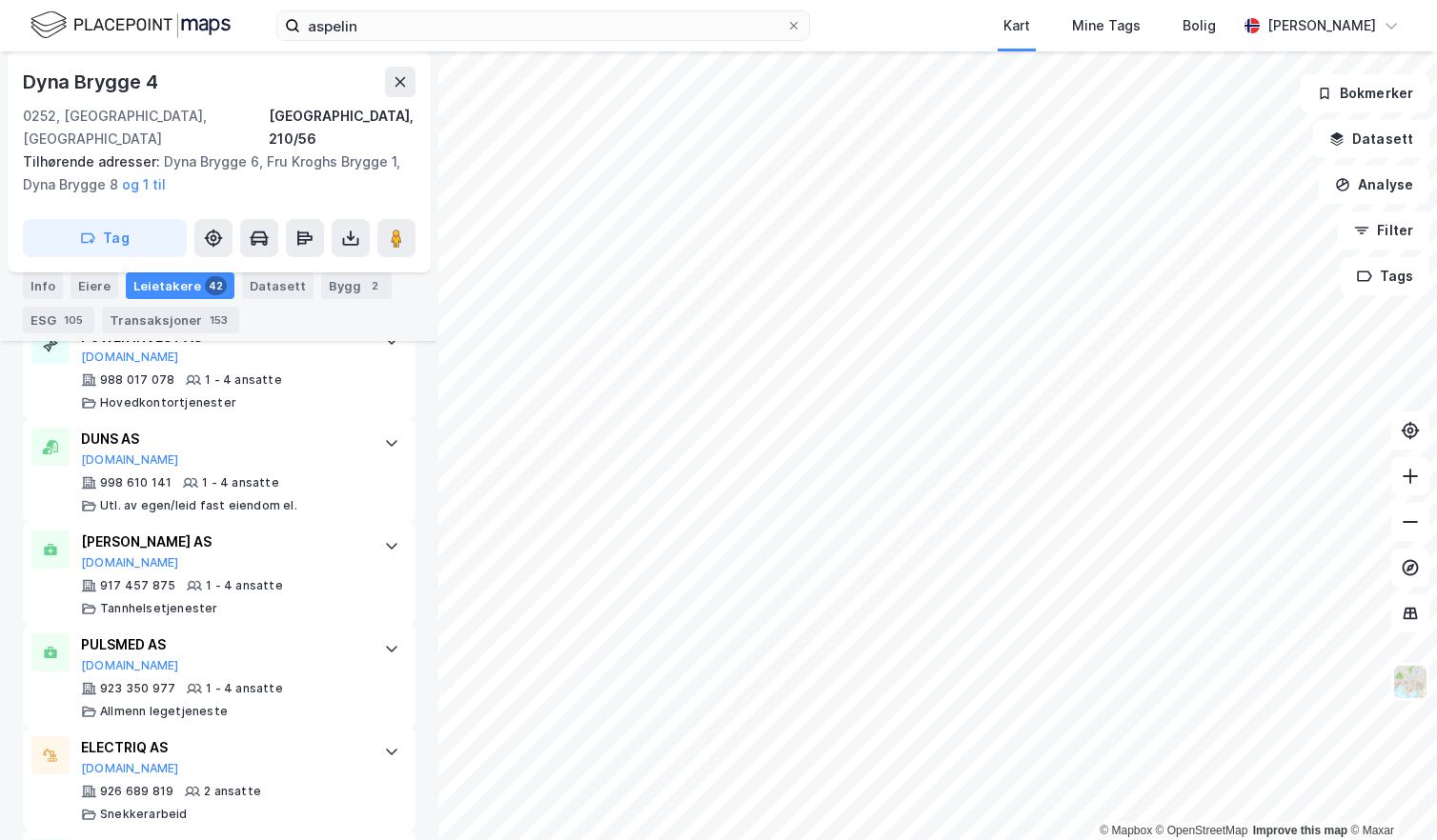
scroll to position [1051, 0]
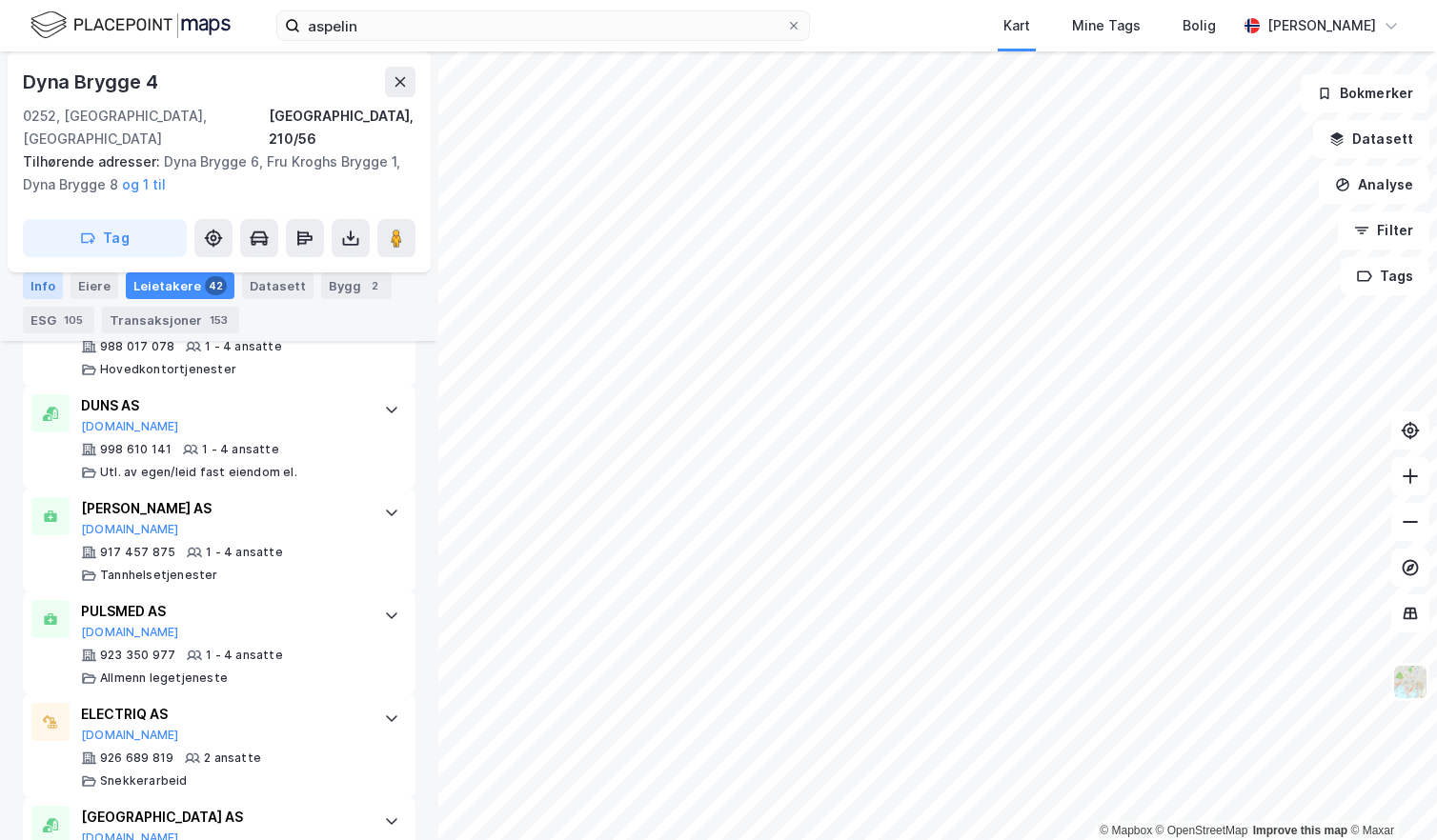
click at [55, 282] on div "Info" at bounding box center [43, 286] width 40 height 27
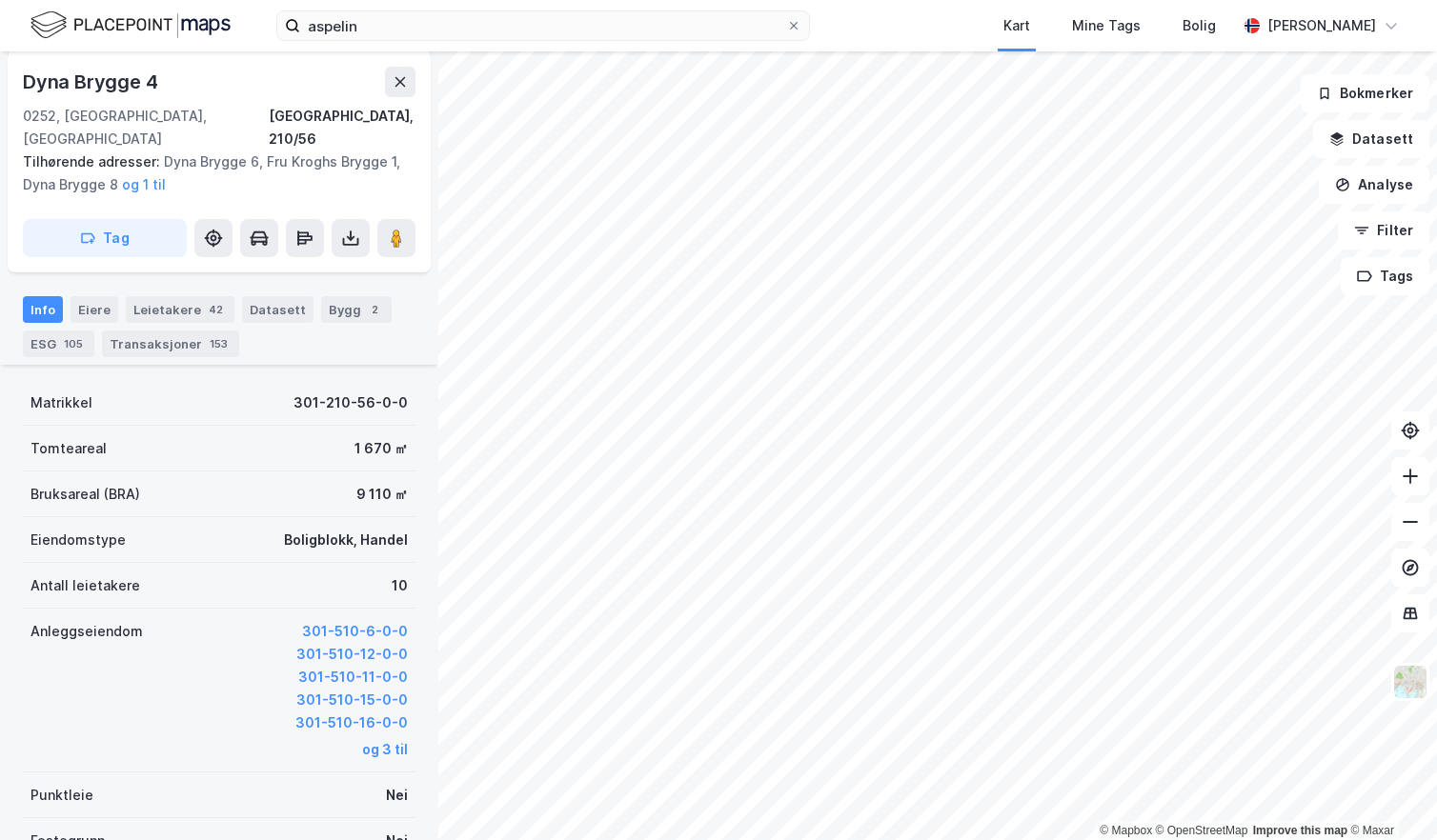
scroll to position [369, 0]
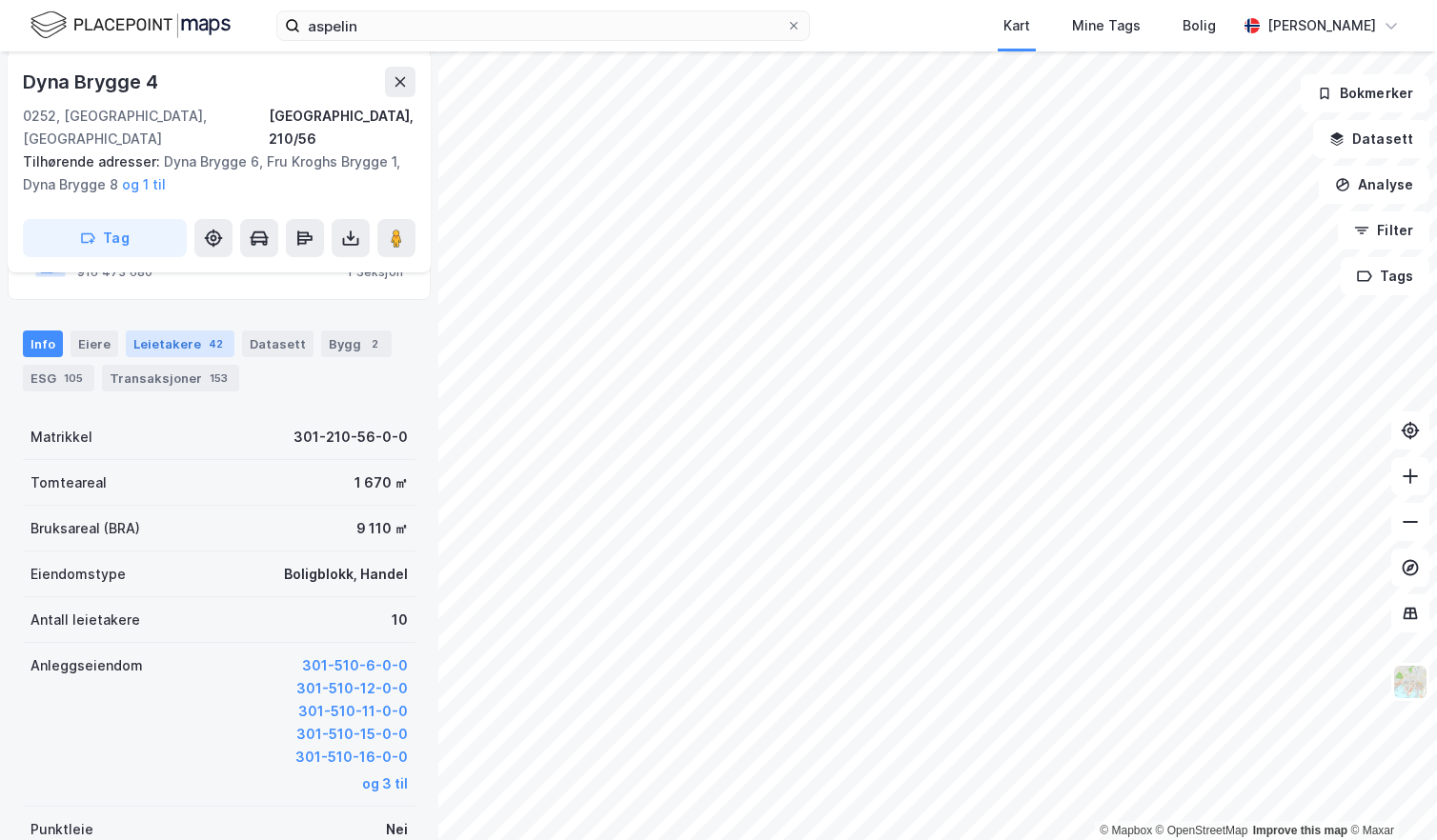
click at [187, 330] on div "Leietakere 42" at bounding box center [179, 343] width 109 height 27
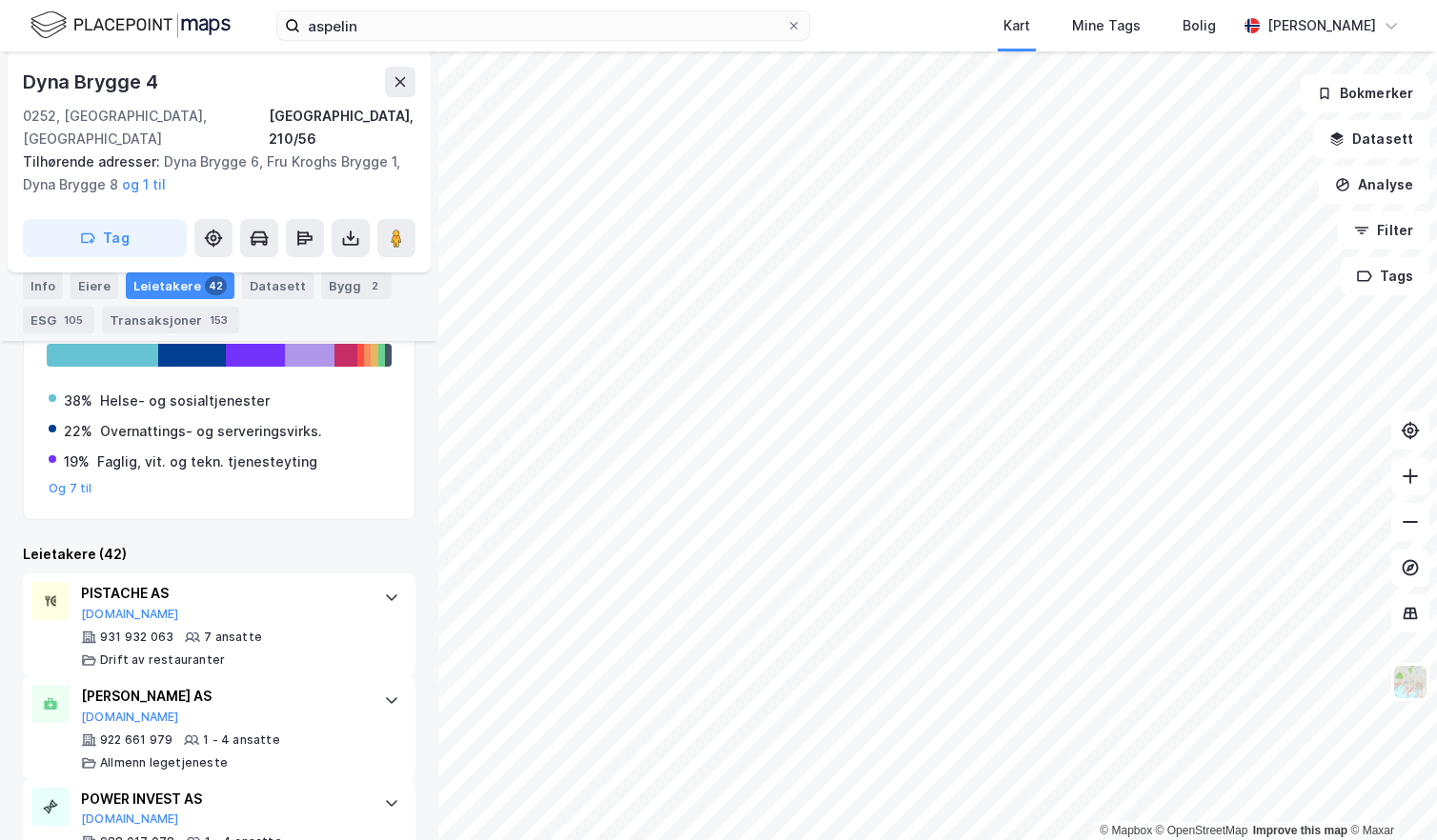
scroll to position [750, 0]
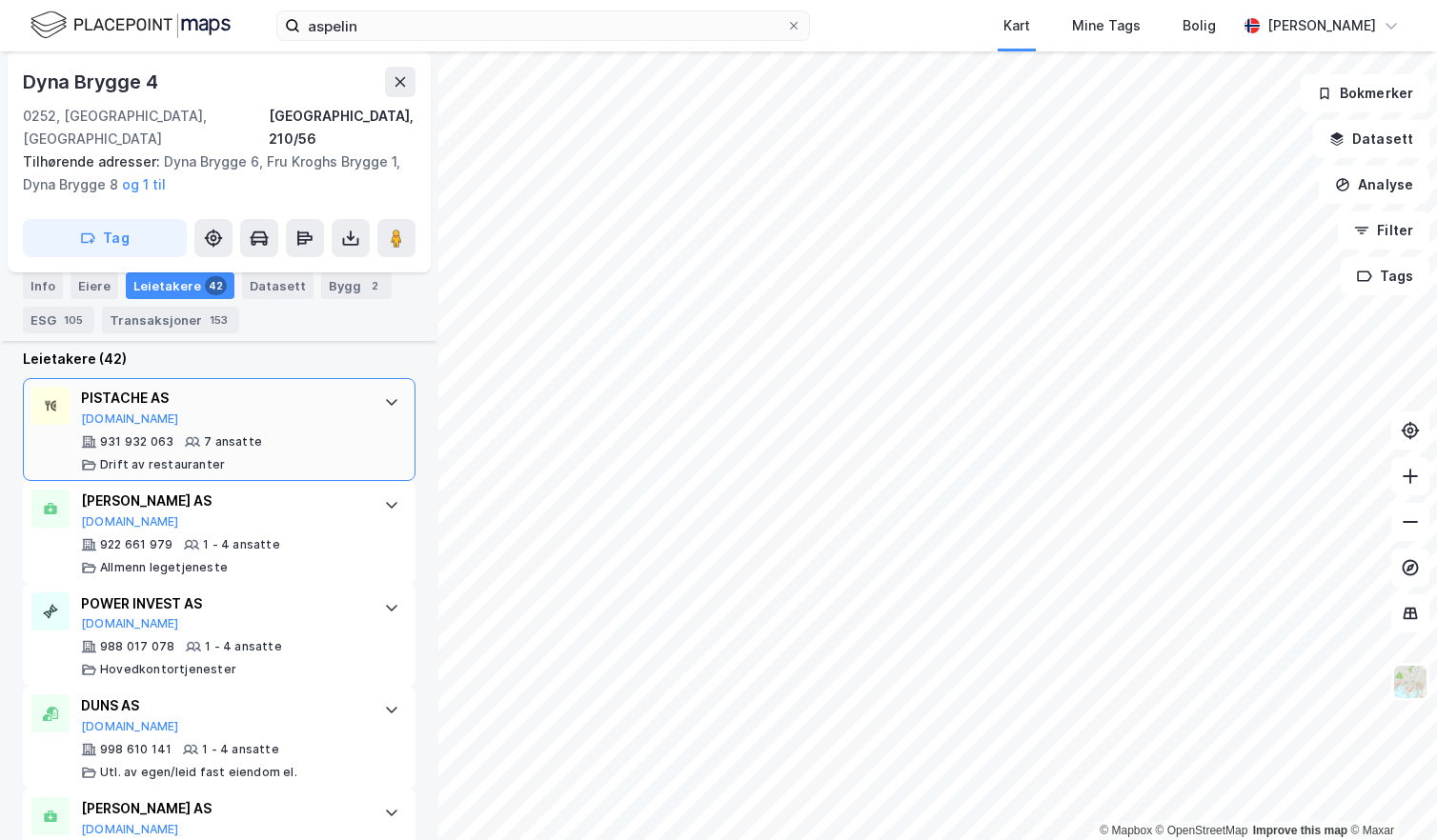
click at [384, 394] on icon at bounding box center [391, 401] width 15 height 15
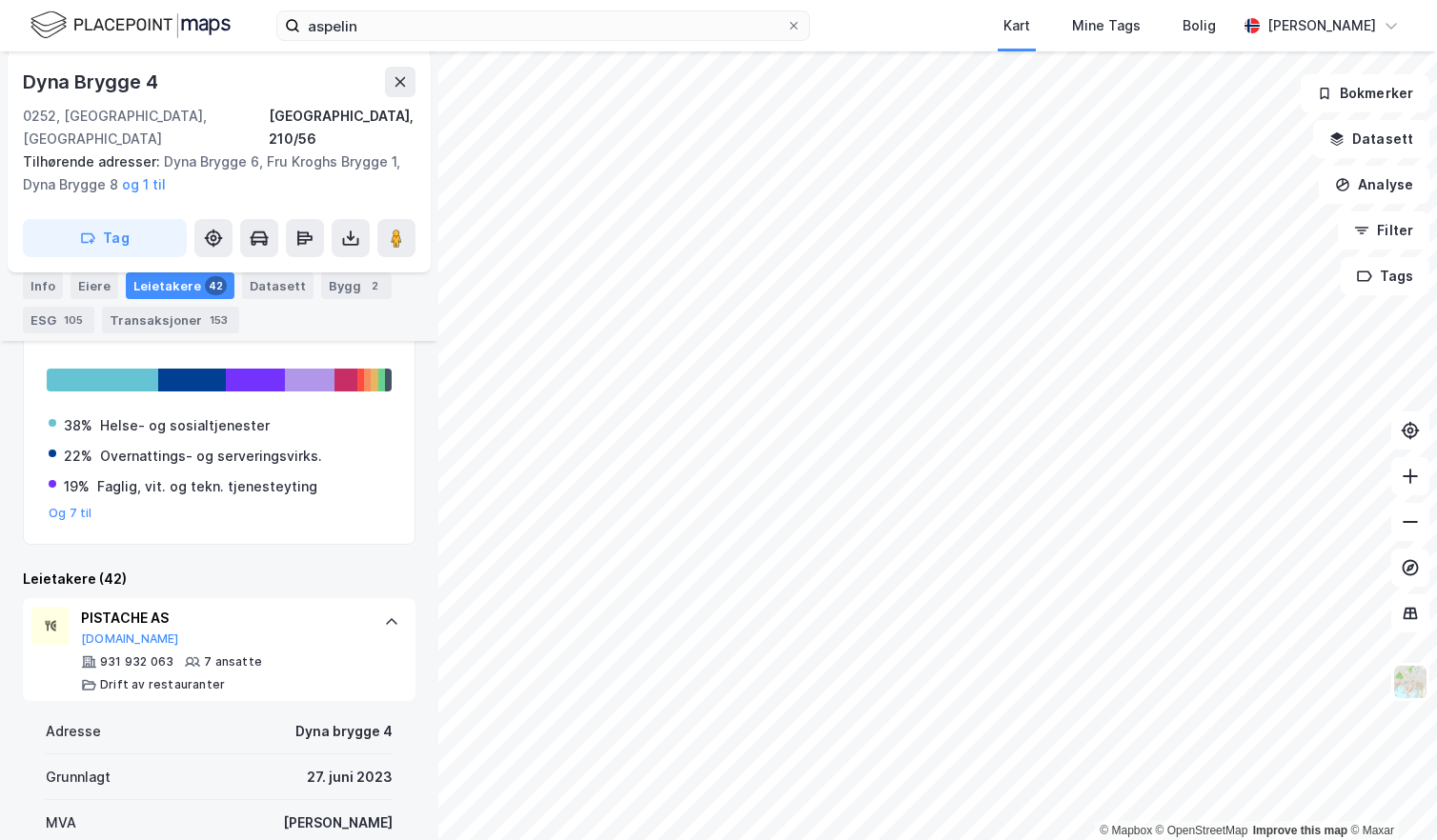
scroll to position [515, 0]
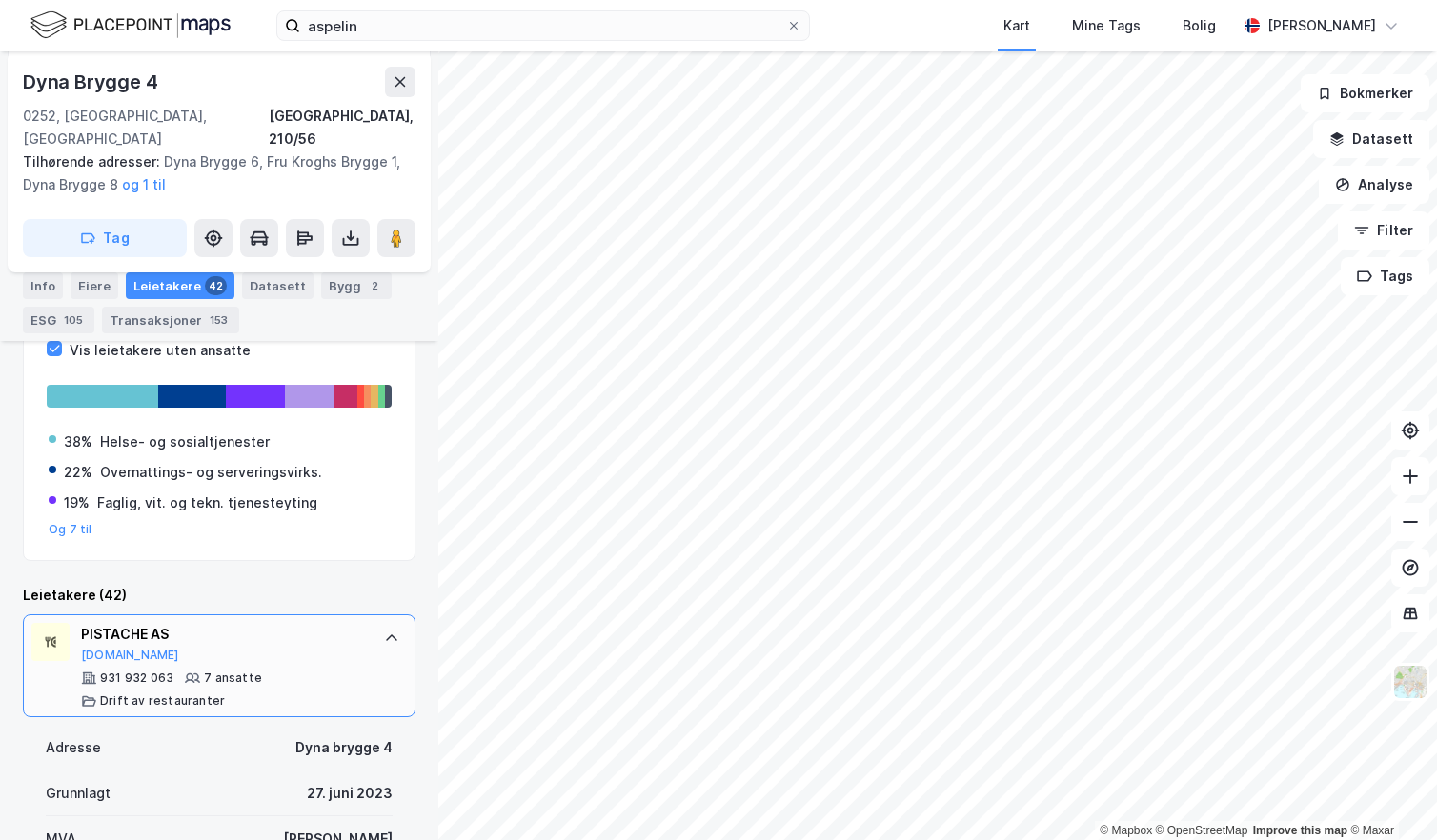
click at [376, 623] on div at bounding box center [391, 638] width 31 height 31
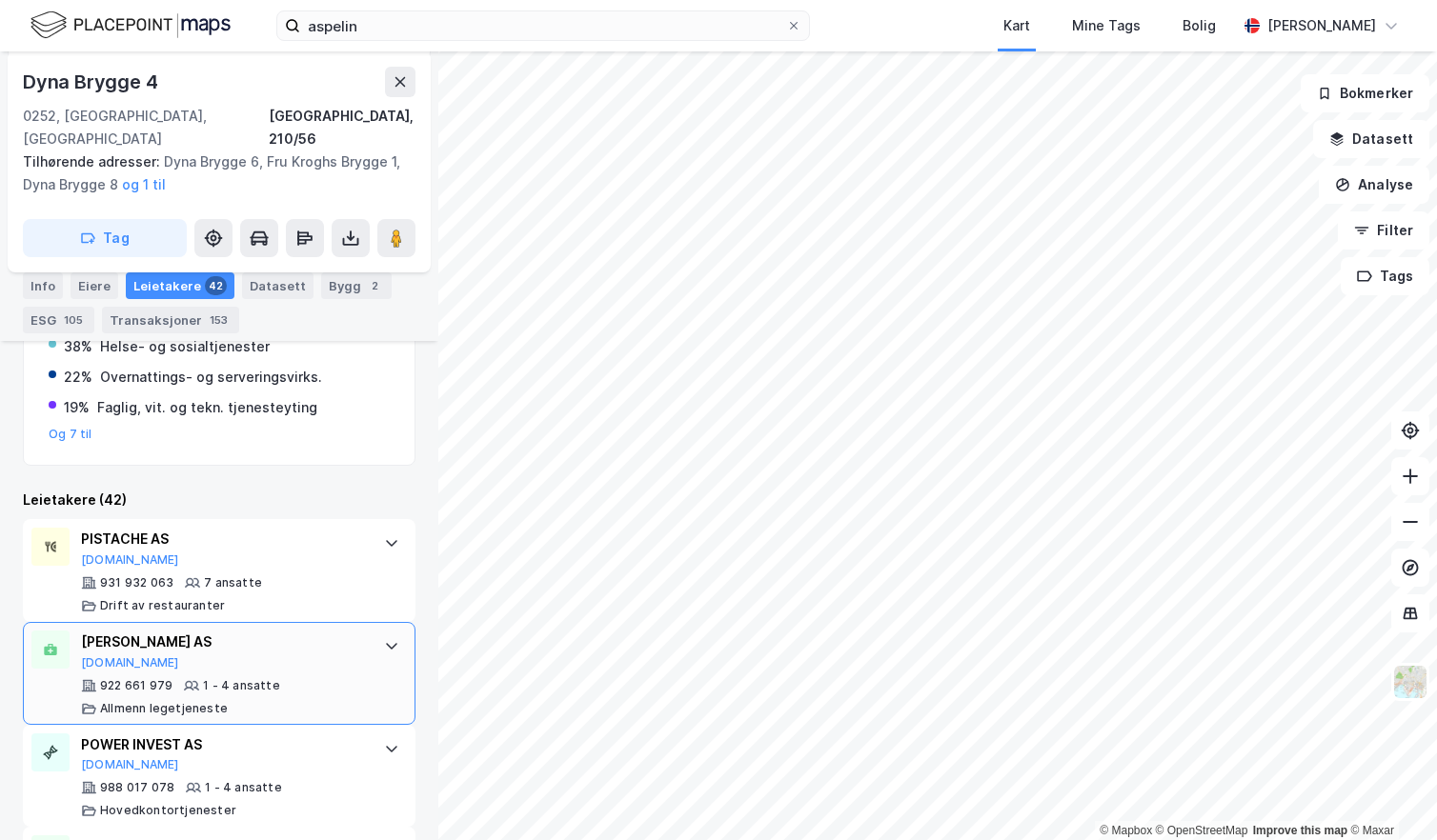
scroll to position [705, 0]
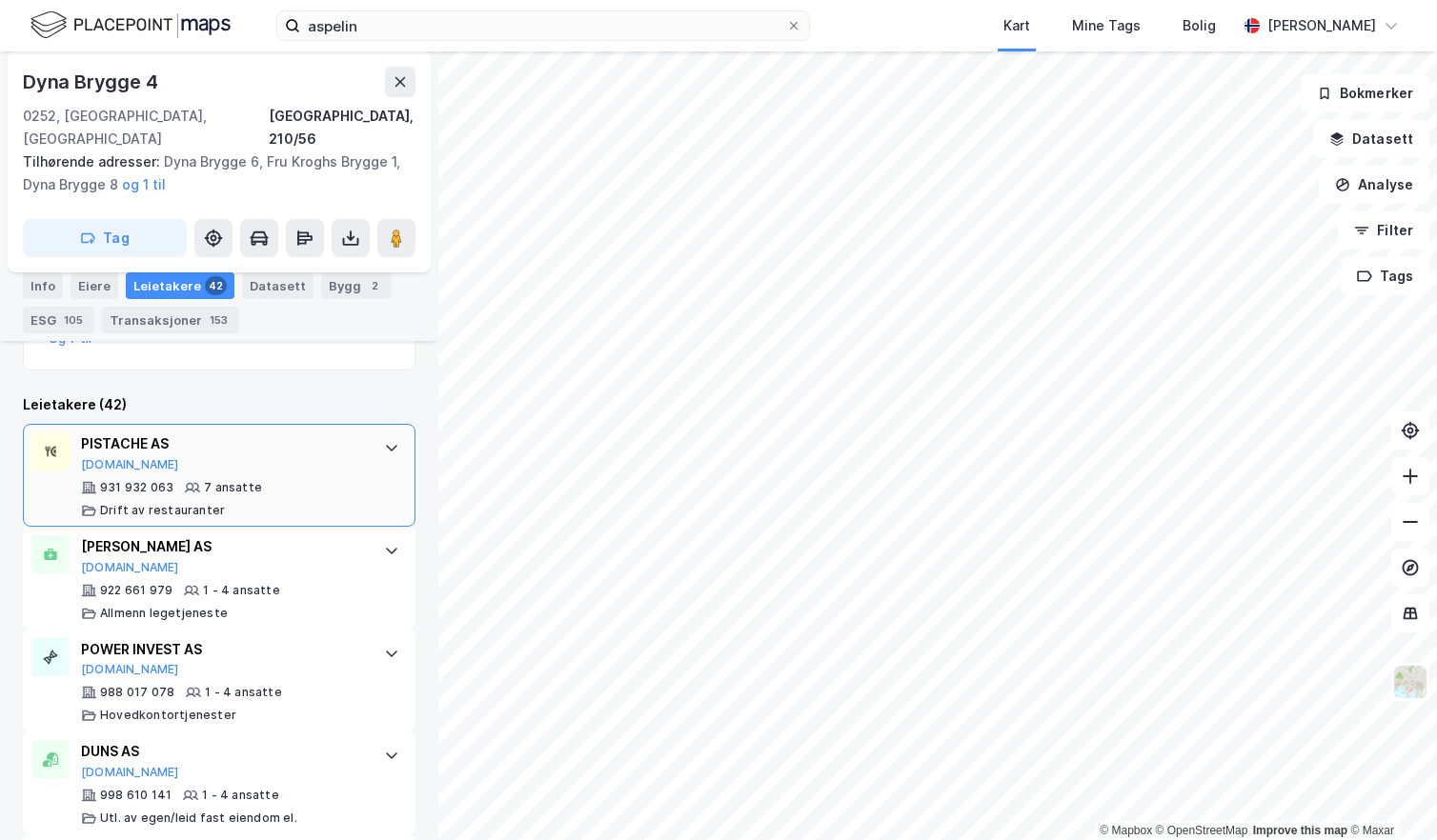
click at [372, 453] on div "PISTACHE AS [DOMAIN_NAME] 931 932 063 7 ansatte Drift av restauranter" at bounding box center [219, 475] width 392 height 103
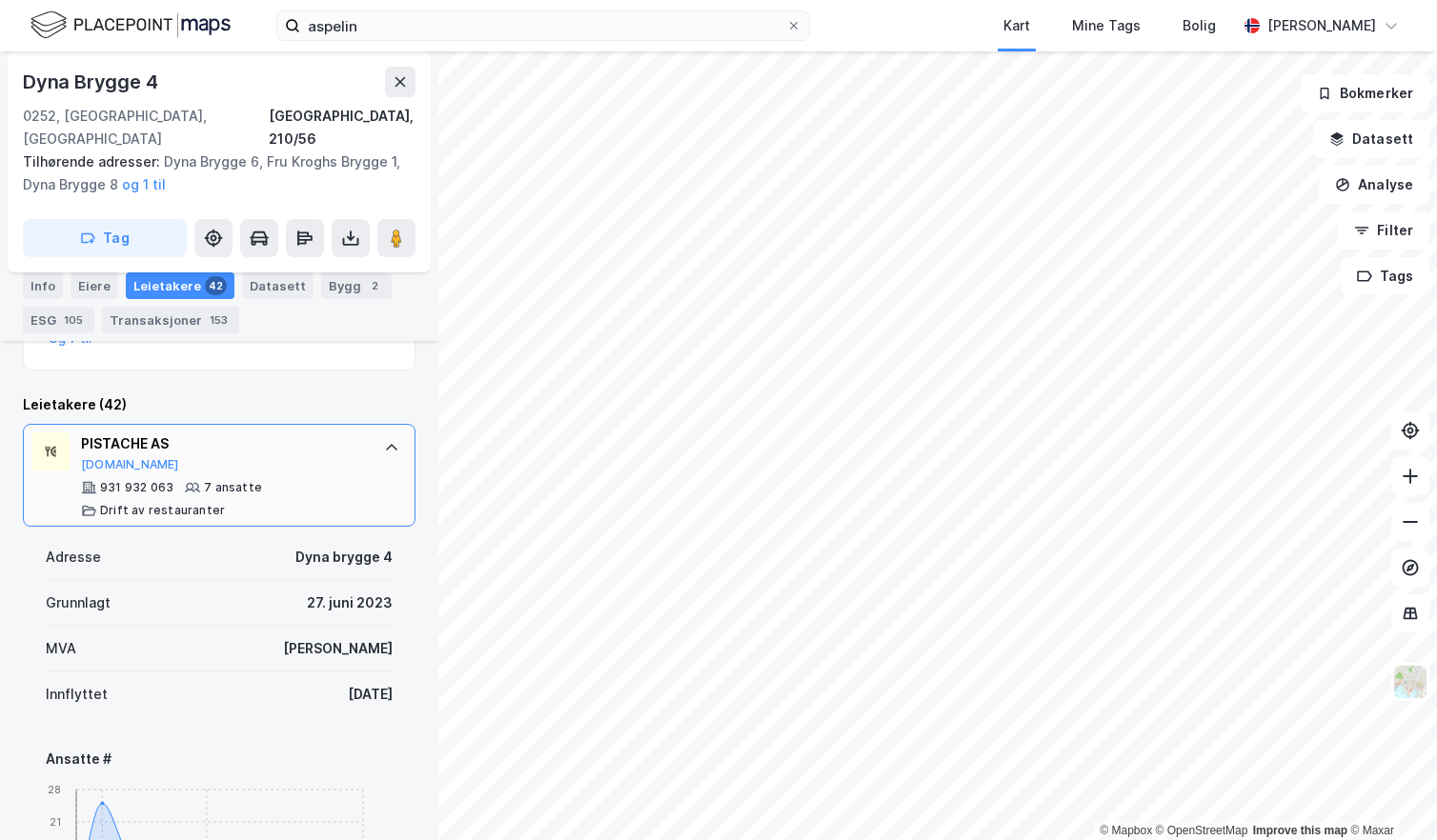
click at [381, 441] on div "PISTACHE AS [DOMAIN_NAME] 931 932 063 7 ansatte Drift av restauranter" at bounding box center [219, 475] width 392 height 103
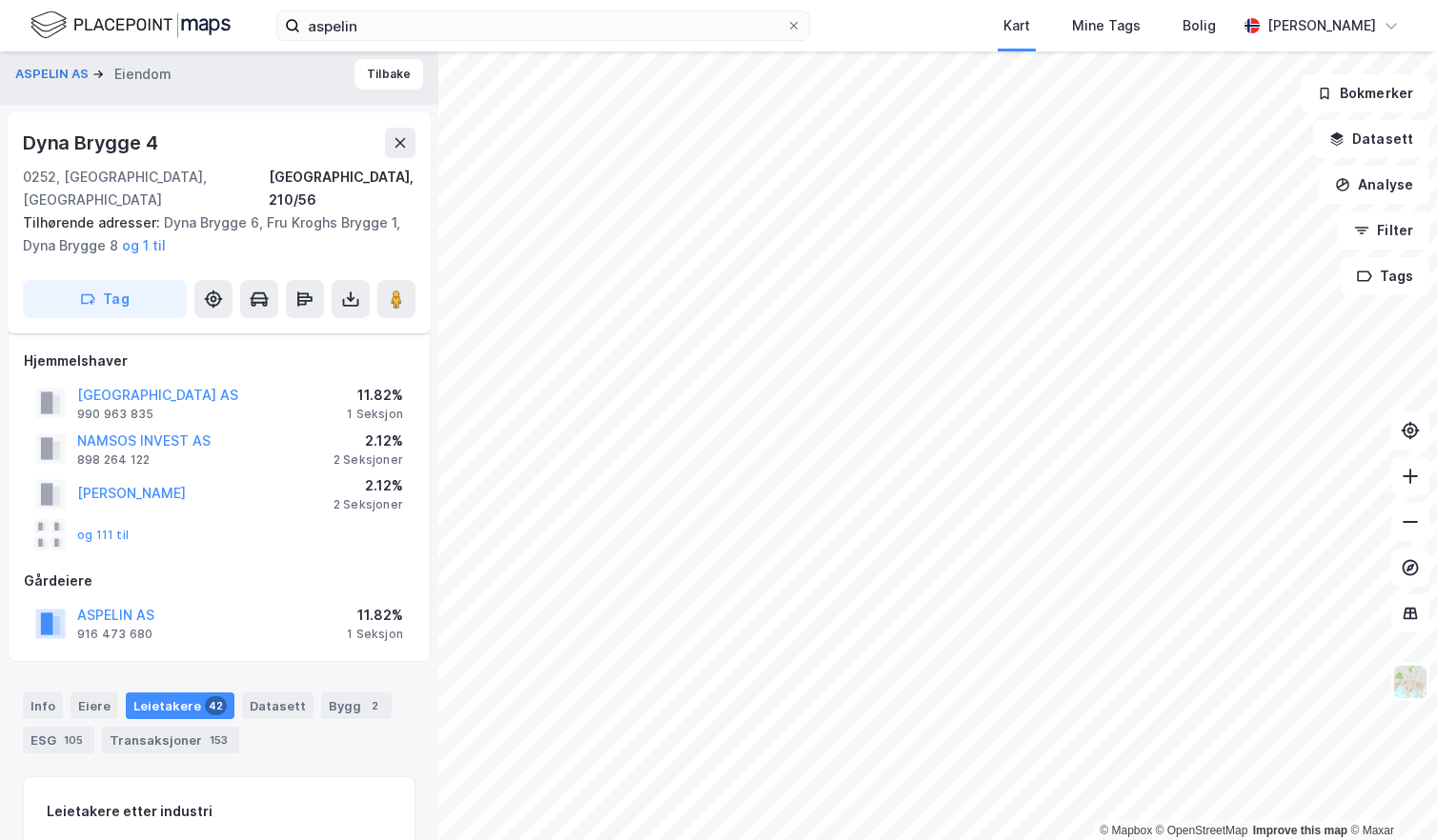
scroll to position [0, 0]
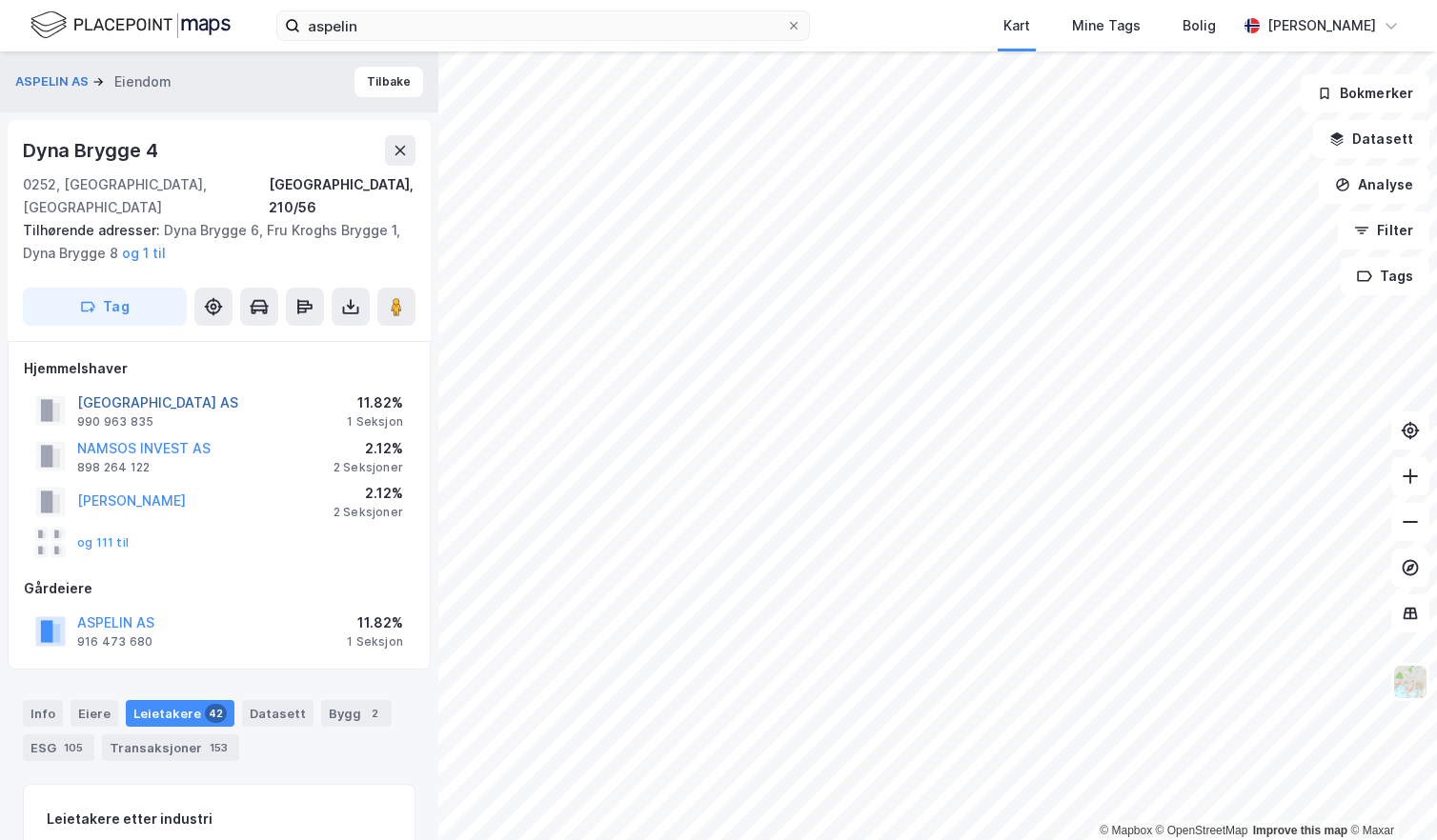
click at [0, 0] on button "[GEOGRAPHIC_DATA] AS" at bounding box center [0, 0] width 0 height 0
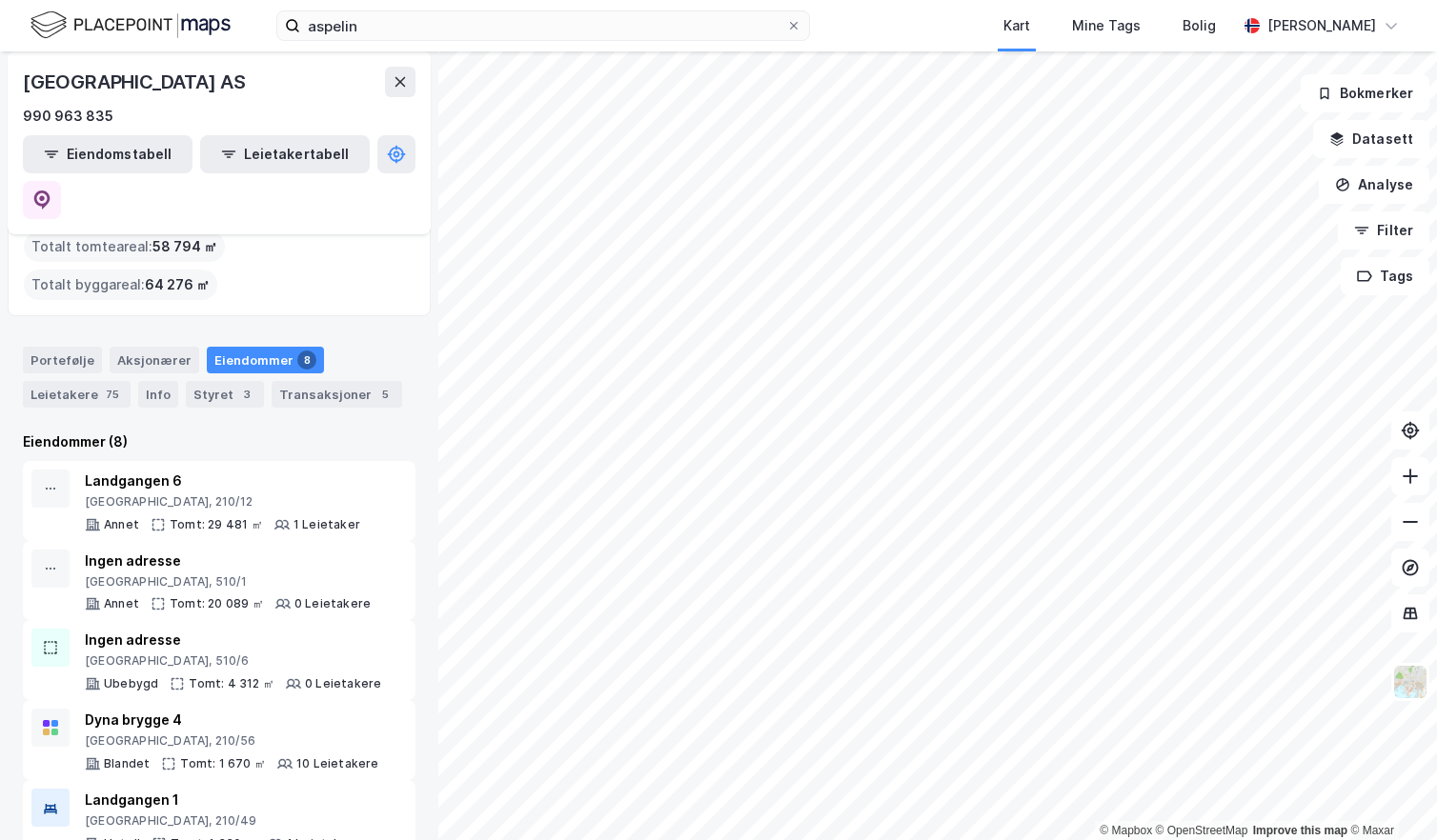
scroll to position [78, 0]
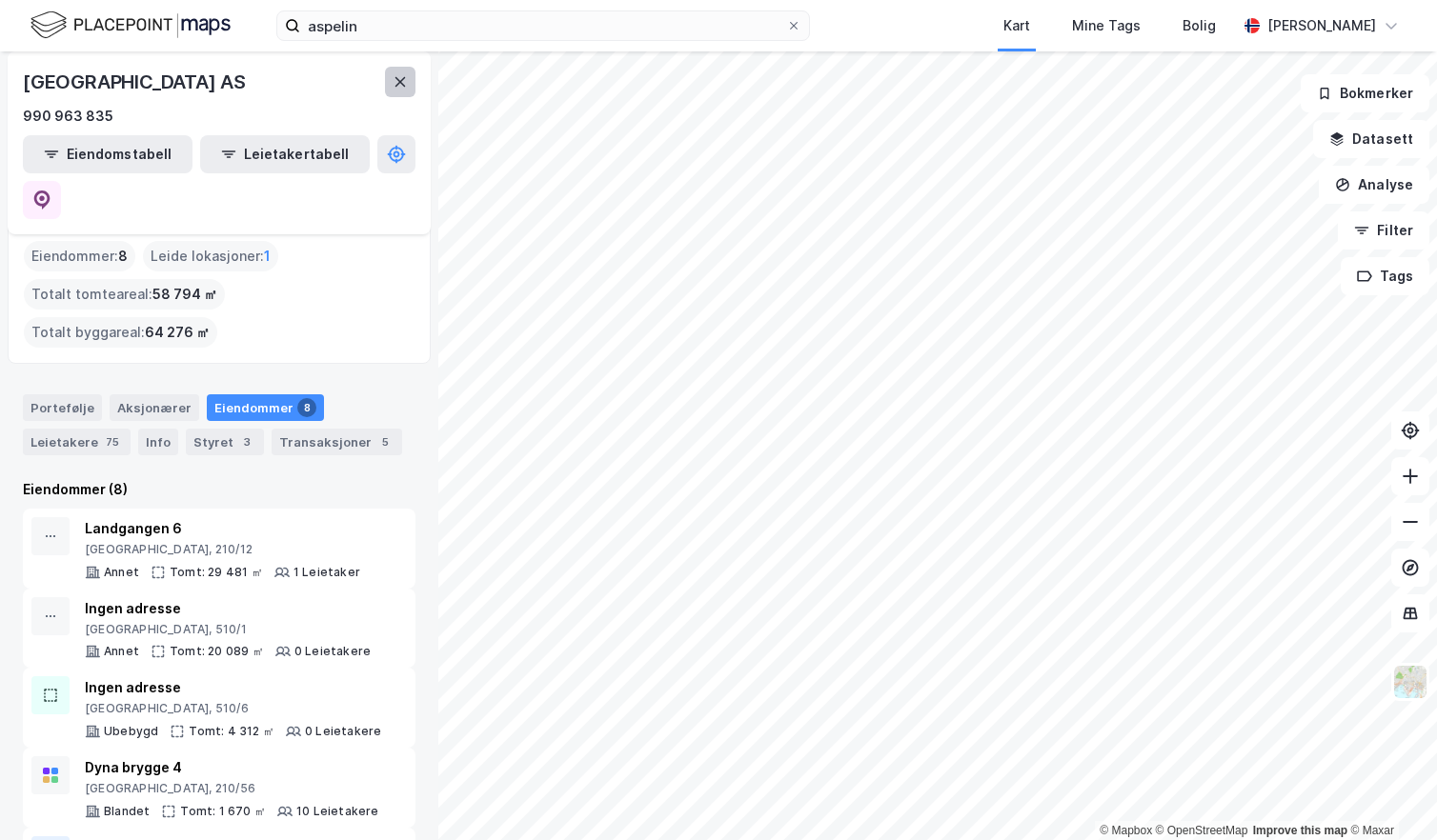
click at [404, 85] on icon at bounding box center [400, 83] width 11 height 10
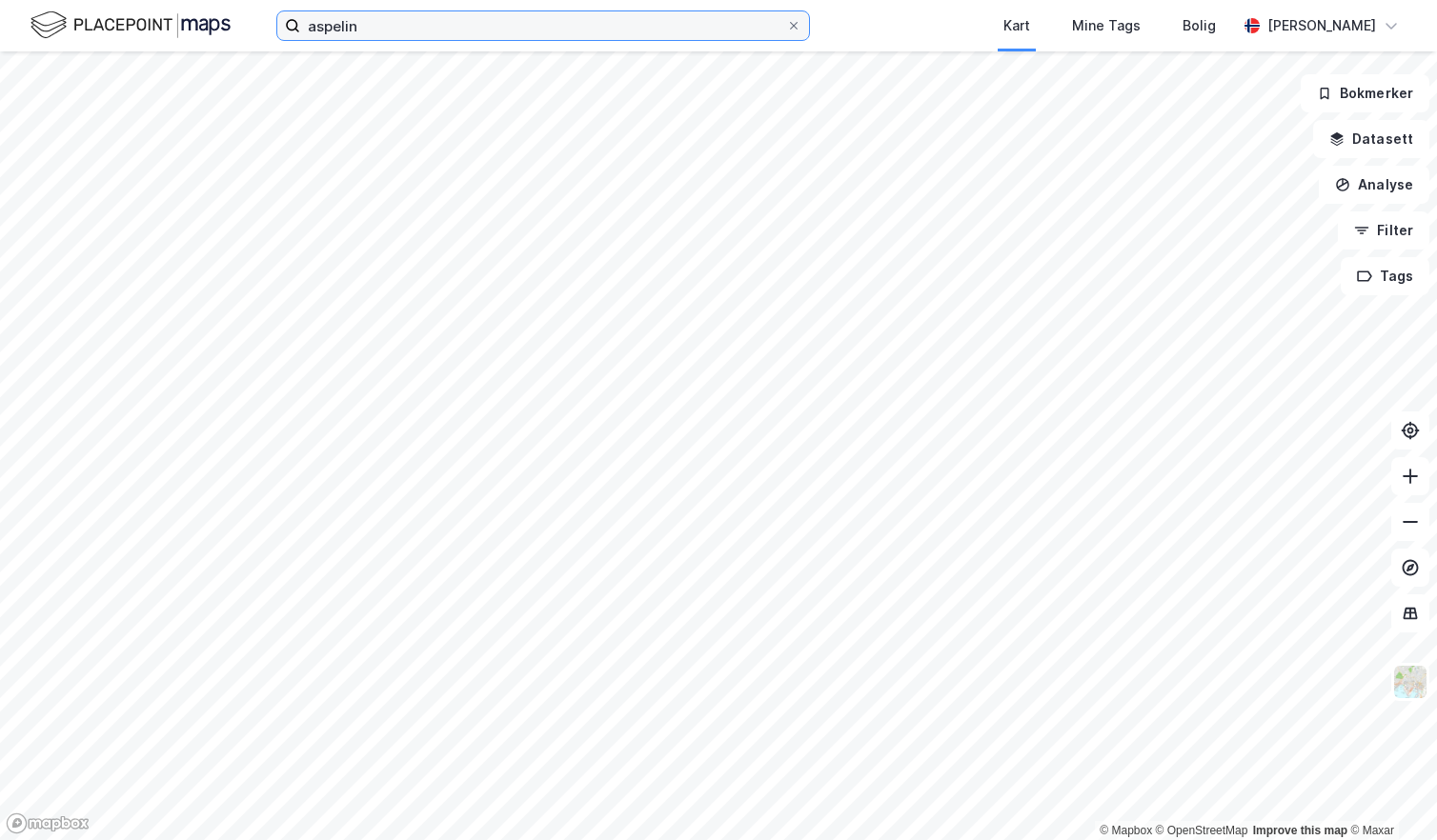
click at [387, 28] on input "aspelin" at bounding box center [543, 25] width 486 height 29
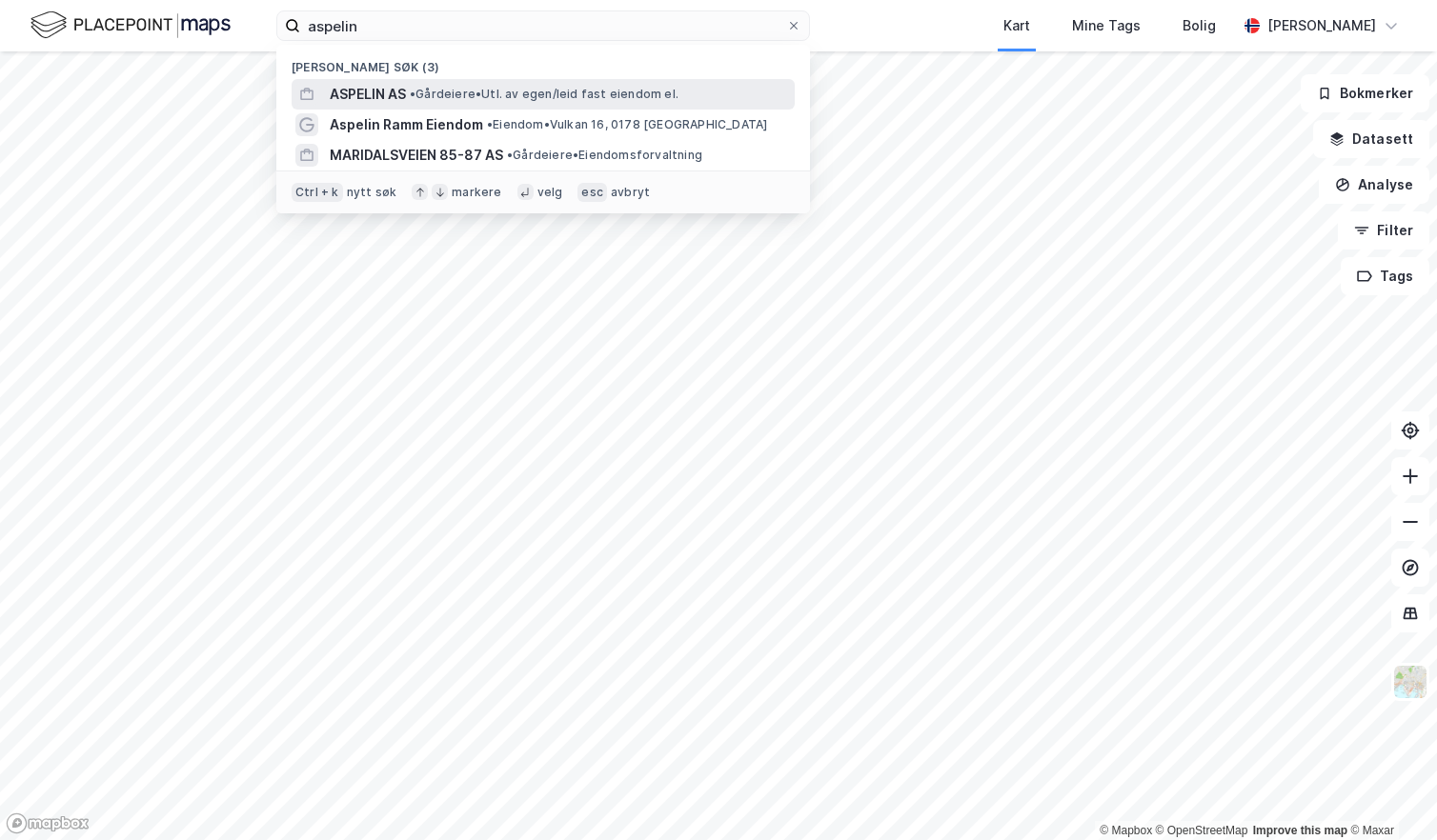
click at [389, 99] on span "ASPELIN AS" at bounding box center [367, 94] width 77 height 23
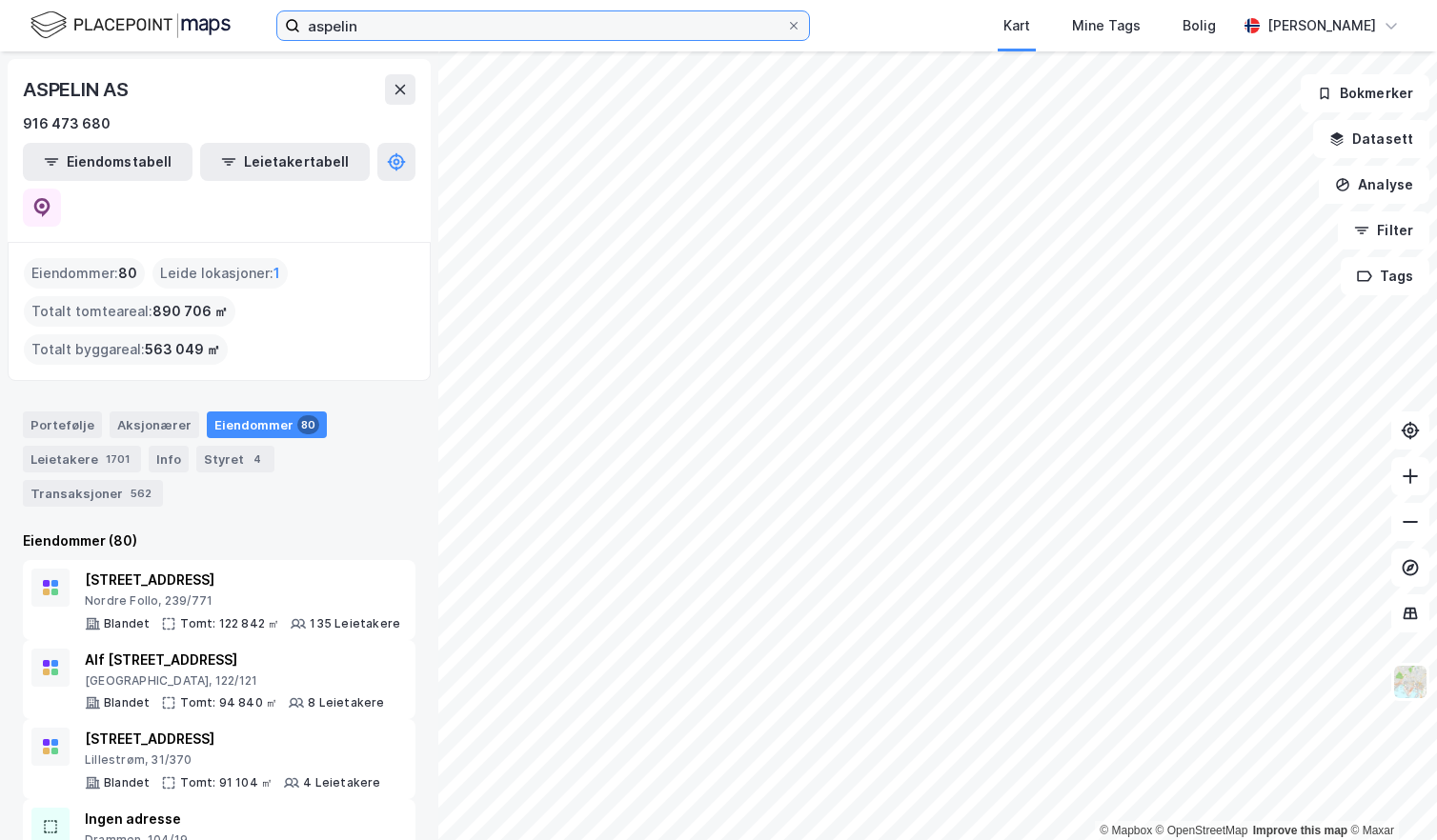
click at [458, 36] on input "aspelin" at bounding box center [543, 25] width 486 height 29
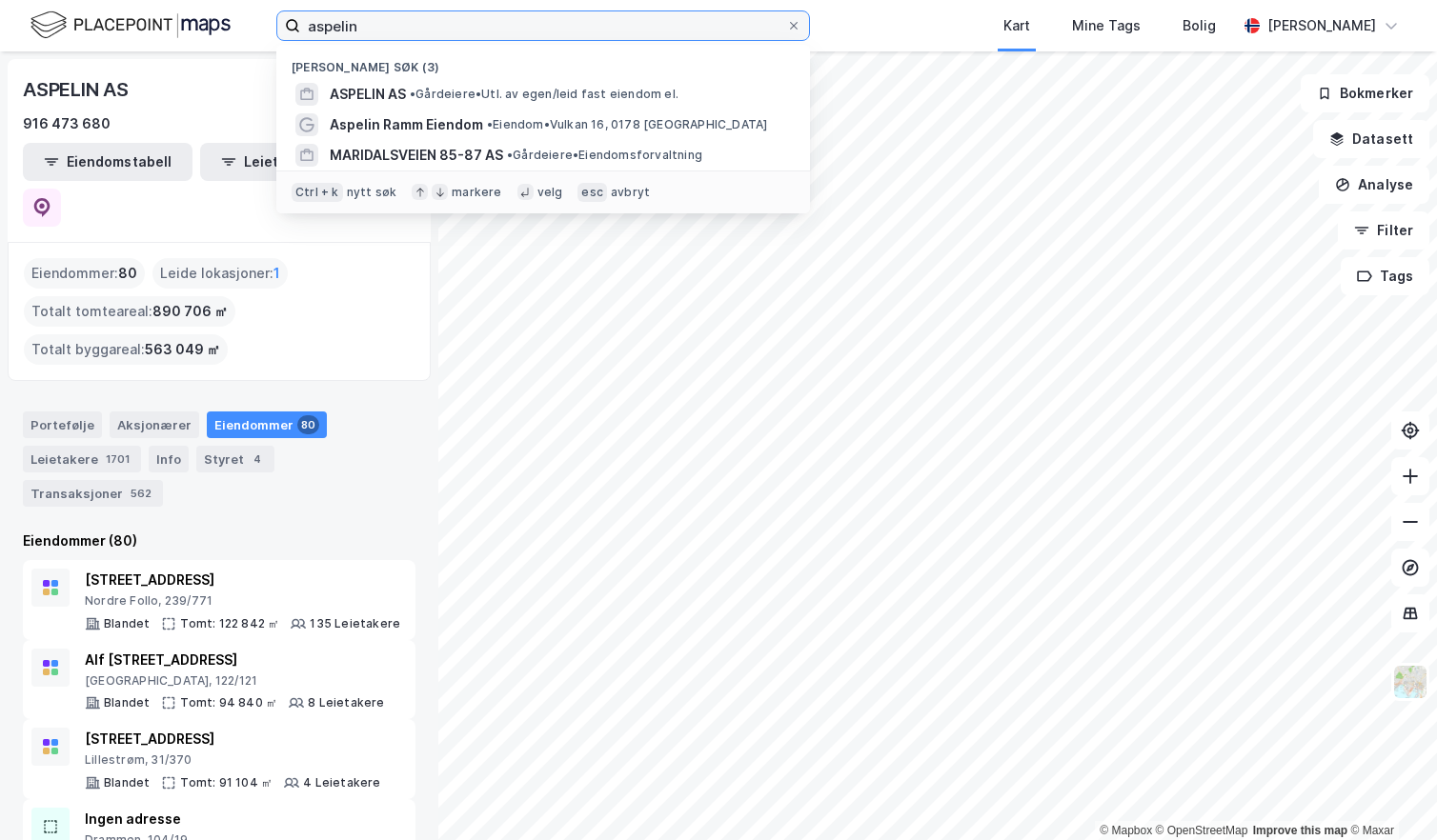
click at [457, 35] on input "aspelin" at bounding box center [543, 25] width 486 height 29
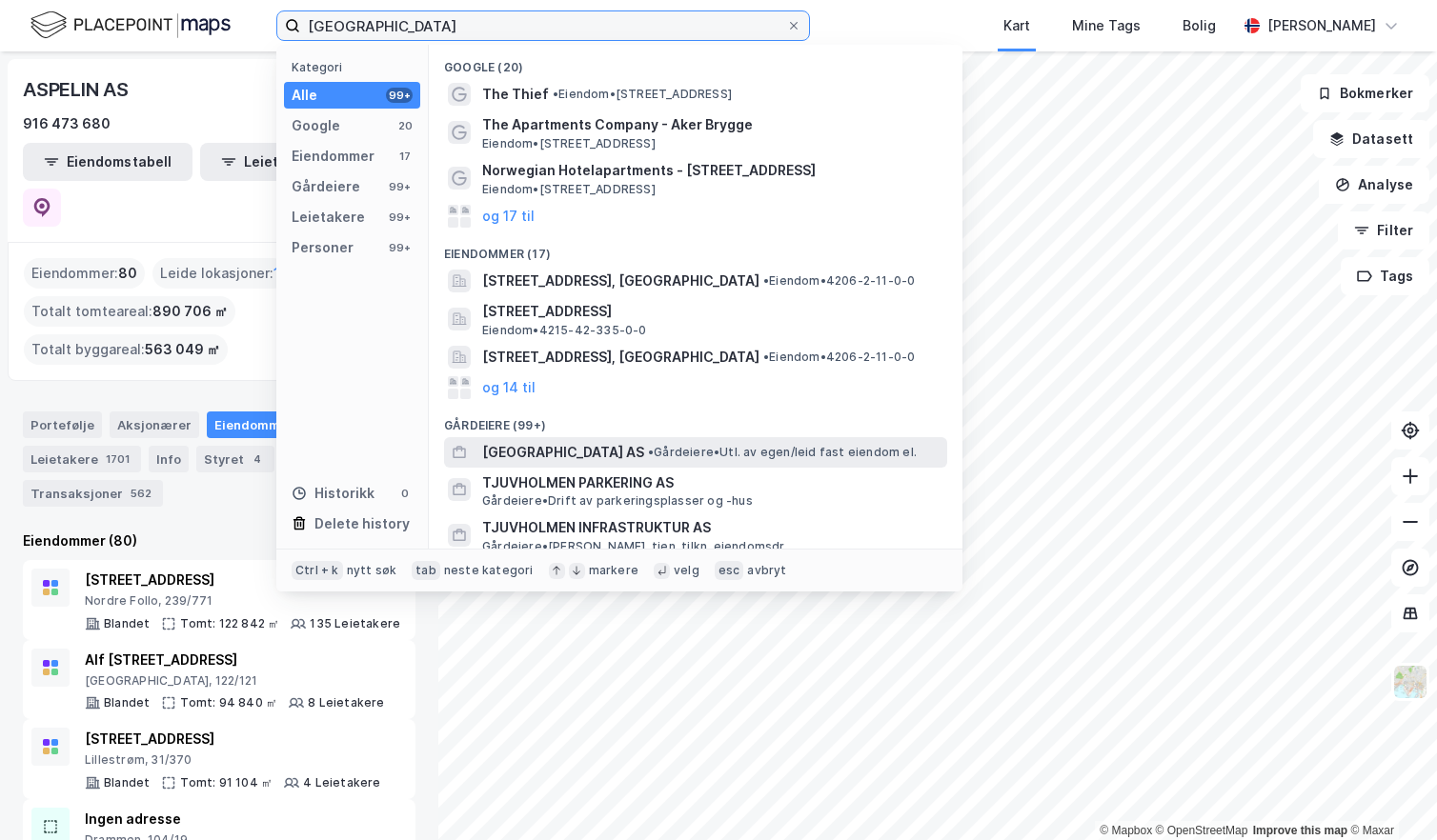
type input "[GEOGRAPHIC_DATA]"
click at [772, 454] on span "• Gårdeiere • Utl. av egen/leid fast eiendom el." at bounding box center [783, 452] width 269 height 15
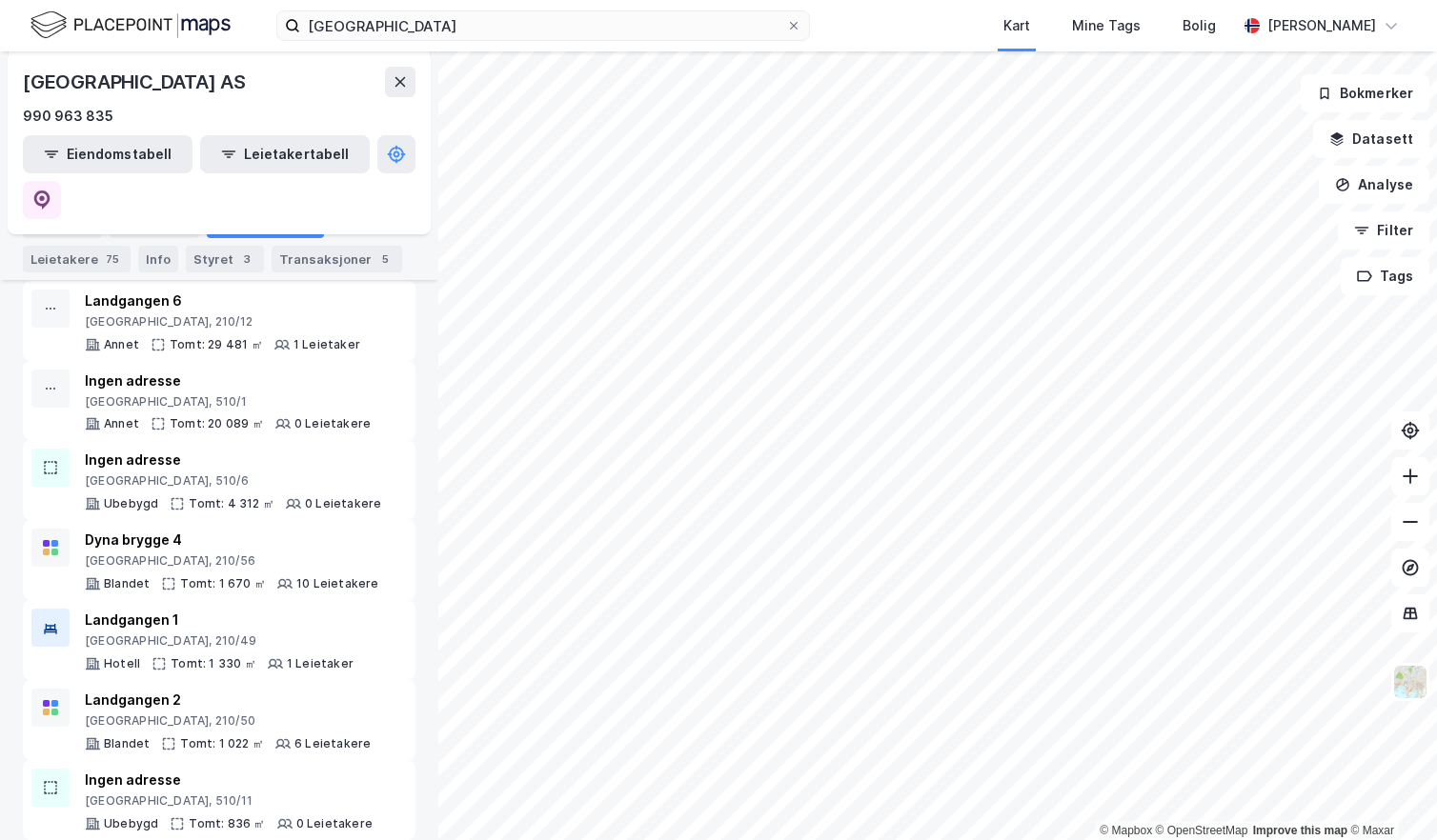
scroll to position [303, 0]
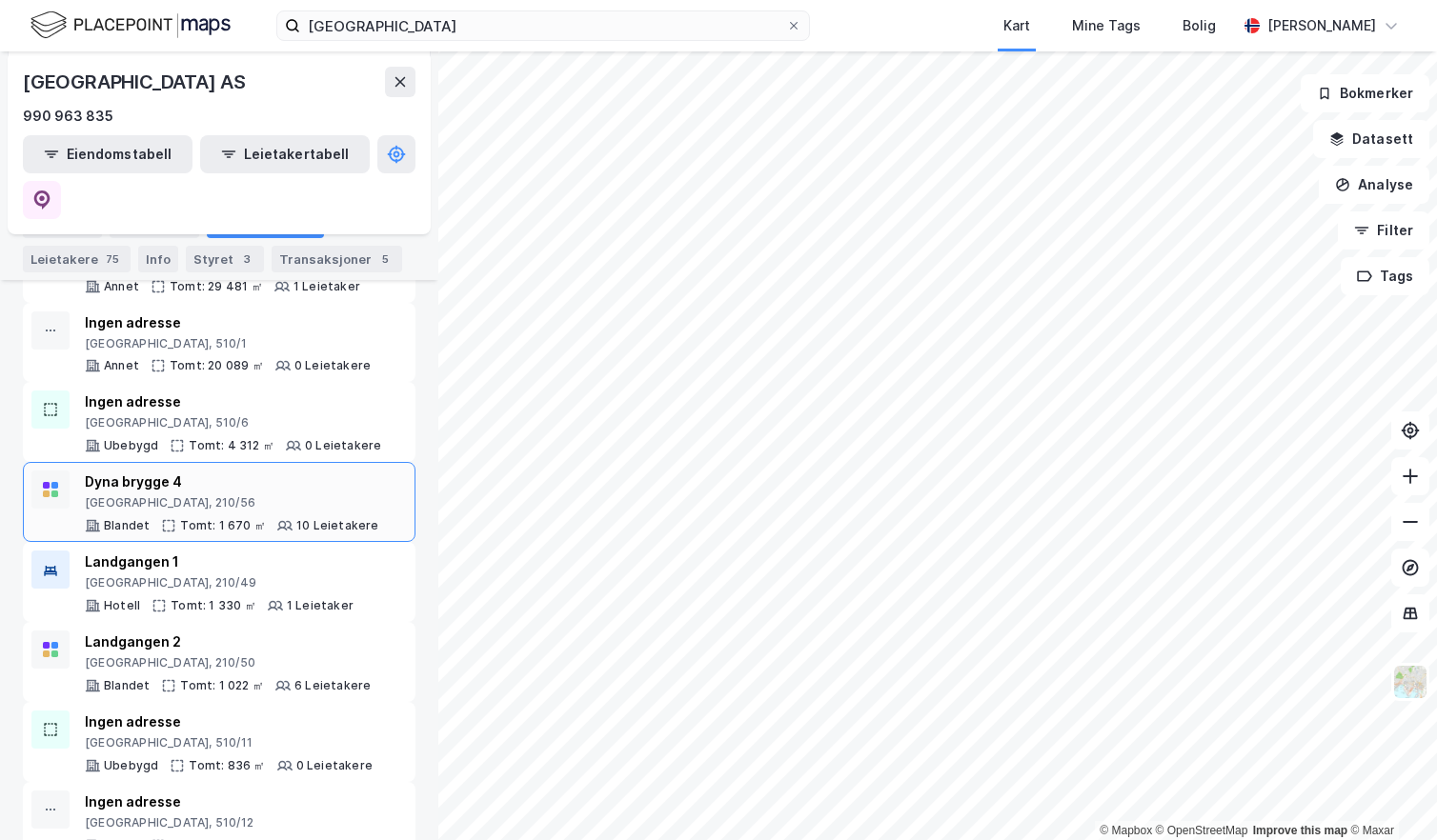
click at [299, 496] on div "[GEOGRAPHIC_DATA], 210/56" at bounding box center [232, 503] width 295 height 15
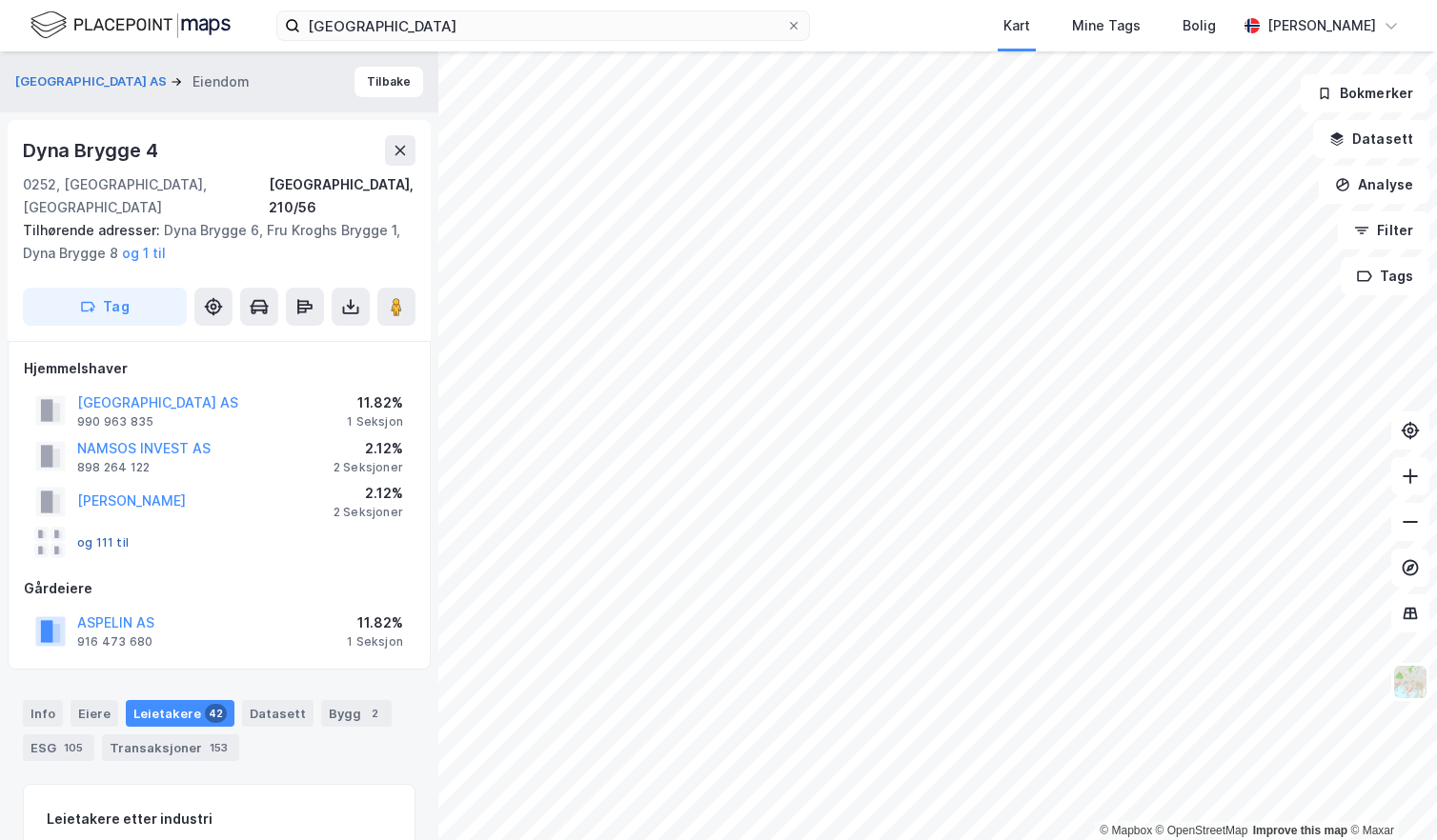
click at [0, 0] on button "og 111 til" at bounding box center [0, 0] width 0 height 0
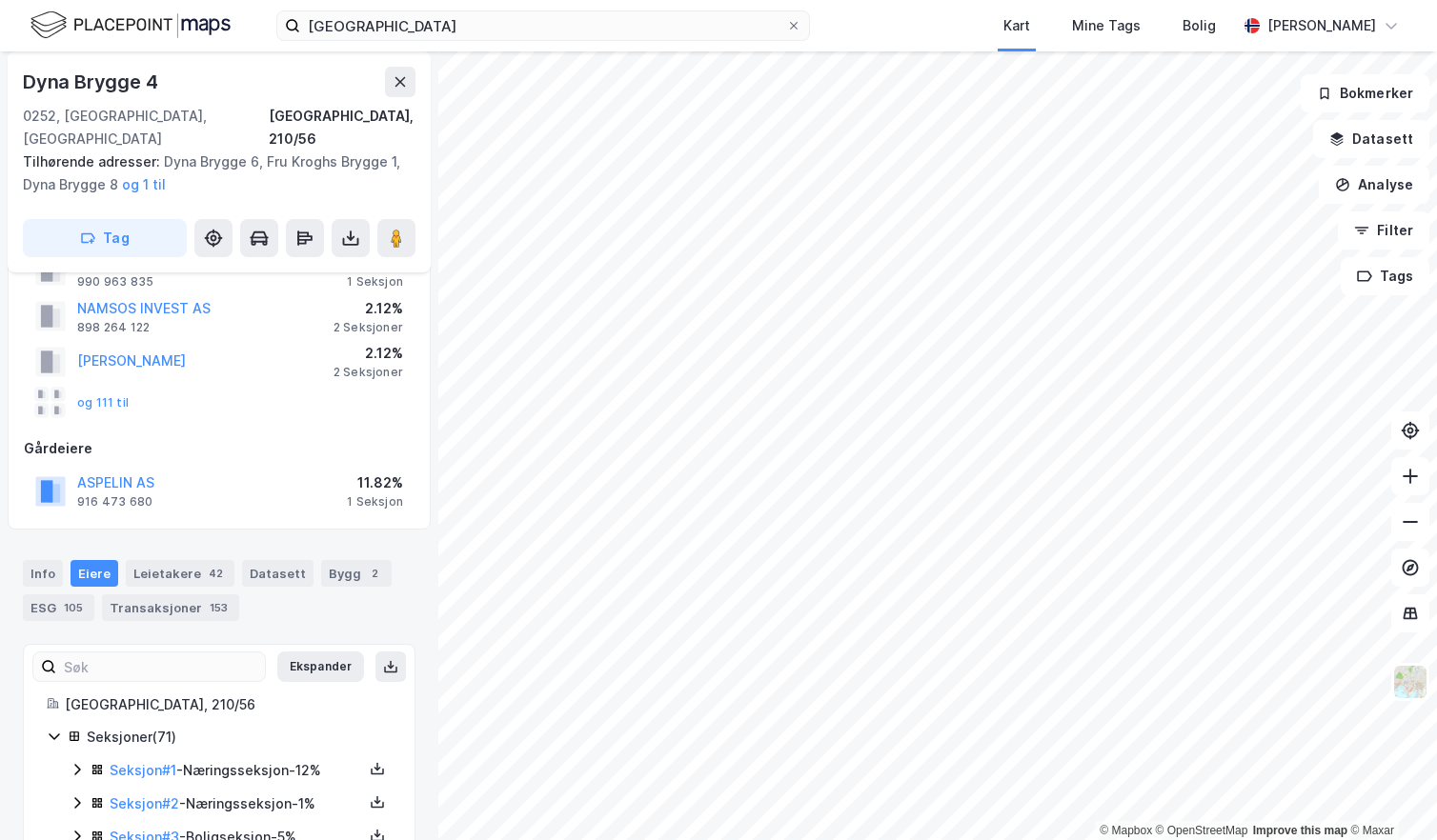
scroll to position [190, 0]
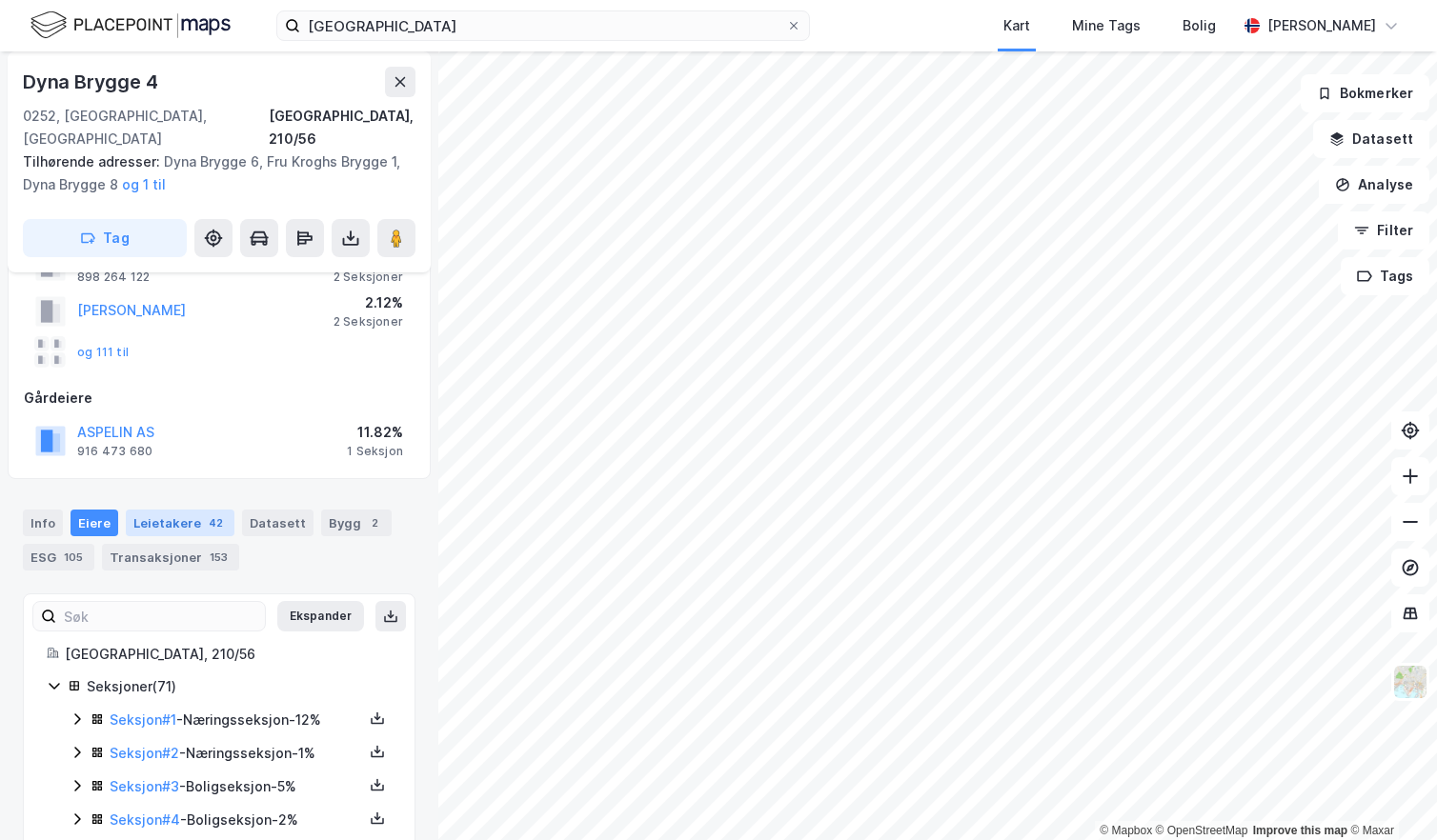
click at [209, 514] on div "42" at bounding box center [216, 523] width 22 height 19
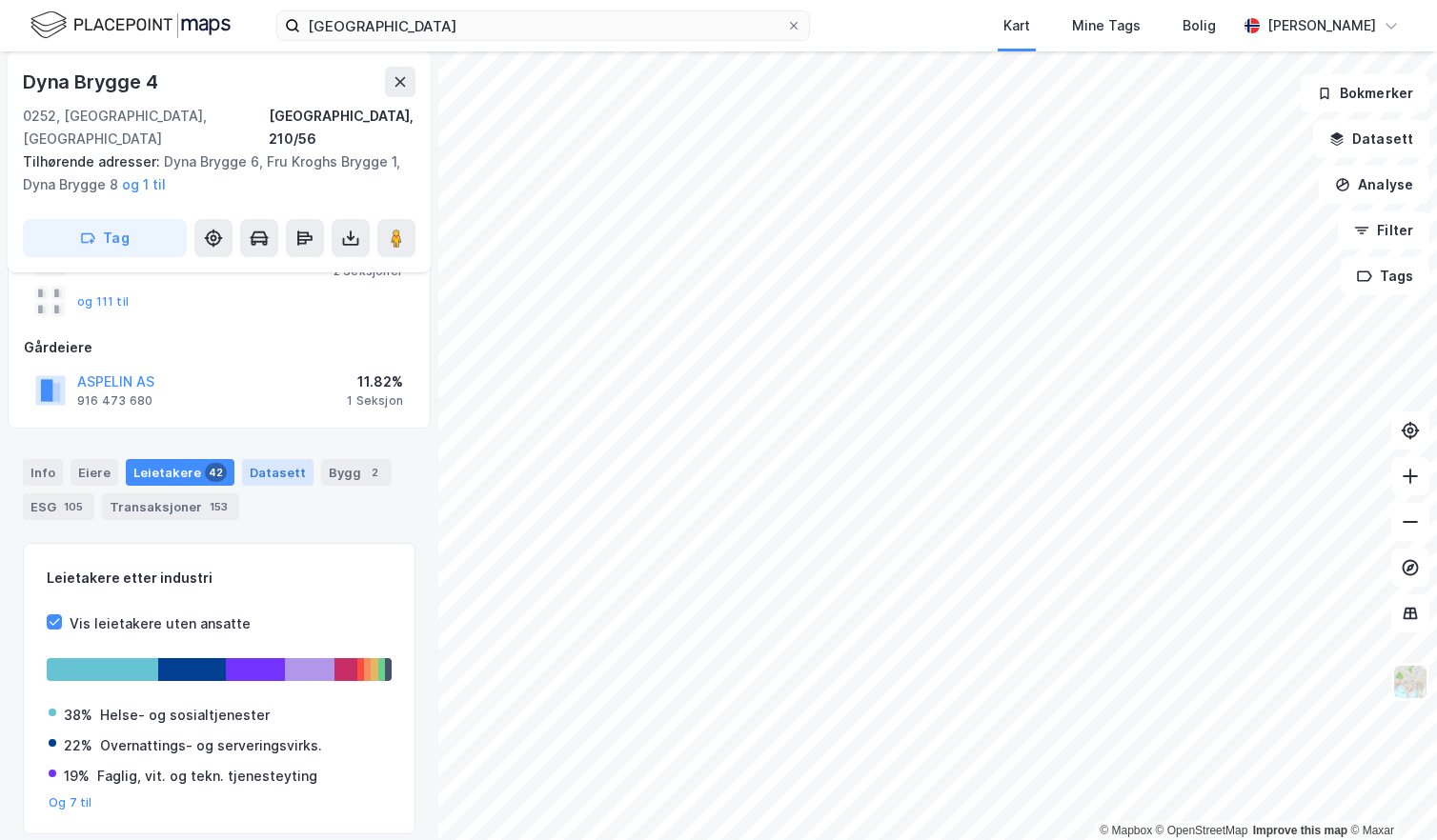
scroll to position [289, 0]
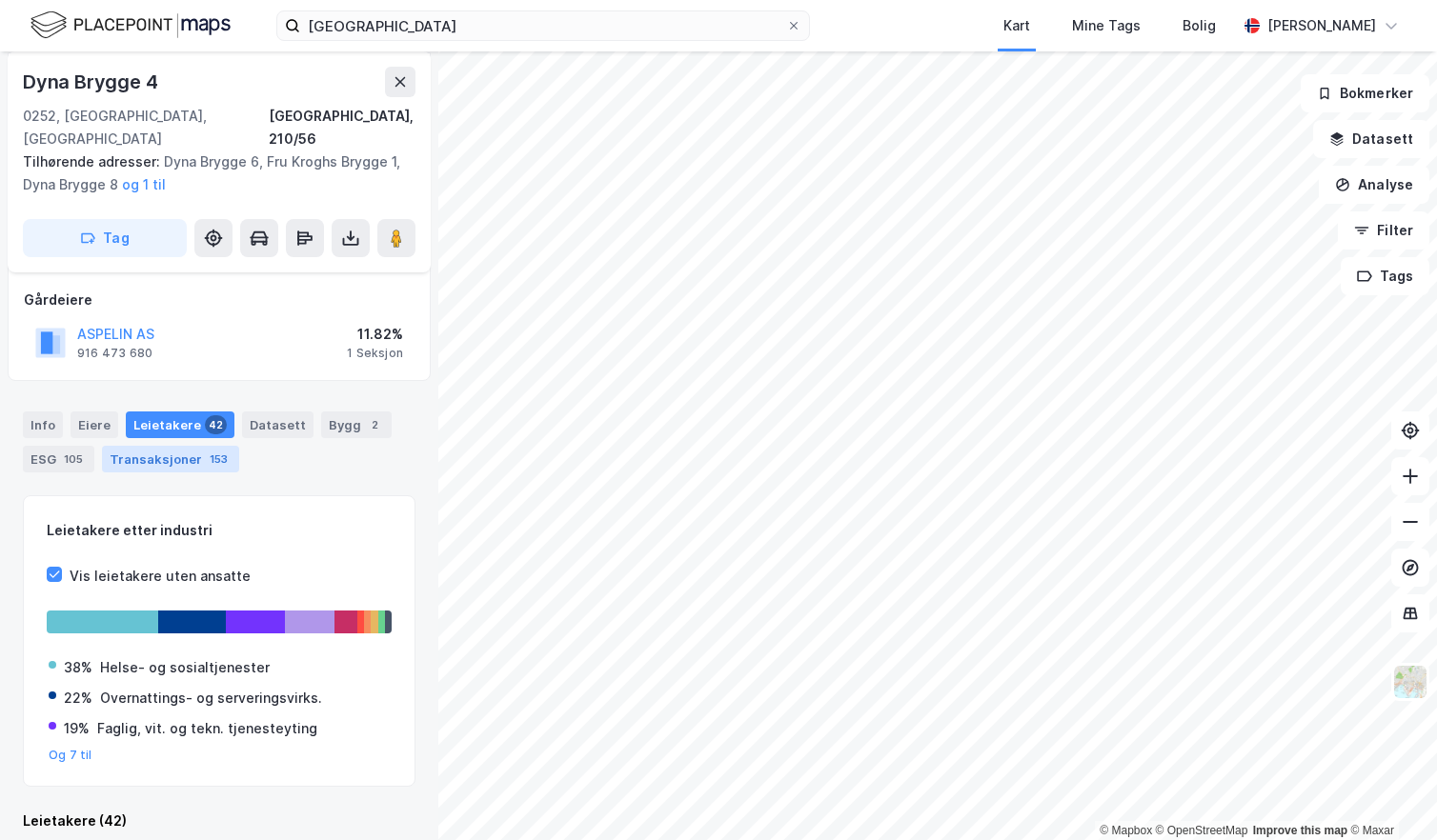
click at [183, 446] on div "Transaksjoner 153" at bounding box center [170, 459] width 137 height 27
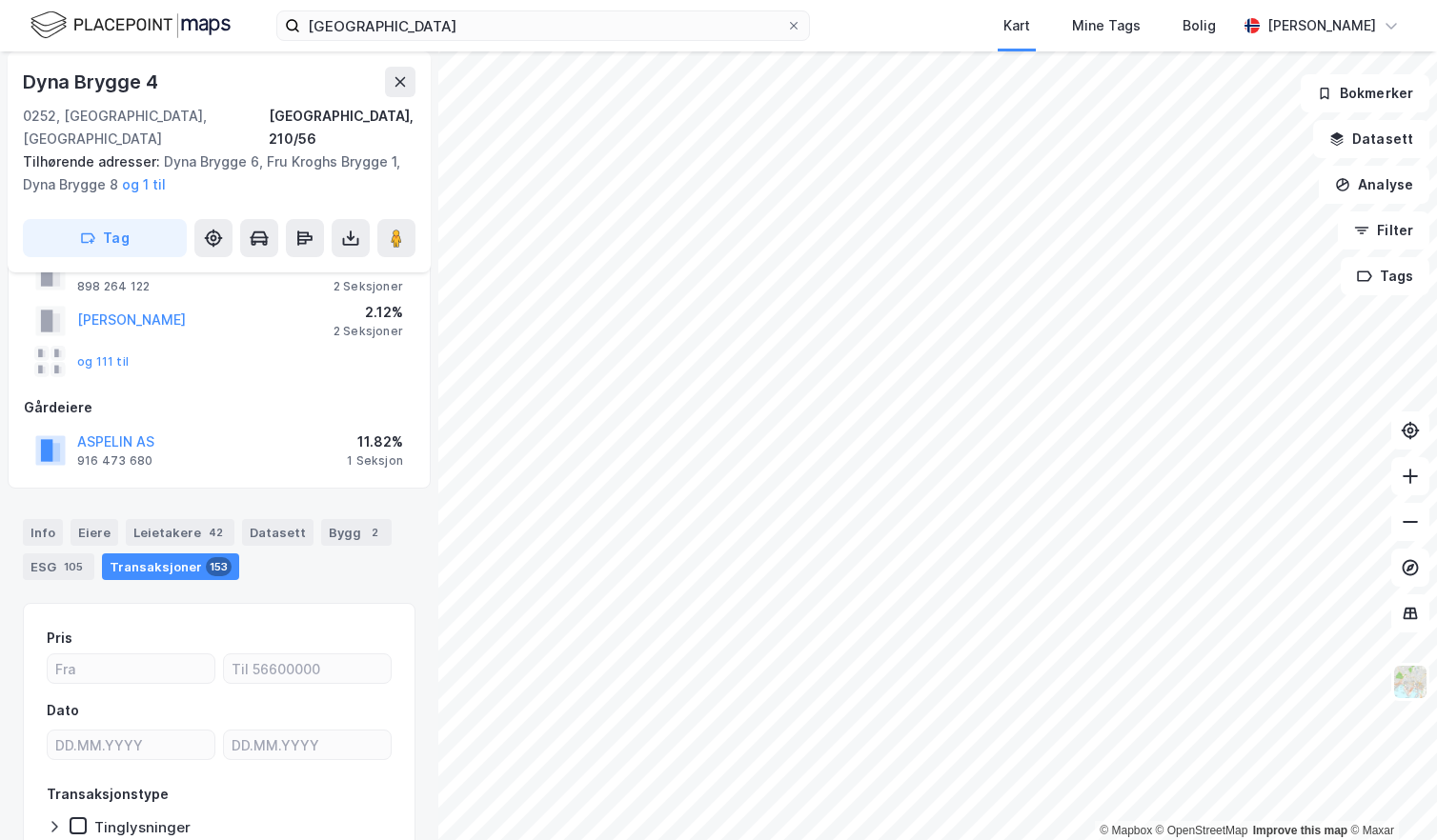
scroll to position [289, 0]
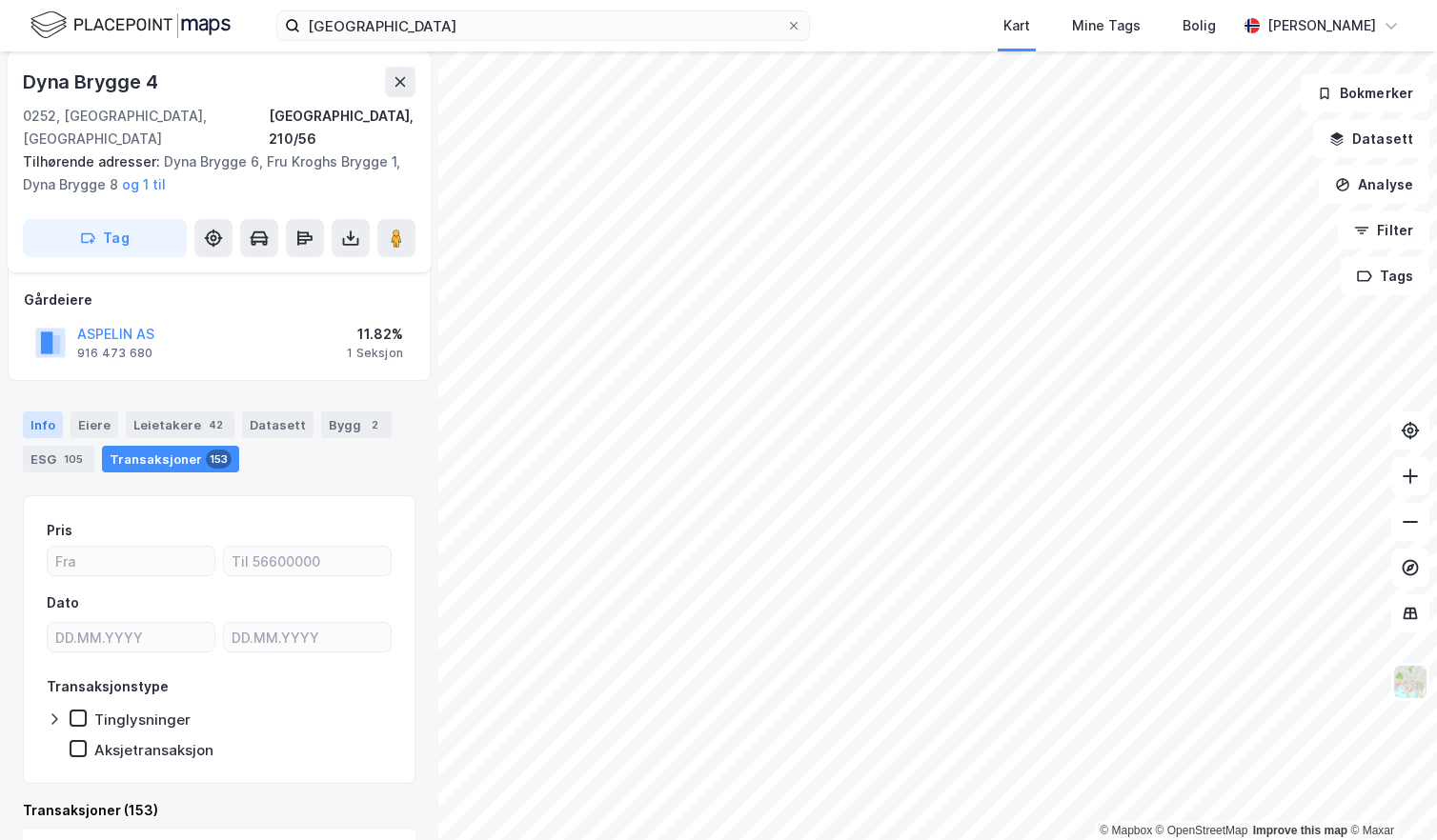
click at [52, 411] on div "Info" at bounding box center [43, 424] width 40 height 27
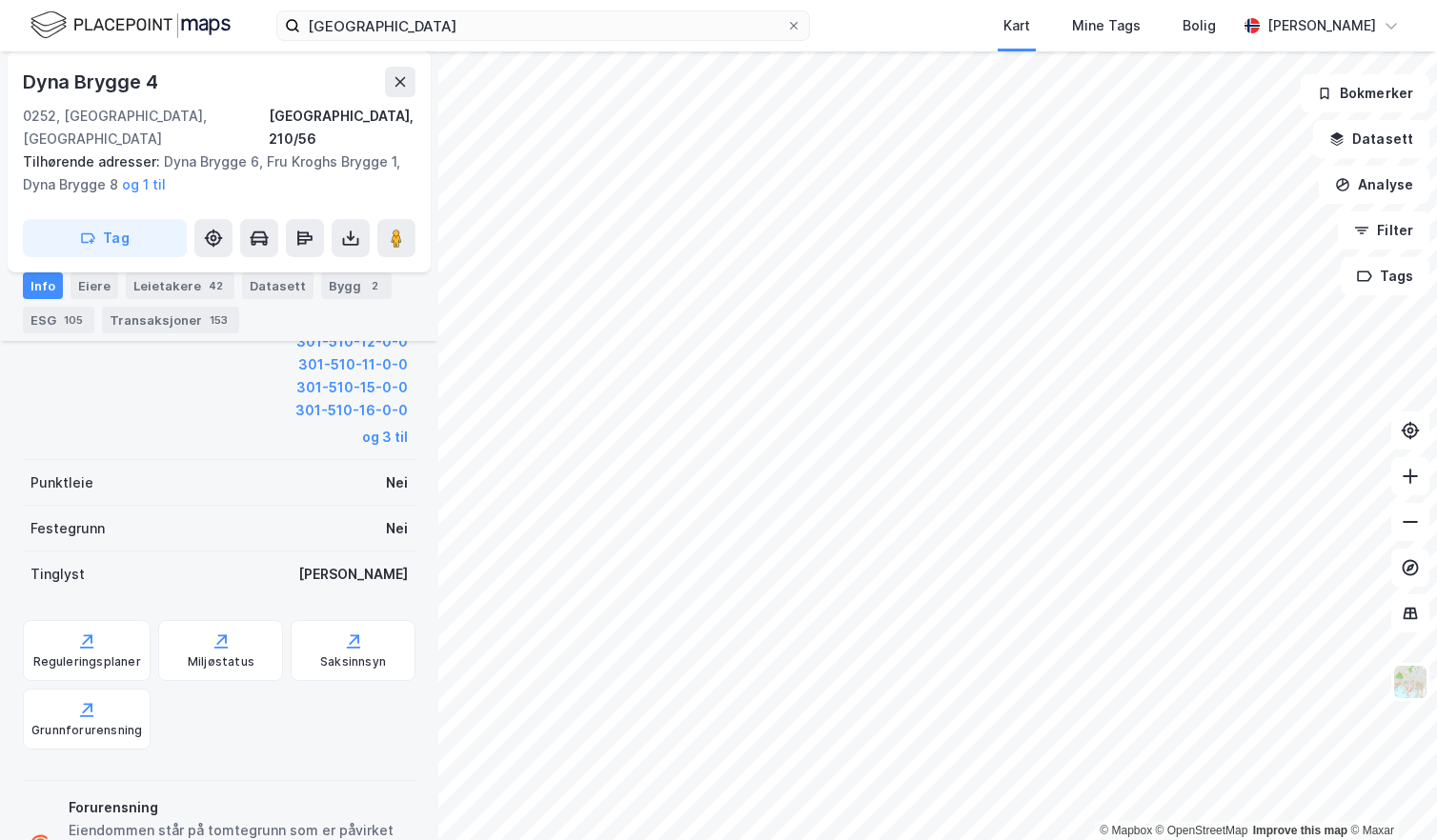
scroll to position [764, 0]
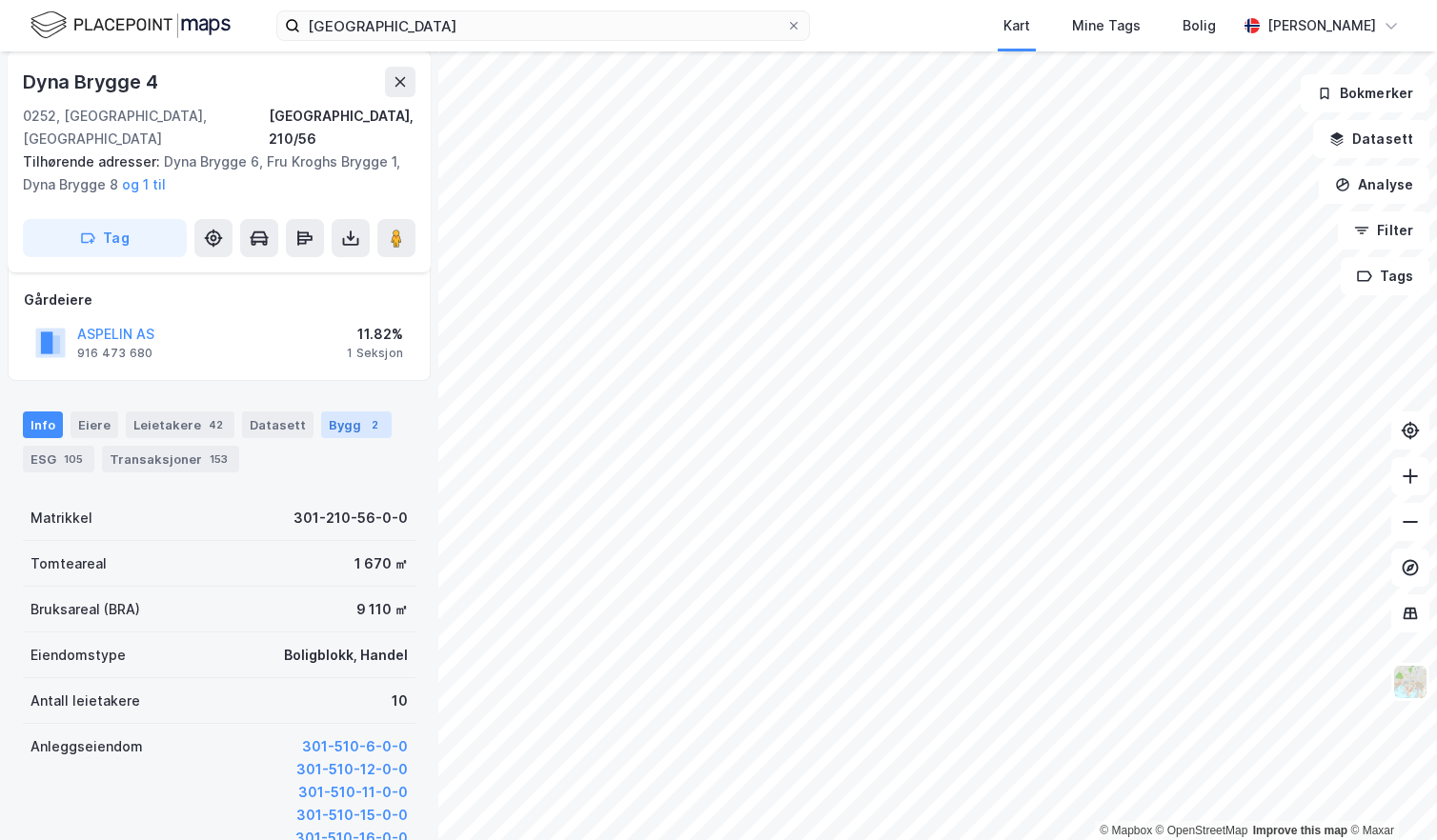
click at [323, 411] on div "Bygg 2" at bounding box center [356, 424] width 71 height 27
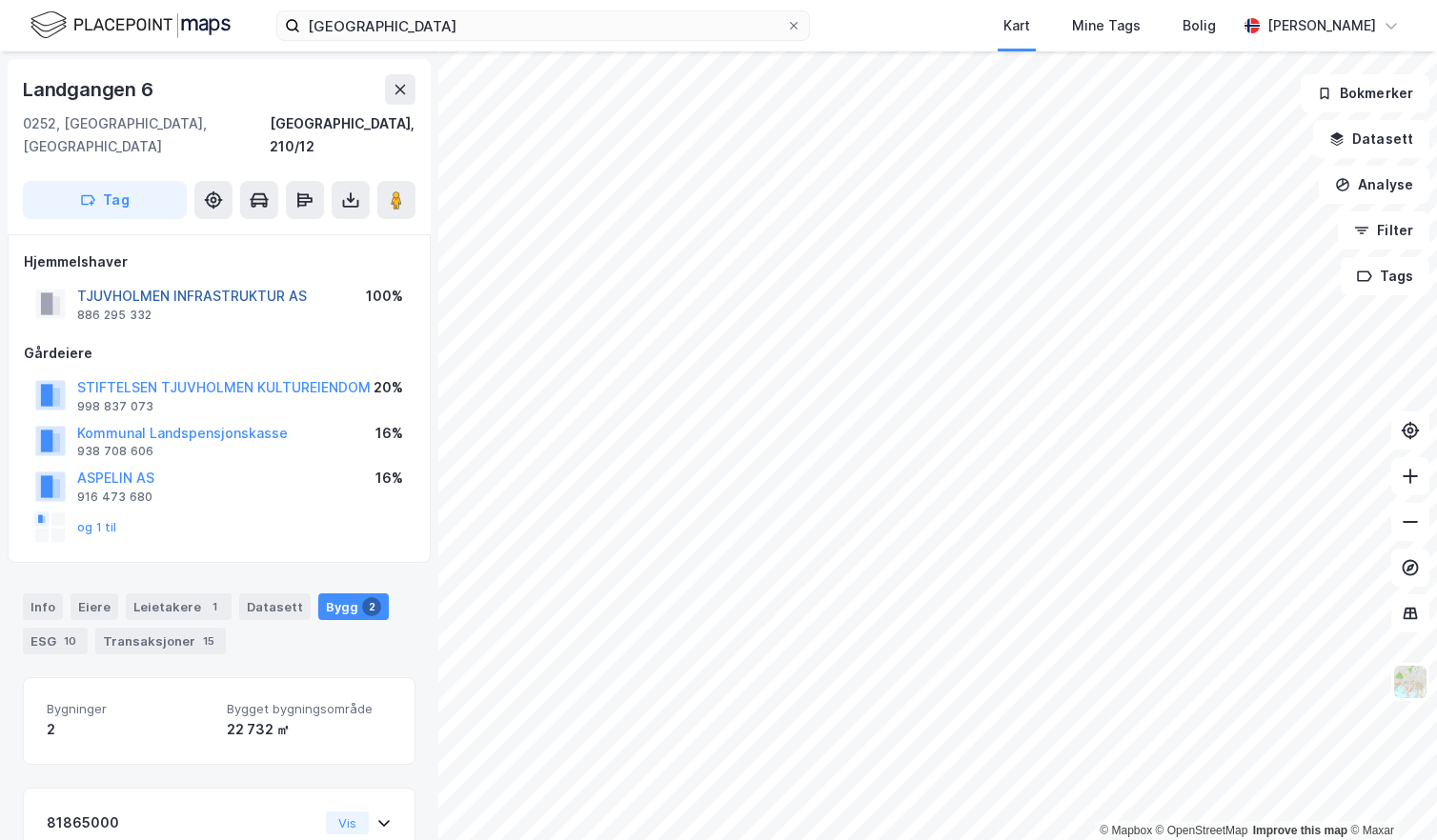
click at [0, 0] on button "TJUVHOLMEN INFRASTRUKTUR AS" at bounding box center [0, 0] width 0 height 0
click at [0, 0] on button "og 1 til" at bounding box center [0, 0] width 0 height 0
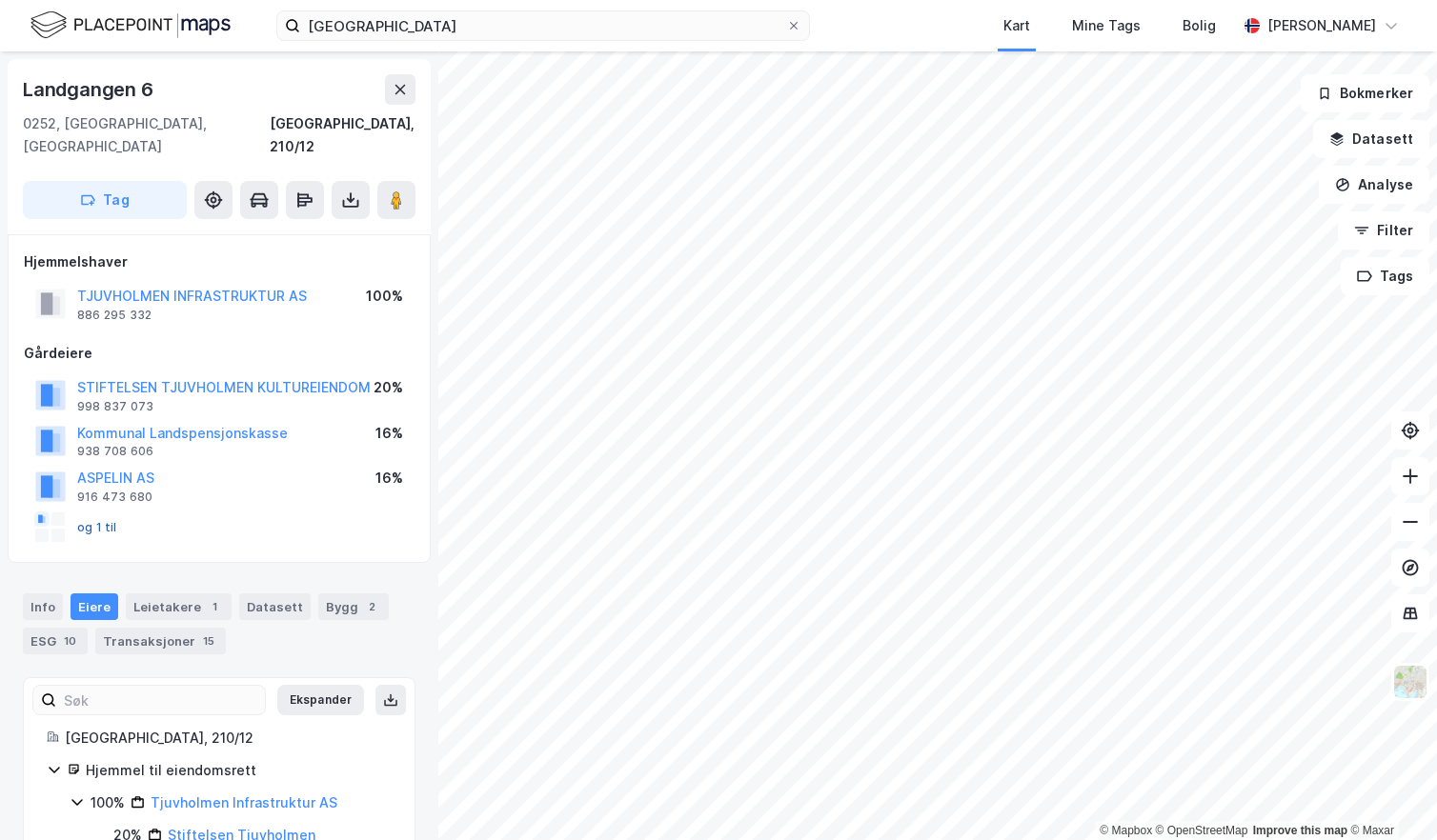
click at [0, 0] on button "og 1 til" at bounding box center [0, 0] width 0 height 0
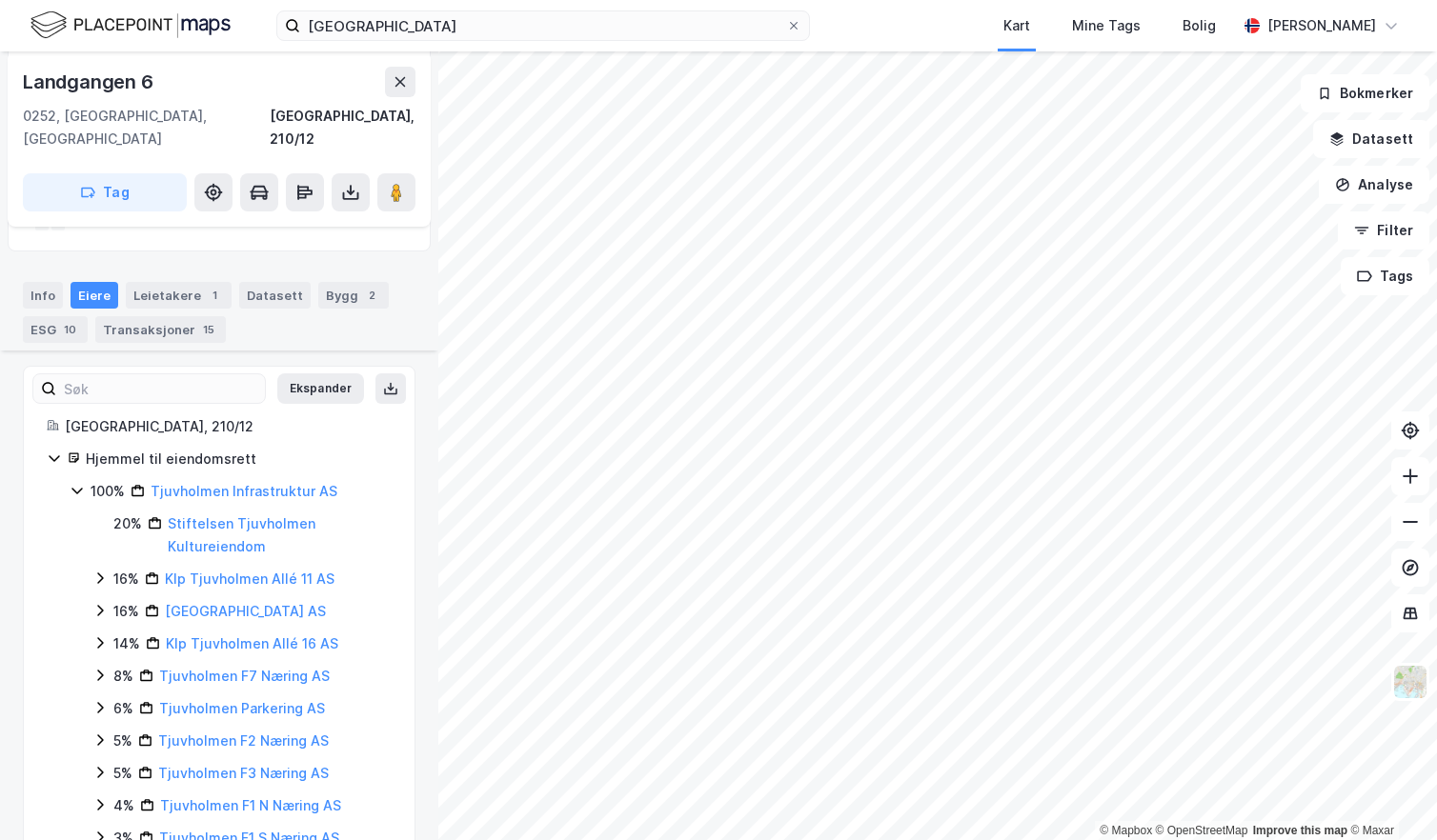
scroll to position [376, 0]
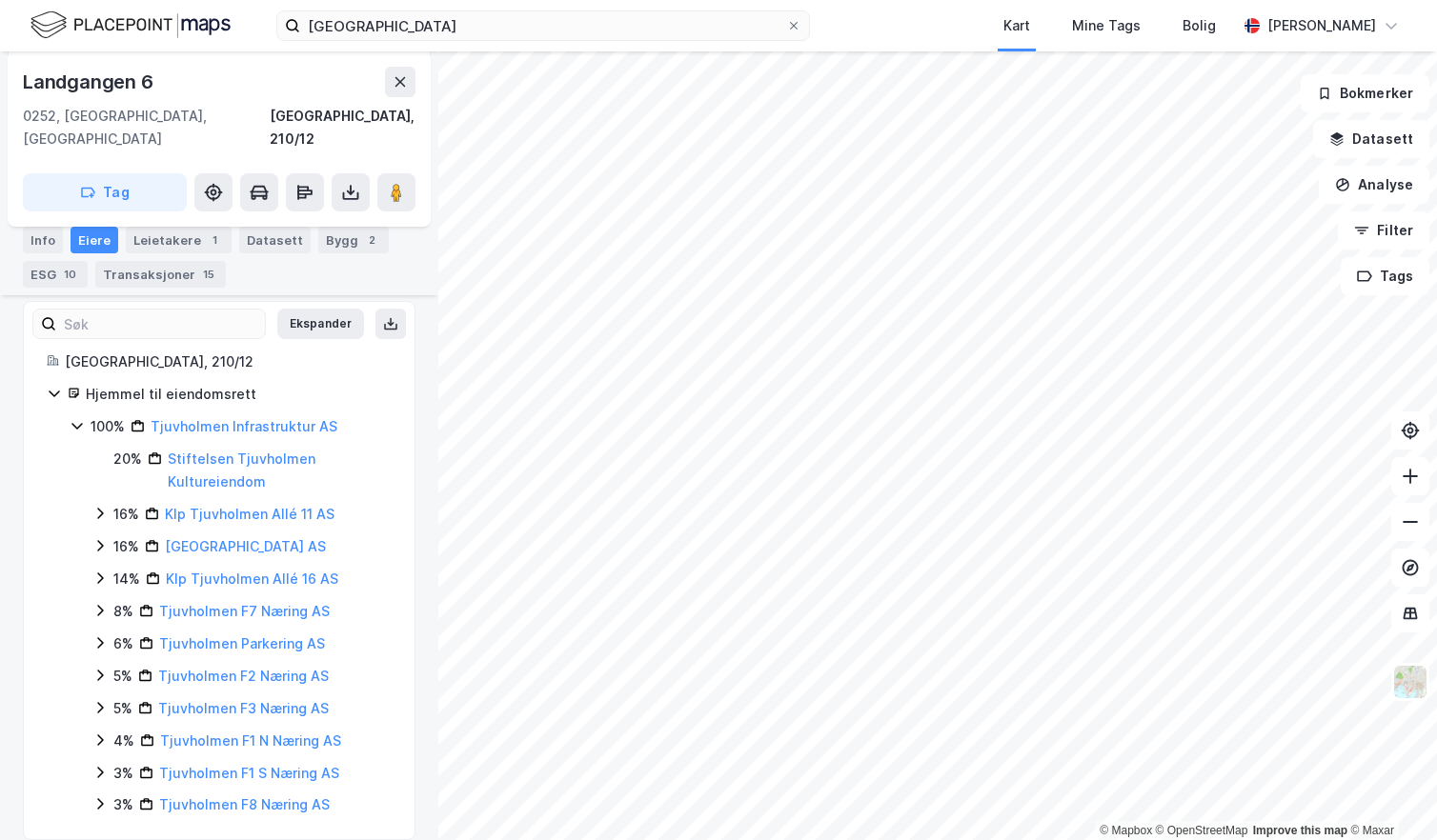
click at [332, 383] on div "Hjemmel til eiendomsrett" at bounding box center [238, 394] width 306 height 23
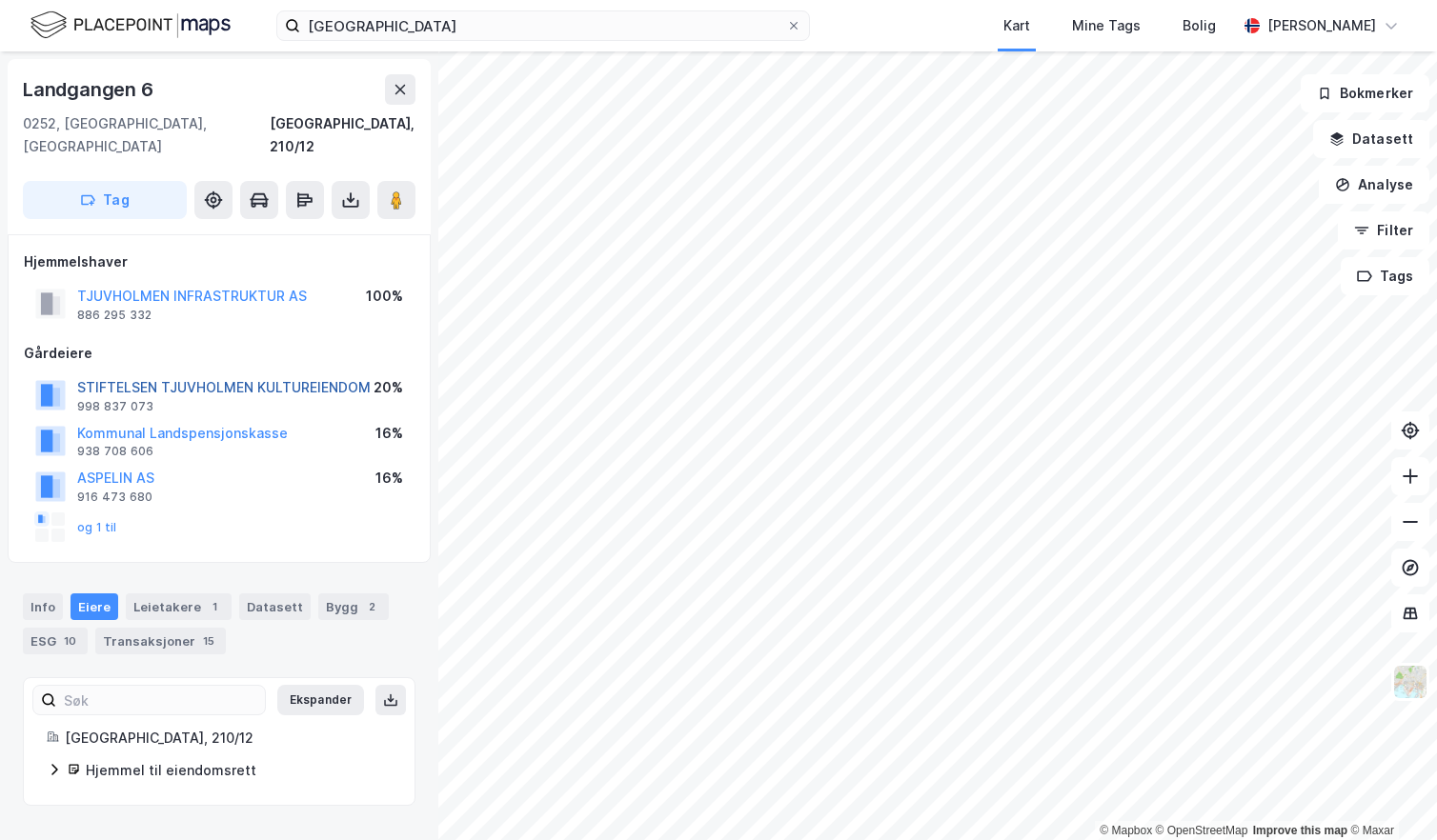
scroll to position [0, 0]
click at [0, 0] on button "og 1 til" at bounding box center [0, 0] width 0 height 0
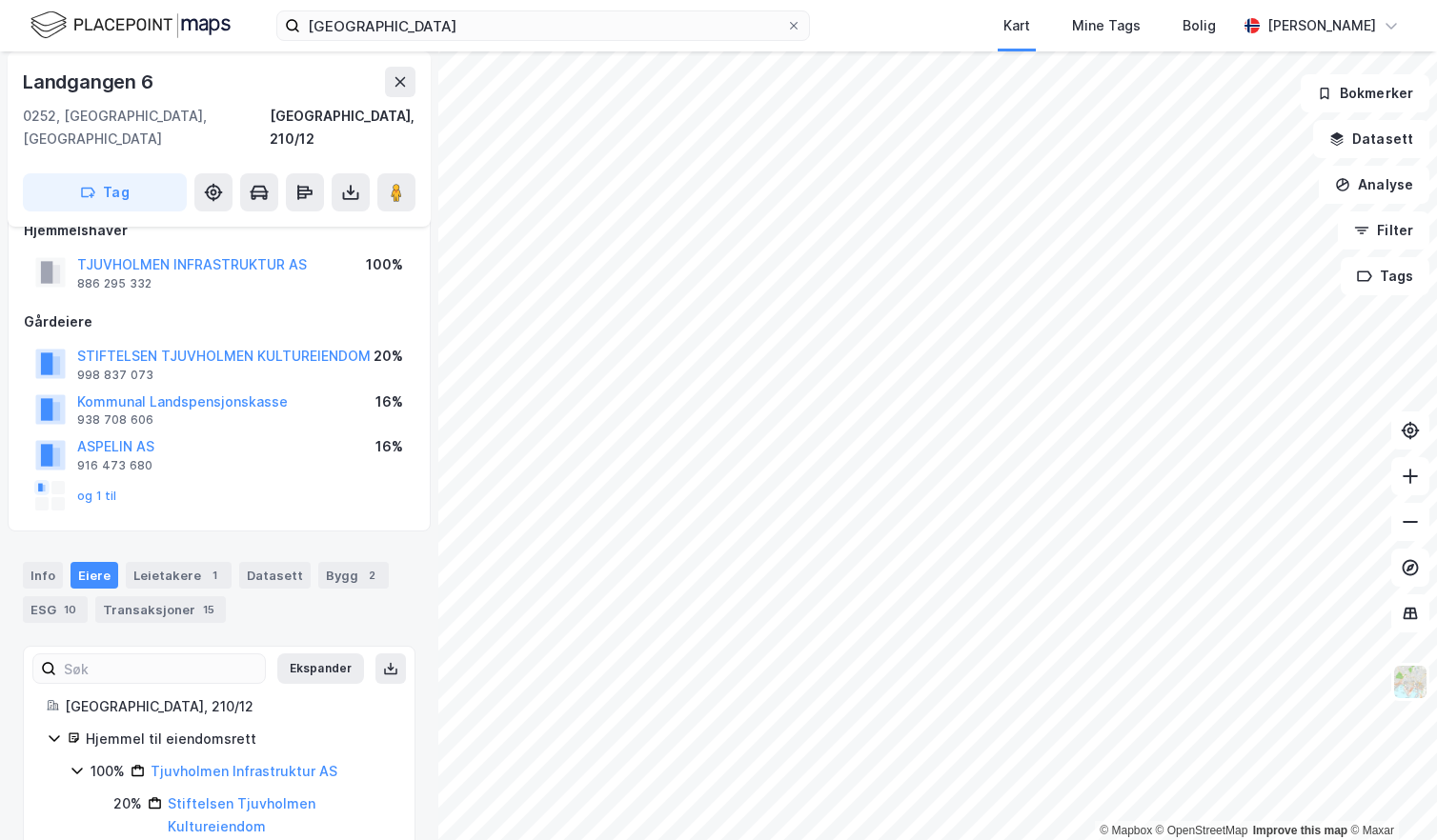
scroll to position [0, 0]
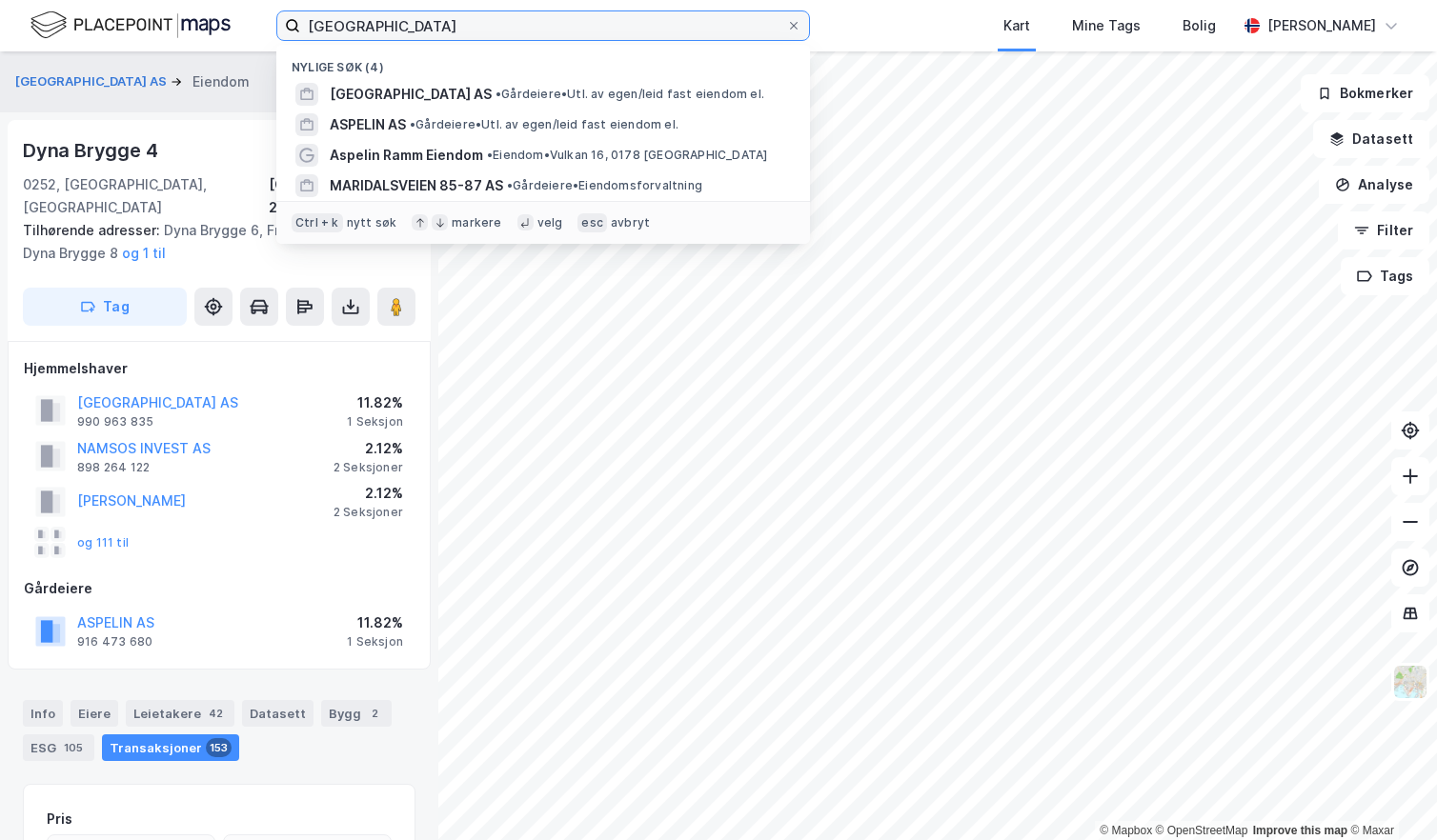
click at [467, 38] on input "[GEOGRAPHIC_DATA]" at bounding box center [543, 25] width 486 height 29
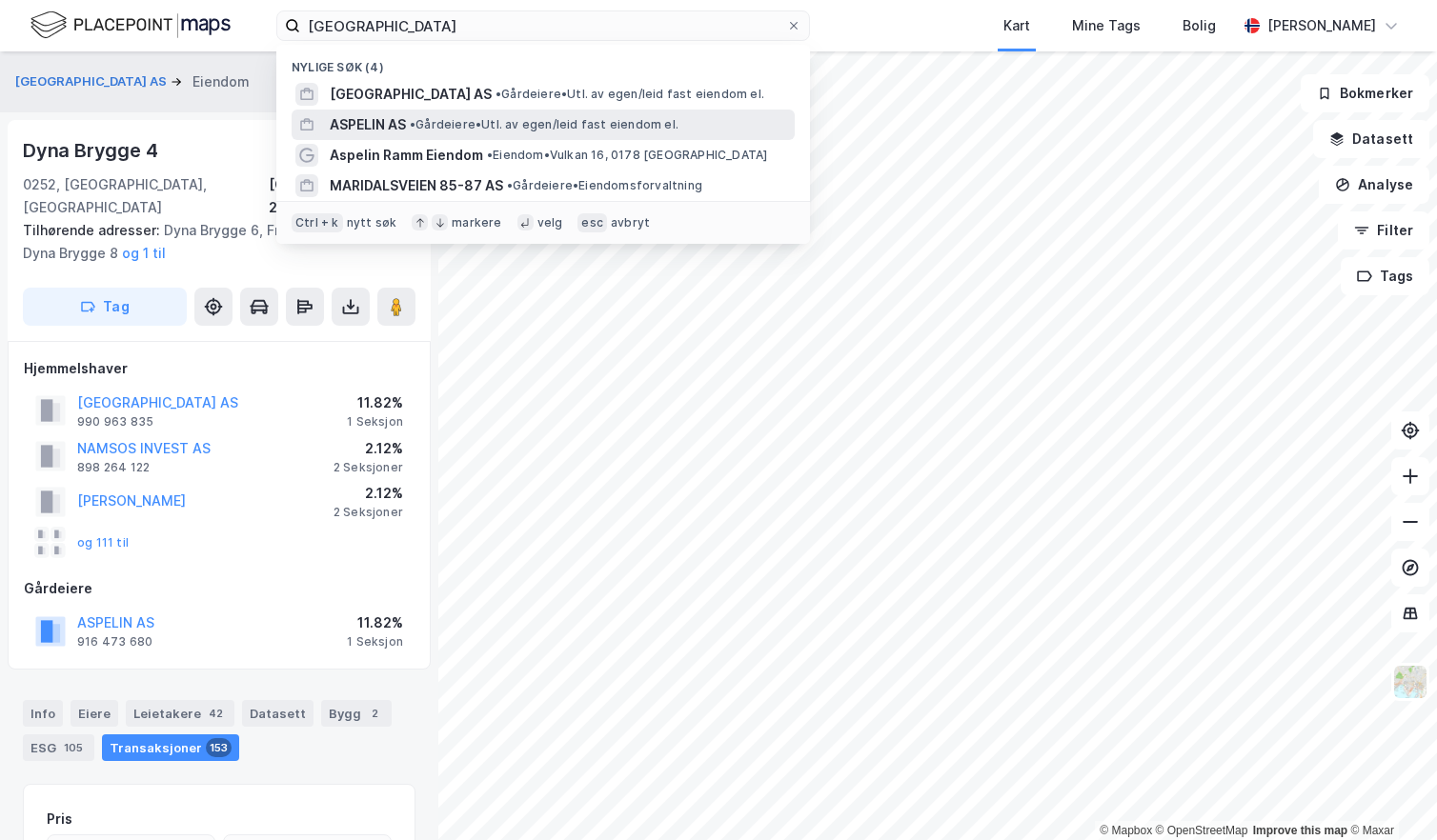
click at [448, 128] on span "• Gårdeiere • Utl. av egen/leid fast eiendom el." at bounding box center [544, 124] width 269 height 15
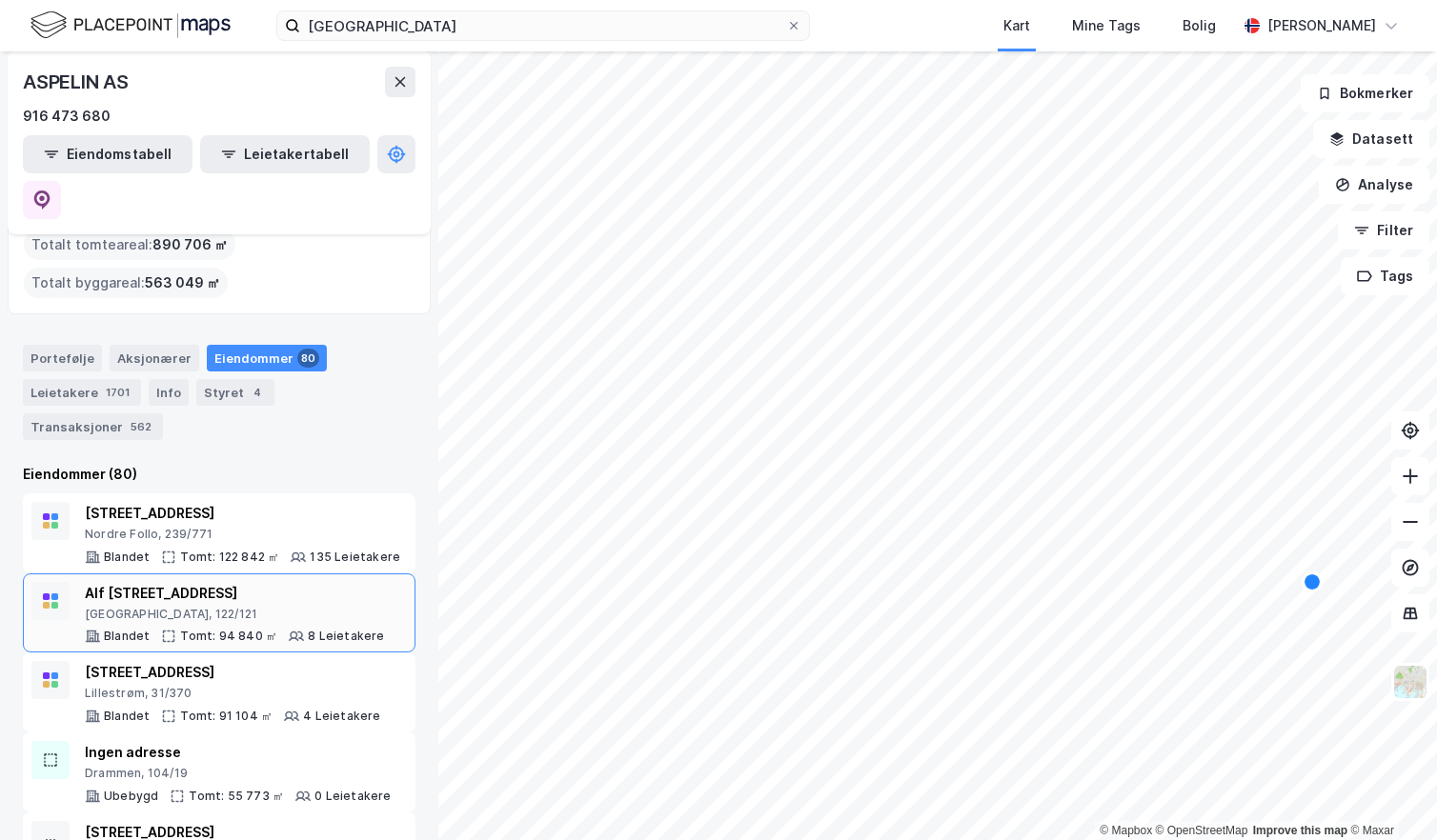
scroll to position [96, 0]
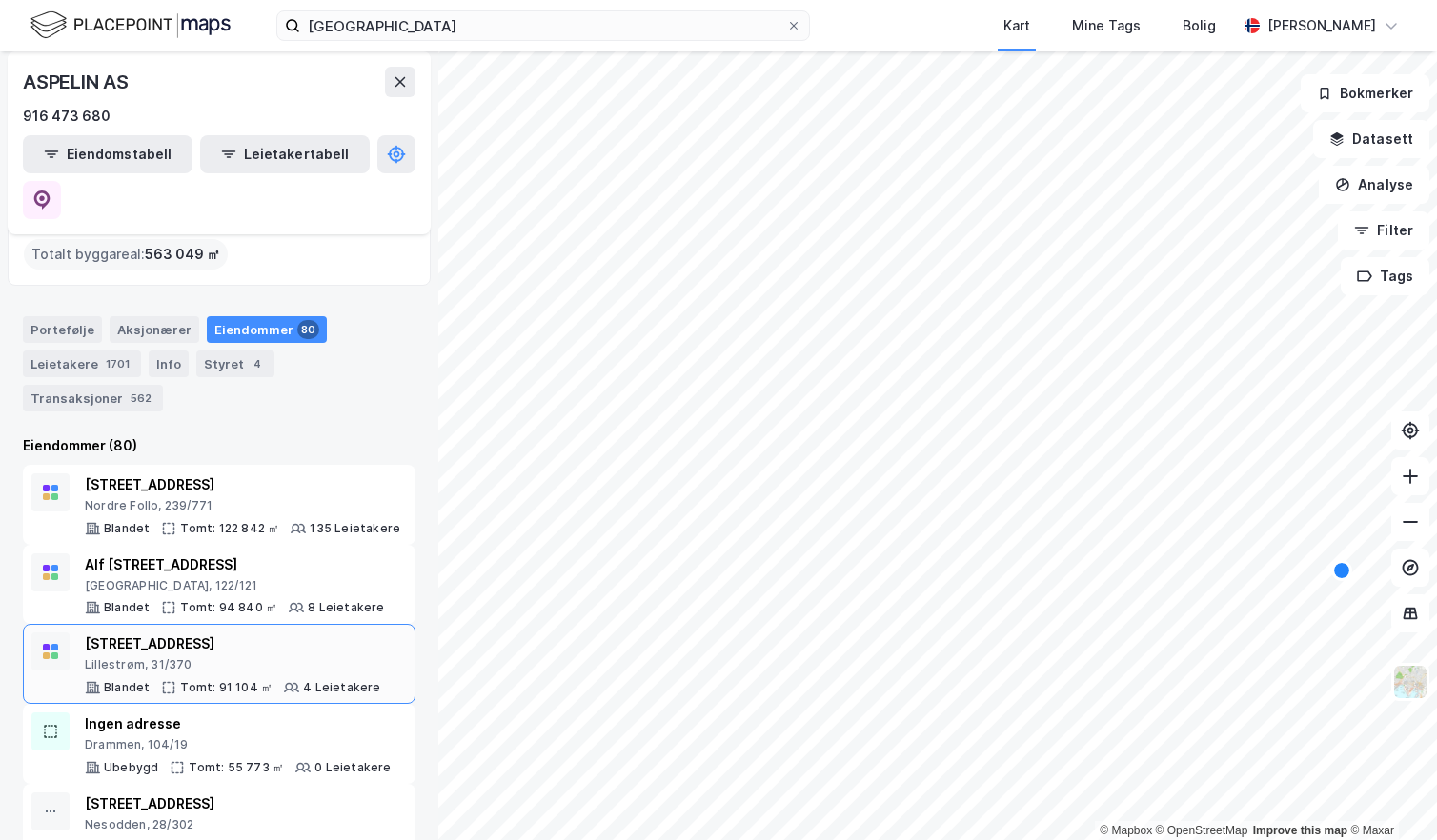
click at [203, 632] on div "[STREET_ADDRESS]" at bounding box center [233, 643] width 297 height 23
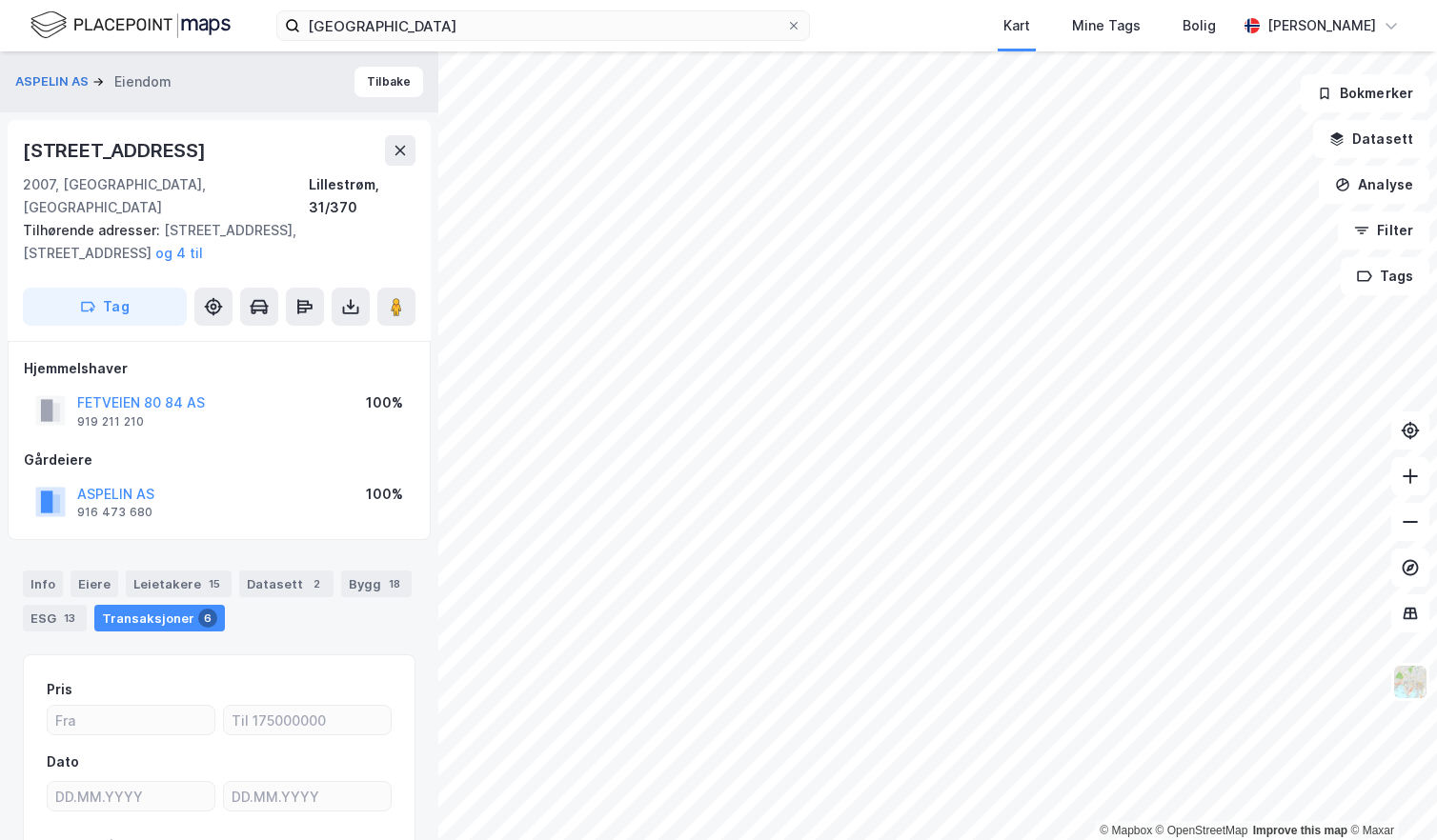
scroll to position [1, 0]
click at [39, 569] on div "Info" at bounding box center [43, 582] width 40 height 27
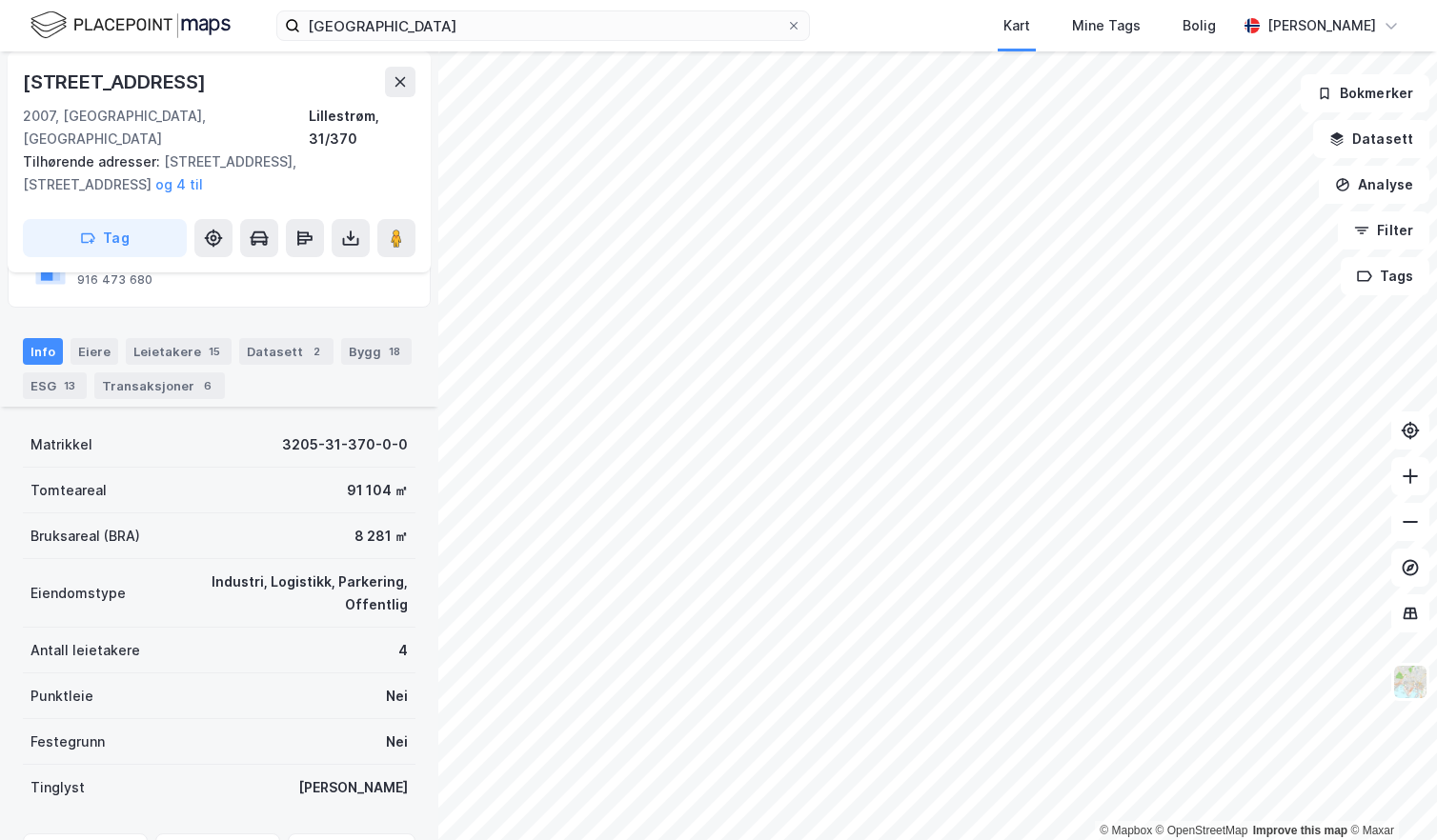
scroll to position [335, 0]
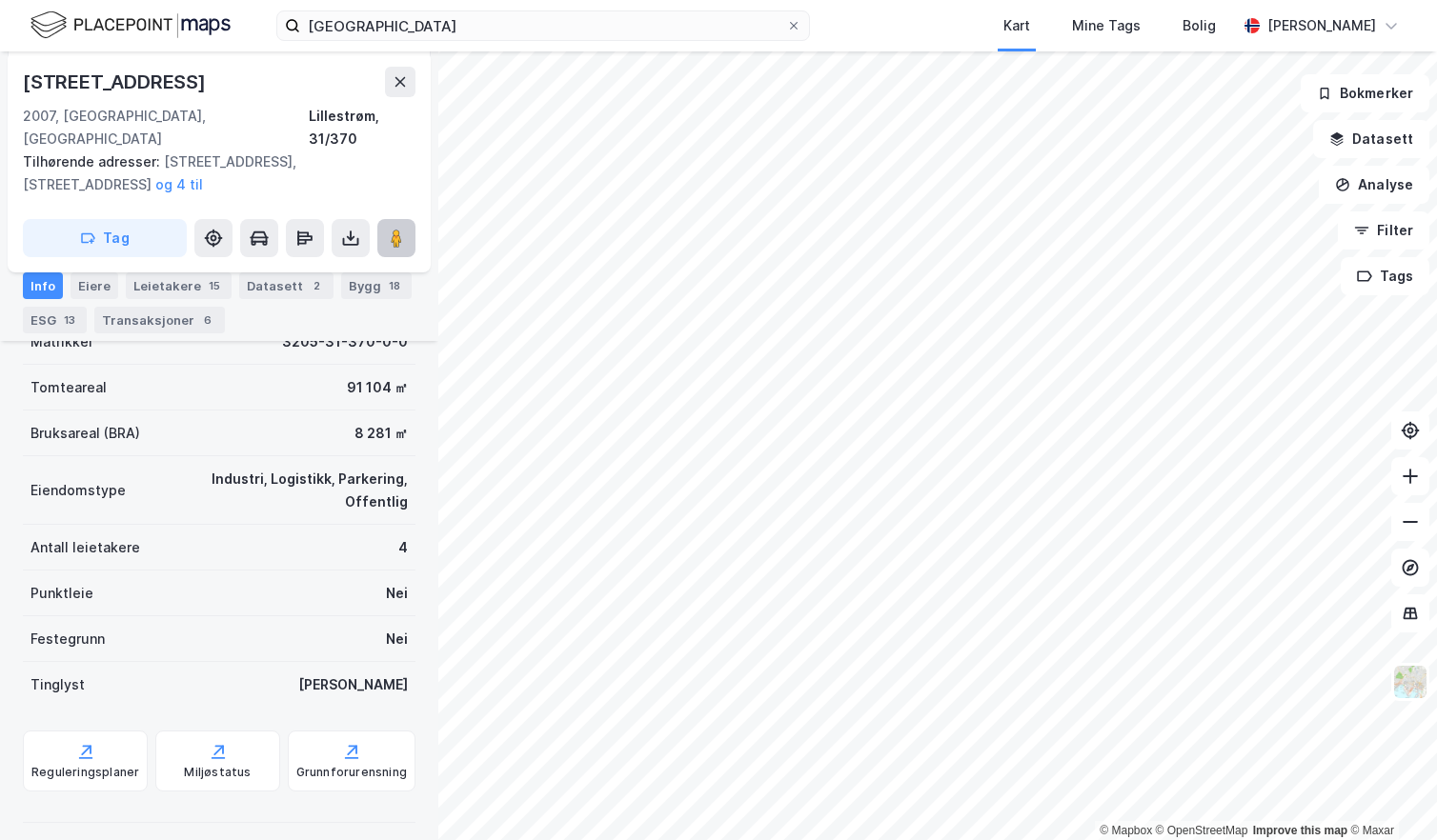
click at [381, 219] on button at bounding box center [396, 238] width 38 height 38
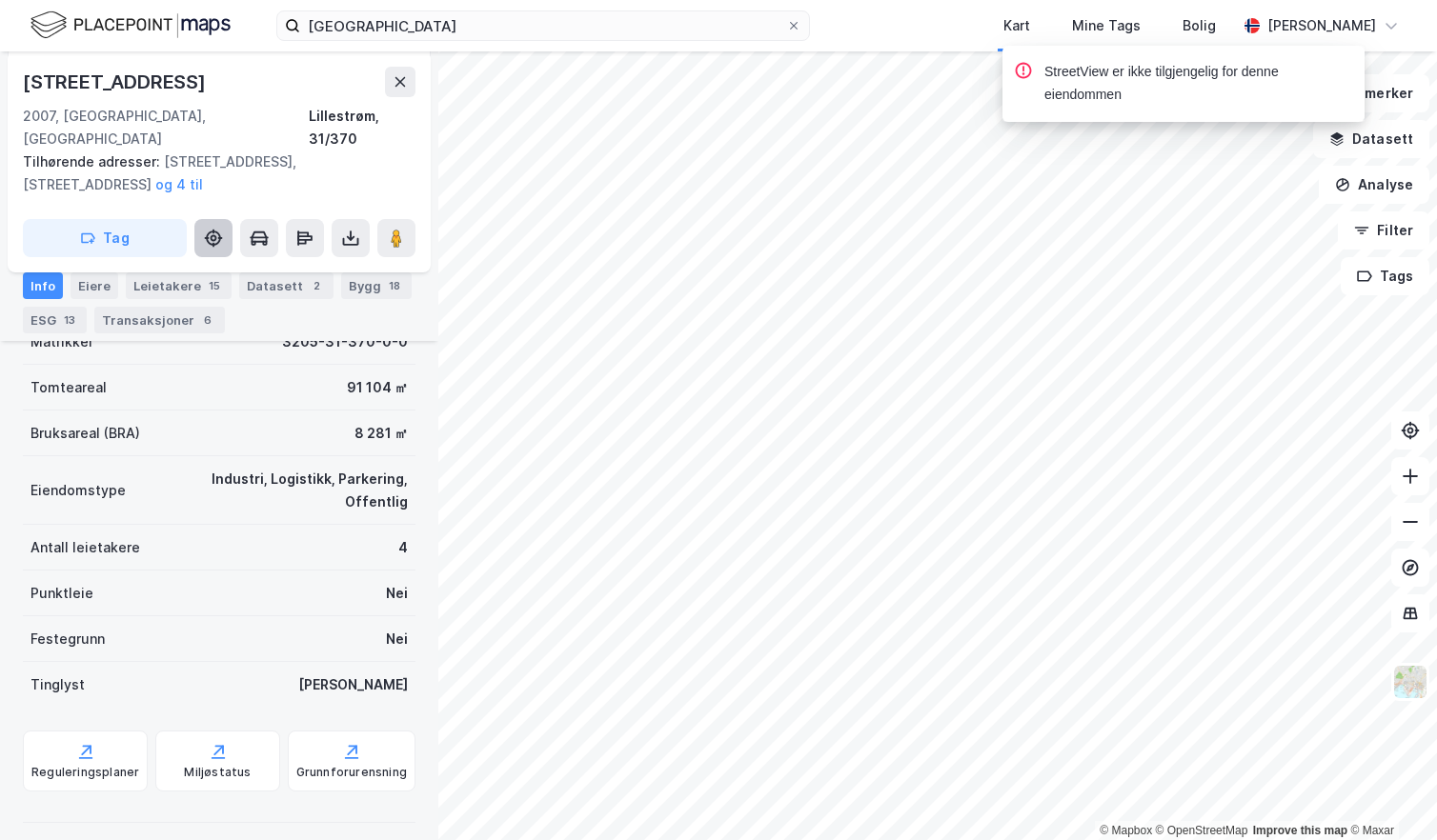
click at [223, 220] on button at bounding box center [213, 238] width 38 height 38
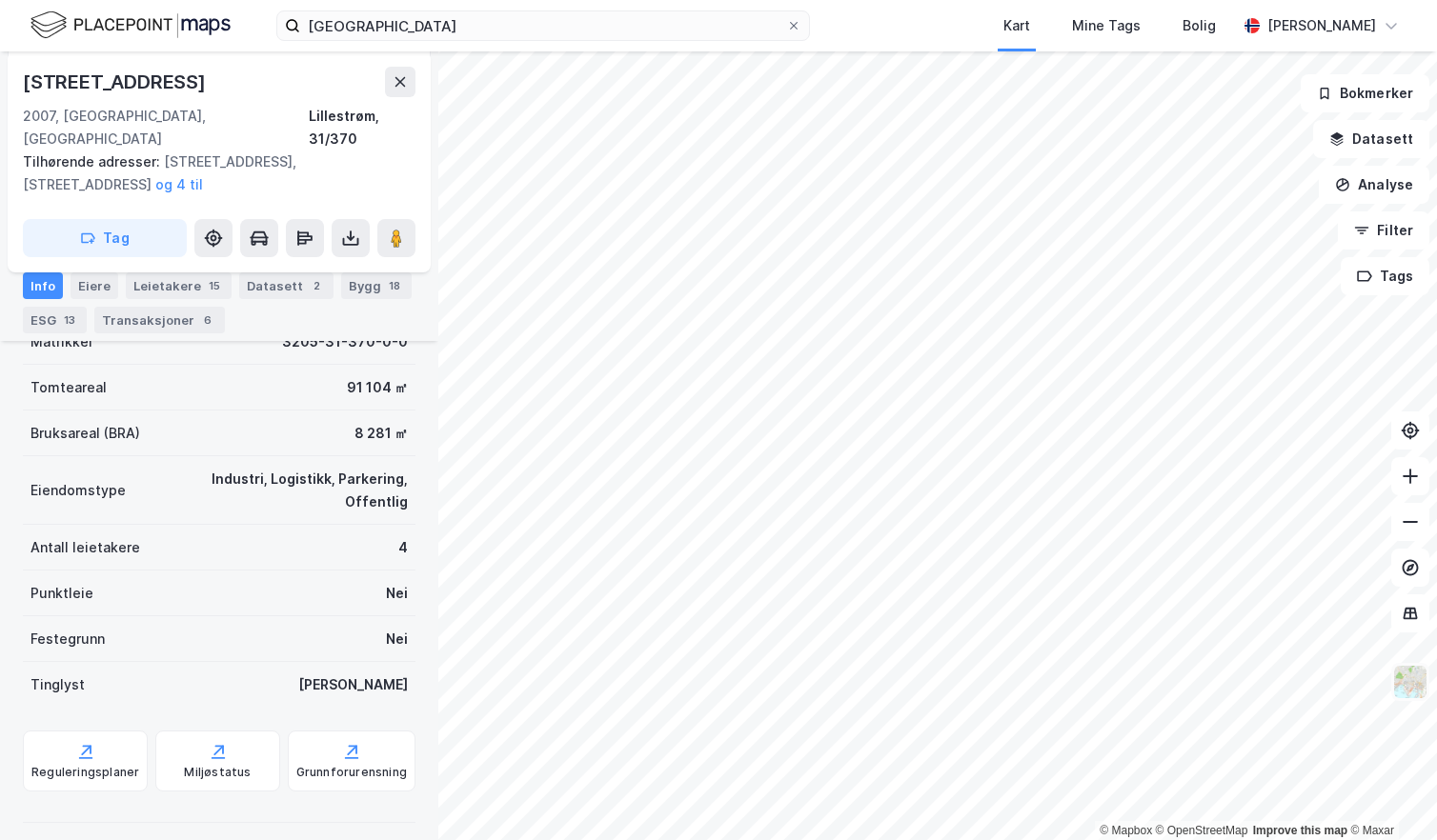
click at [1406, 677] on img at bounding box center [1410, 682] width 36 height 36
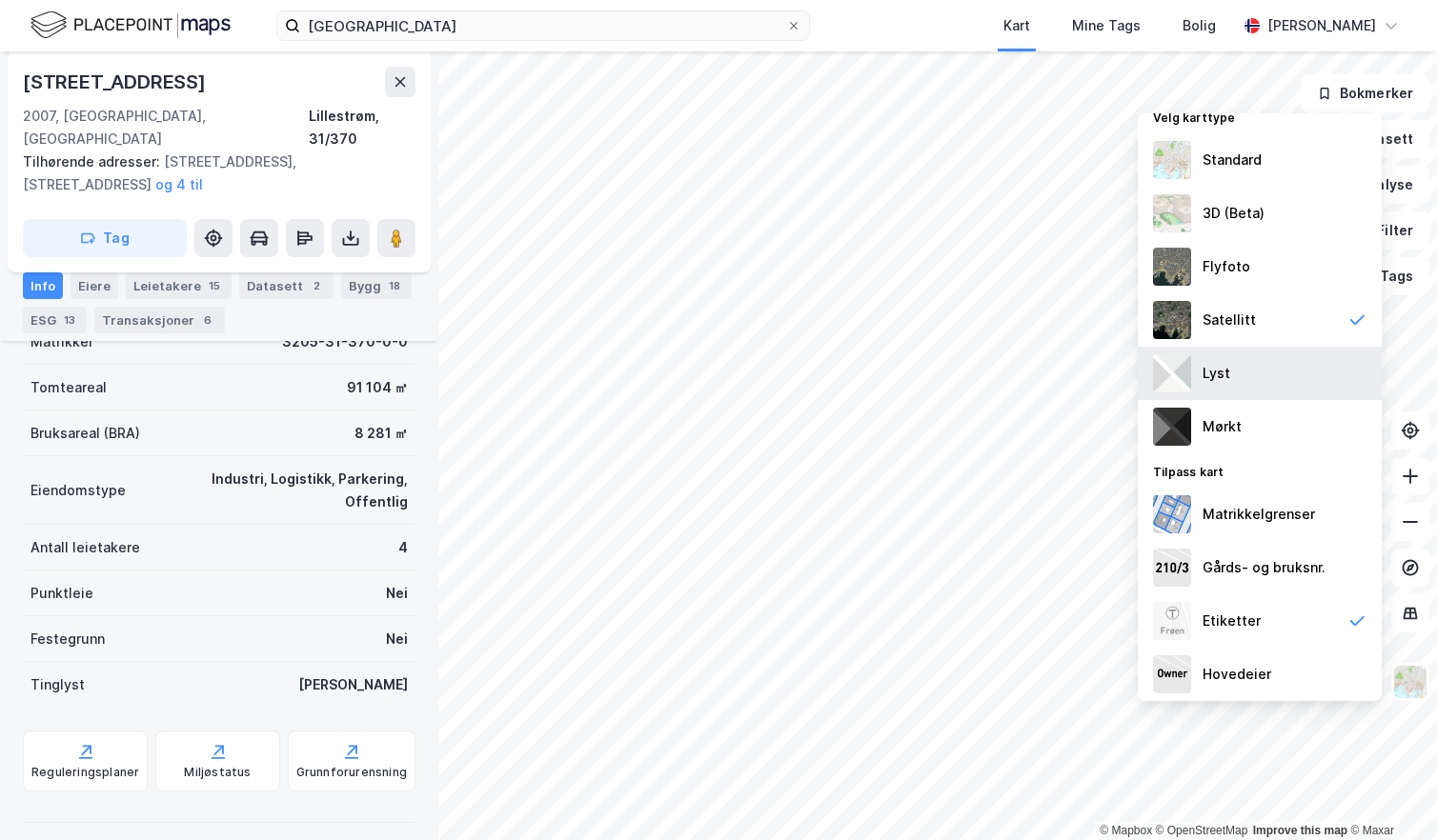
scroll to position [22, 0]
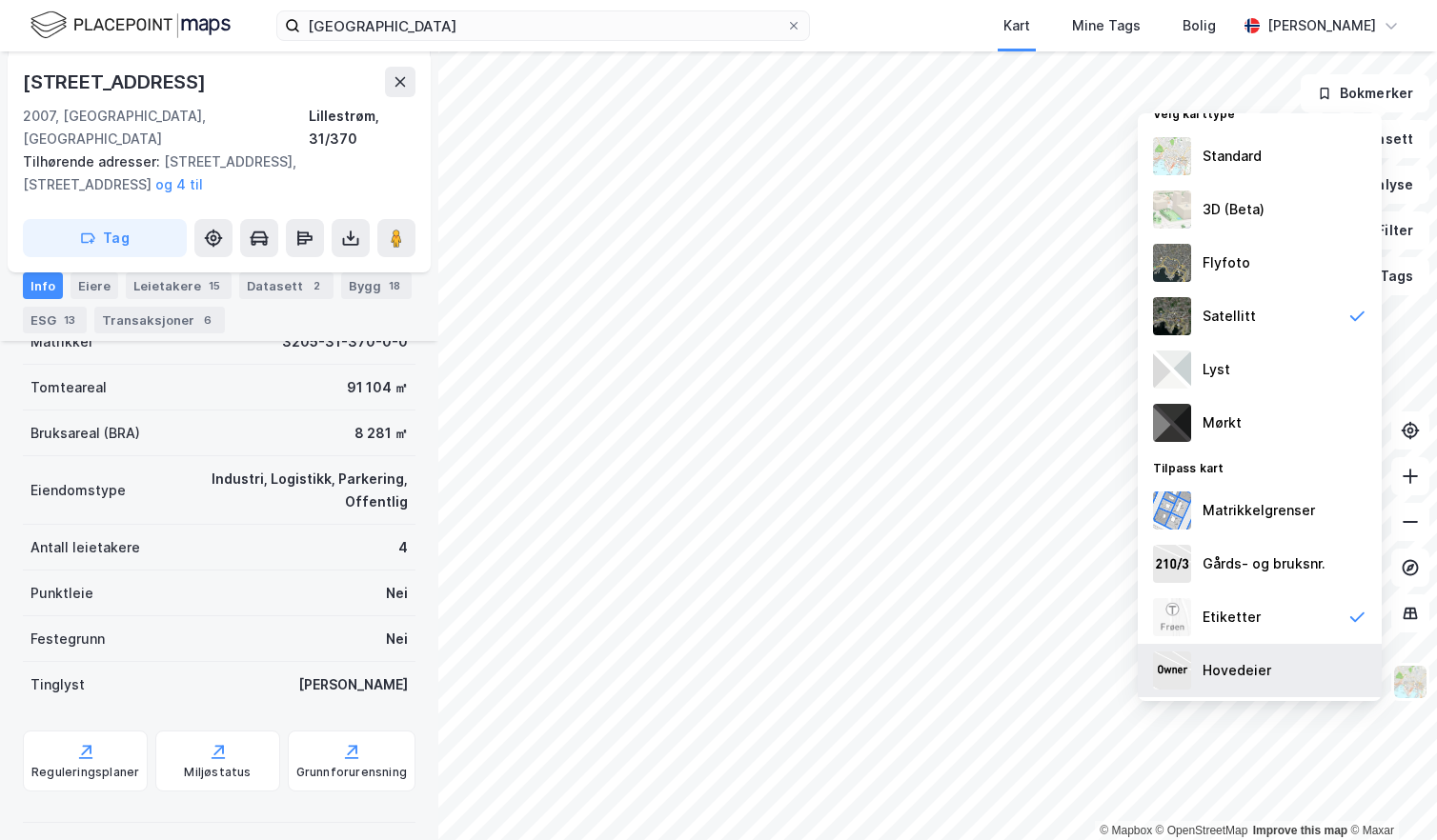
click at [1286, 661] on div "Hovedeier" at bounding box center [1260, 671] width 244 height 54
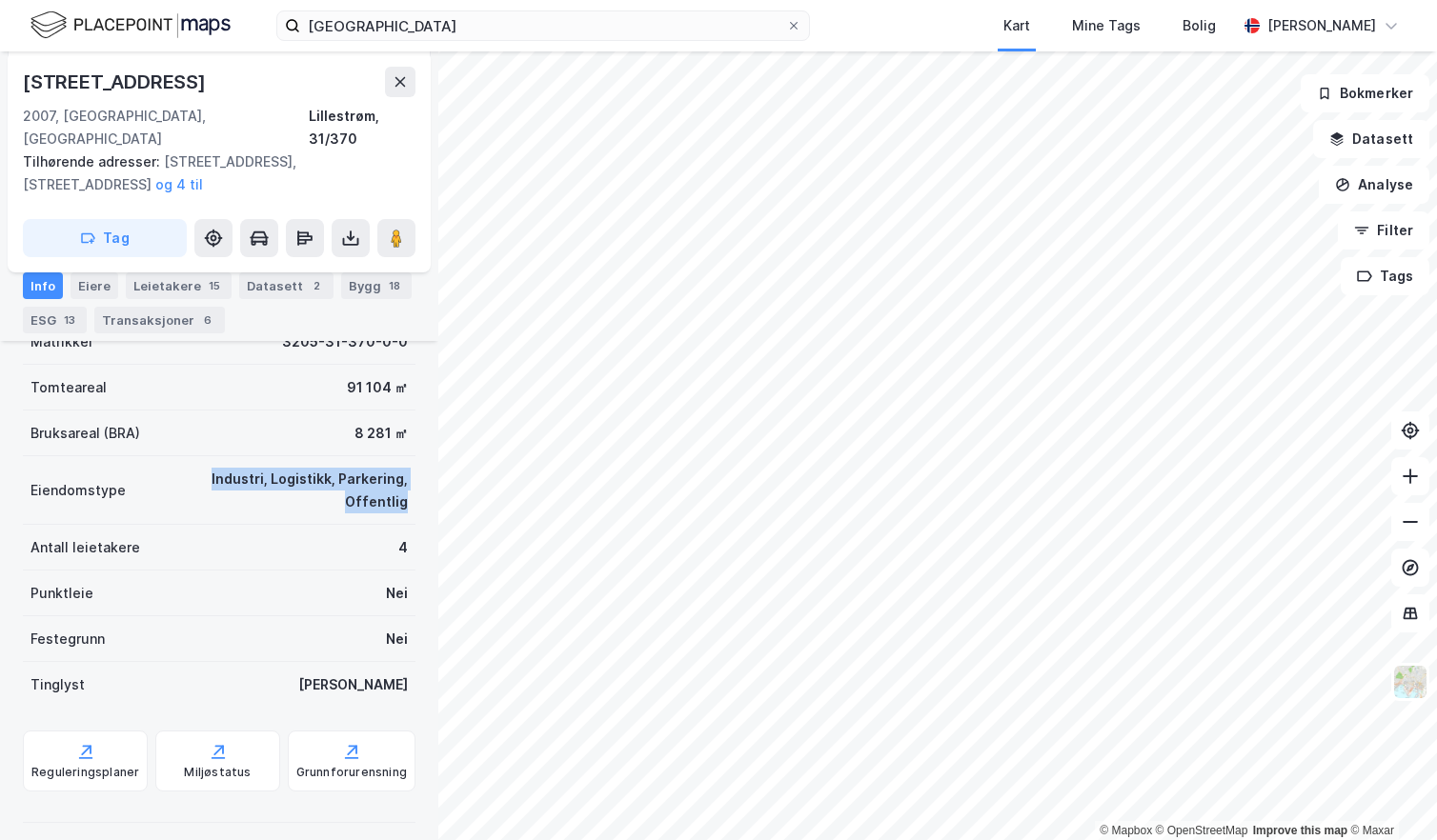
drag, startPoint x: 145, startPoint y: 455, endPoint x: 417, endPoint y: 471, distance: 272.5
click at [417, 471] on div "ASPELIN AS [PERSON_NAME] 80 2007, [GEOGRAPHIC_DATA], Akershus Lillestrøm, 31/37…" at bounding box center [219, 446] width 438 height 788
click at [404, 81] on icon at bounding box center [399, 82] width 15 height 15
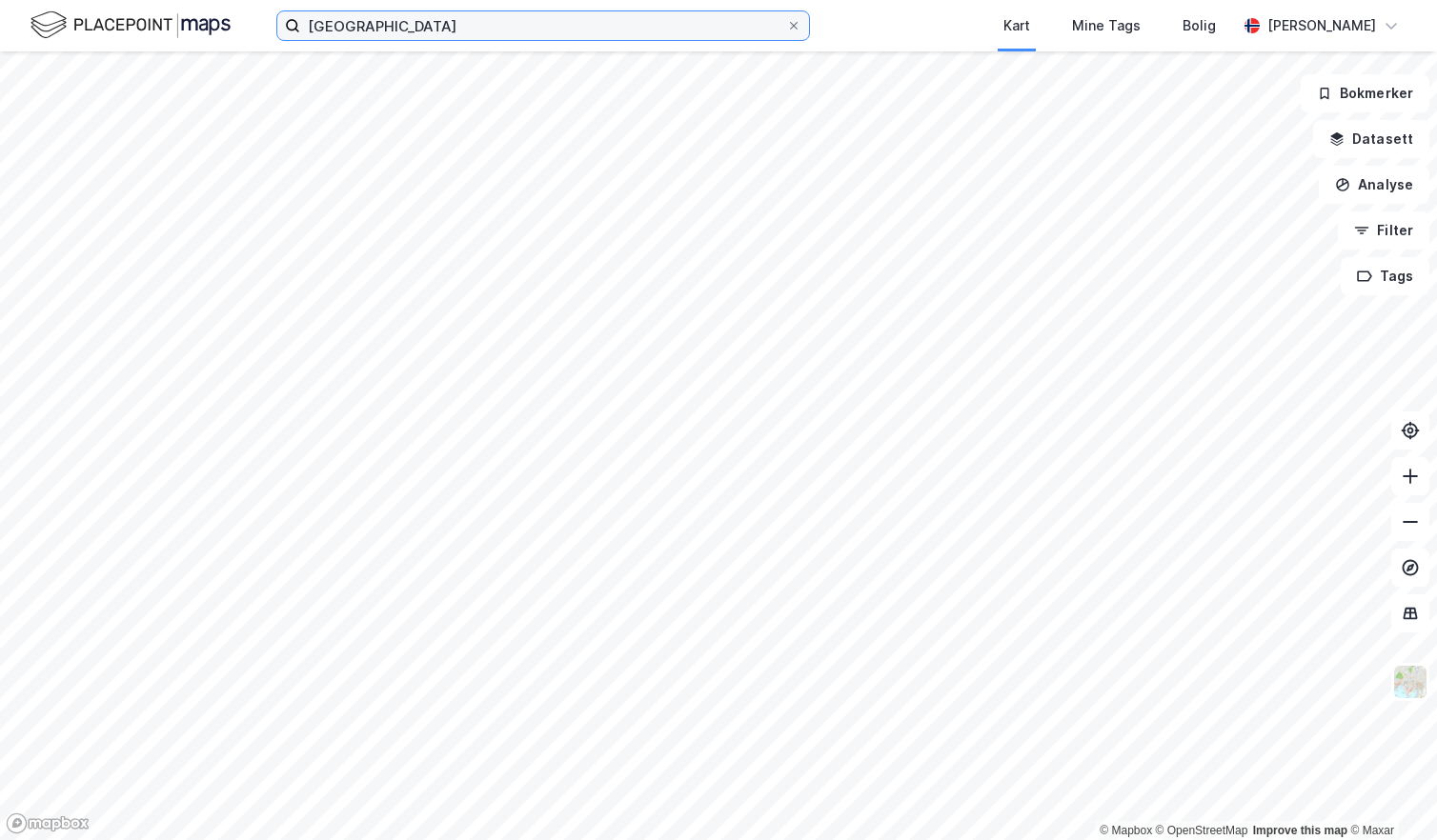
click at [425, 29] on input "[GEOGRAPHIC_DATA]" at bounding box center [543, 25] width 486 height 29
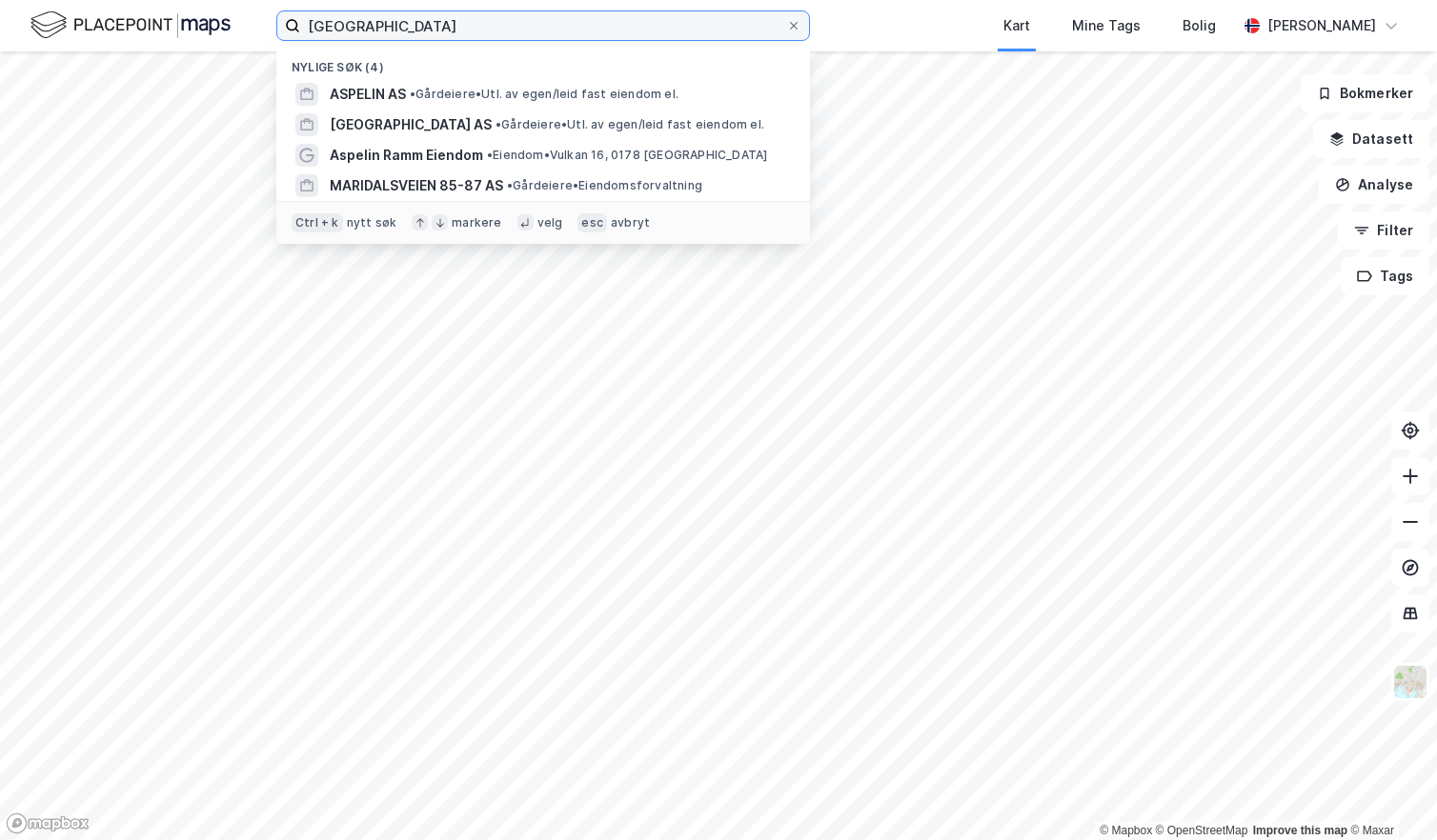
click at [425, 29] on input "[GEOGRAPHIC_DATA]" at bounding box center [543, 25] width 486 height 29
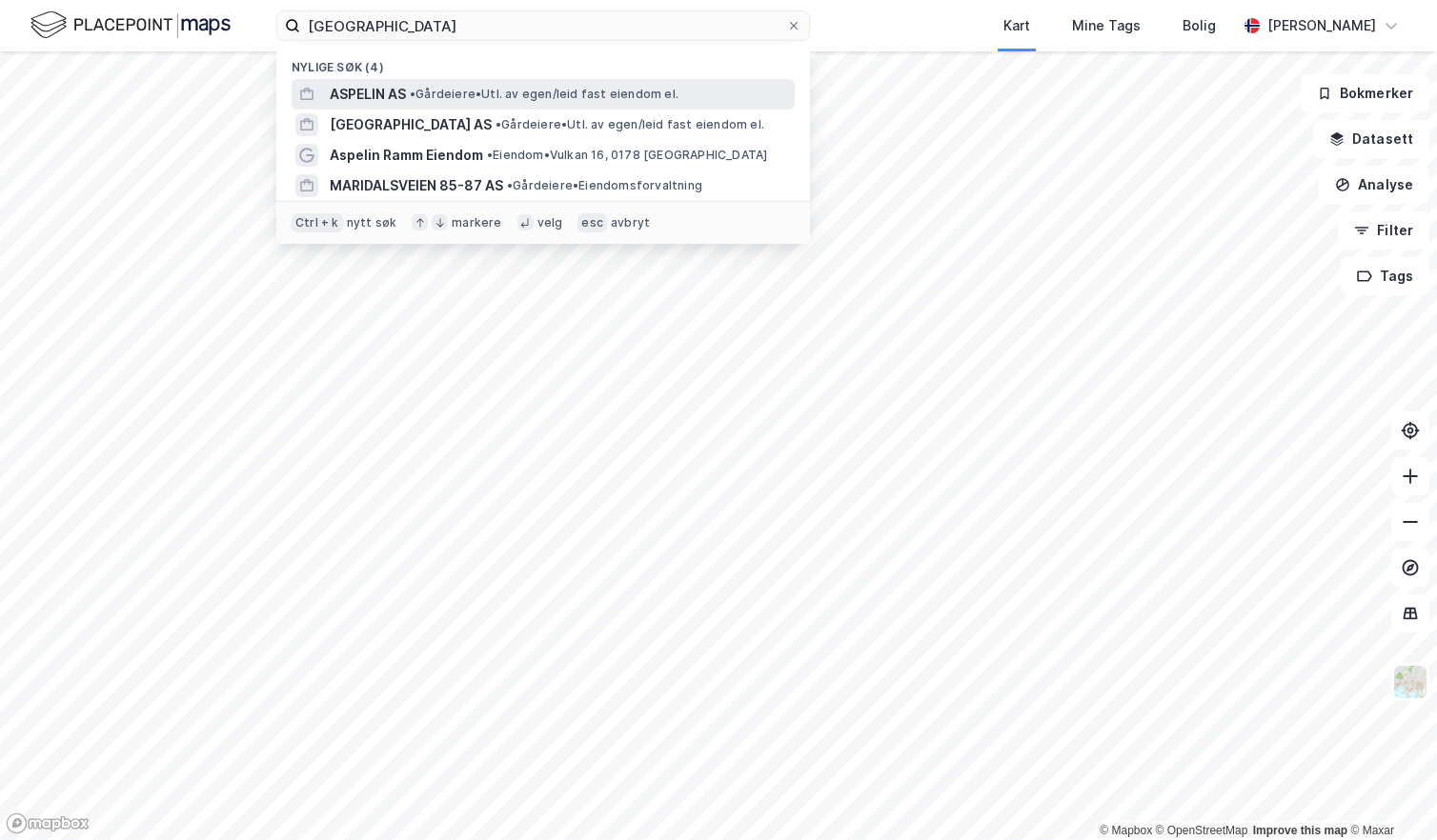
click at [430, 97] on span "• Gårdeiere • Utl. av egen/leid fast eiendom el." at bounding box center [544, 94] width 269 height 15
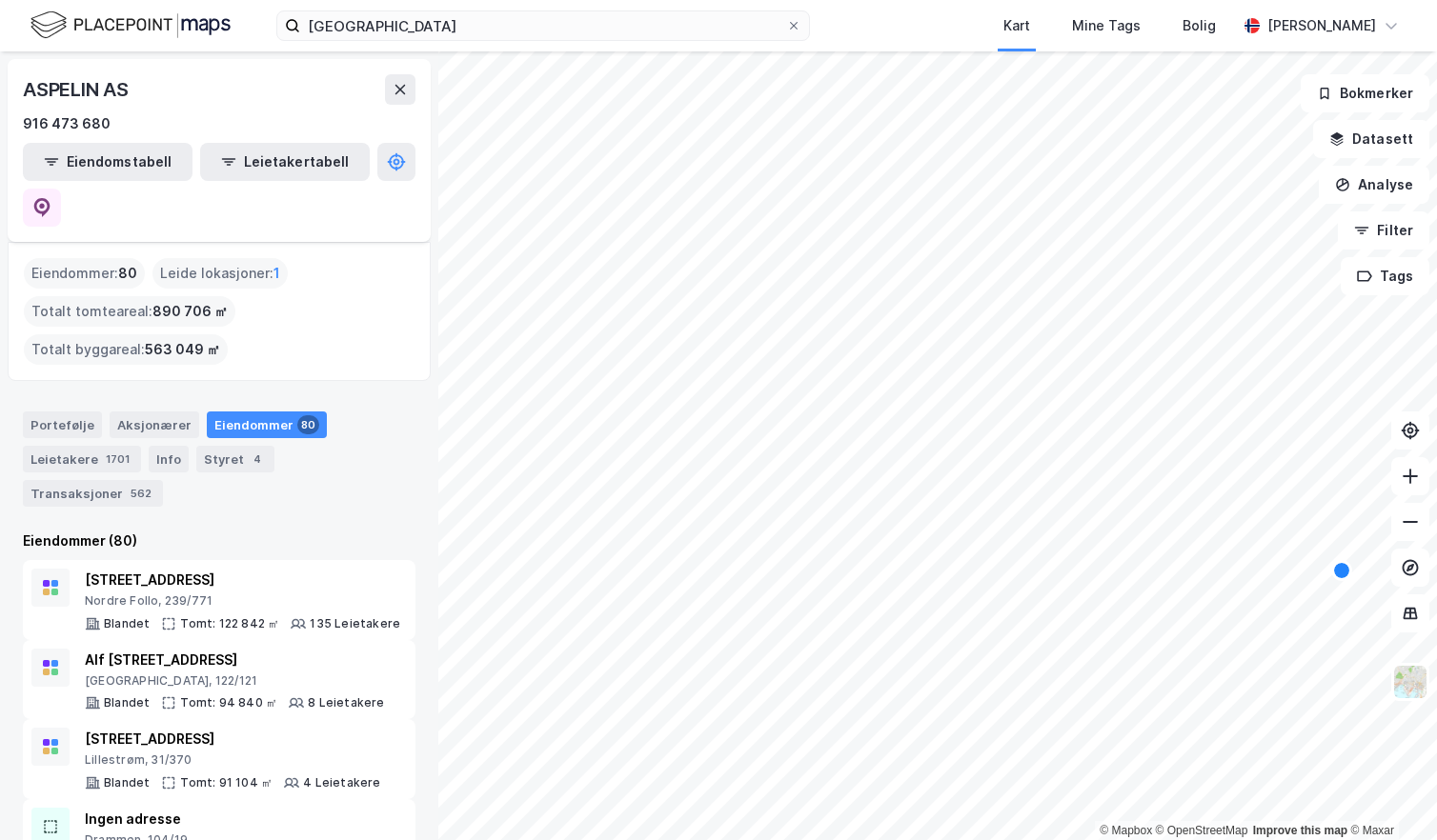
scroll to position [96, 0]
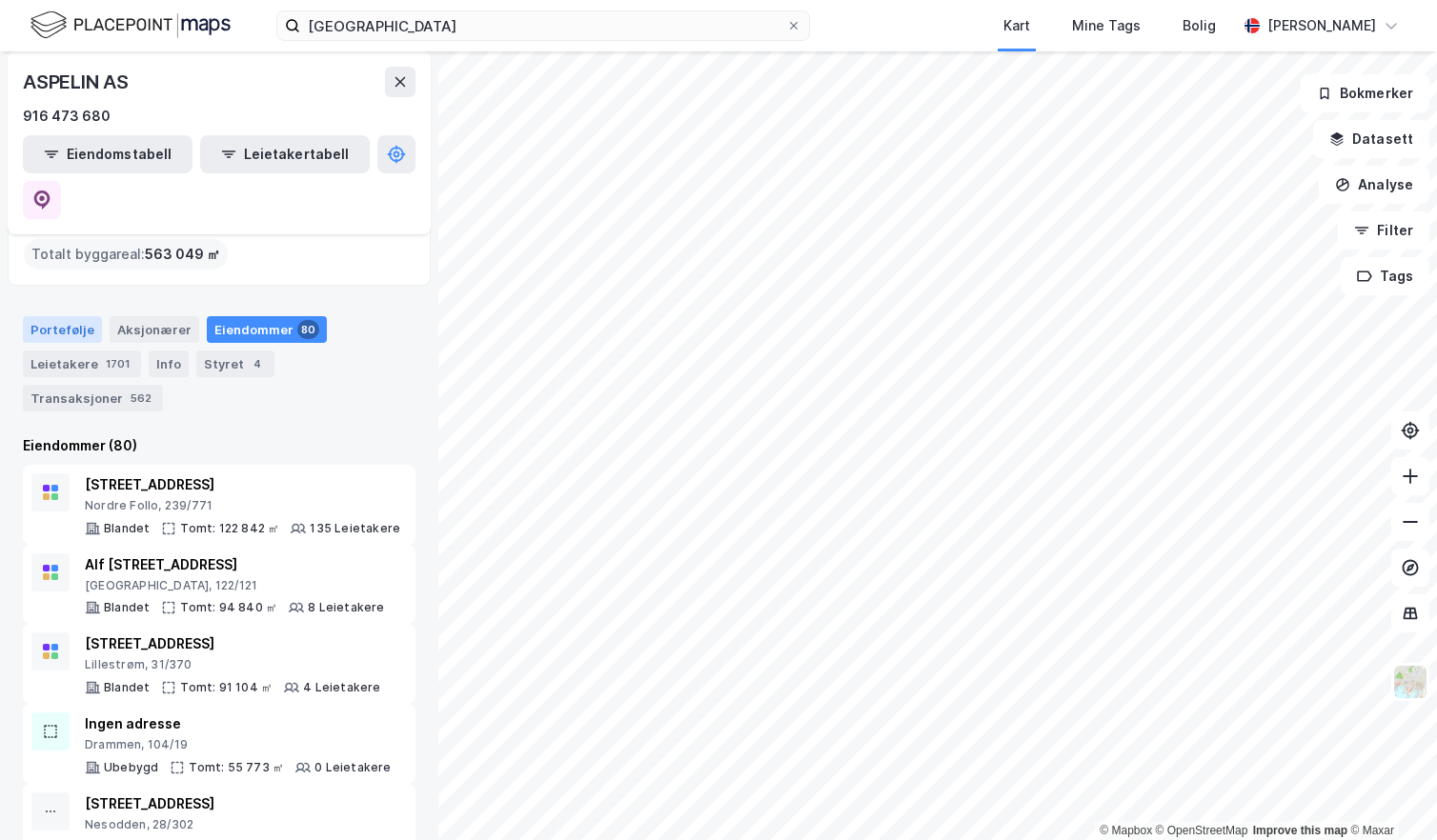
click at [68, 316] on div "Portefølje" at bounding box center [62, 329] width 79 height 27
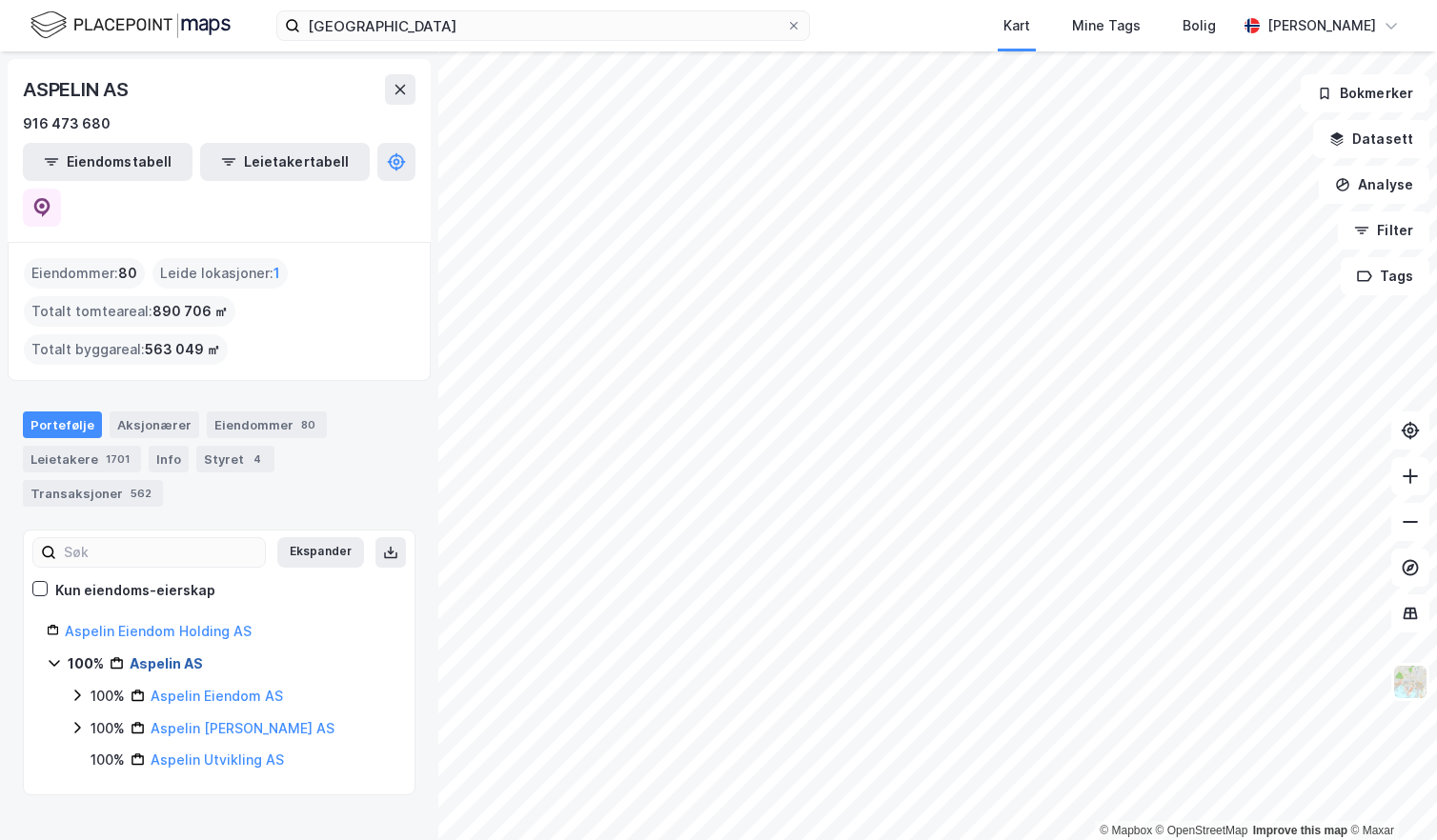
click at [188, 655] on link "Aspelin AS" at bounding box center [166, 663] width 74 height 16
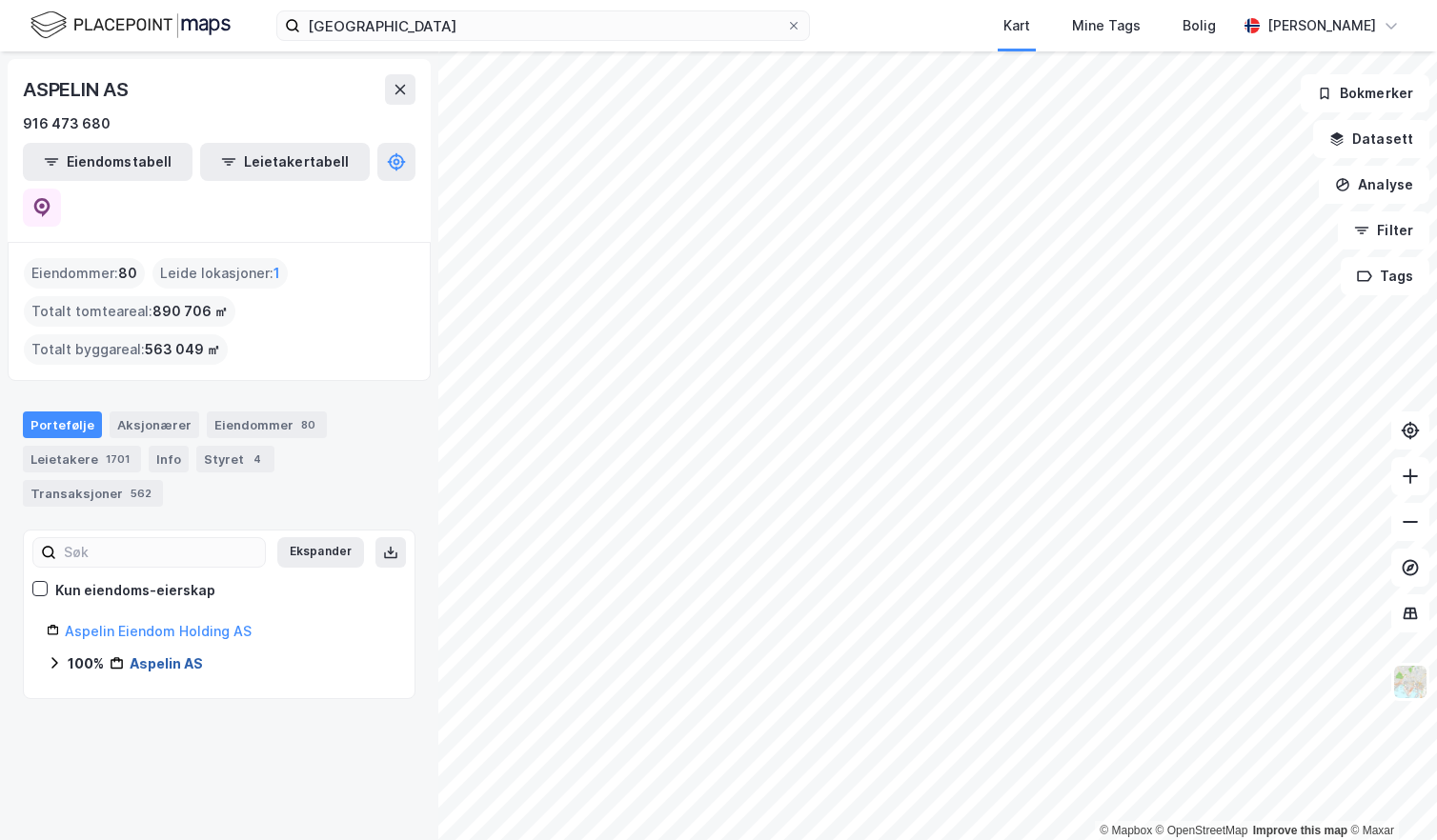
click at [192, 655] on link "Aspelin AS" at bounding box center [166, 663] width 74 height 16
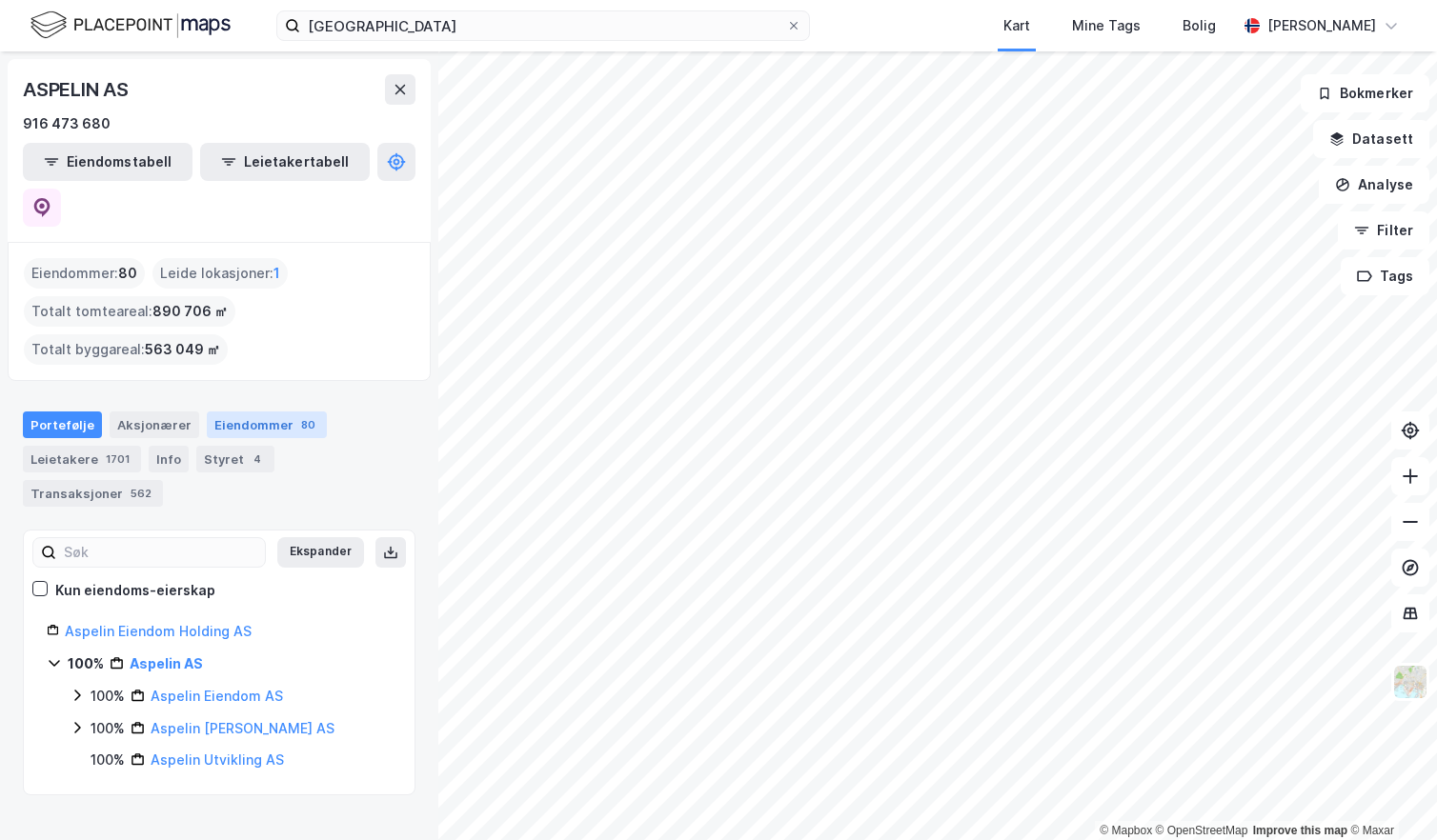
click at [229, 411] on div "Eiendommer 80" at bounding box center [267, 424] width 120 height 27
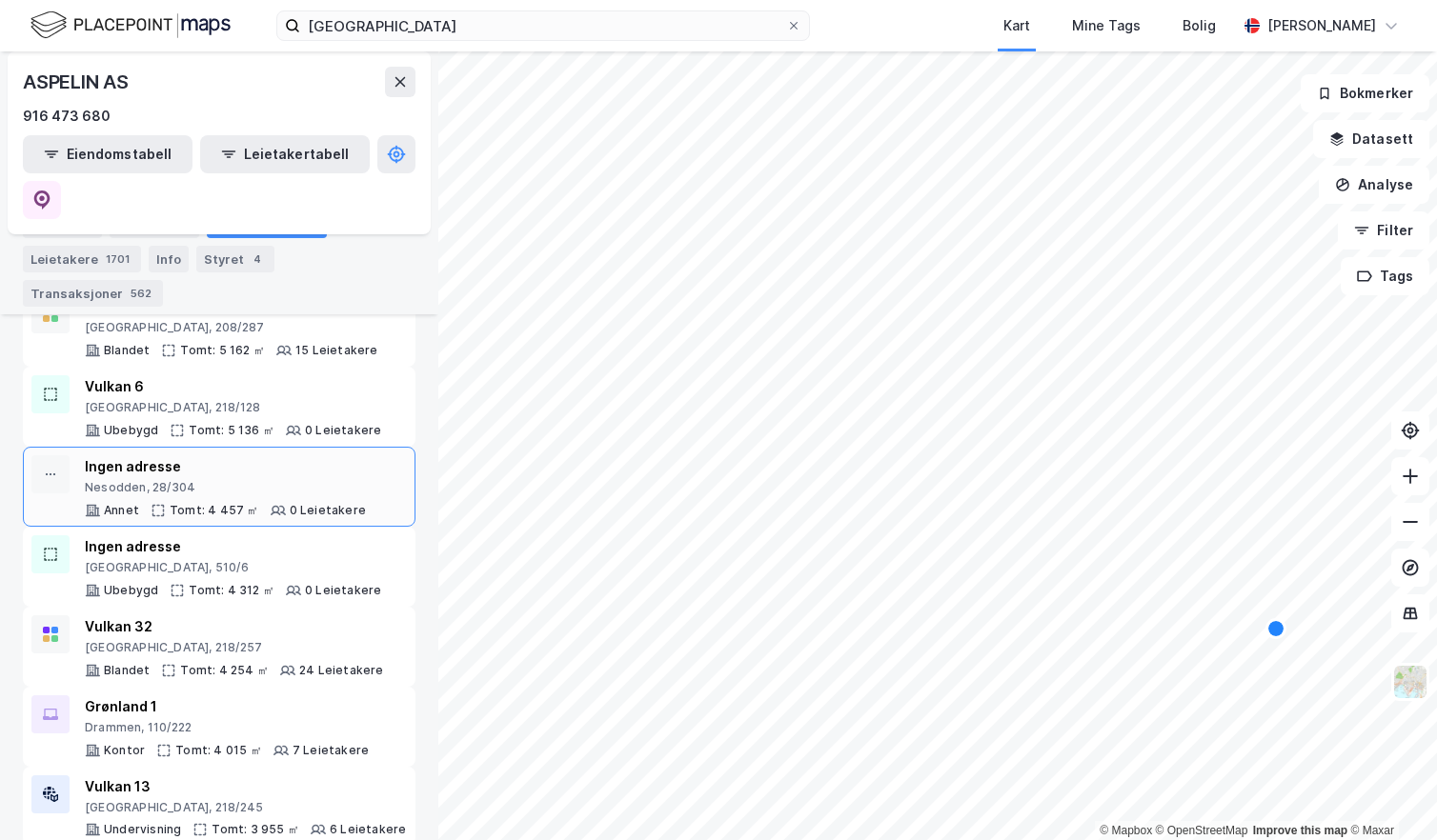
scroll to position [3047, 0]
